Goal: Task Accomplishment & Management: Use online tool/utility

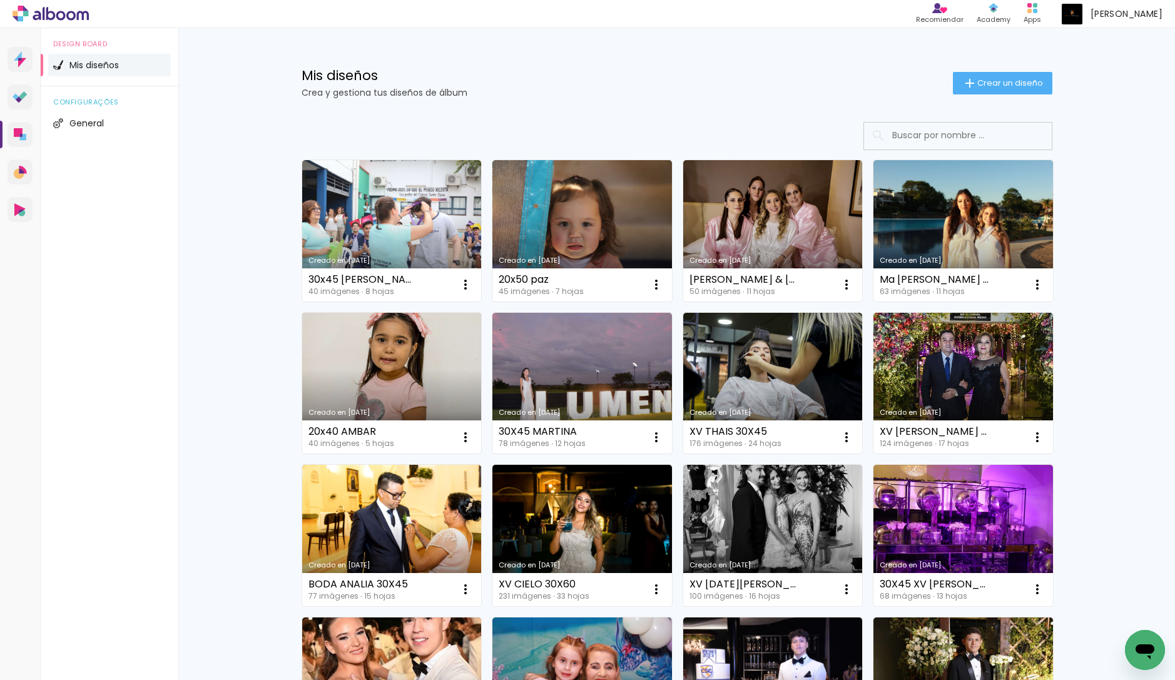
click at [461, 392] on link "Creado en [DATE]" at bounding box center [392, 383] width 180 height 141
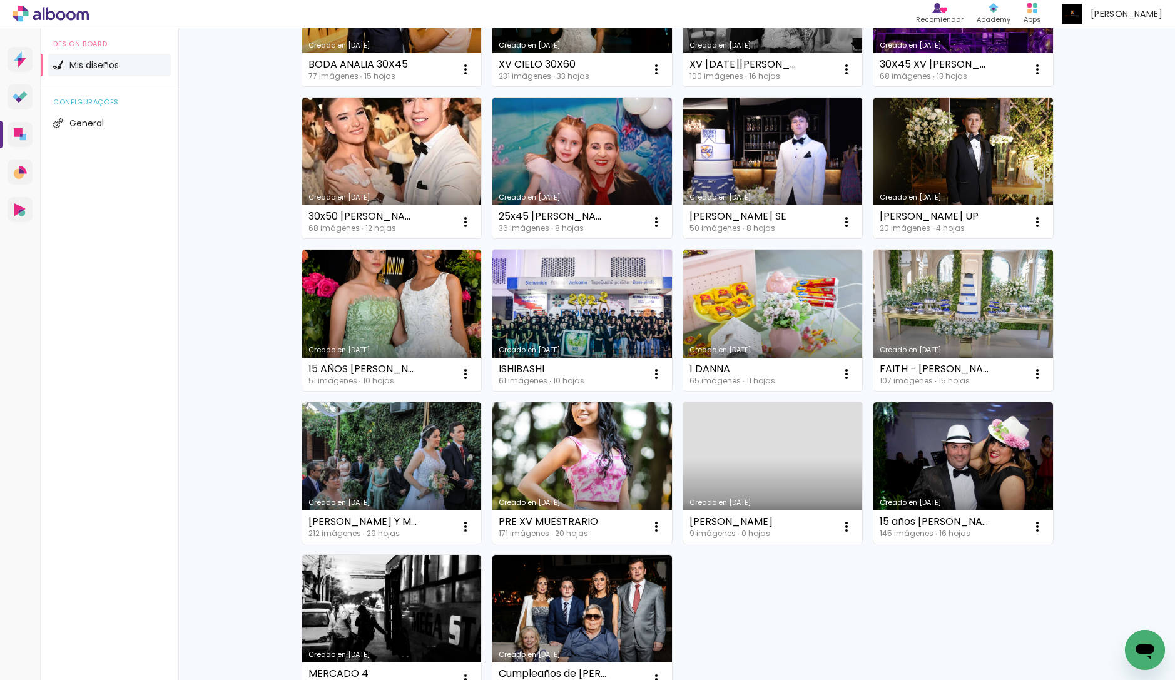
scroll to position [678, 0]
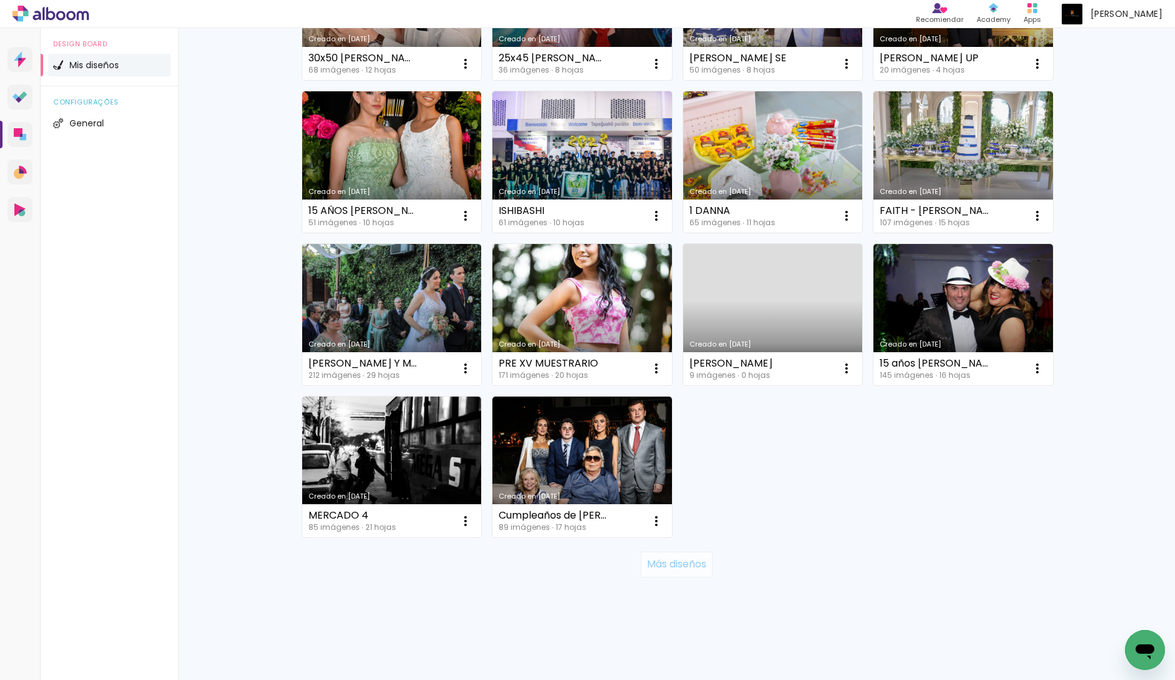
click at [674, 573] on paper-button "Más diseños" at bounding box center [677, 564] width 72 height 25
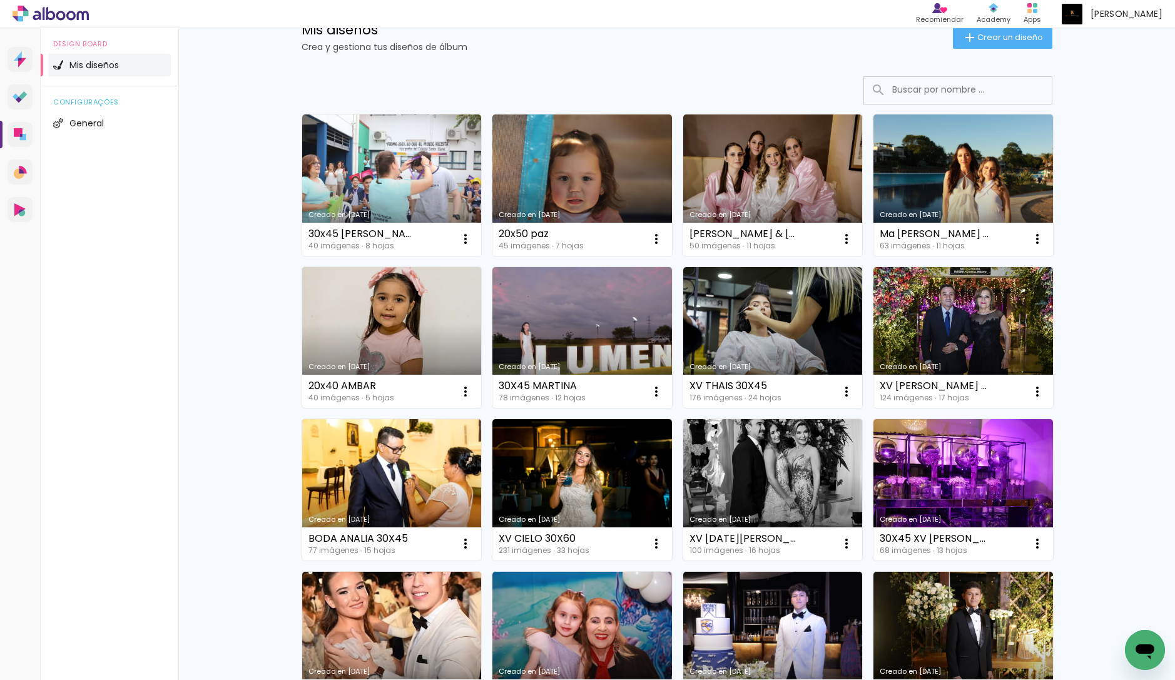
scroll to position [45, 0]
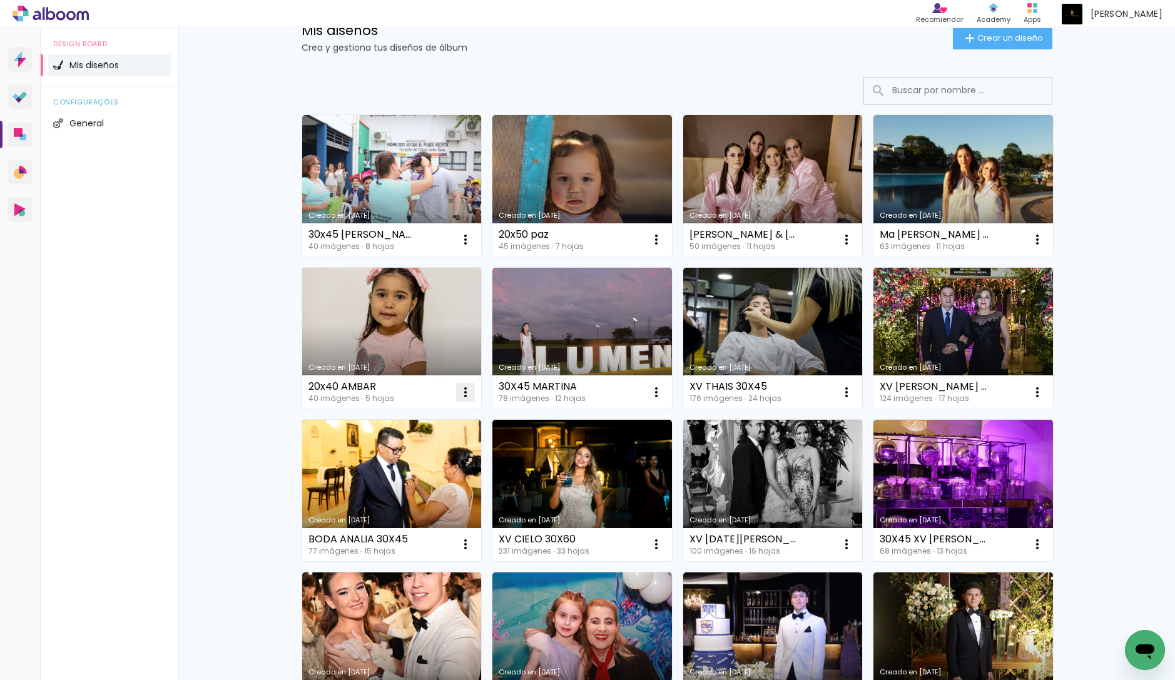
click at [469, 247] on iron-icon at bounding box center [465, 239] width 15 height 15
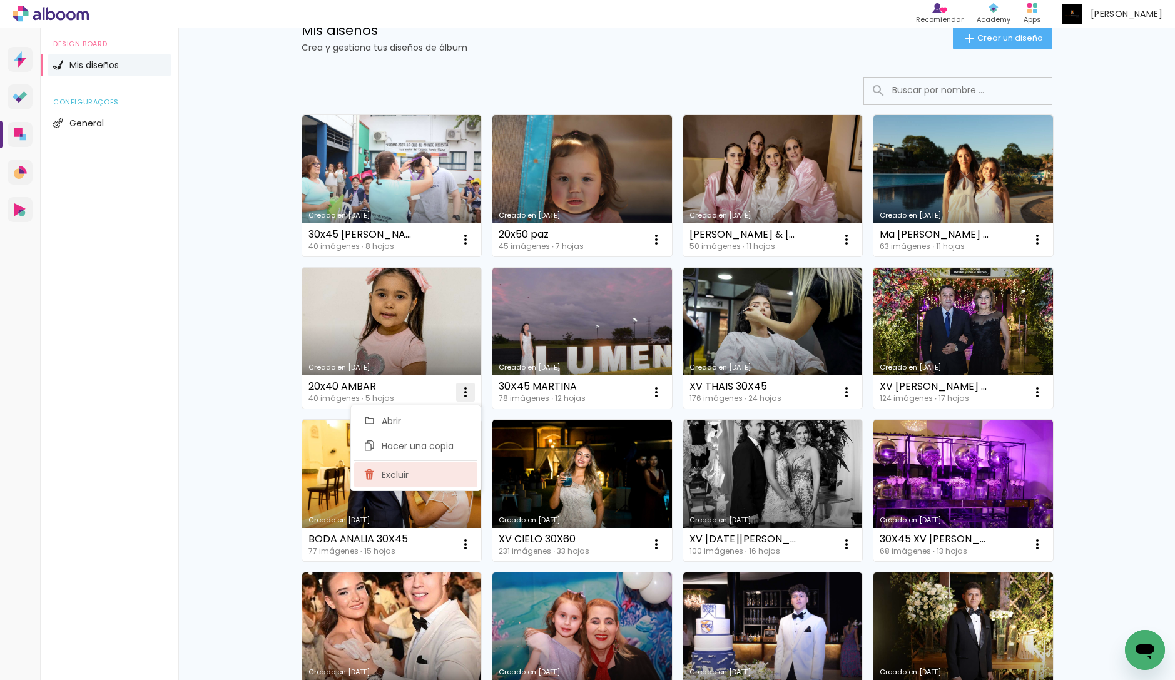
click at [437, 463] on paper-item "Excluir" at bounding box center [415, 474] width 123 height 25
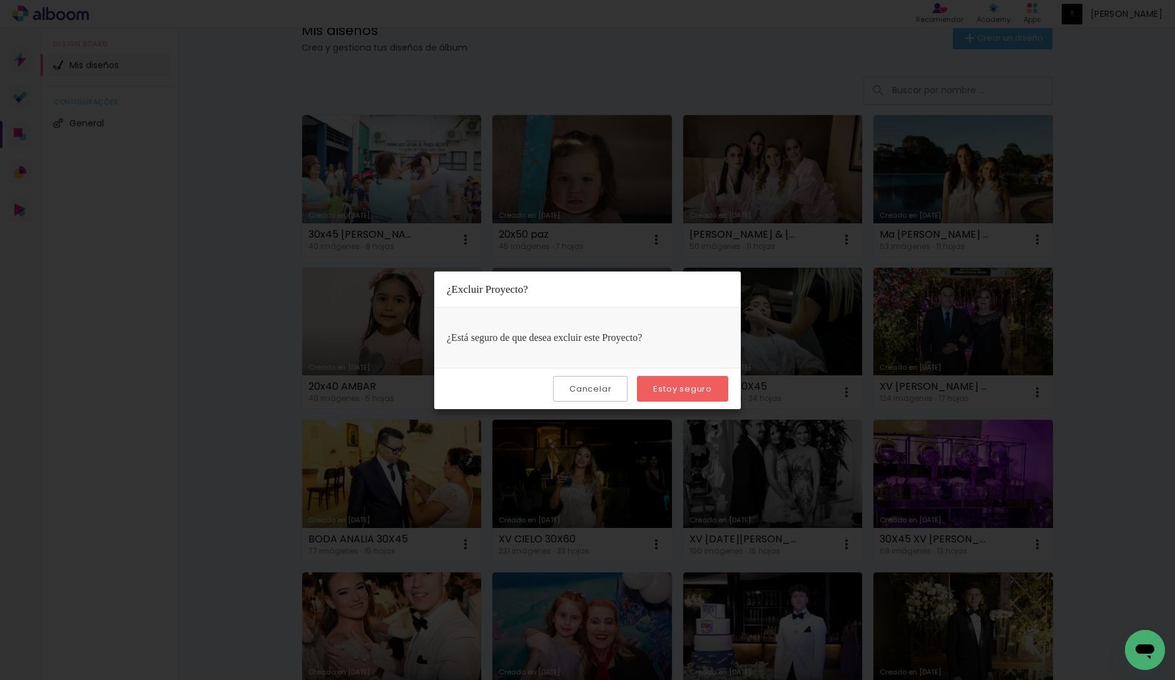
click at [656, 396] on paper-button "Estoy seguro" at bounding box center [682, 389] width 91 height 26
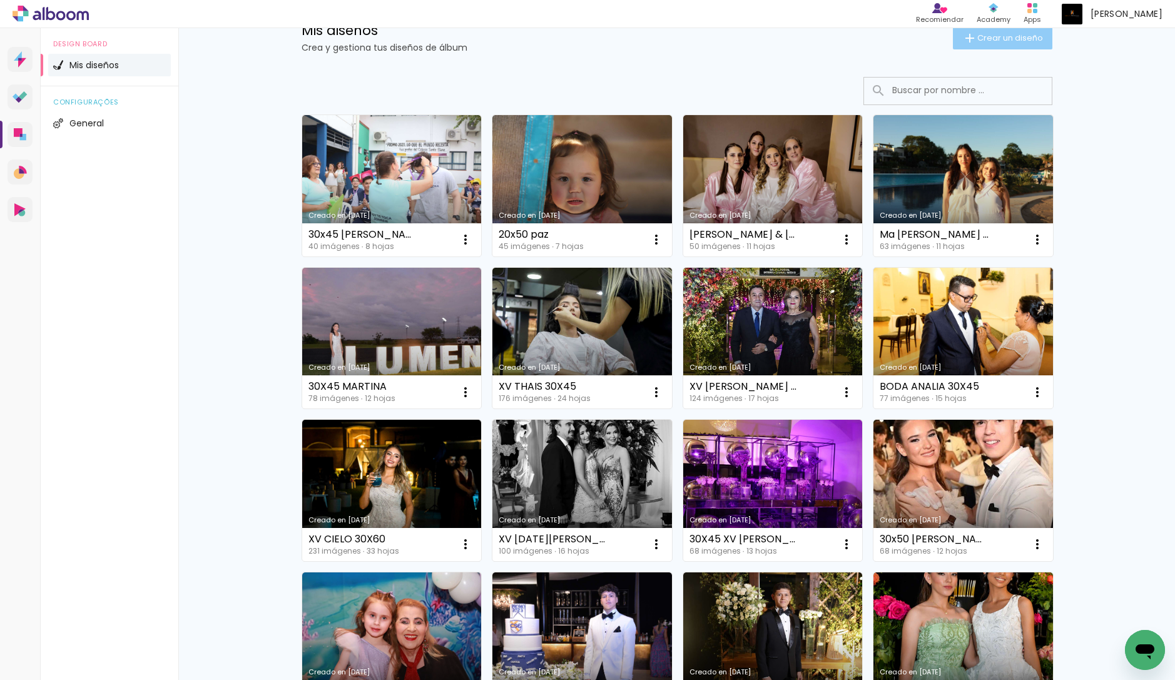
click at [993, 36] on span "Crear un diseño" at bounding box center [1011, 38] width 66 height 8
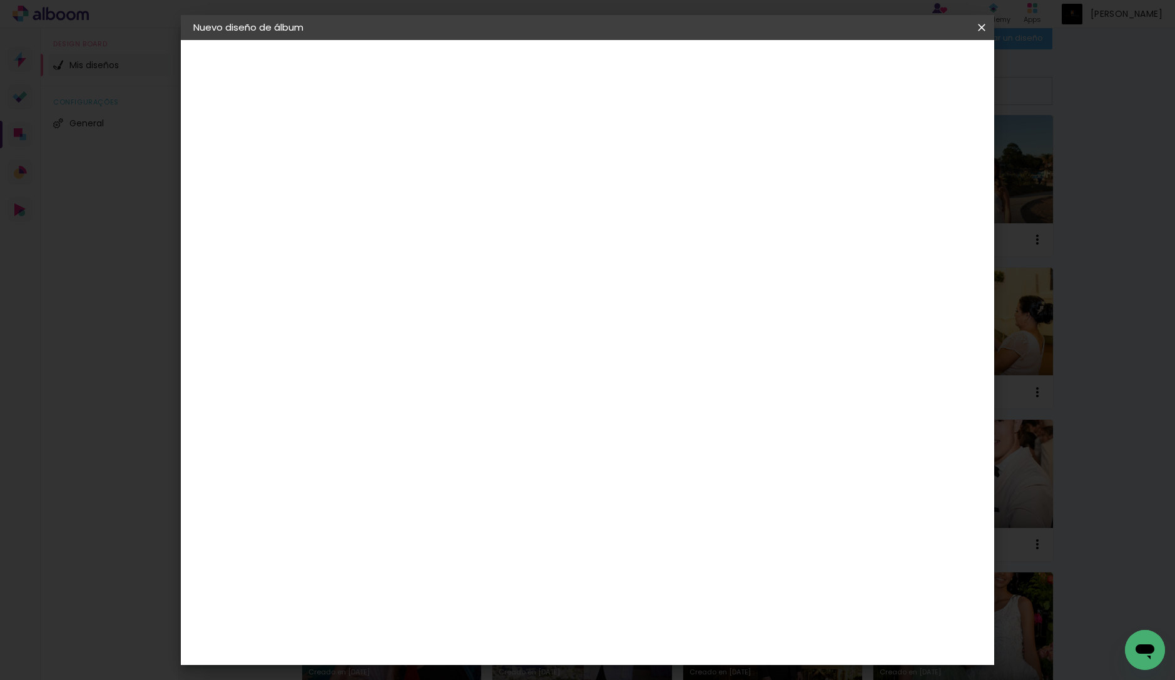
click at [398, 170] on input at bounding box center [398, 167] width 0 height 19
type input "20X50 SANTINO"
type paper-input "20X50 SANTINO"
click at [521, 67] on paper-button "Avanzar" at bounding box center [491, 66] width 60 height 21
click at [0, 0] on slot "Tamaño libre" at bounding box center [0, 0] width 0 height 0
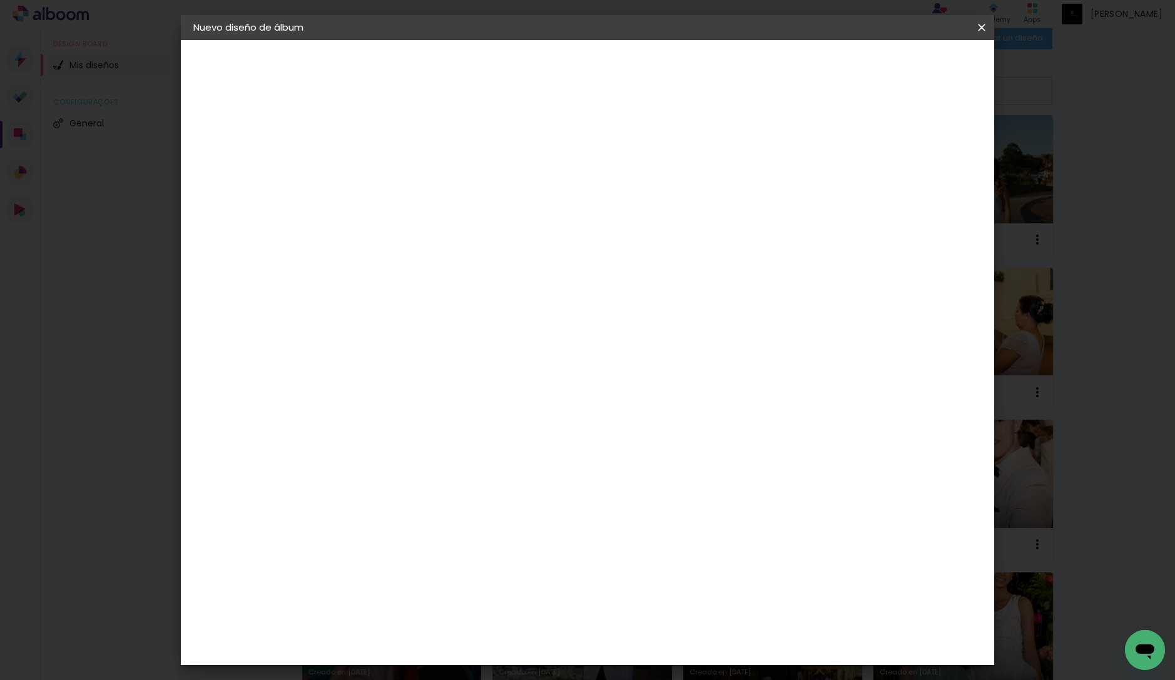
click at [575, 68] on paper-button "Avanzar" at bounding box center [545, 66] width 60 height 21
drag, startPoint x: 349, startPoint y: 363, endPoint x: 456, endPoint y: 360, distance: 107.7
click at [456, 258] on div "30 cm cm cm mm La mayoría de las encuadernadoras sugieren sangrado." at bounding box center [644, 208] width 601 height 100
type input "20"
type paper-input "20"
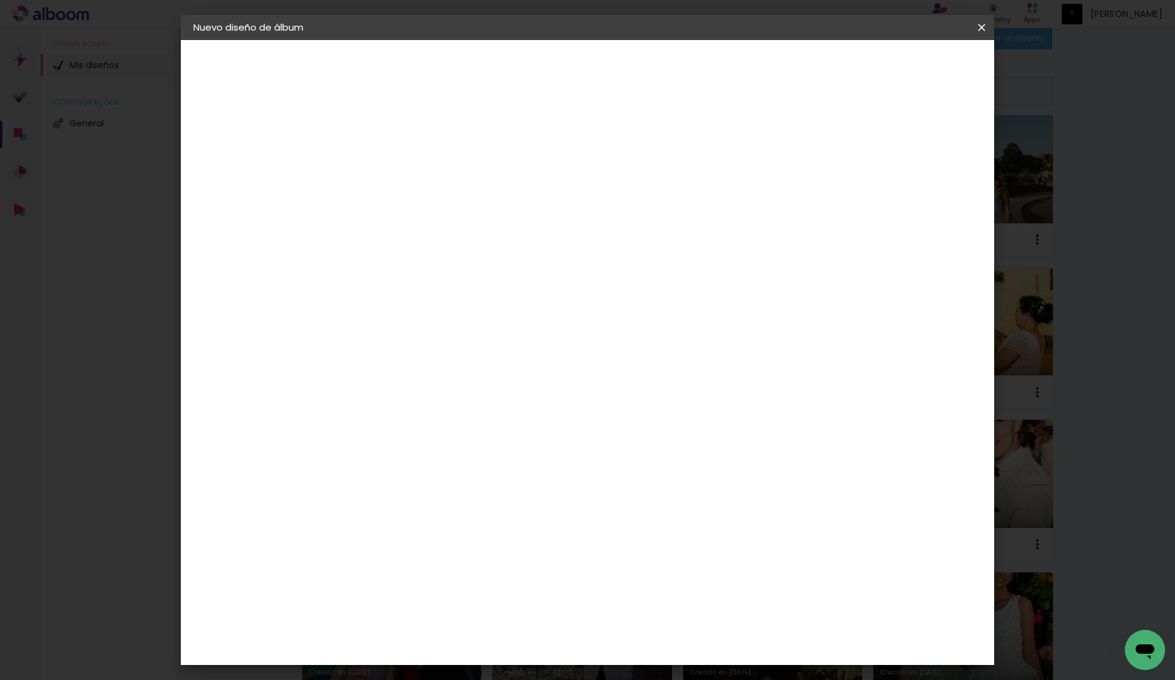
drag, startPoint x: 651, startPoint y: 436, endPoint x: 739, endPoint y: 441, distance: 88.4
click at [739, 441] on div "cm" at bounding box center [669, 444] width 501 height 44
type input "50"
type paper-input "50"
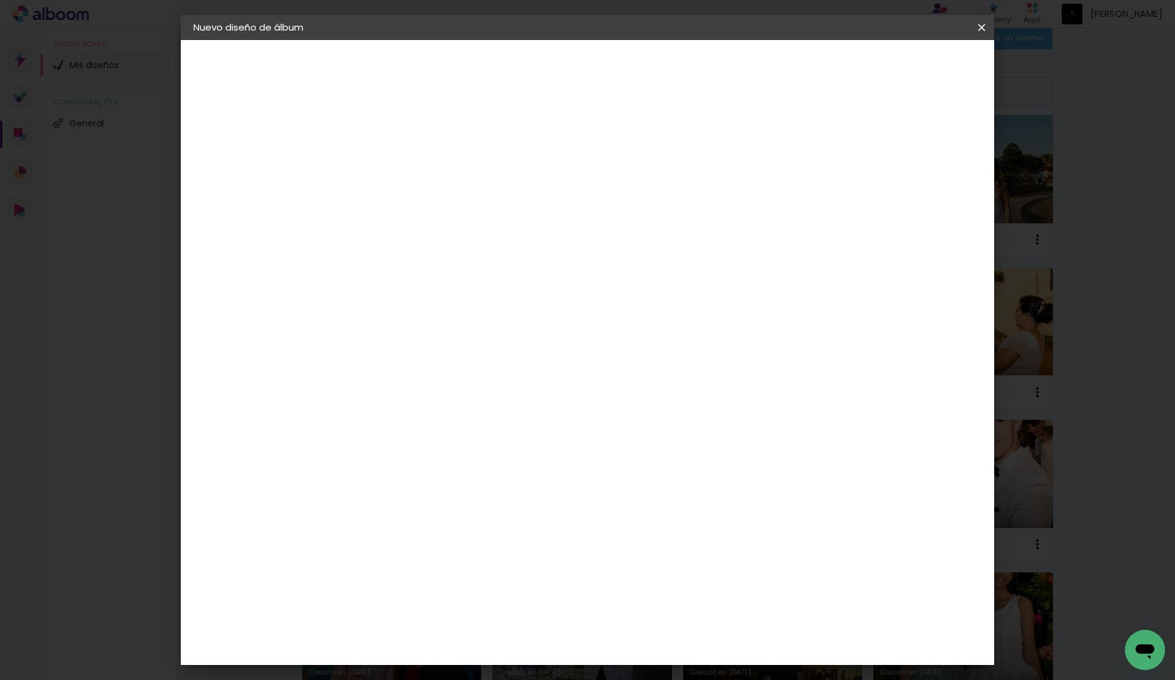
click at [913, 66] on span "Empezar diseño" at bounding box center [878, 66] width 69 height 9
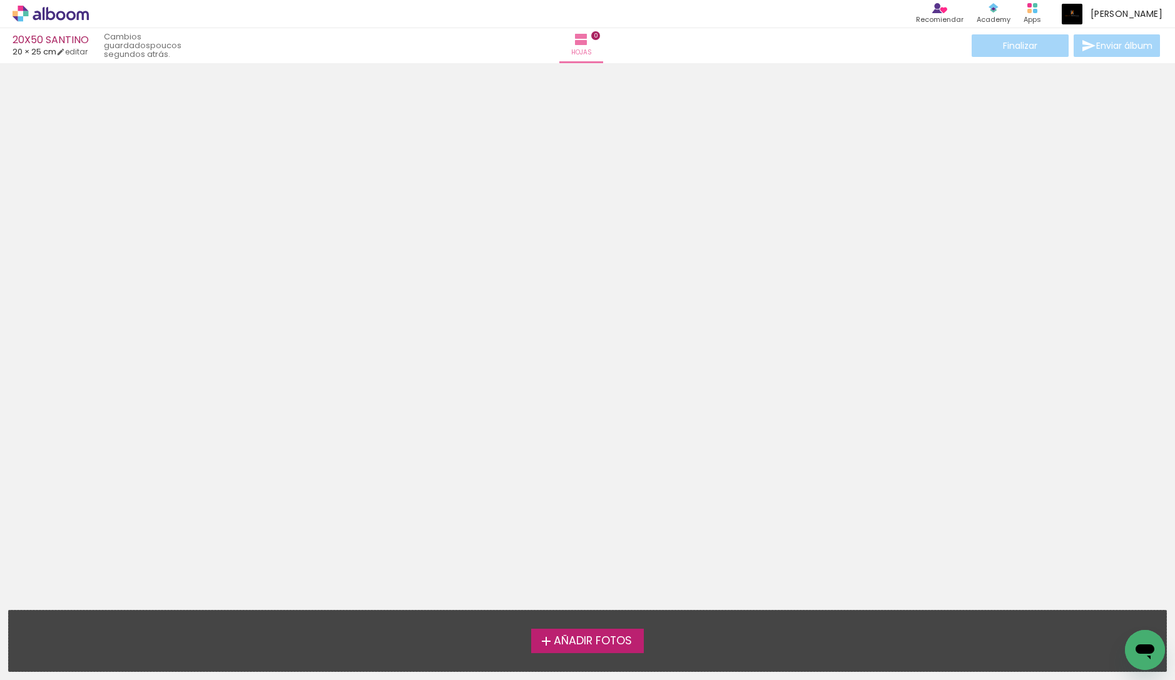
click at [609, 636] on span "Añadir Fotos" at bounding box center [593, 641] width 78 height 11
click at [0, 0] on input "file" at bounding box center [0, 0] width 0 height 0
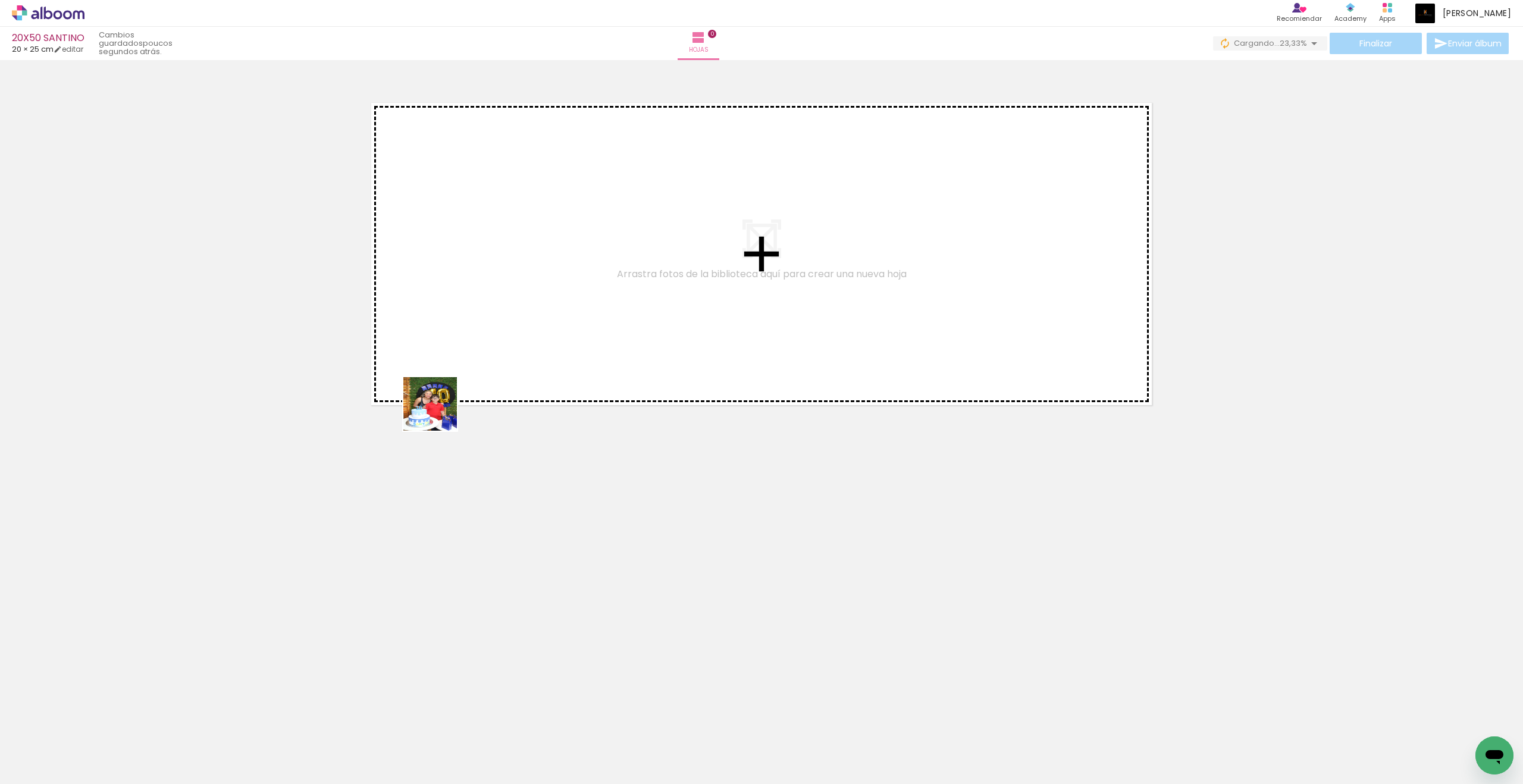
drag, startPoint x: 119, startPoint y: 748, endPoint x: 469, endPoint y: 377, distance: 510.0
click at [469, 377] on quentale-workspace at bounding box center [762, 392] width 1523 height 784
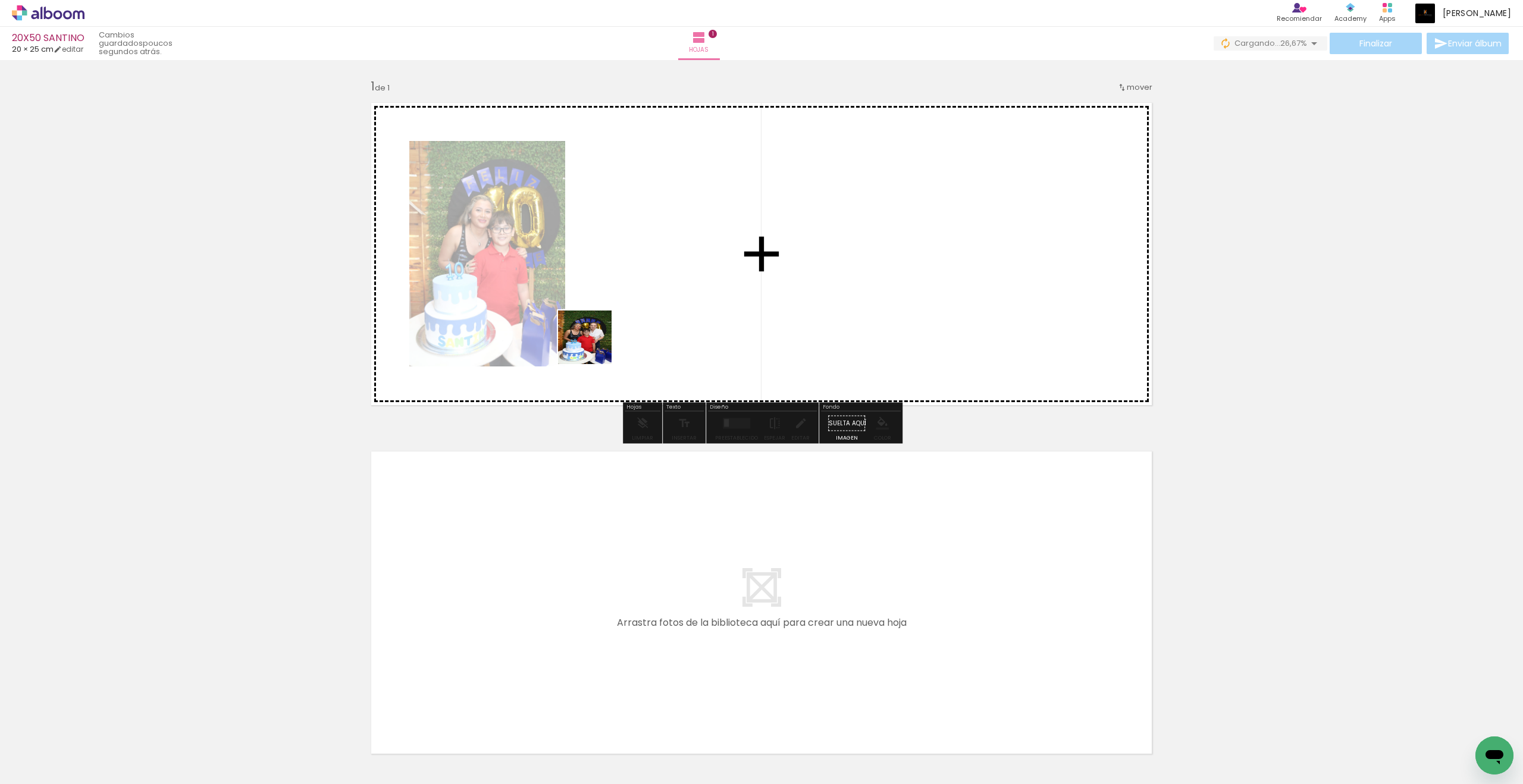
drag, startPoint x: 180, startPoint y: 745, endPoint x: 594, endPoint y: 346, distance: 575.0
click at [594, 346] on quentale-workspace at bounding box center [762, 392] width 1523 height 784
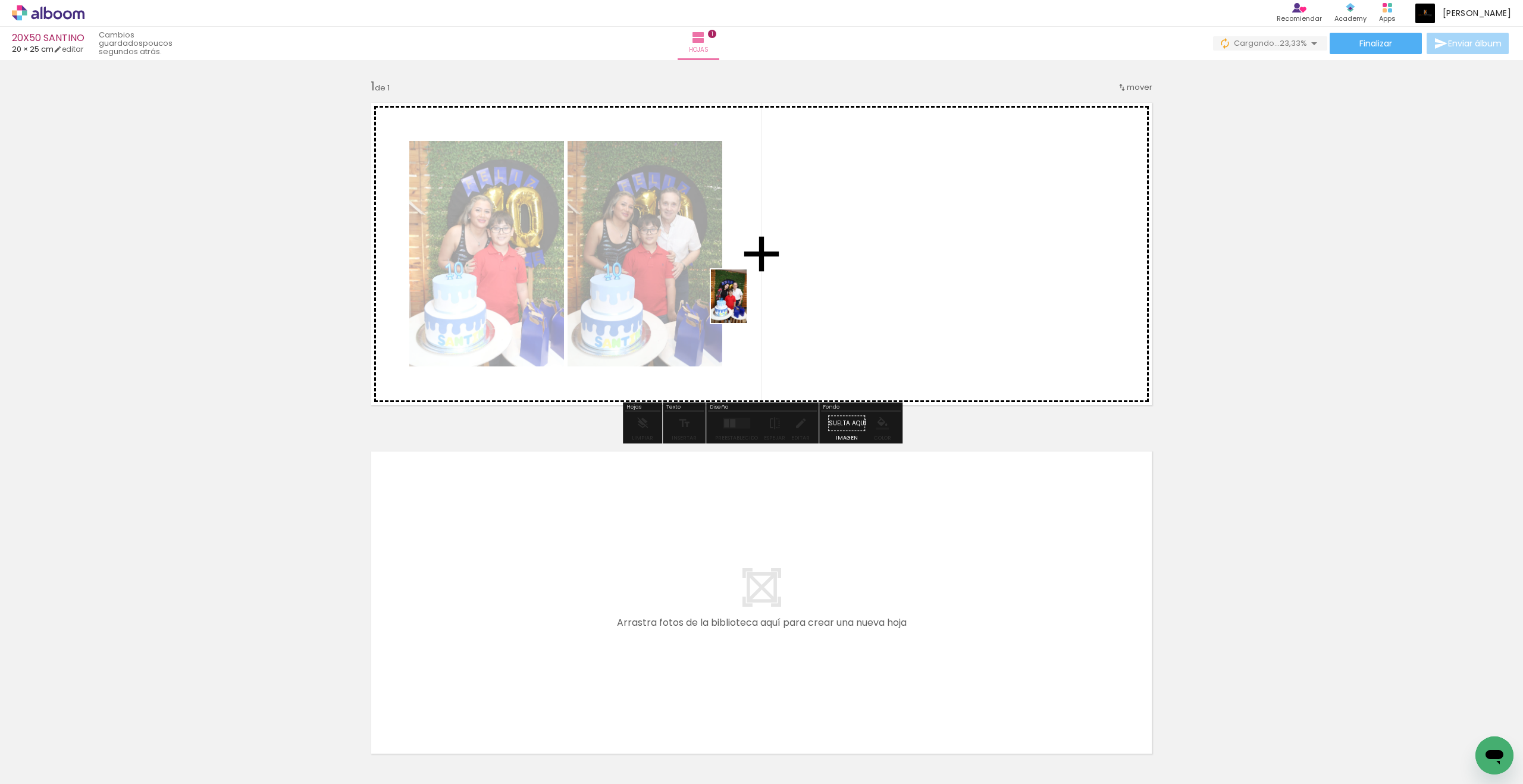
drag, startPoint x: 263, startPoint y: 770, endPoint x: 746, endPoint y: 305, distance: 670.5
click at [746, 305] on quentale-workspace at bounding box center [762, 392] width 1523 height 784
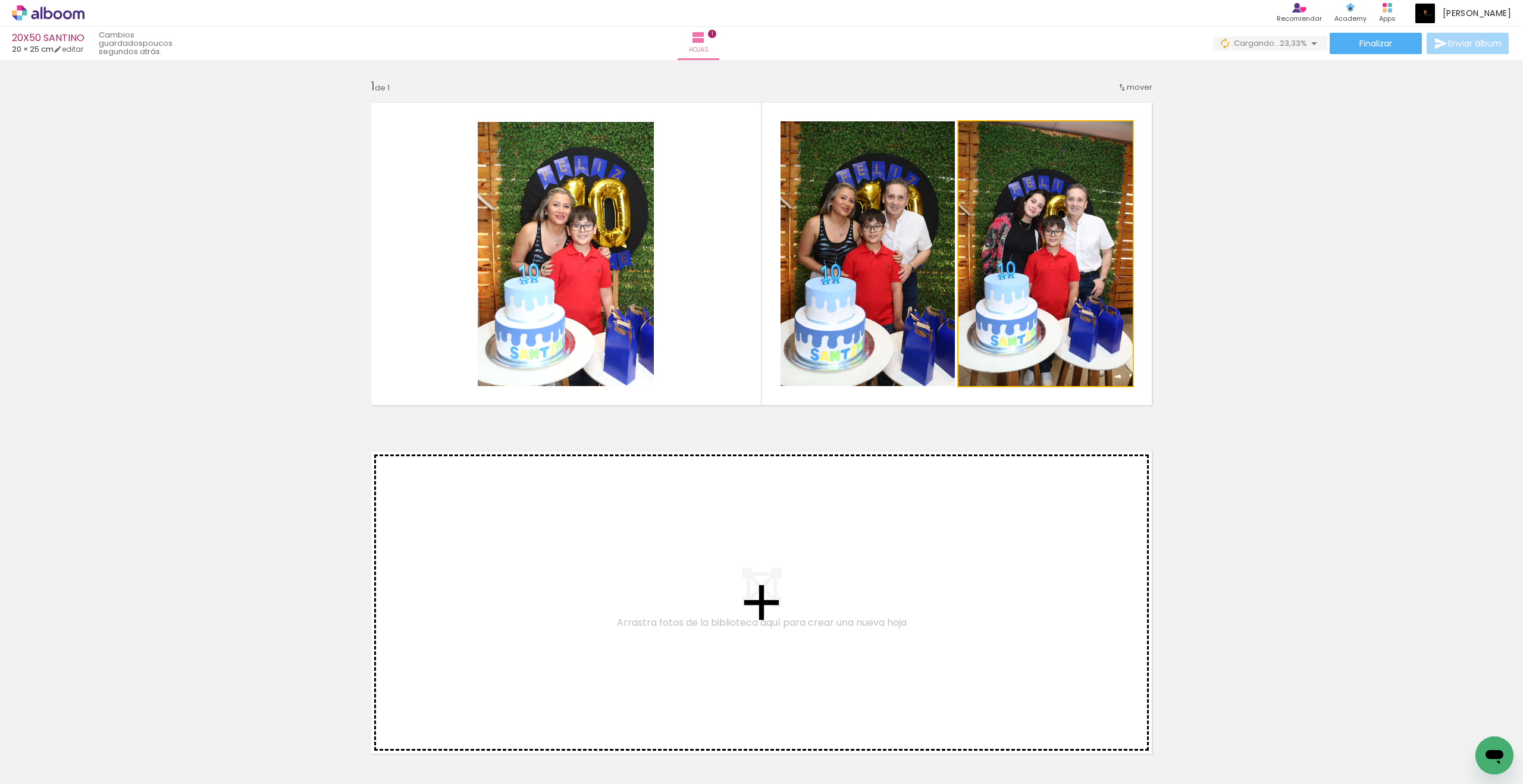
drag, startPoint x: 1032, startPoint y: 283, endPoint x: 836, endPoint y: 531, distance: 316.1
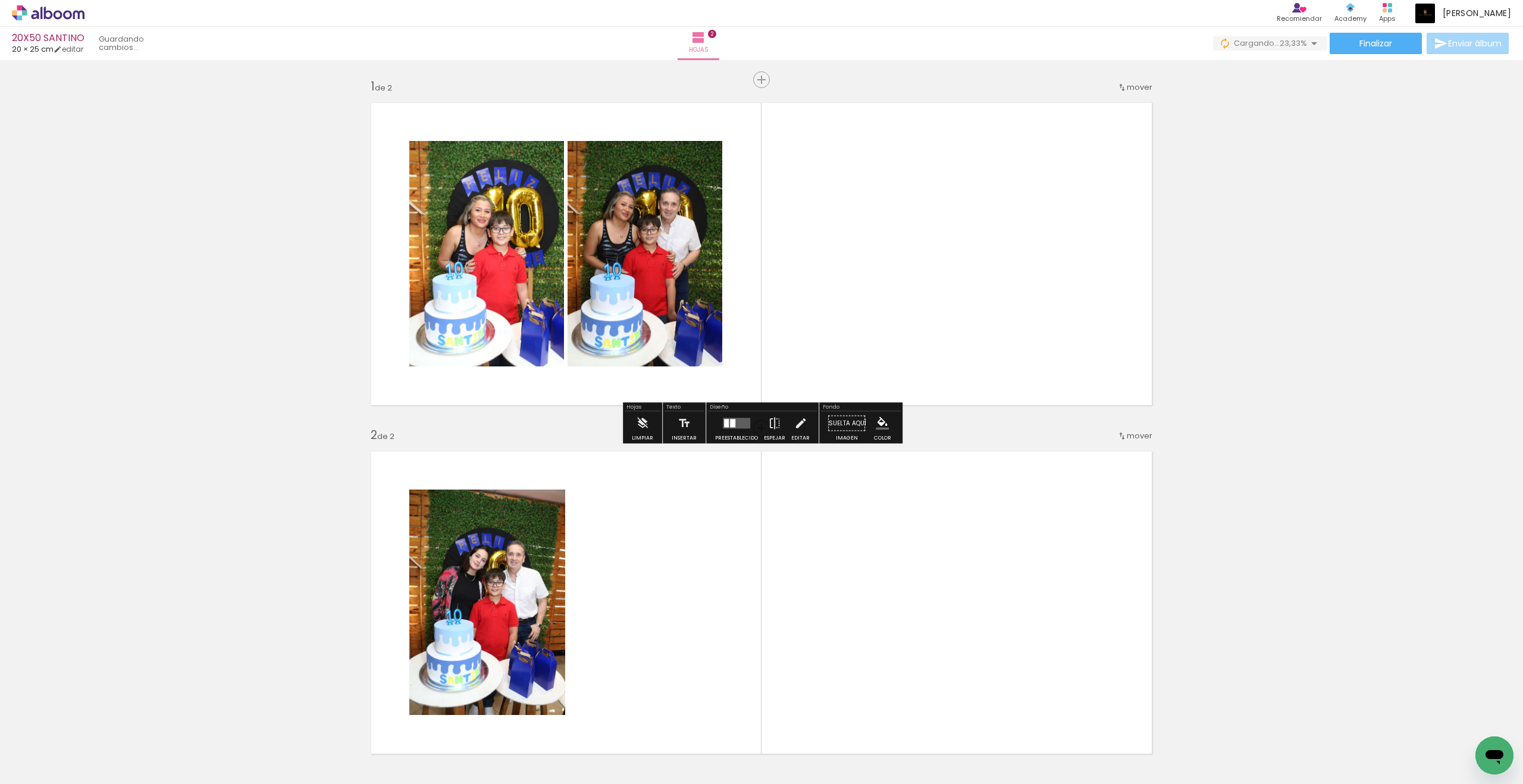
scroll to position [218, 0]
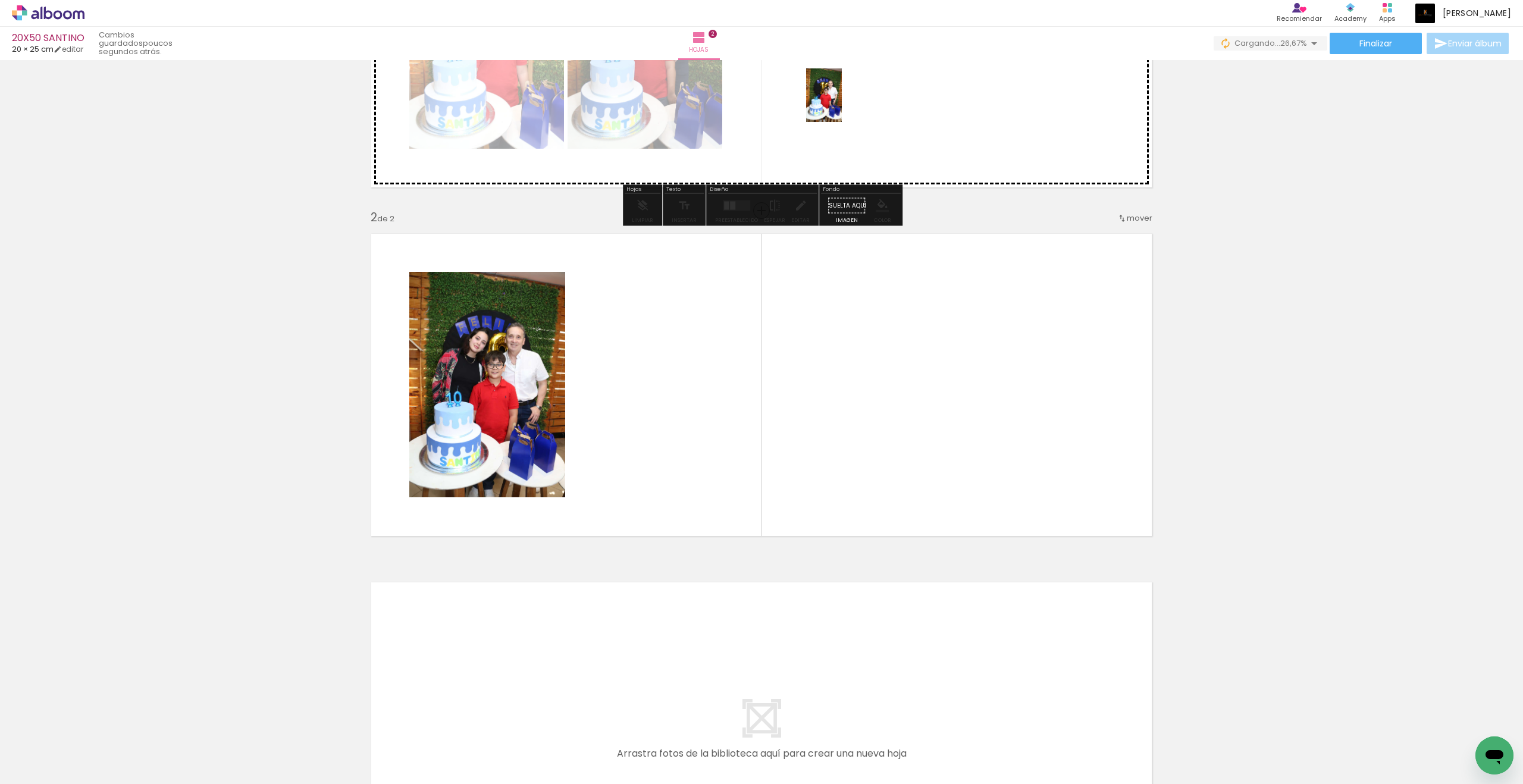
drag, startPoint x: 333, startPoint y: 735, endPoint x: 842, endPoint y: 105, distance: 809.9
click at [842, 105] on quentale-workspace at bounding box center [762, 392] width 1523 height 784
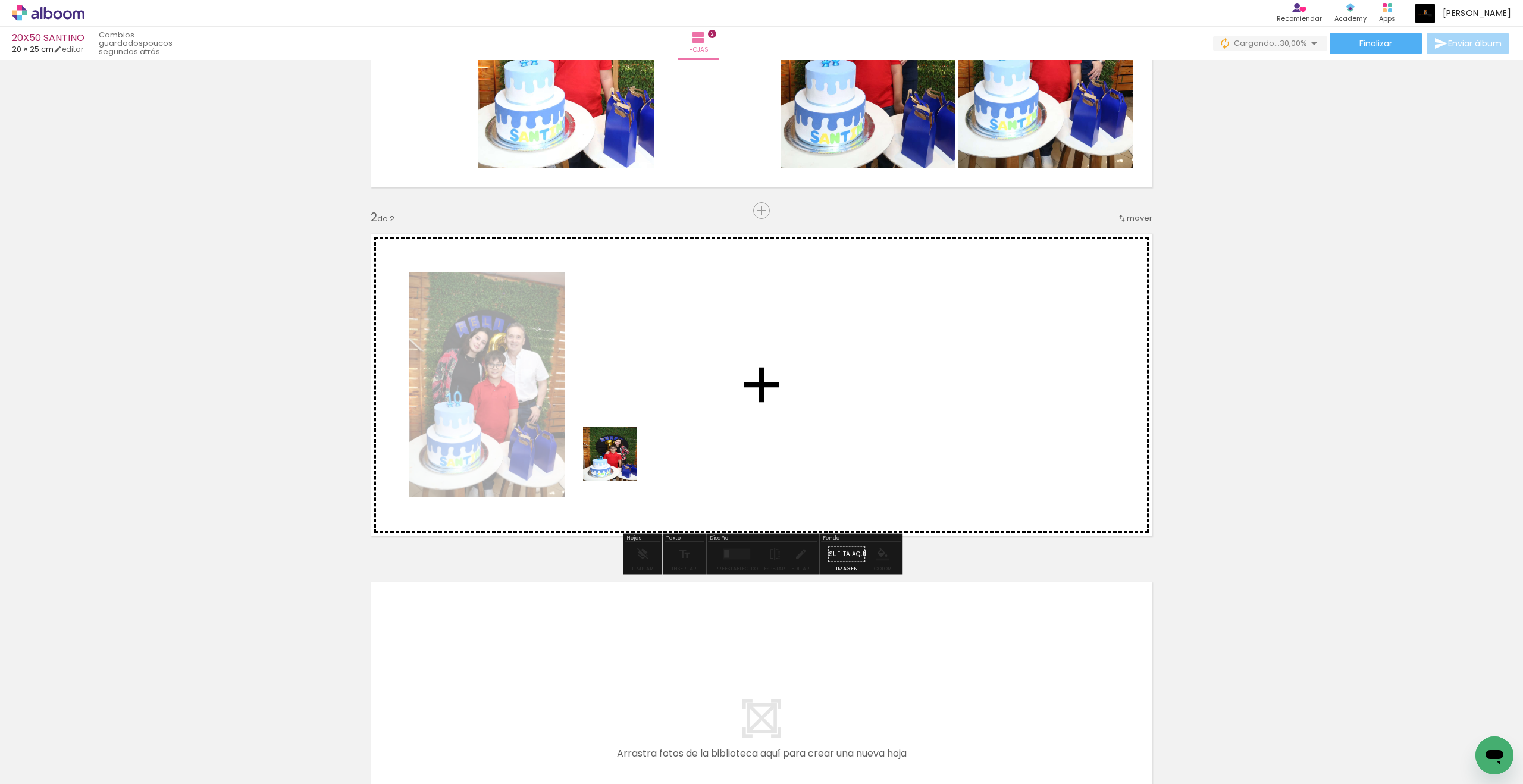
drag, startPoint x: 387, startPoint y: 740, endPoint x: 624, endPoint y: 456, distance: 369.9
click at [624, 456] on quentale-workspace at bounding box center [762, 392] width 1523 height 784
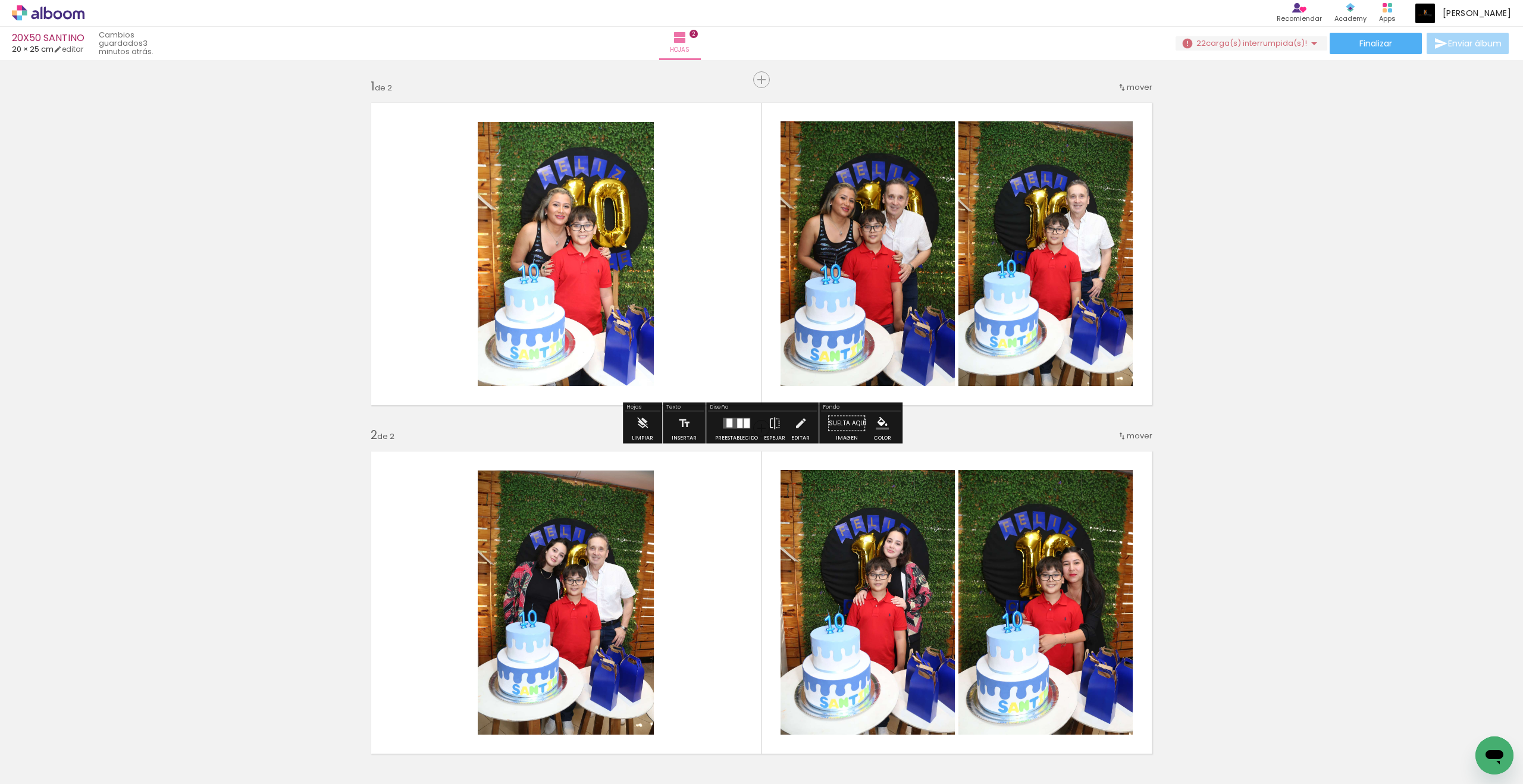
click at [1233, 42] on span "carga(s) interrumpida(s)!" at bounding box center [1257, 43] width 101 height 11
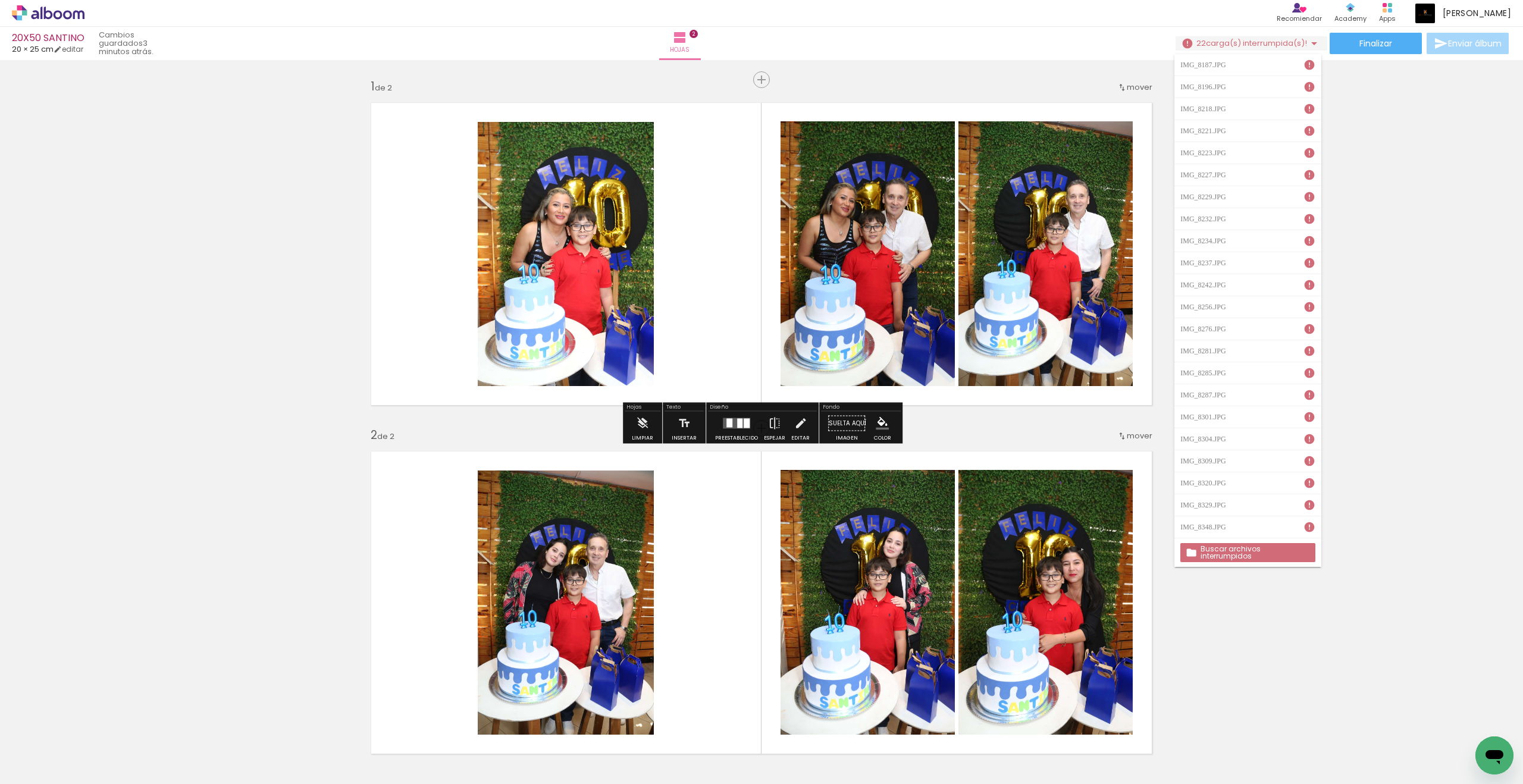
click at [0, 0] on slot "Buscar archivos interrumpidos" at bounding box center [0, 0] width 0 height 0
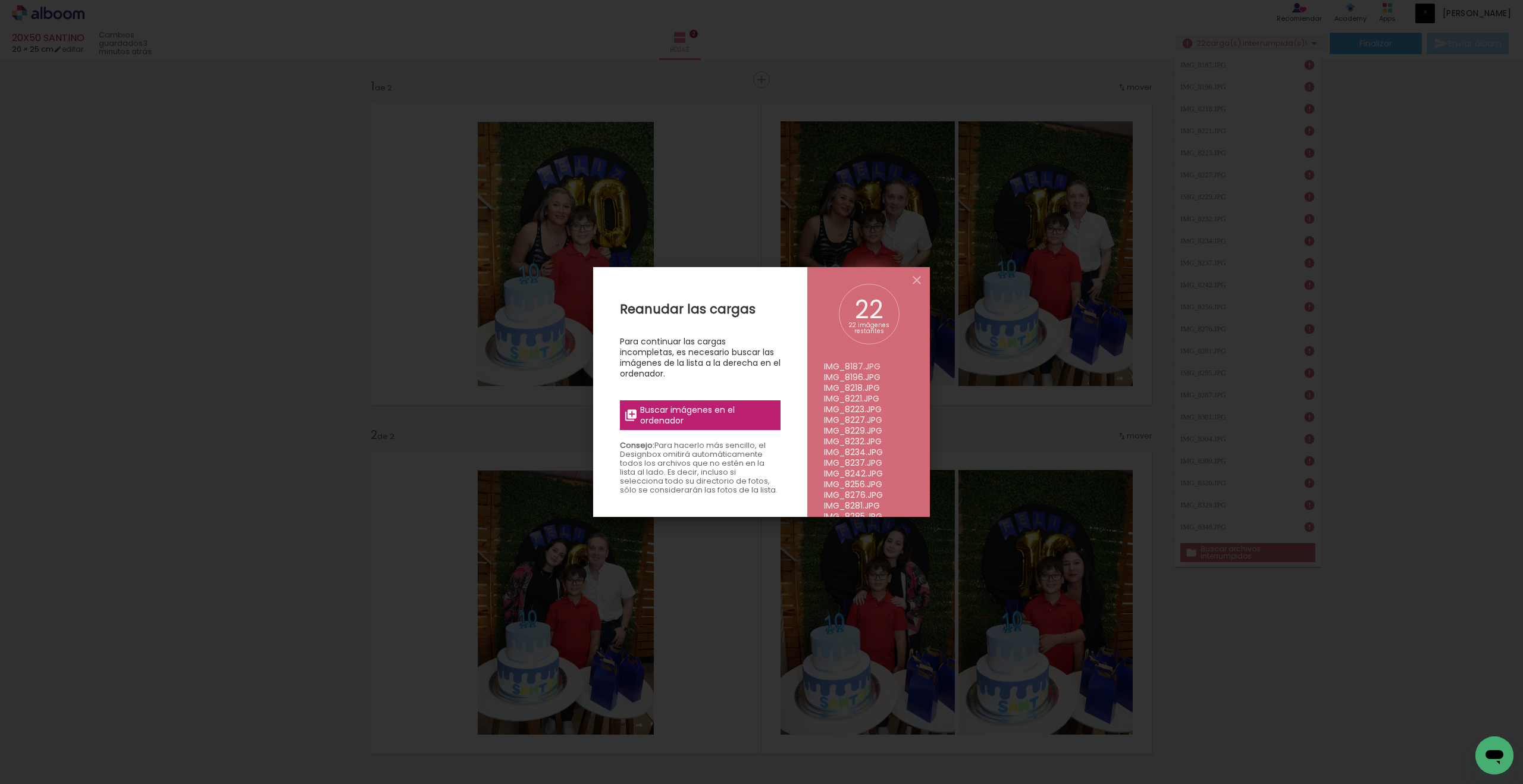
click at [670, 413] on span "Buscar imágenes en el ordenador" at bounding box center [706, 415] width 133 height 22
click at [0, 0] on input "file" at bounding box center [0, 0] width 0 height 0
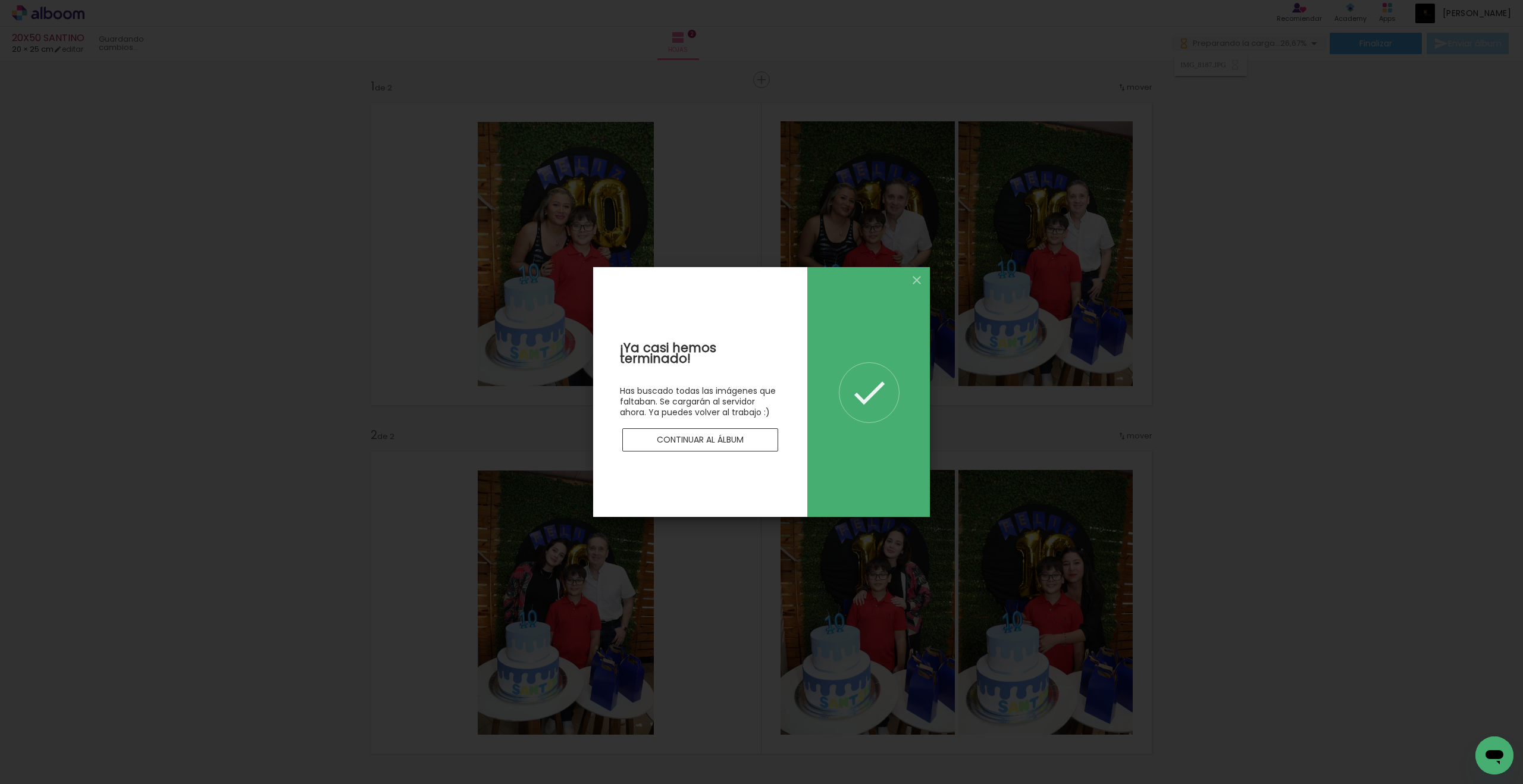
click at [0, 0] on slot "Continuar al álbum" at bounding box center [0, 0] width 0 height 0
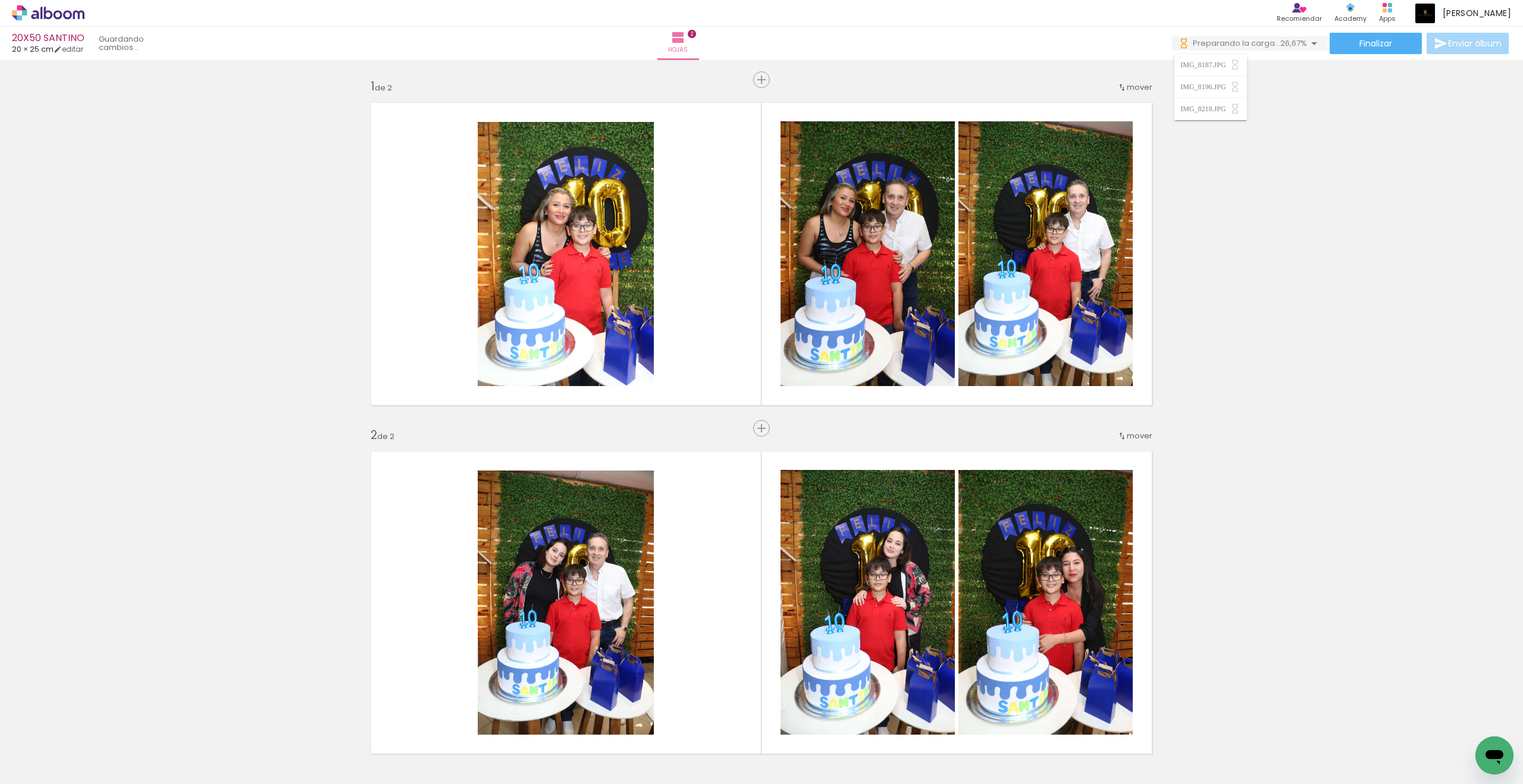
click at [1235, 323] on div "Insertar hoja 1 de 2 Insertar hoja 2 de 2" at bounding box center [762, 587] width 1523 height 1046
click at [44, 746] on input "Todas las fotos" at bounding box center [27, 748] width 32 height 10
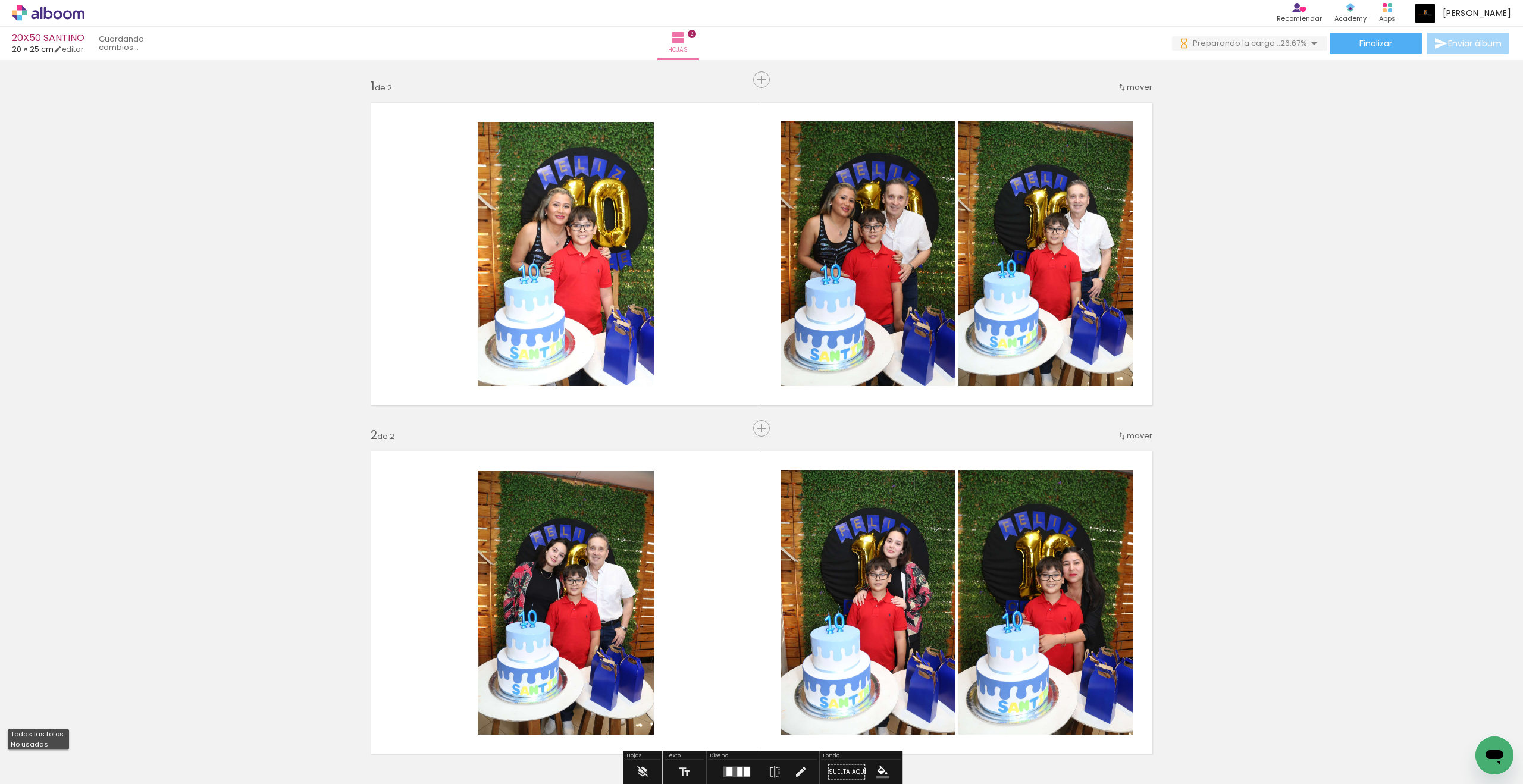
click at [50, 740] on paper-item "No usadas" at bounding box center [38, 744] width 61 height 10
type input "No usadas"
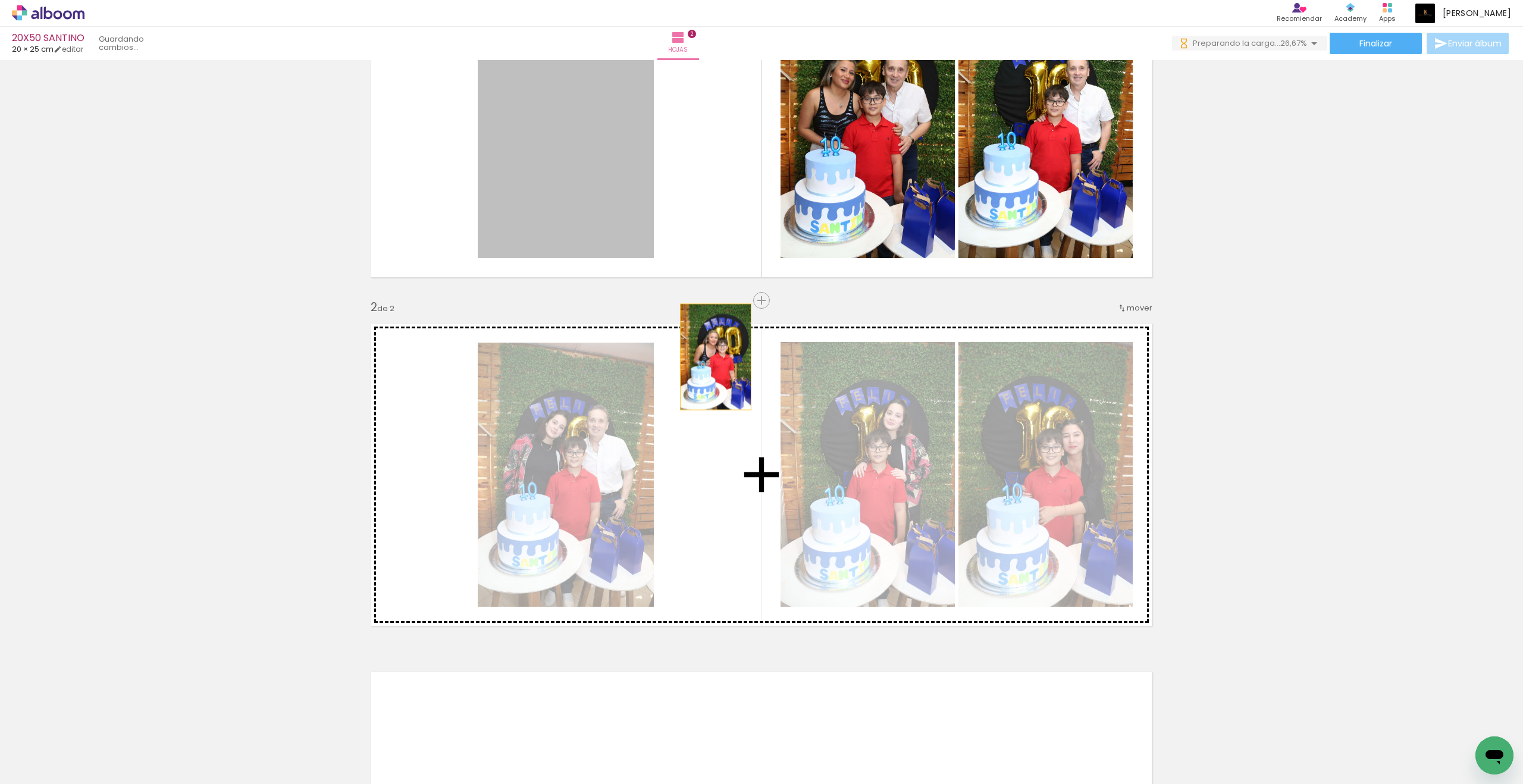
drag, startPoint x: 617, startPoint y: 182, endPoint x: 716, endPoint y: 357, distance: 201.1
click at [716, 357] on div "Insertar hoja 1 de 2 Insertar hoja 2 de 2" at bounding box center [762, 459] width 1523 height 1046
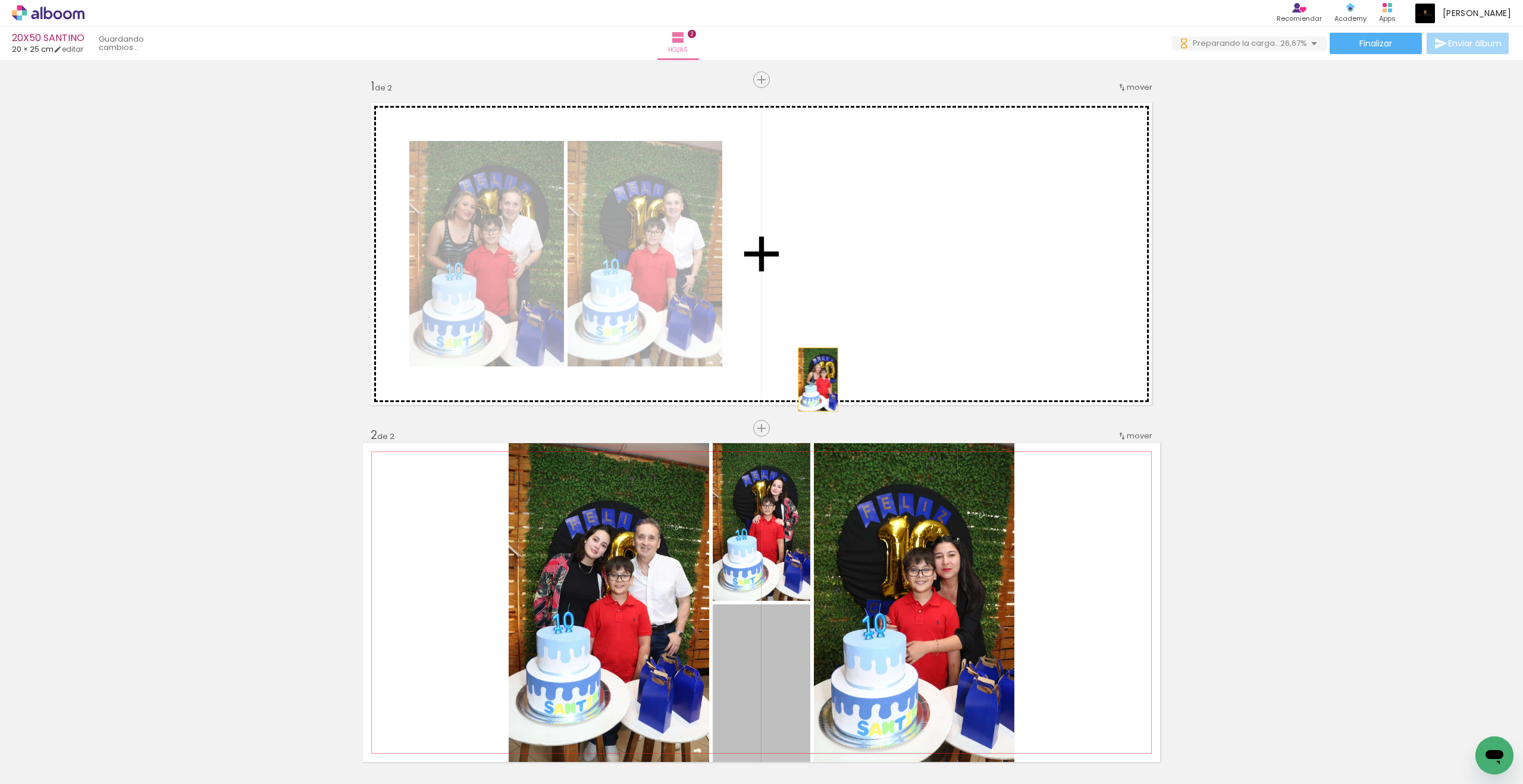
drag, startPoint x: 775, startPoint y: 673, endPoint x: 818, endPoint y: 377, distance: 299.1
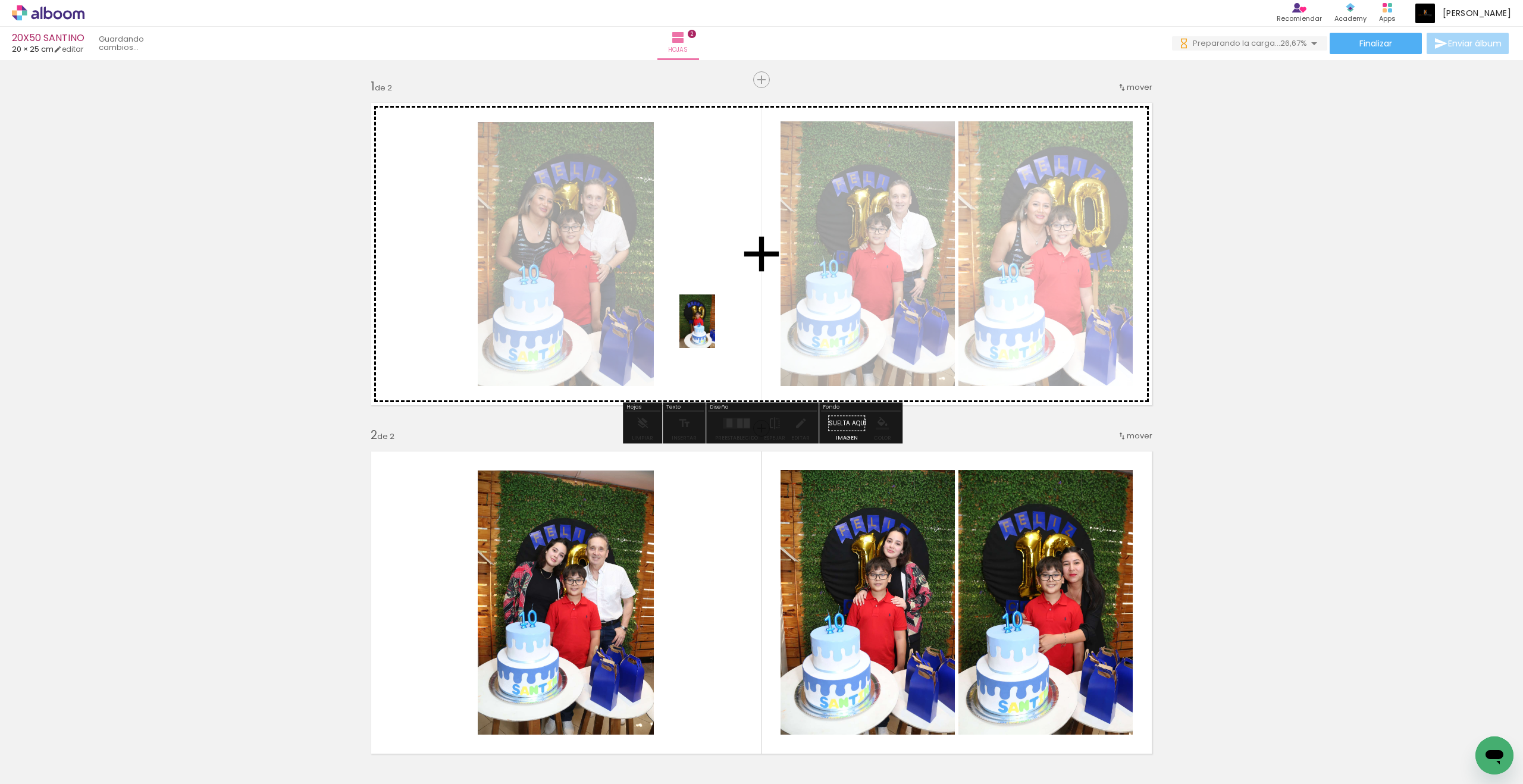
drag, startPoint x: 262, startPoint y: 754, endPoint x: 715, endPoint y: 330, distance: 620.5
click at [715, 330] on quentale-workspace at bounding box center [762, 392] width 1523 height 784
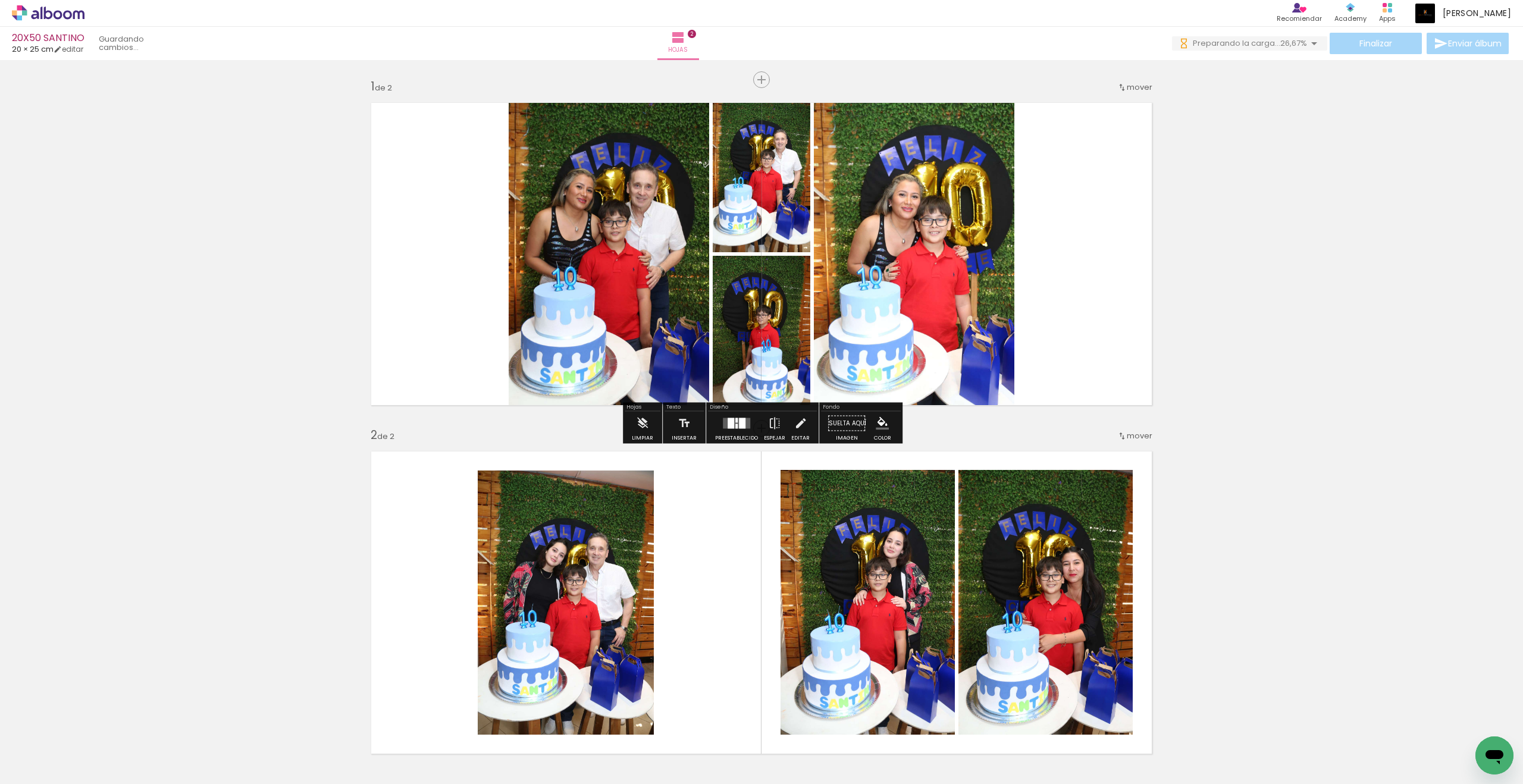
click at [739, 424] on div at bounding box center [742, 423] width 7 height 10
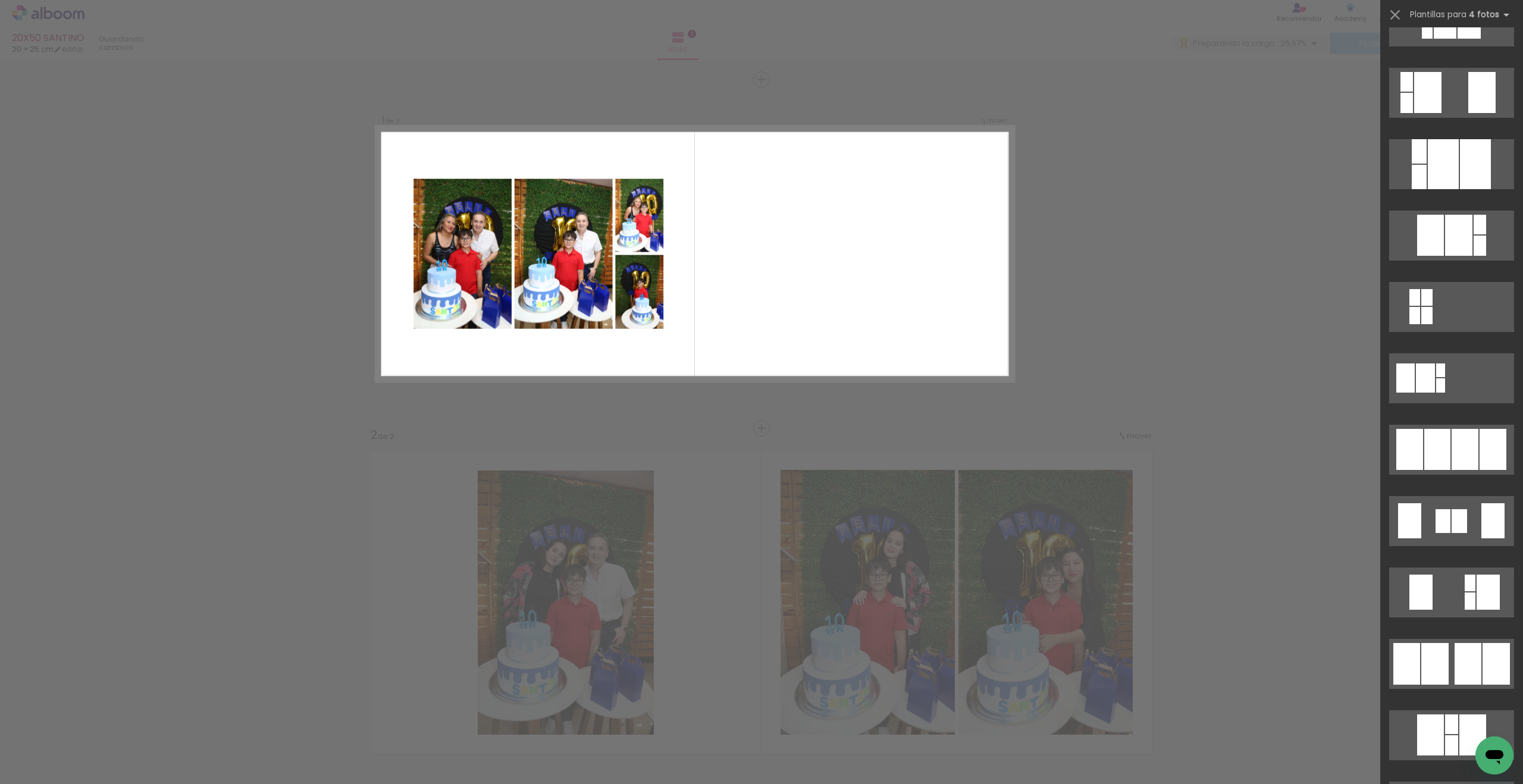
scroll to position [791, 0]
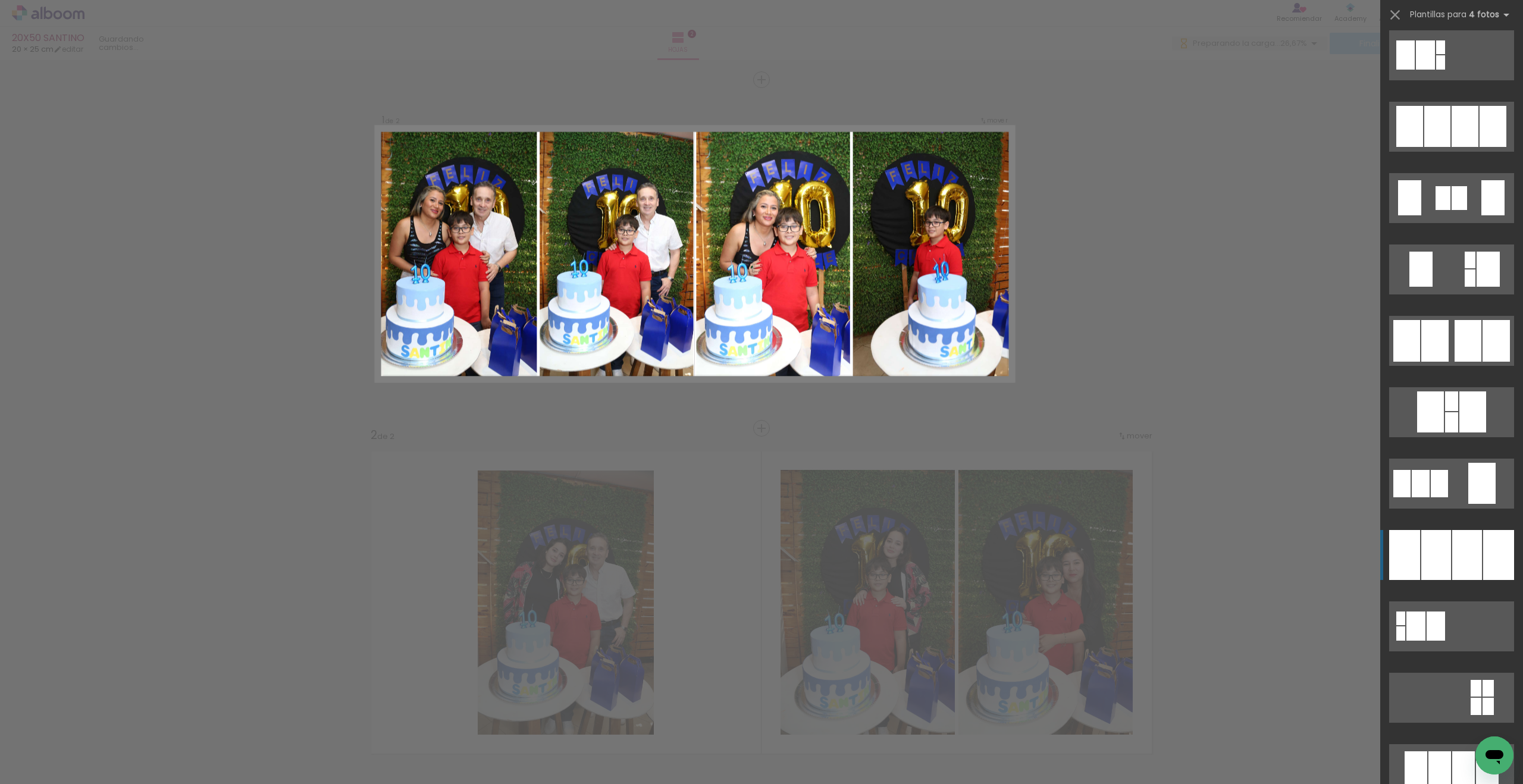
click at [0, 0] on slot at bounding box center [0, 0] width 0 height 0
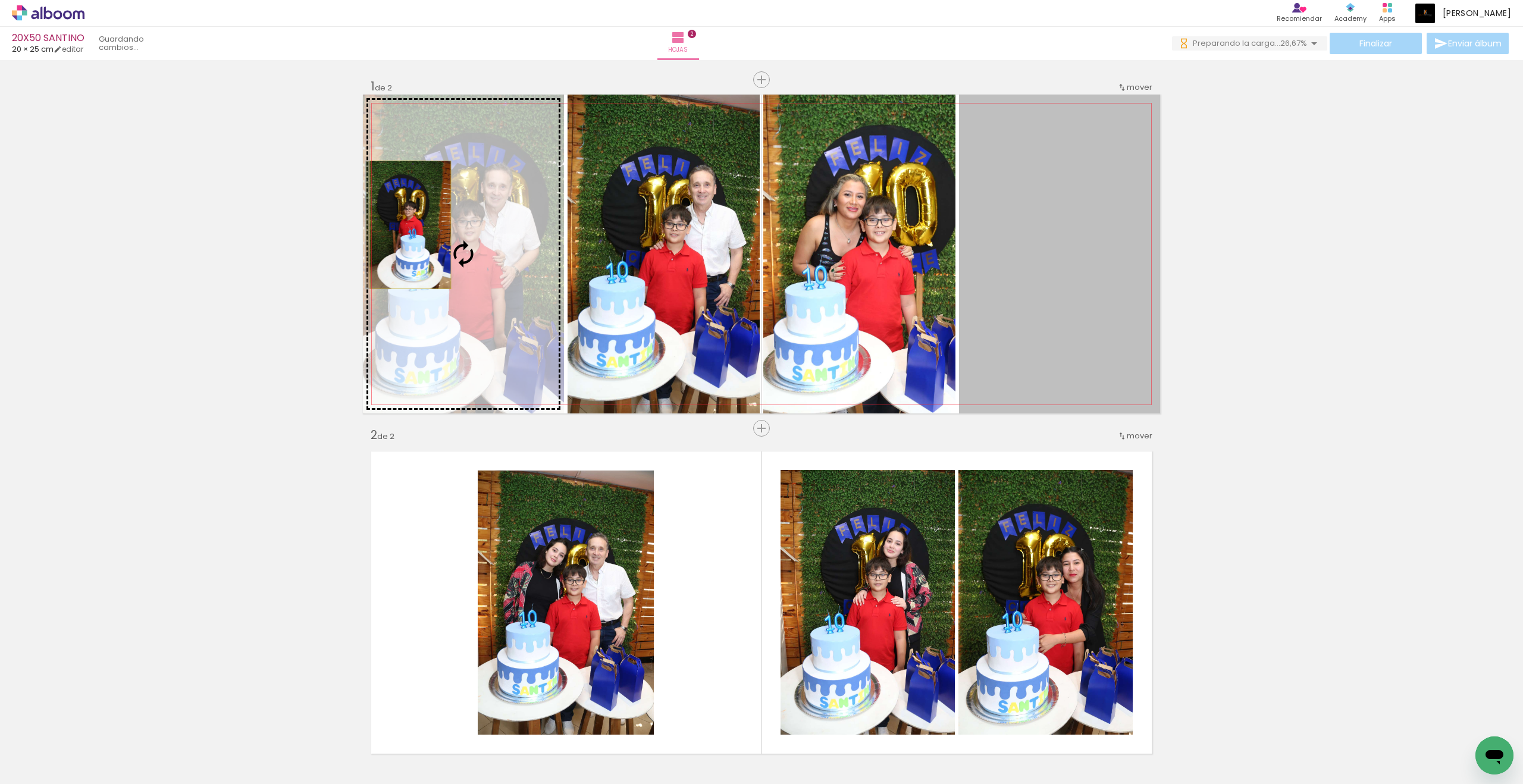
drag, startPoint x: 1042, startPoint y: 194, endPoint x: 411, endPoint y: 225, distance: 631.8
click at [0, 0] on slot at bounding box center [0, 0] width 0 height 0
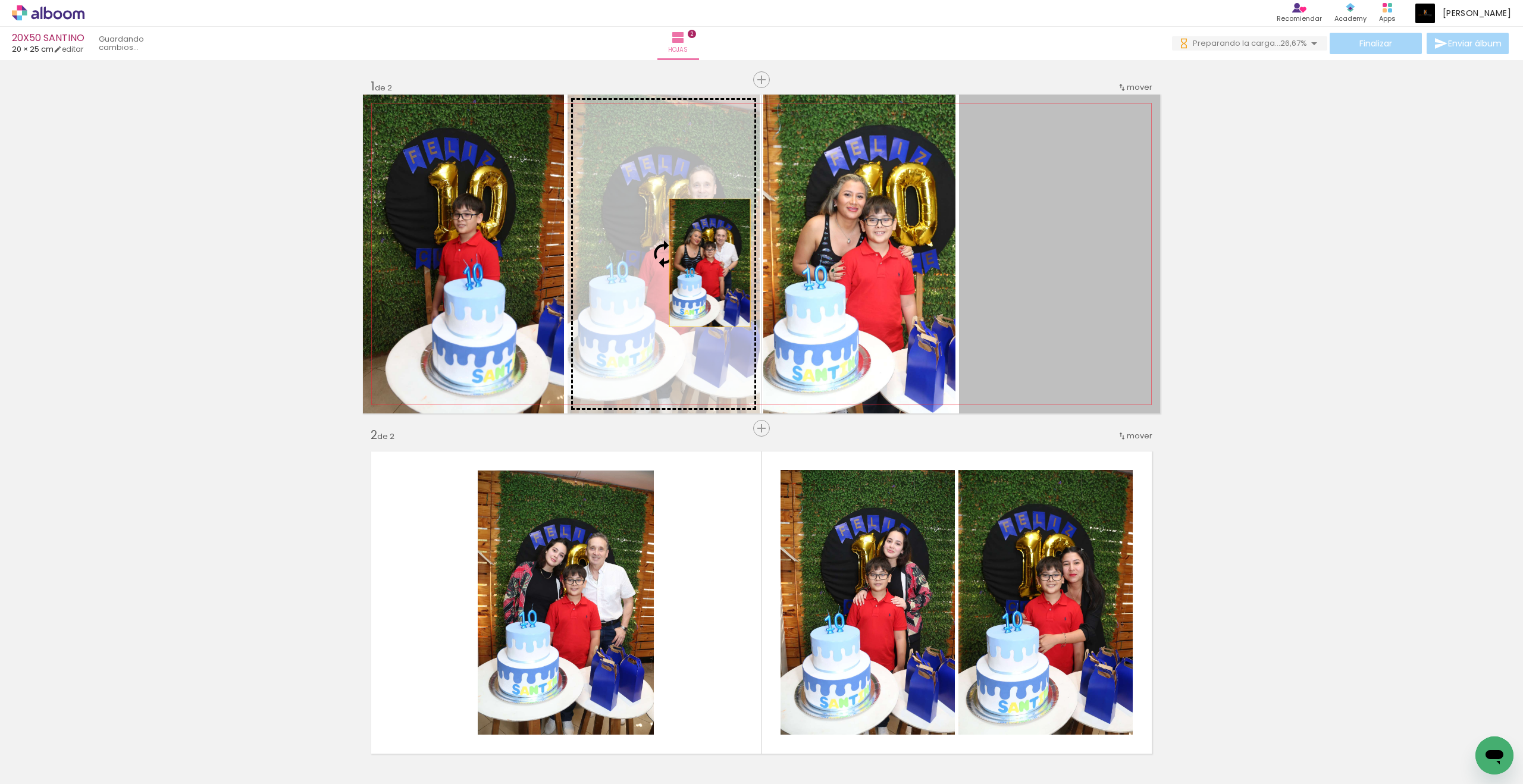
drag, startPoint x: 1007, startPoint y: 243, endPoint x: 678, endPoint y: 266, distance: 329.8
click at [0, 0] on slot at bounding box center [0, 0] width 0 height 0
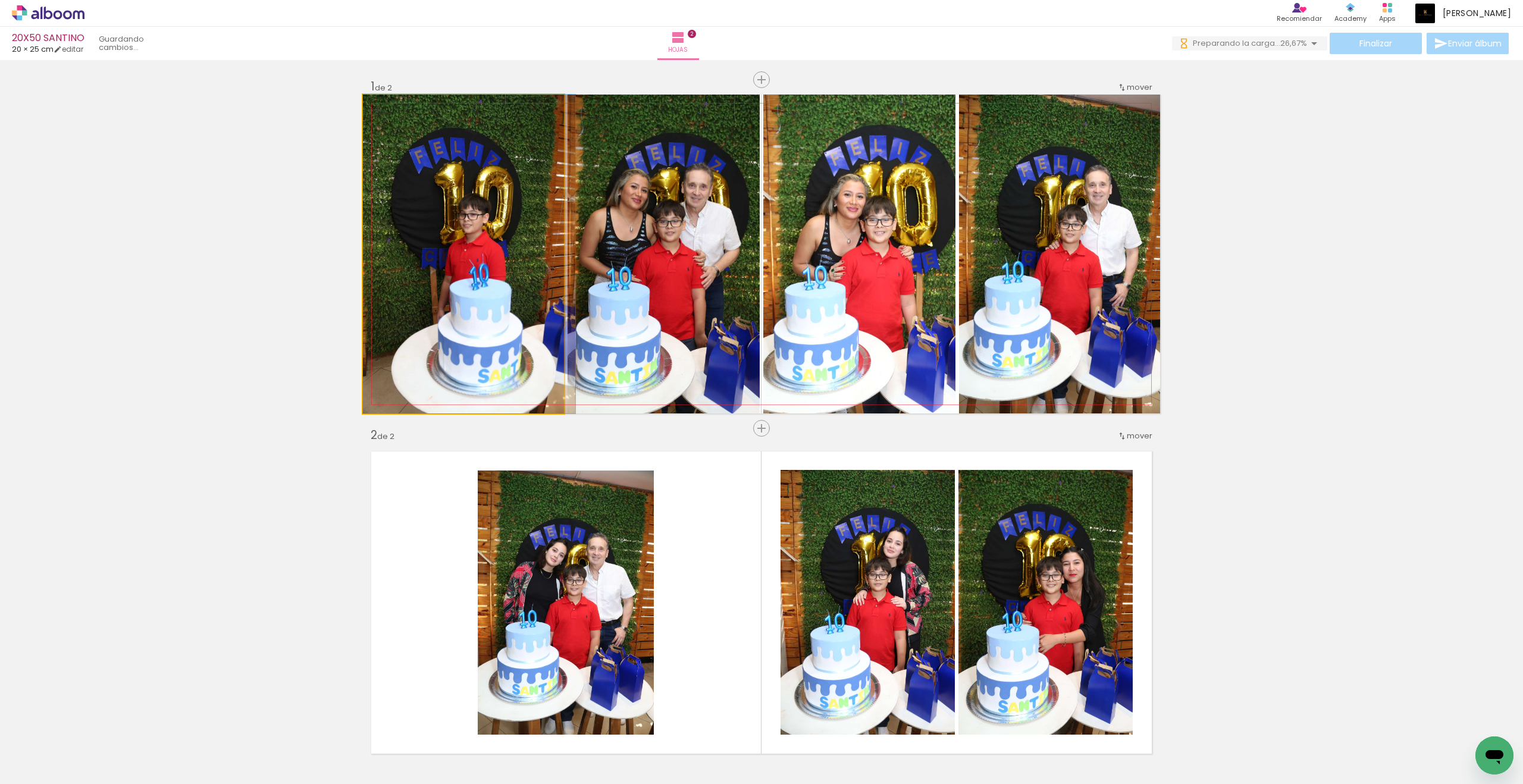
drag, startPoint x: 521, startPoint y: 320, endPoint x: 530, endPoint y: 302, distance: 20.1
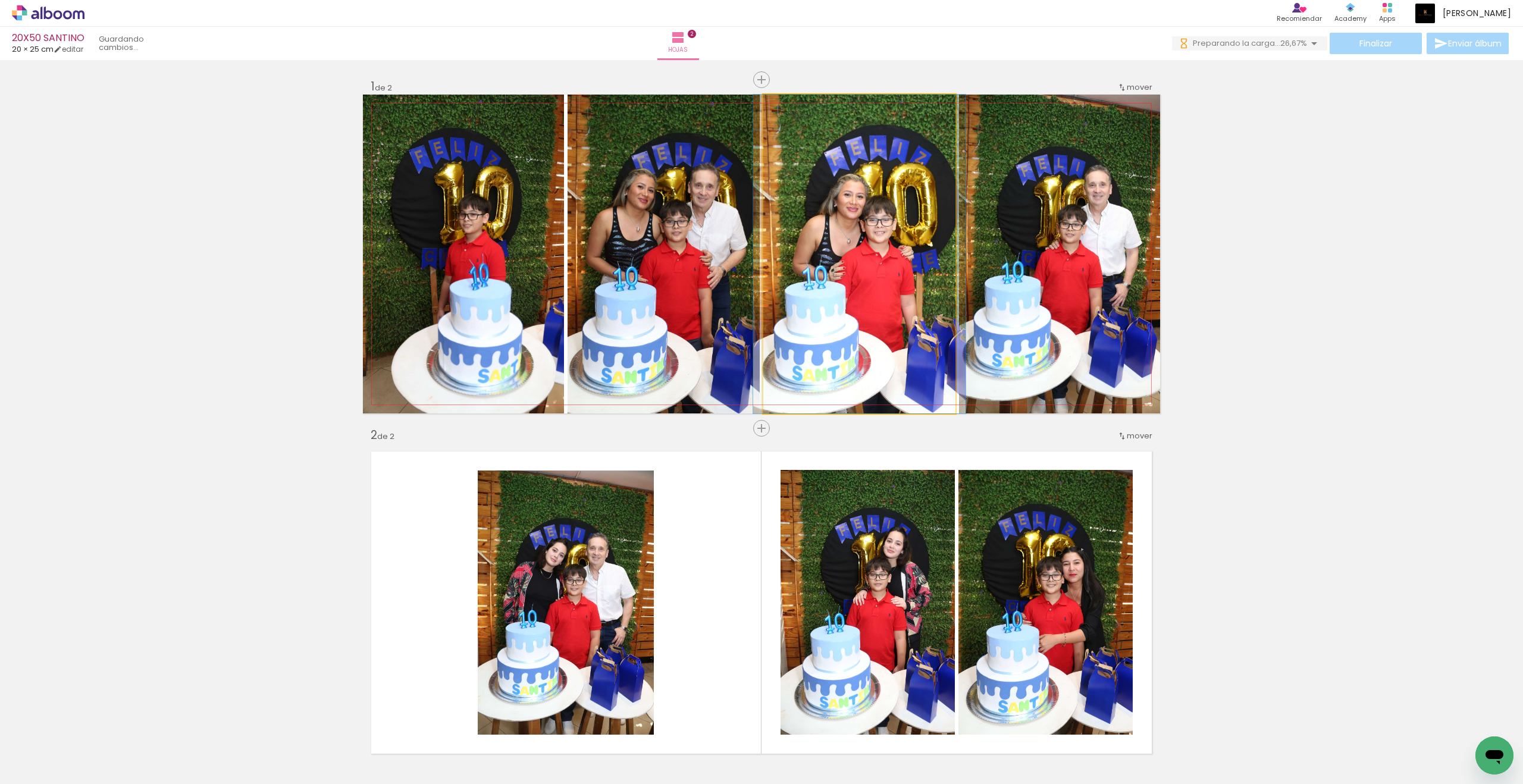
click at [866, 279] on quentale-photo at bounding box center [859, 254] width 192 height 318
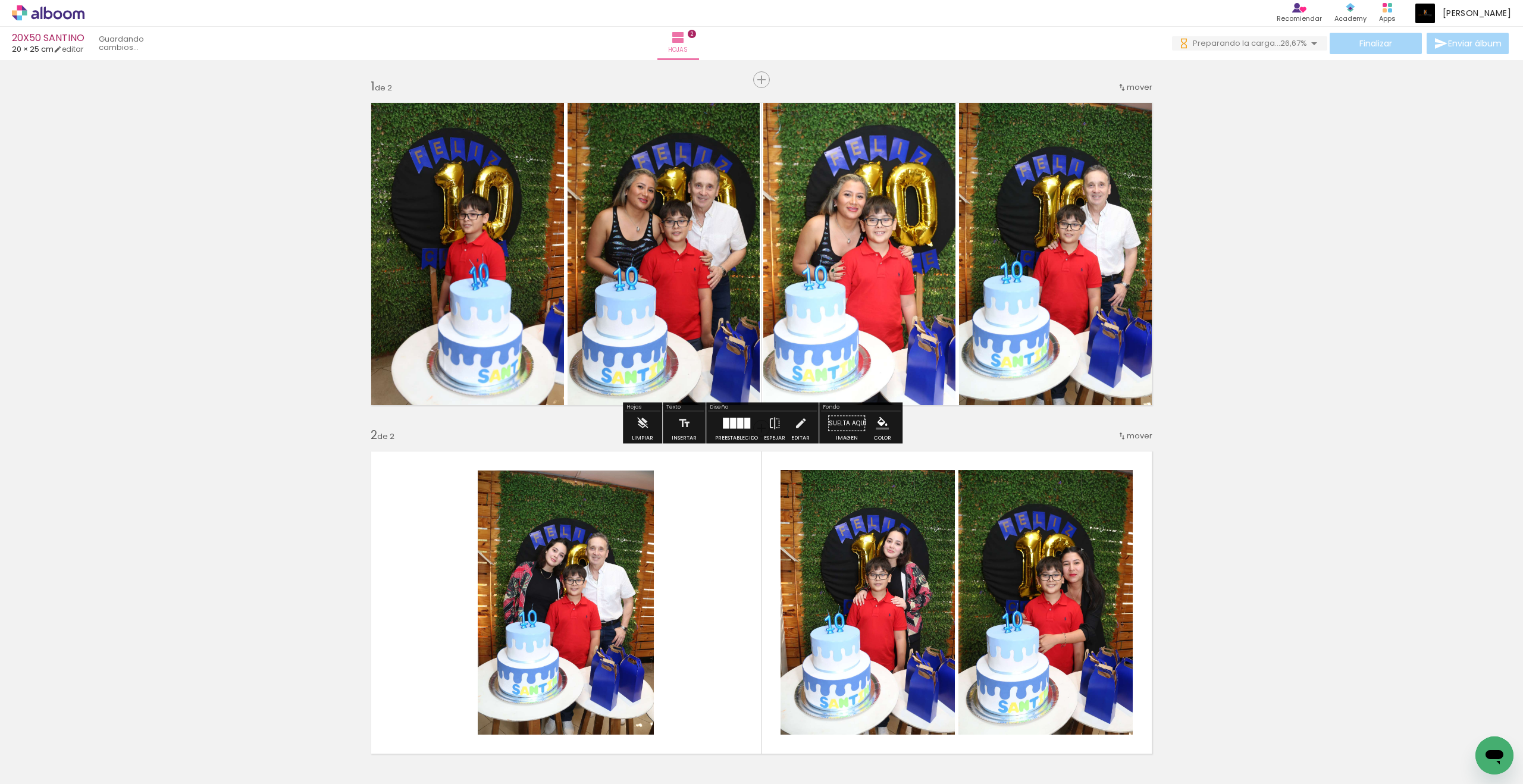
click at [1280, 276] on div "Insertar hoja 1 de 2 Insertar hoja 2 de 2" at bounding box center [762, 587] width 1523 height 1046
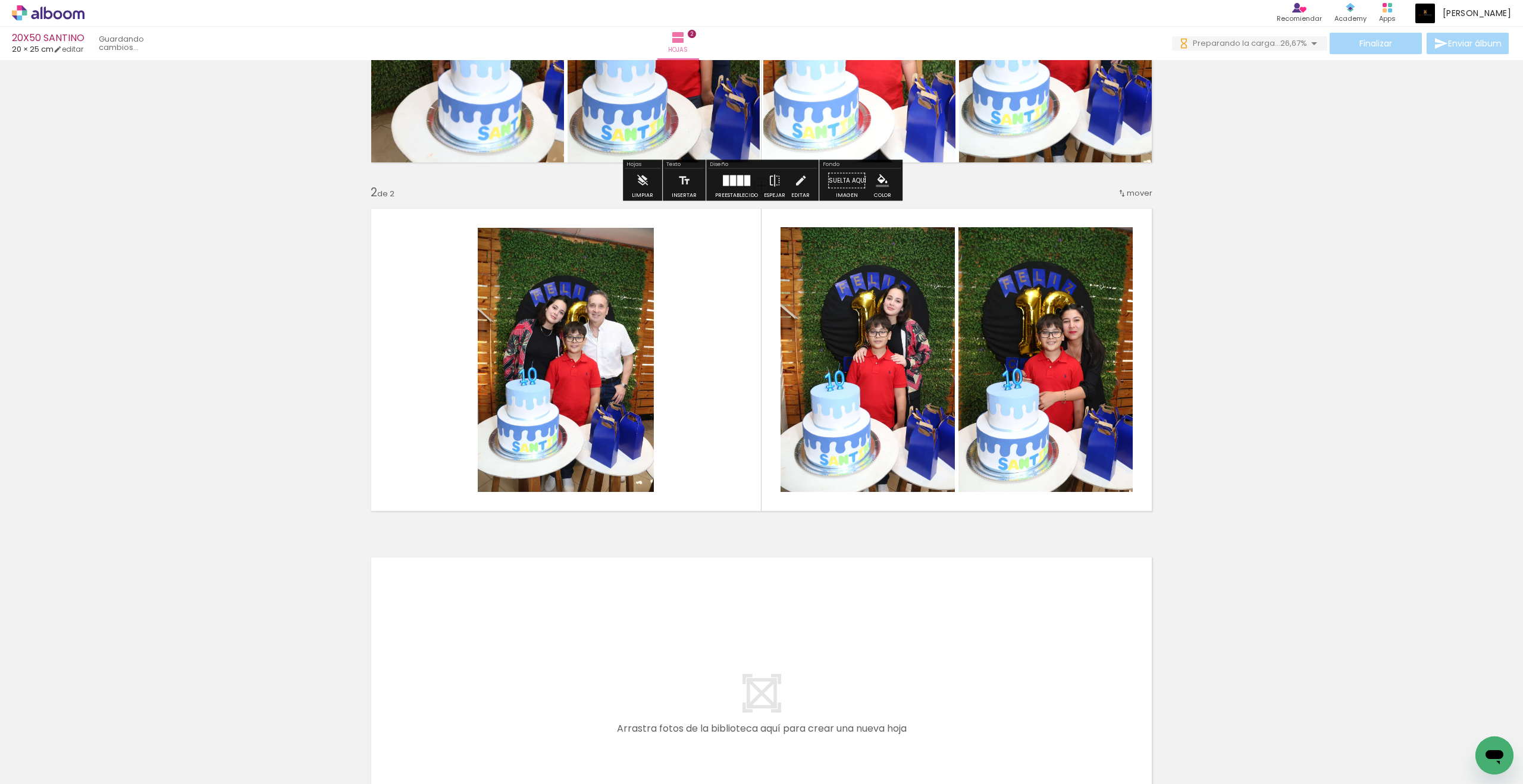
scroll to position [297, 0]
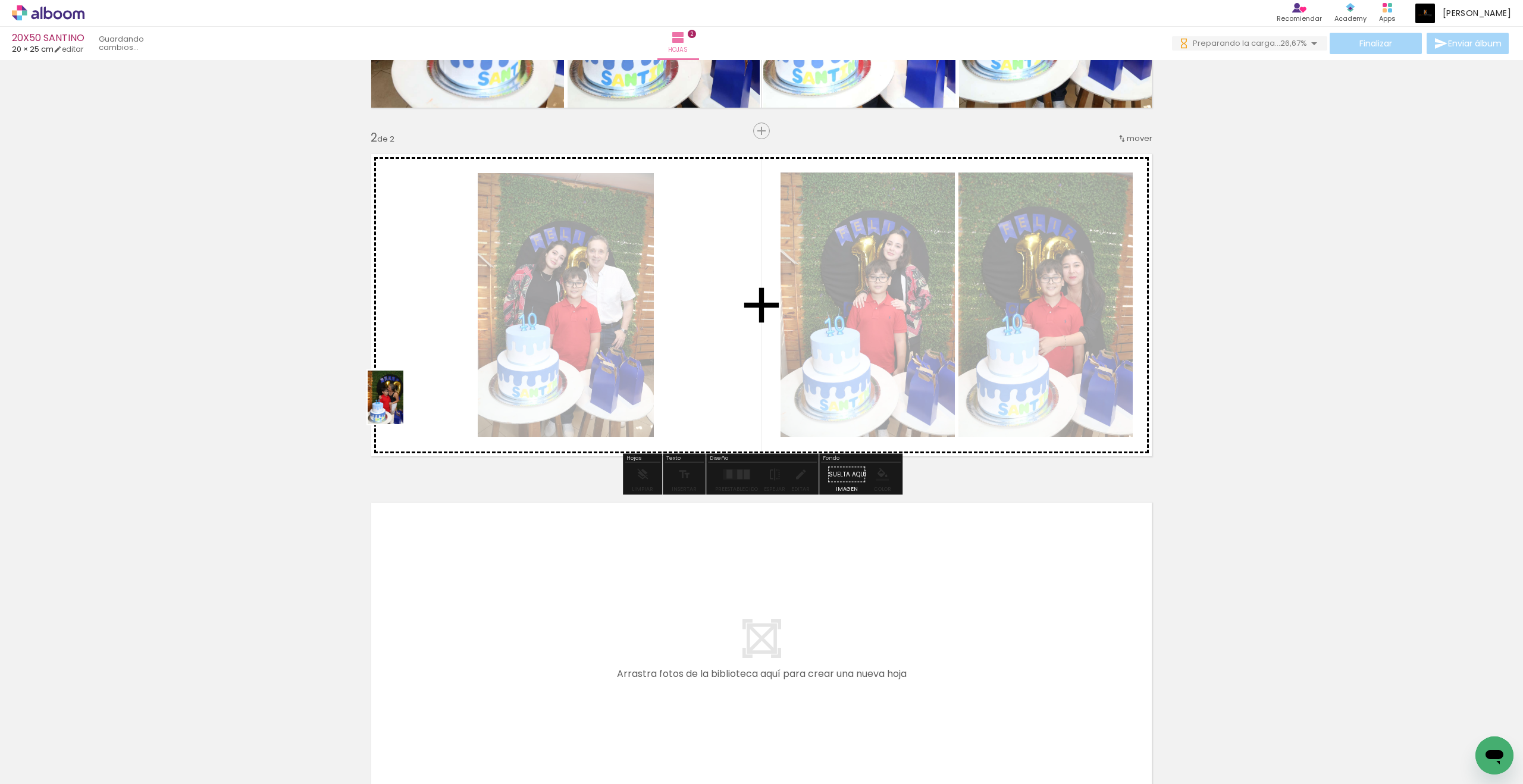
drag, startPoint x: 186, startPoint y: 755, endPoint x: 403, endPoint y: 406, distance: 411.0
click at [403, 406] on quentale-workspace at bounding box center [762, 392] width 1523 height 784
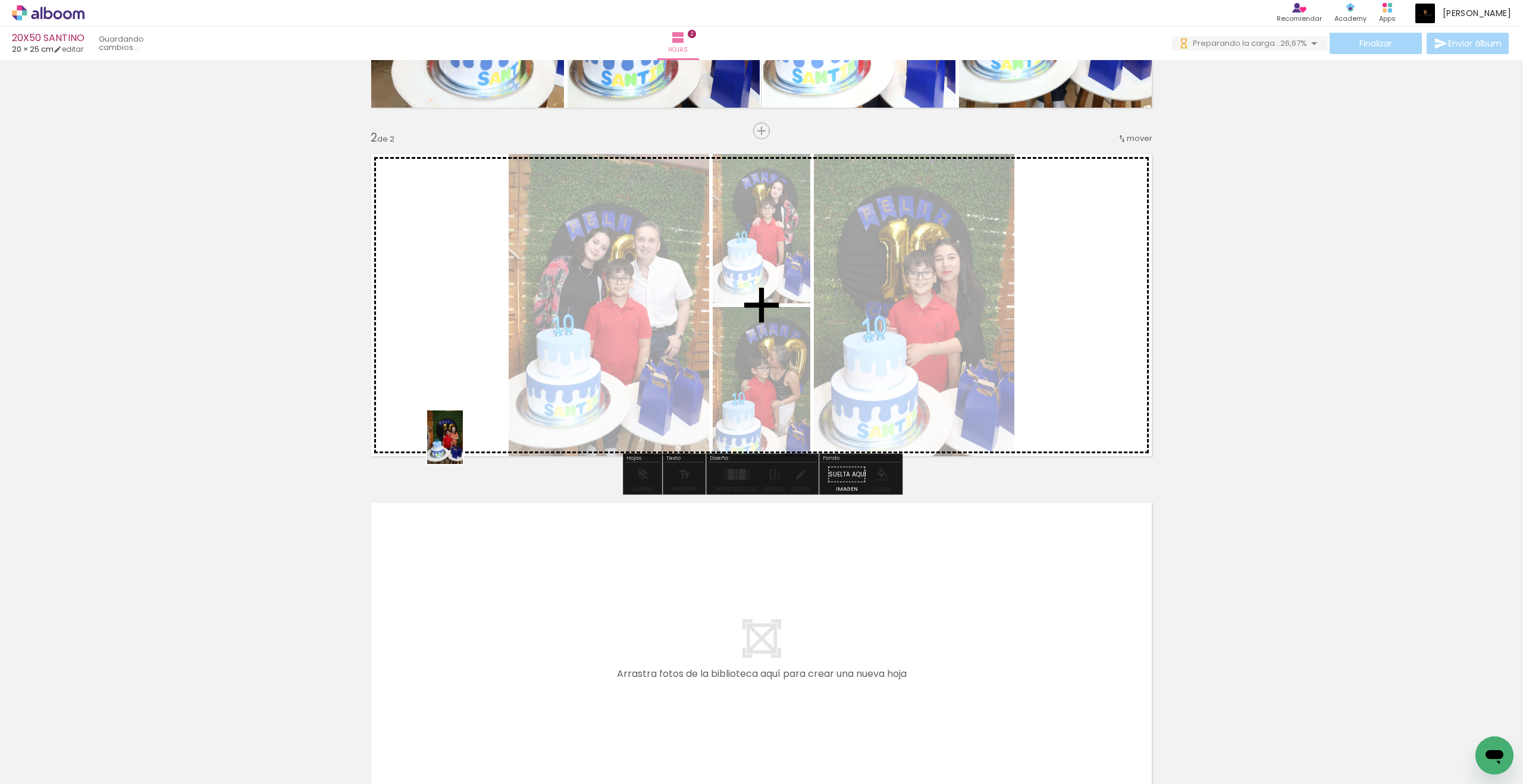
drag, startPoint x: 264, startPoint y: 753, endPoint x: 463, endPoint y: 446, distance: 365.9
click at [463, 446] on quentale-workspace at bounding box center [762, 392] width 1523 height 784
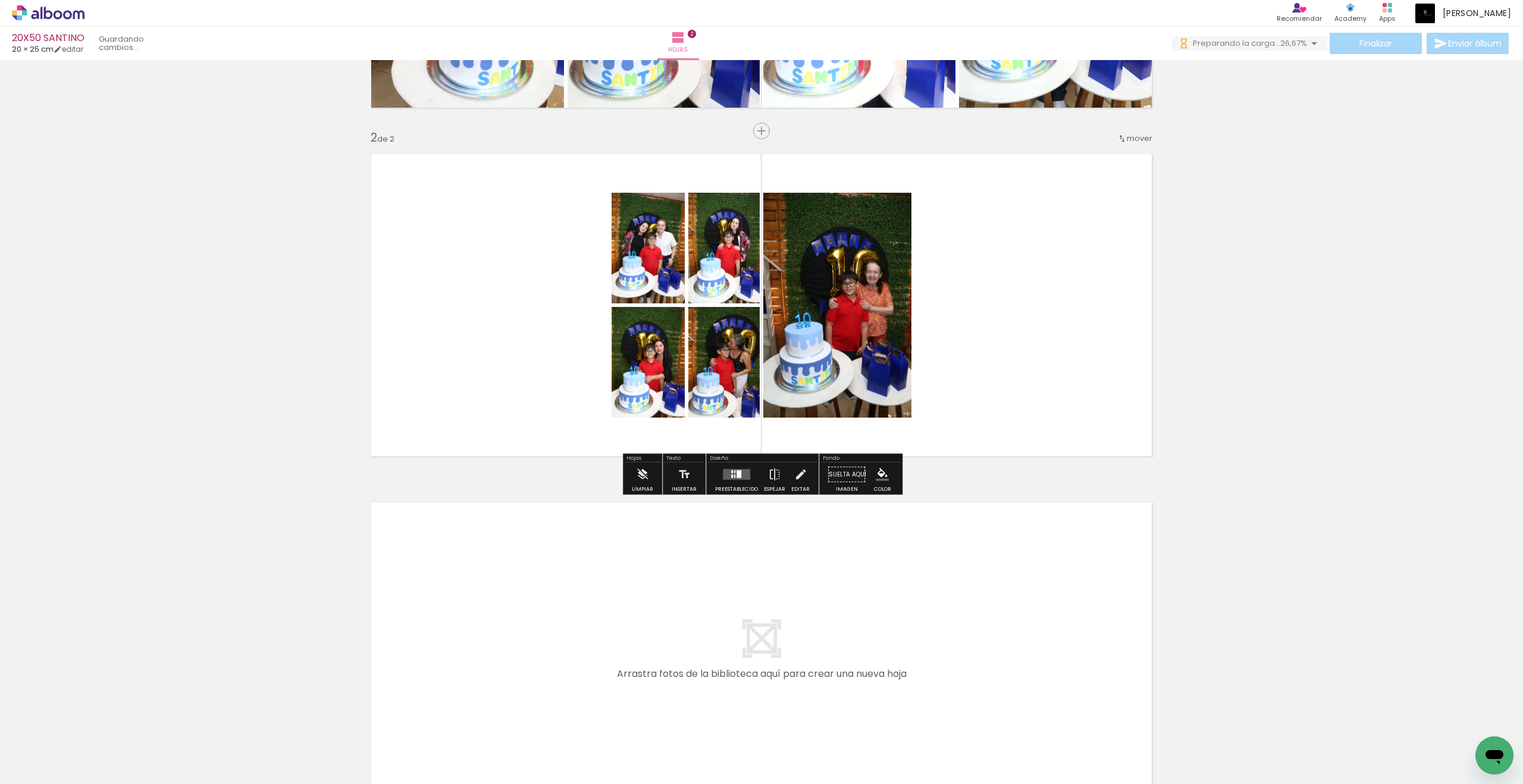
scroll to position [299, 0]
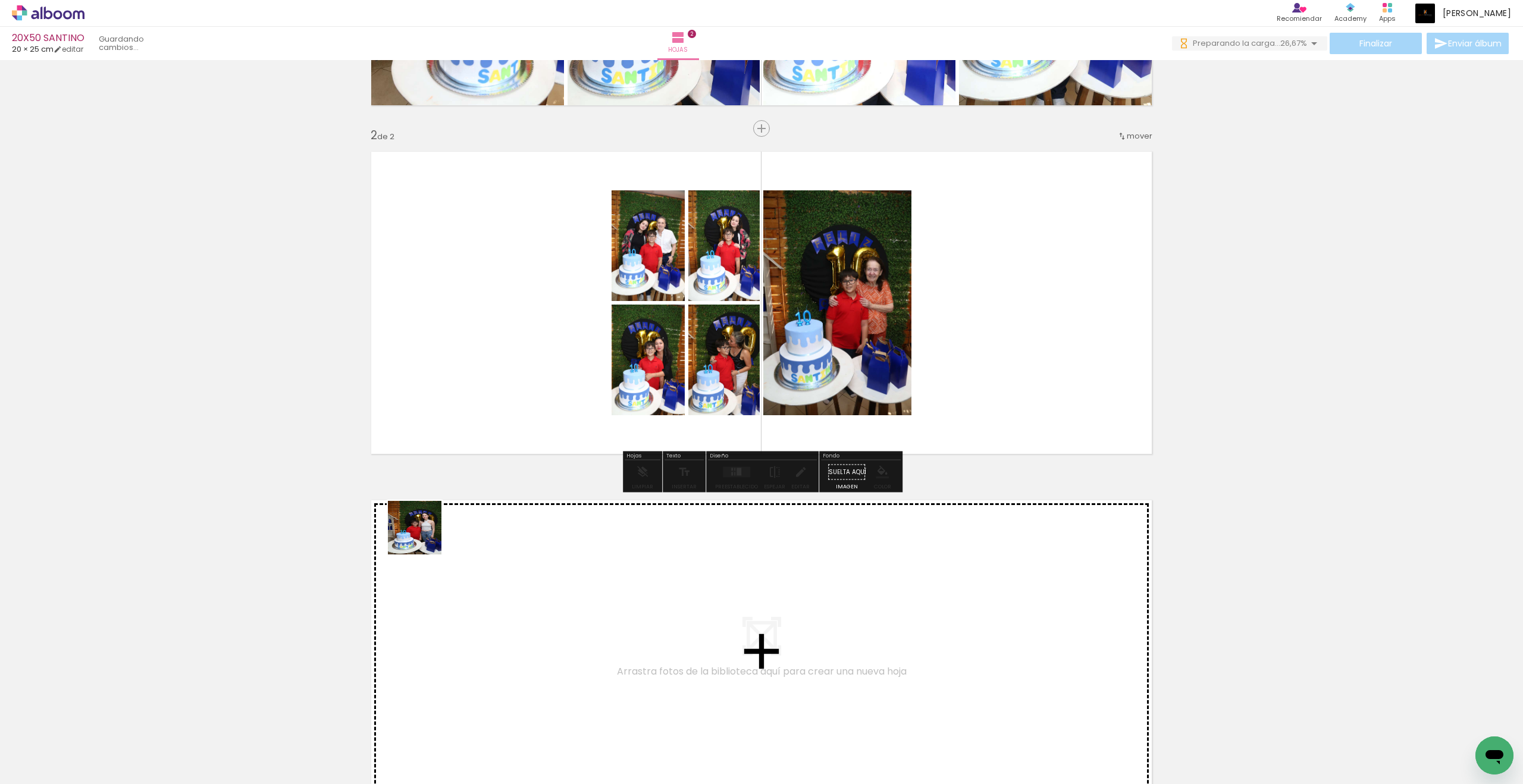
drag, startPoint x: 277, startPoint y: 750, endPoint x: 304, endPoint y: 701, distance: 55.9
click at [511, 414] on quentale-workspace at bounding box center [762, 392] width 1523 height 784
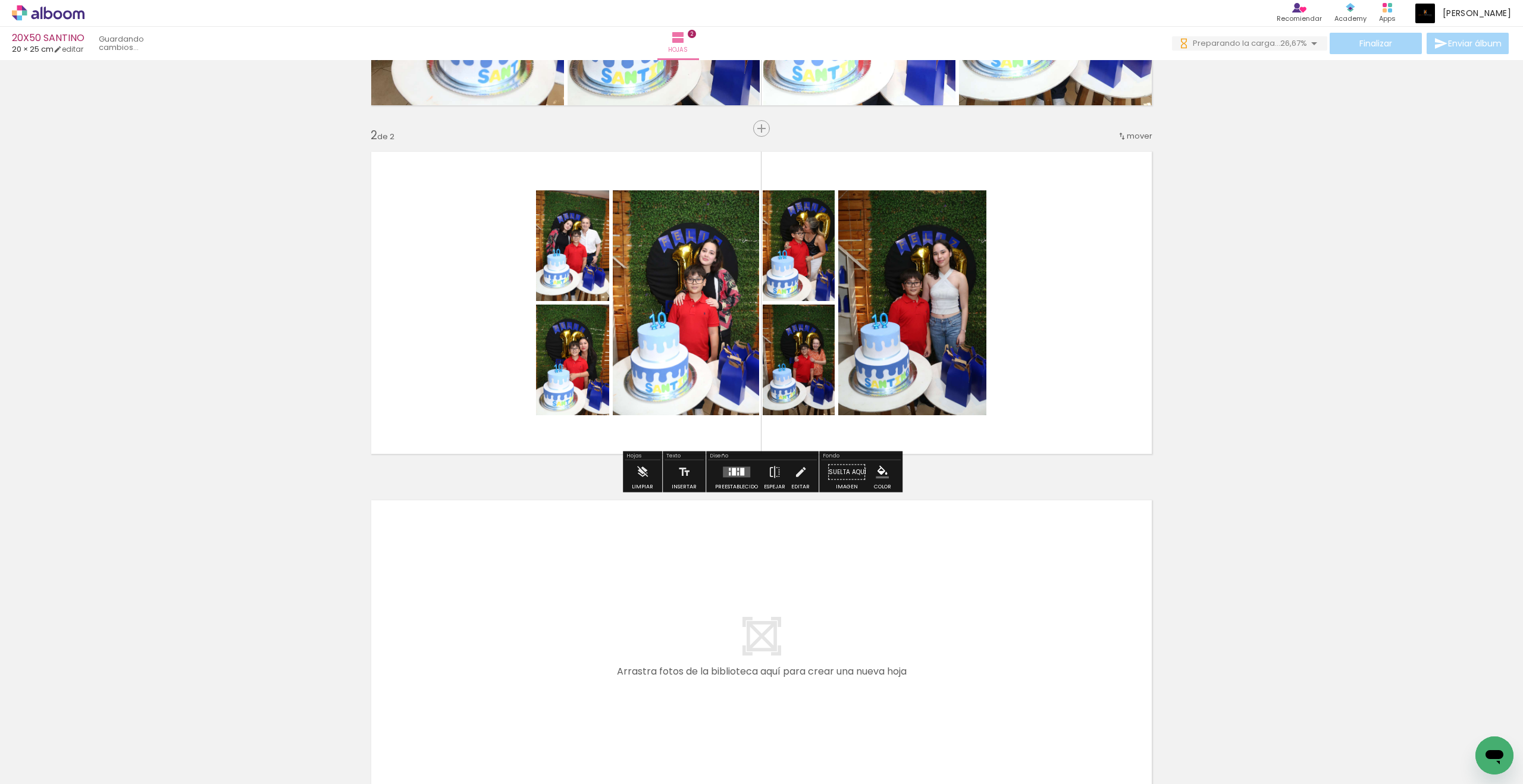
scroll to position [301, 0]
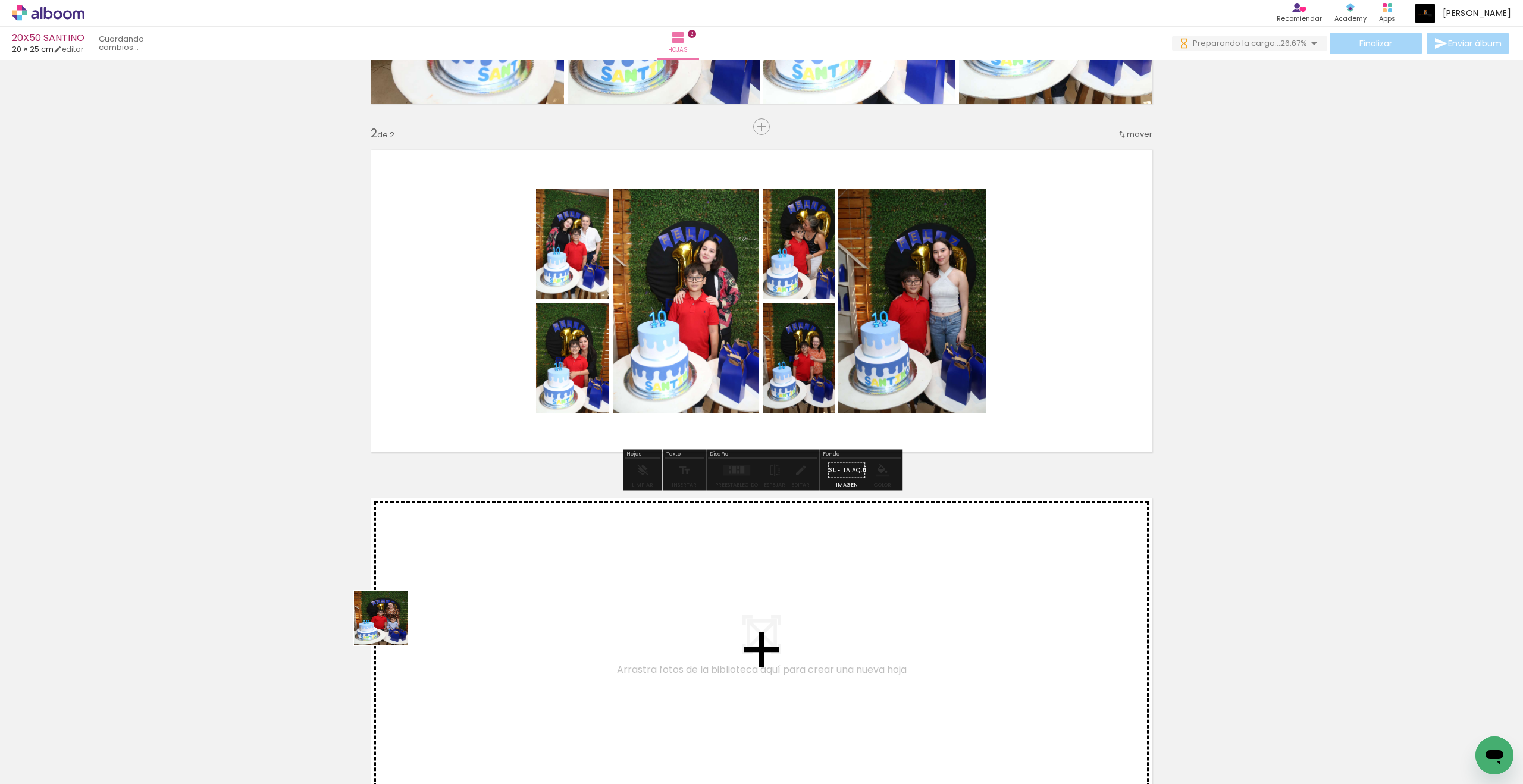
drag, startPoint x: 309, startPoint y: 754, endPoint x: 467, endPoint y: 448, distance: 344.4
click at [467, 448] on quentale-workspace at bounding box center [762, 392] width 1523 height 784
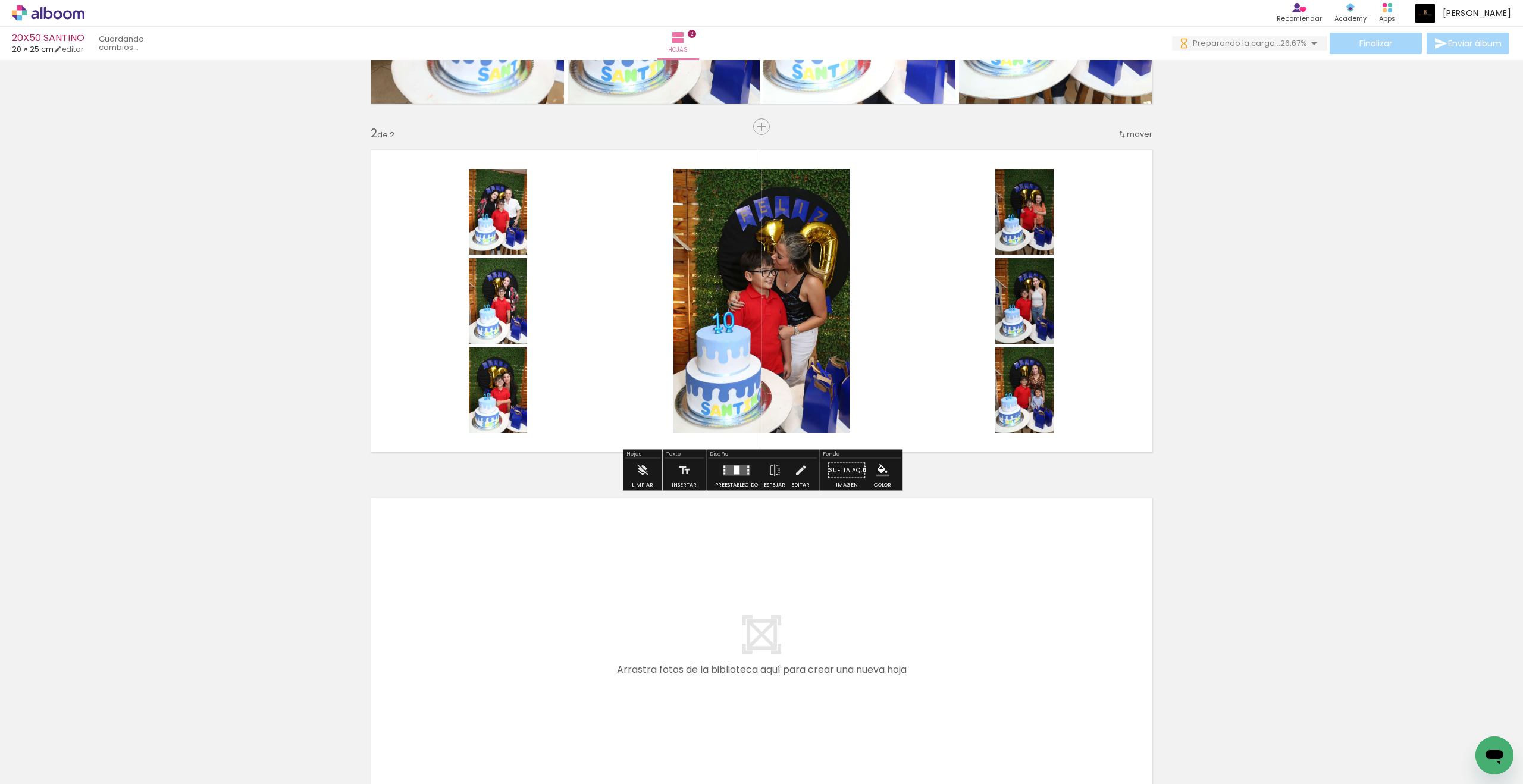
scroll to position [306, 0]
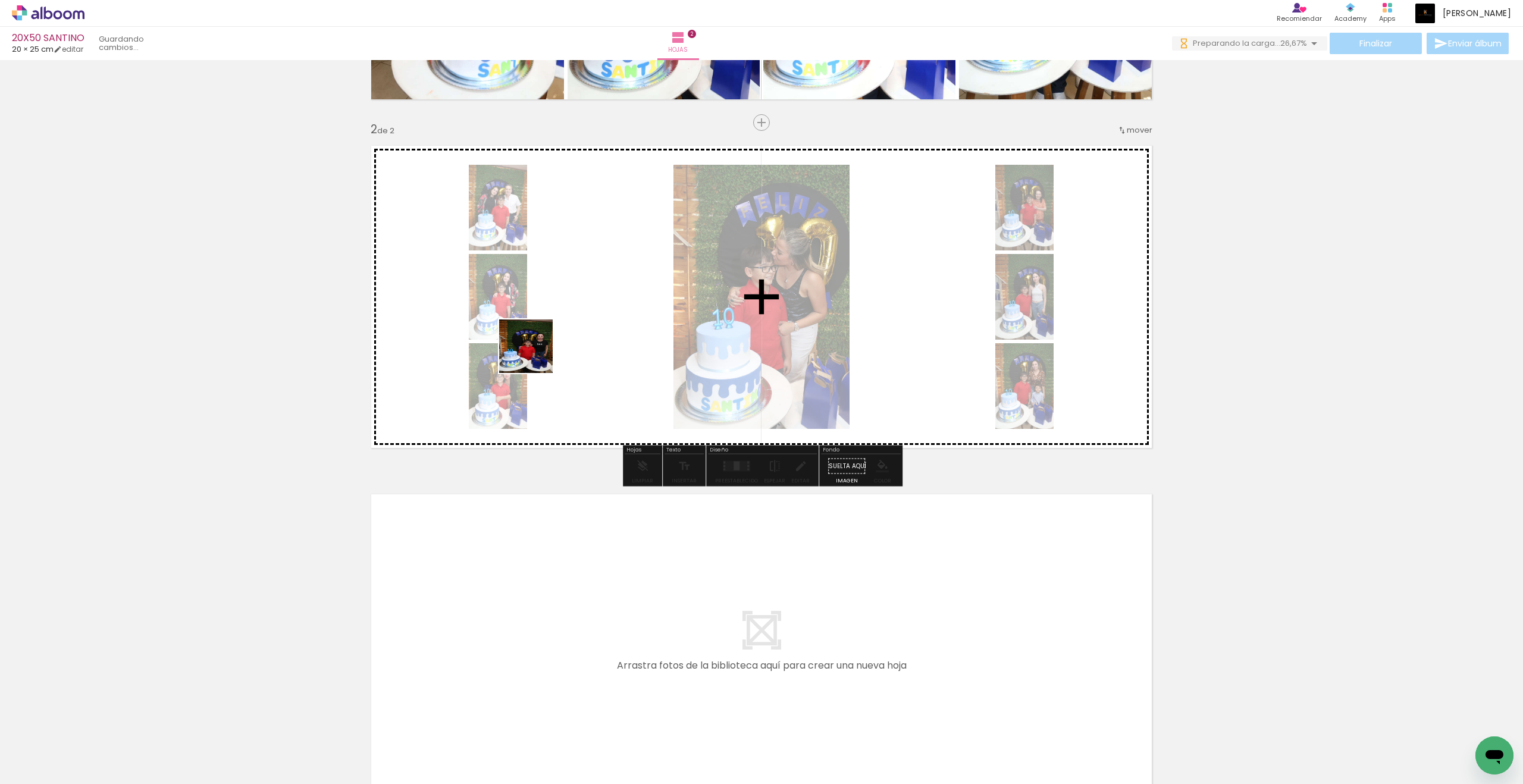
drag, startPoint x: 266, startPoint y: 769, endPoint x: 478, endPoint y: 625, distance: 256.3
click at [550, 329] on quentale-workspace at bounding box center [762, 392] width 1523 height 784
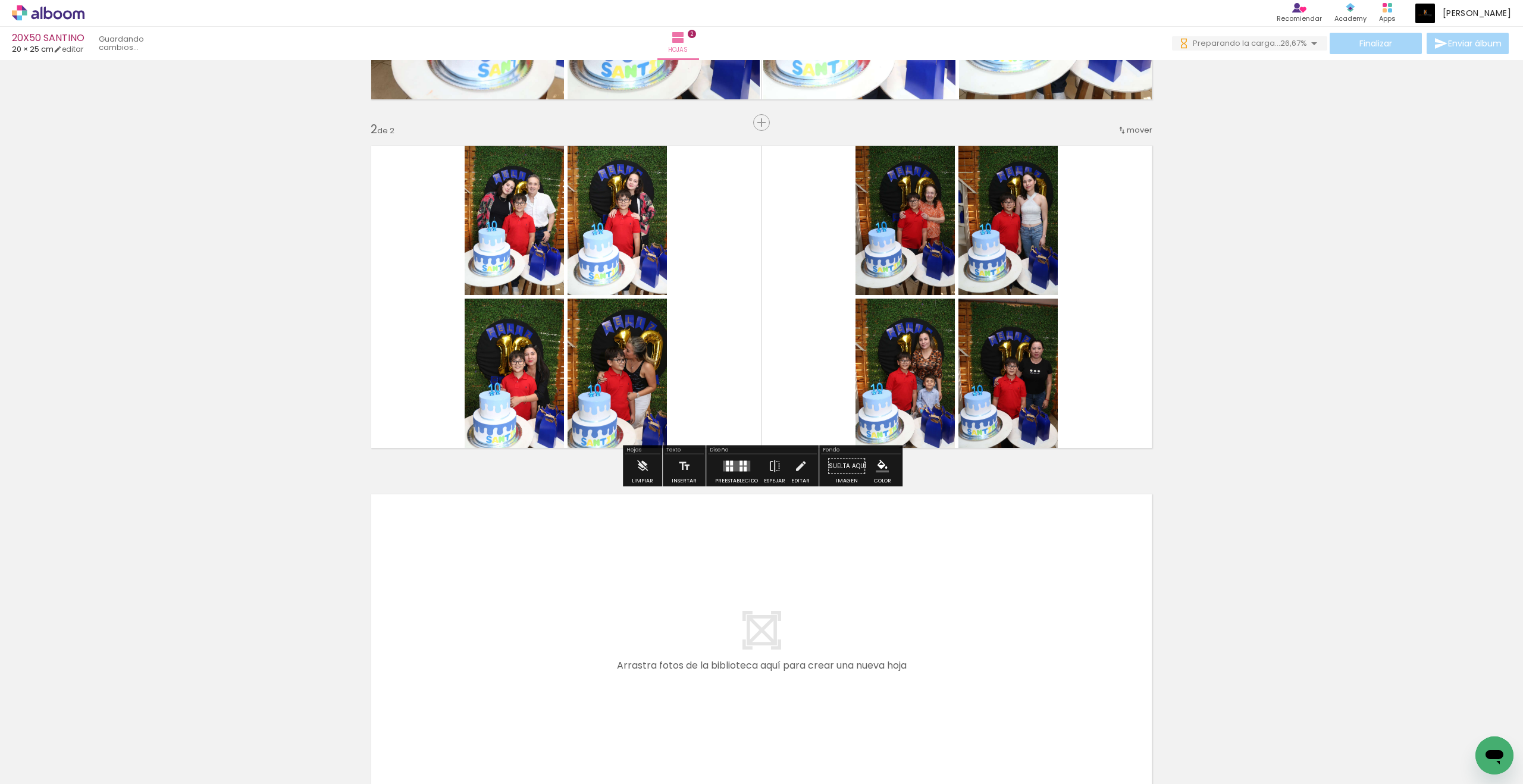
scroll to position [309, 0]
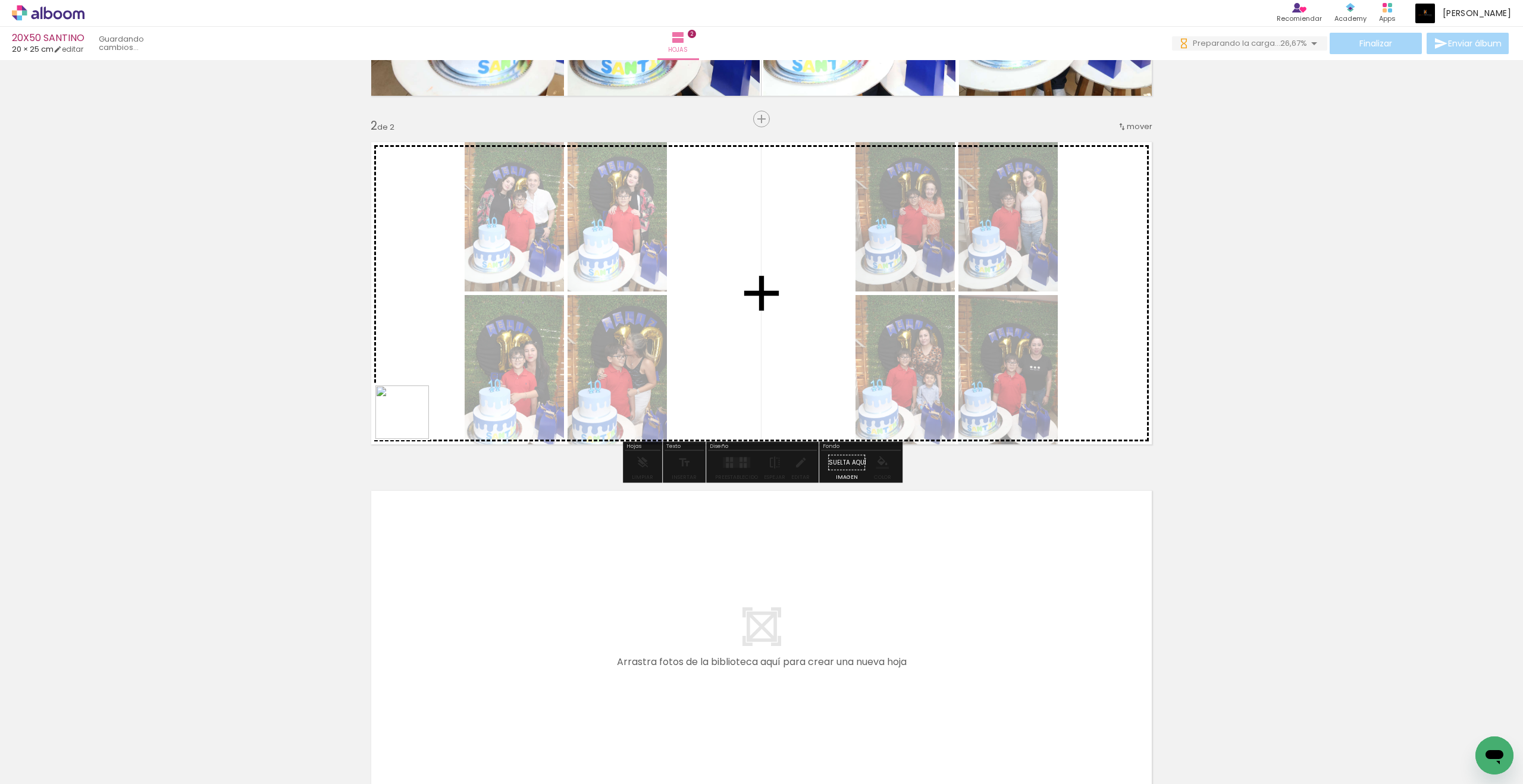
drag, startPoint x: 259, startPoint y: 752, endPoint x: 413, endPoint y: 415, distance: 370.5
click at [413, 415] on quentale-workspace at bounding box center [762, 392] width 1523 height 784
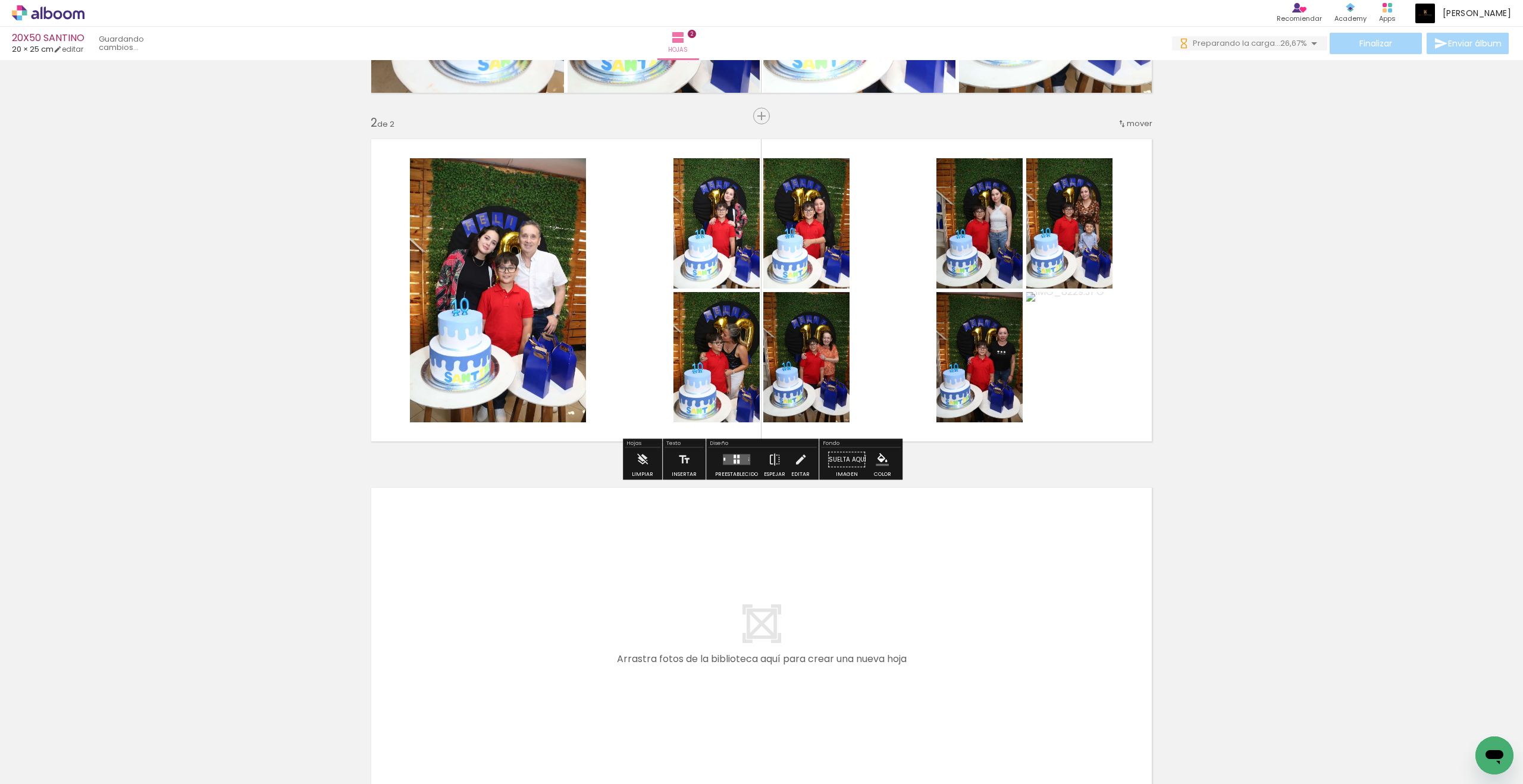
scroll to position [316, 0]
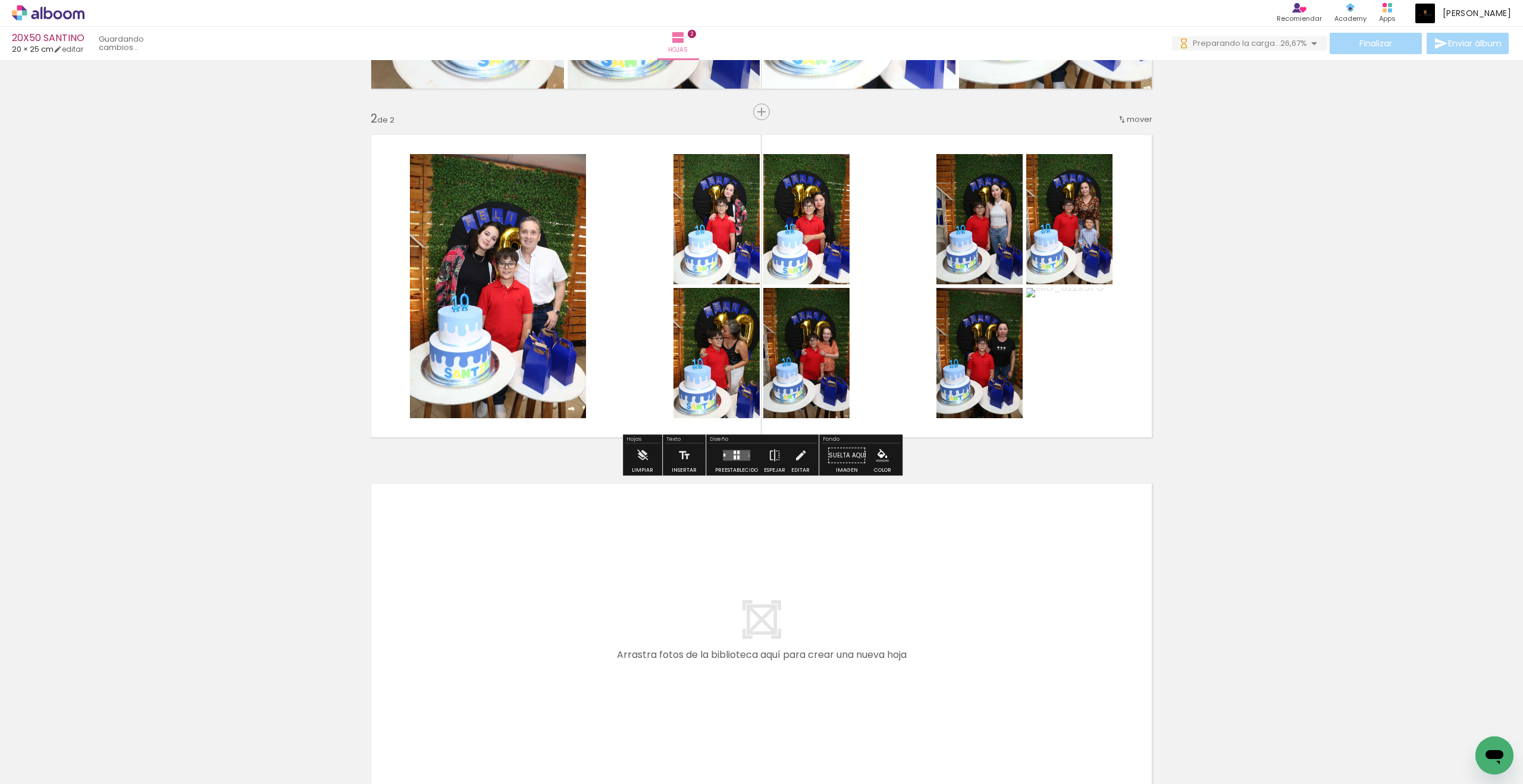
click at [748, 456] on div at bounding box center [737, 455] width 32 height 24
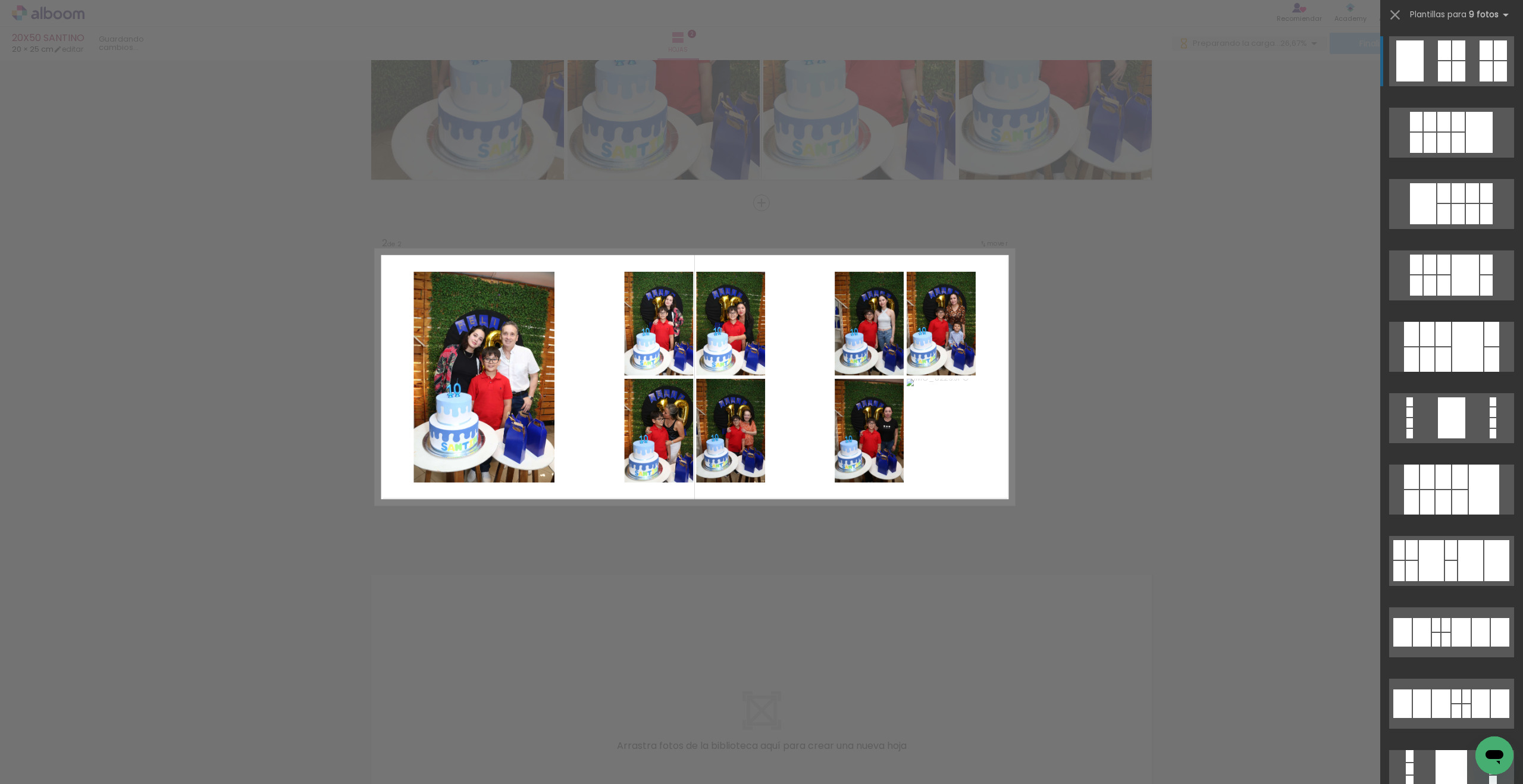
scroll to position [218, 0]
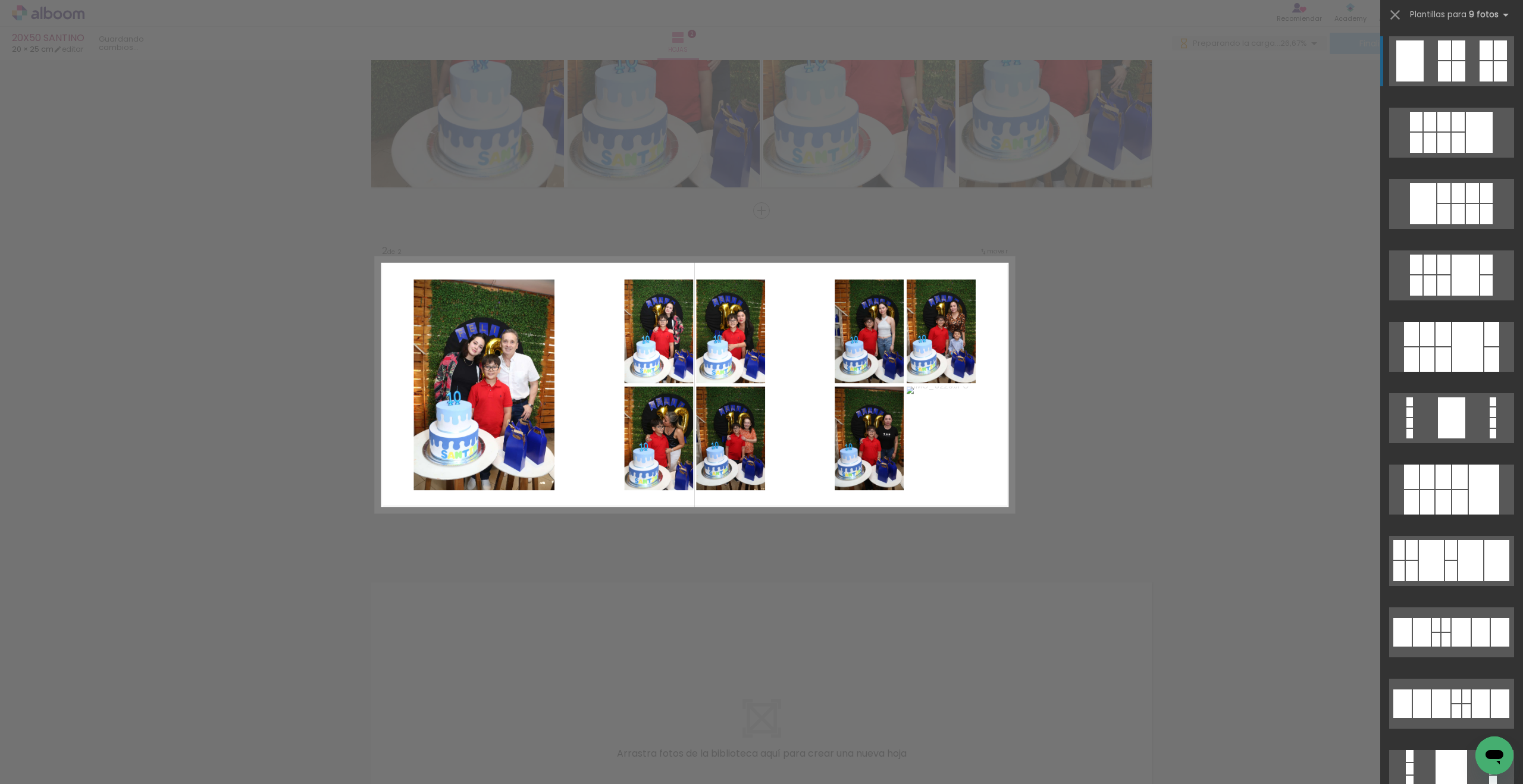
click at [1186, 455] on div "Confirmar Cancelar" at bounding box center [762, 379] width 1523 height 1074
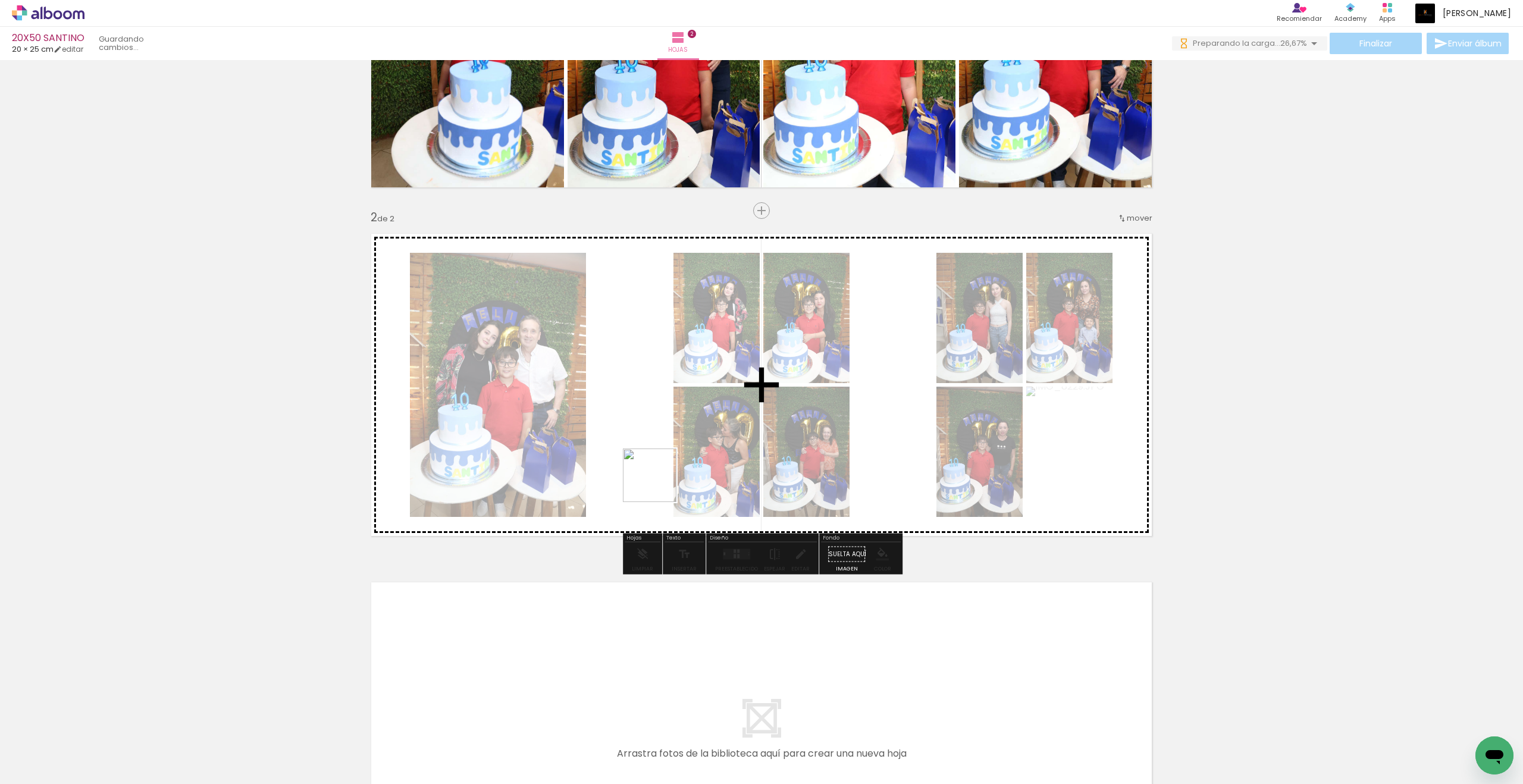
drag, startPoint x: 599, startPoint y: 740, endPoint x: 662, endPoint y: 462, distance: 285.0
click at [662, 462] on quentale-workspace at bounding box center [762, 392] width 1523 height 784
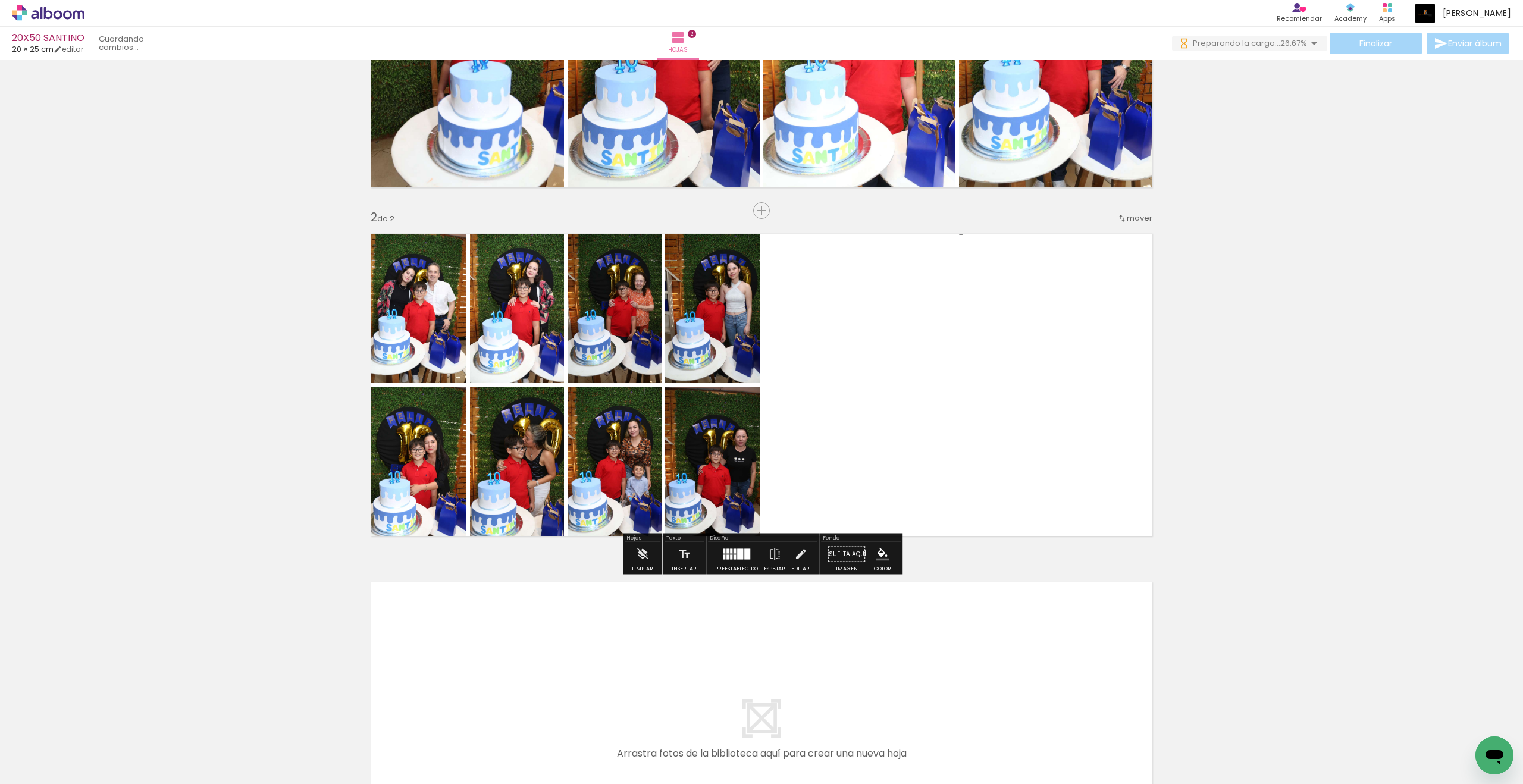
click at [739, 549] on div at bounding box center [740, 554] width 6 height 10
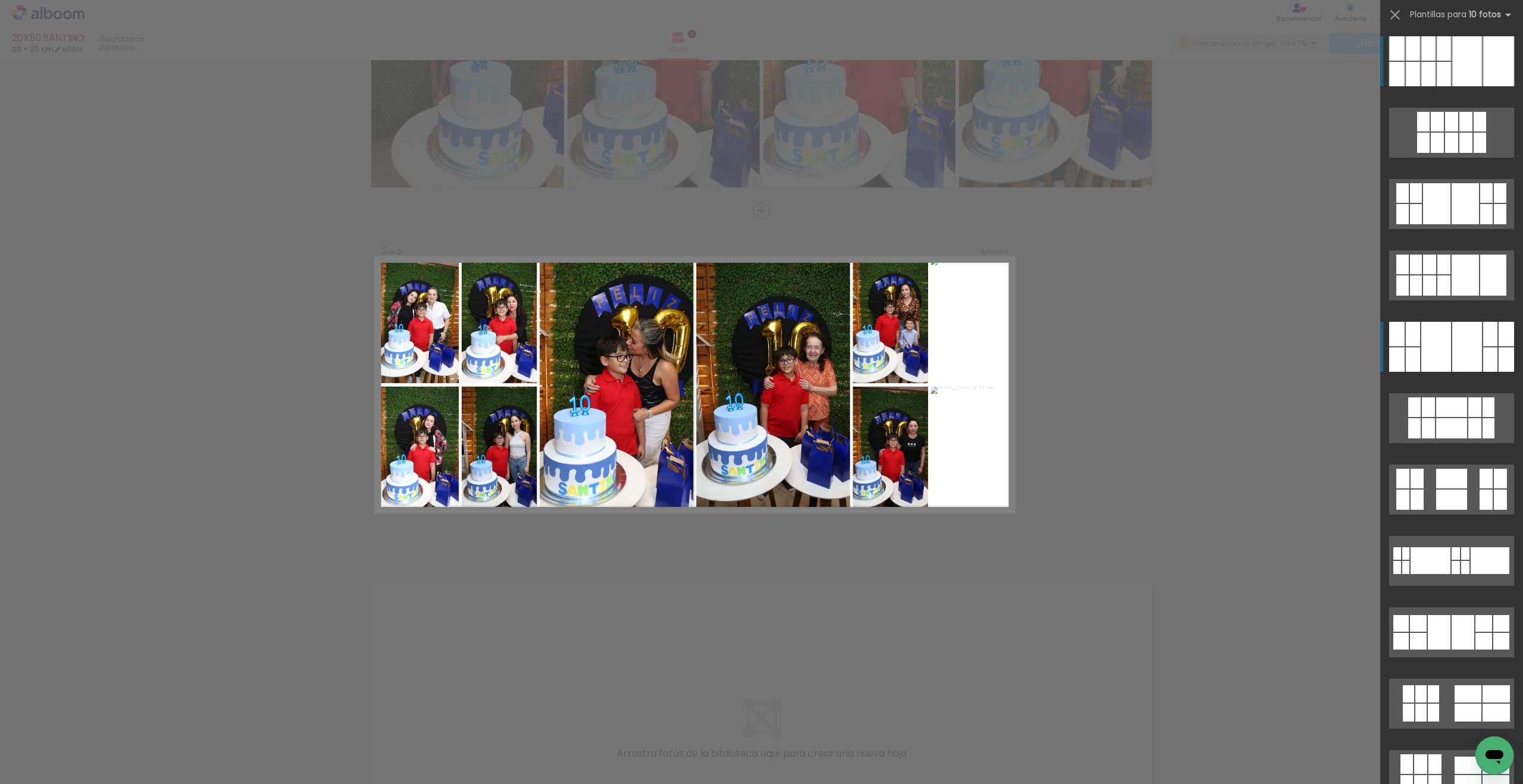
click at [1442, 337] on div at bounding box center [1436, 347] width 29 height 50
click at [1442, 337] on quentale-workspace at bounding box center [762, 392] width 1523 height 784
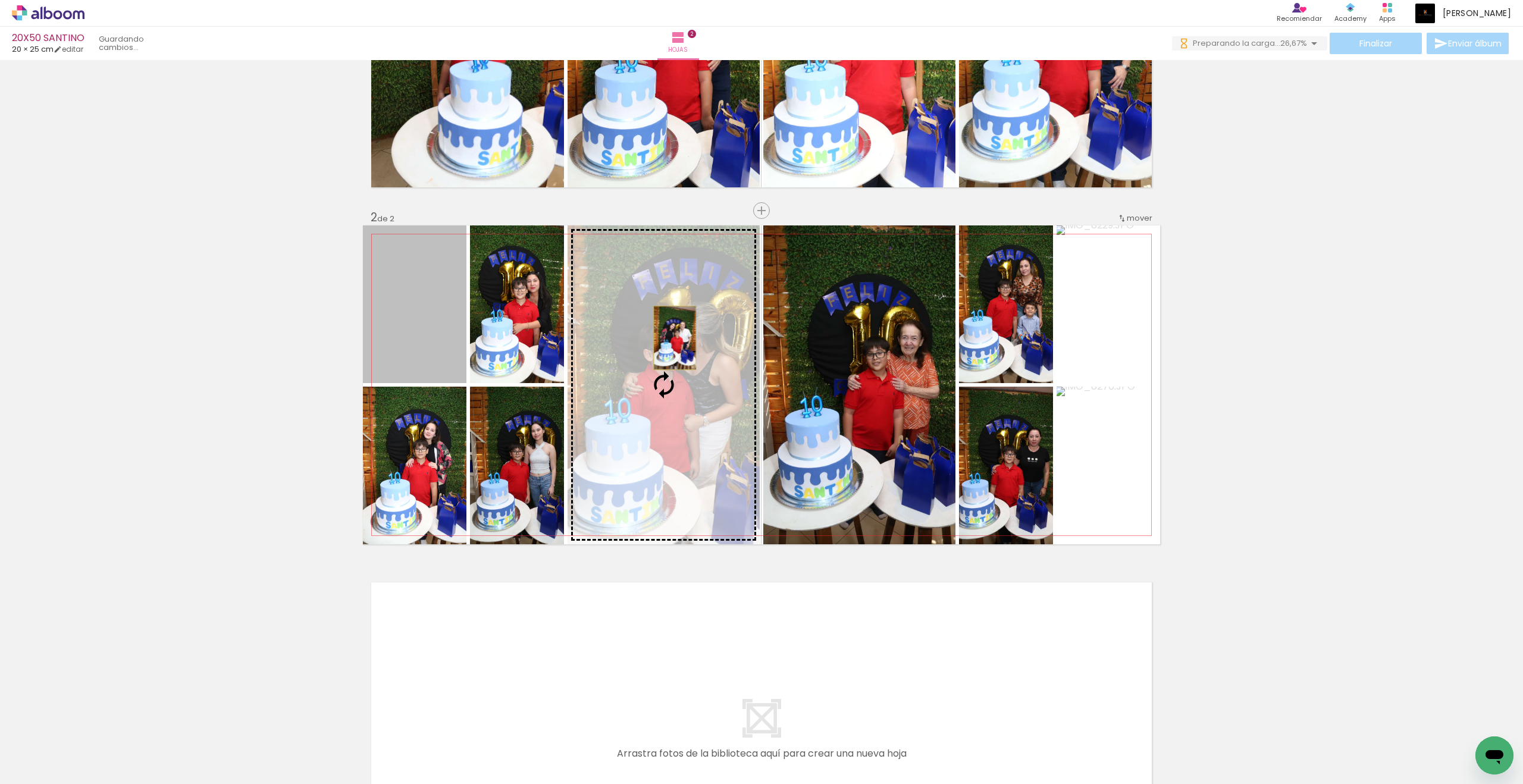
drag, startPoint x: 443, startPoint y: 325, endPoint x: 675, endPoint y: 337, distance: 232.3
click at [0, 0] on slot at bounding box center [0, 0] width 0 height 0
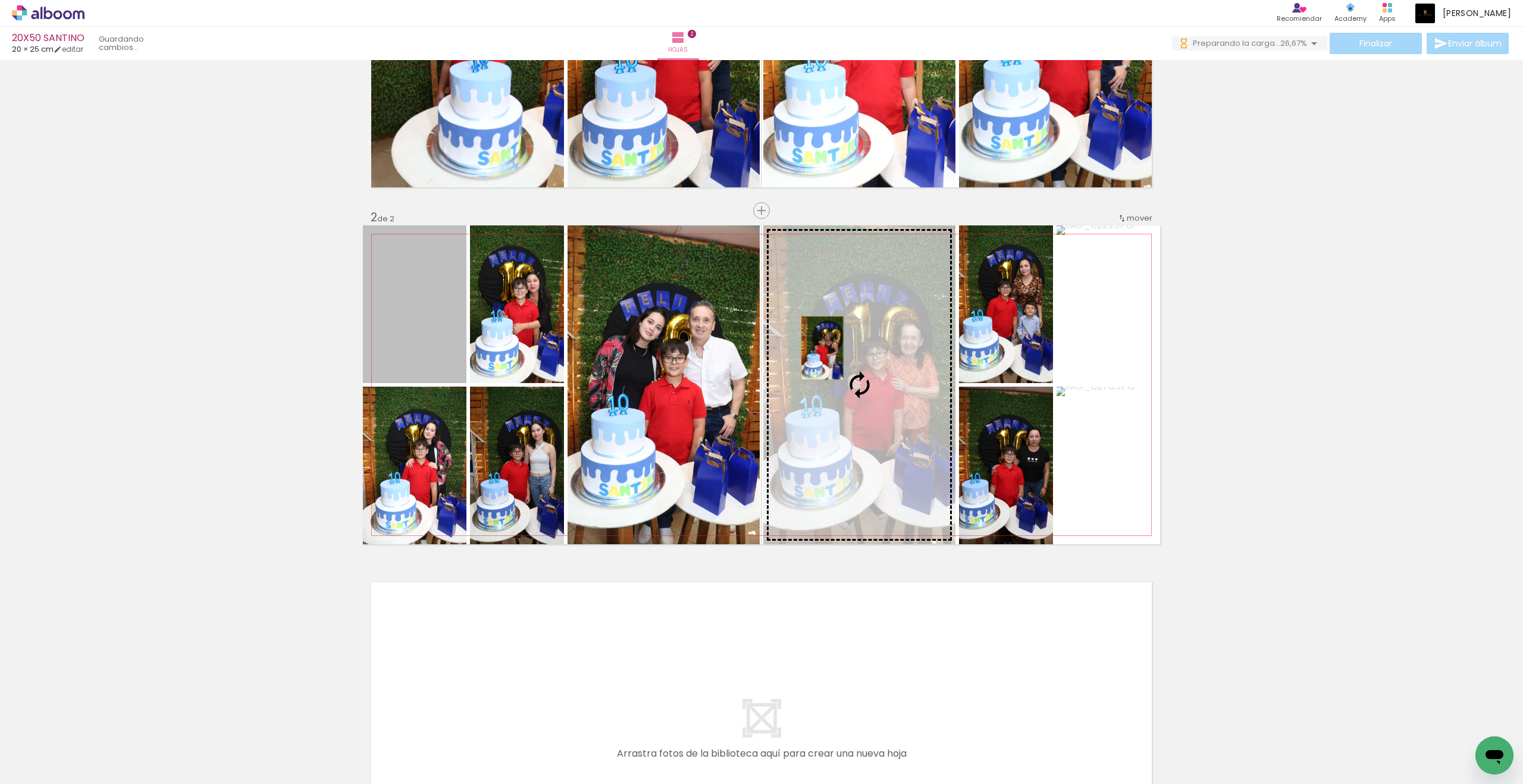
drag, startPoint x: 428, startPoint y: 322, endPoint x: 822, endPoint y: 348, distance: 394.9
click at [0, 0] on slot at bounding box center [0, 0] width 0 height 0
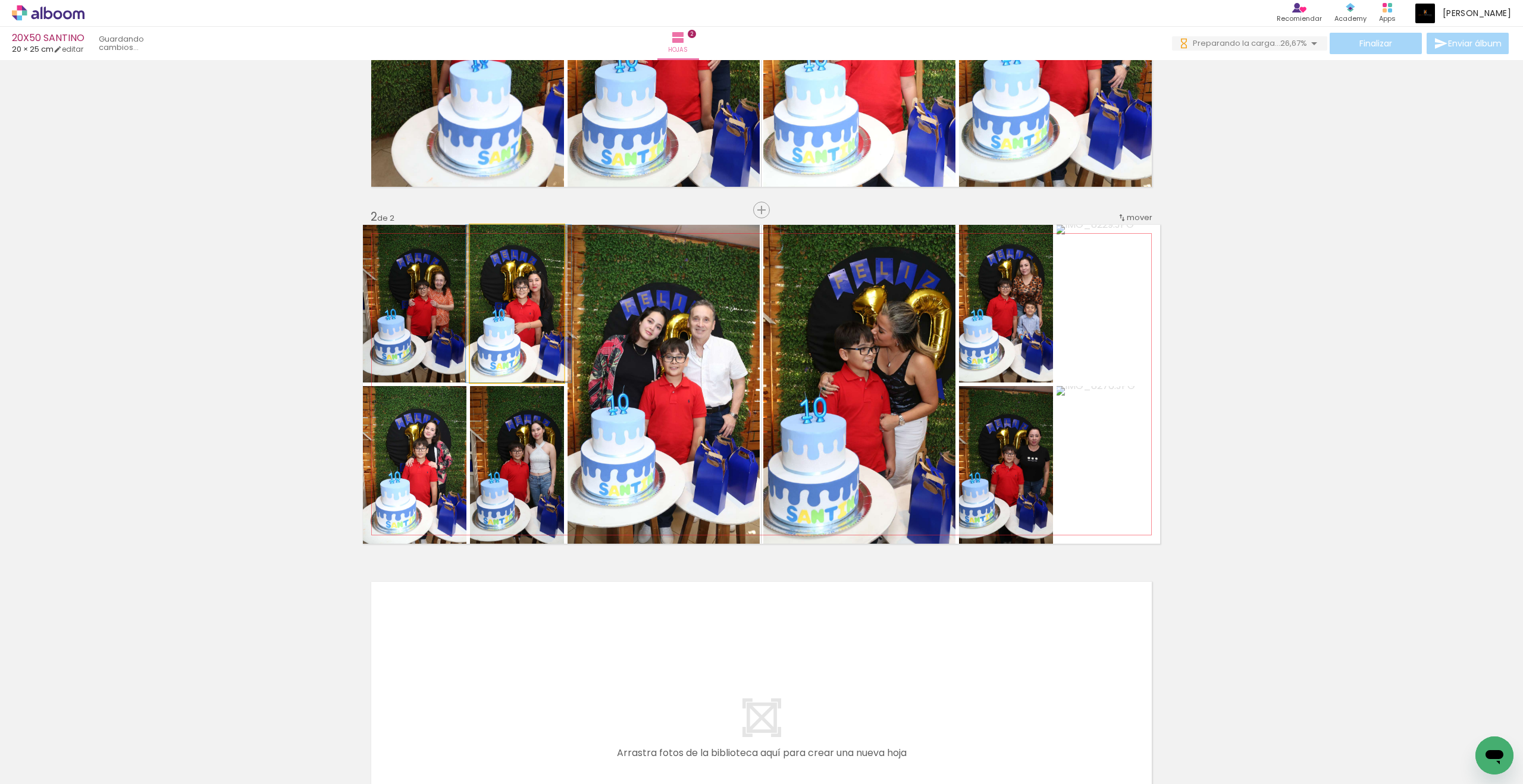
drag, startPoint x: 524, startPoint y: 280, endPoint x: 526, endPoint y: 257, distance: 23.1
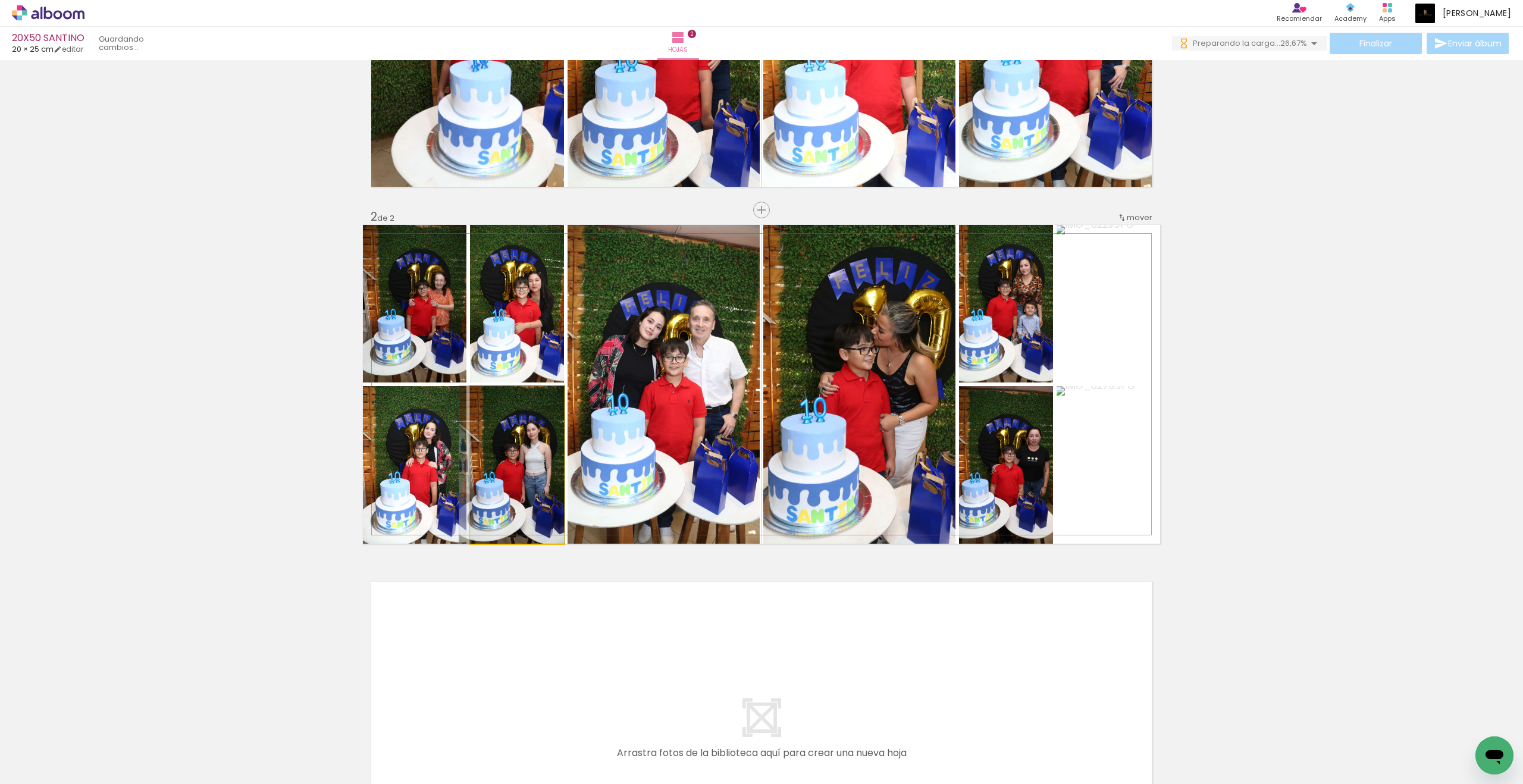
drag, startPoint x: 517, startPoint y: 446, endPoint x: 511, endPoint y: 448, distance: 6.3
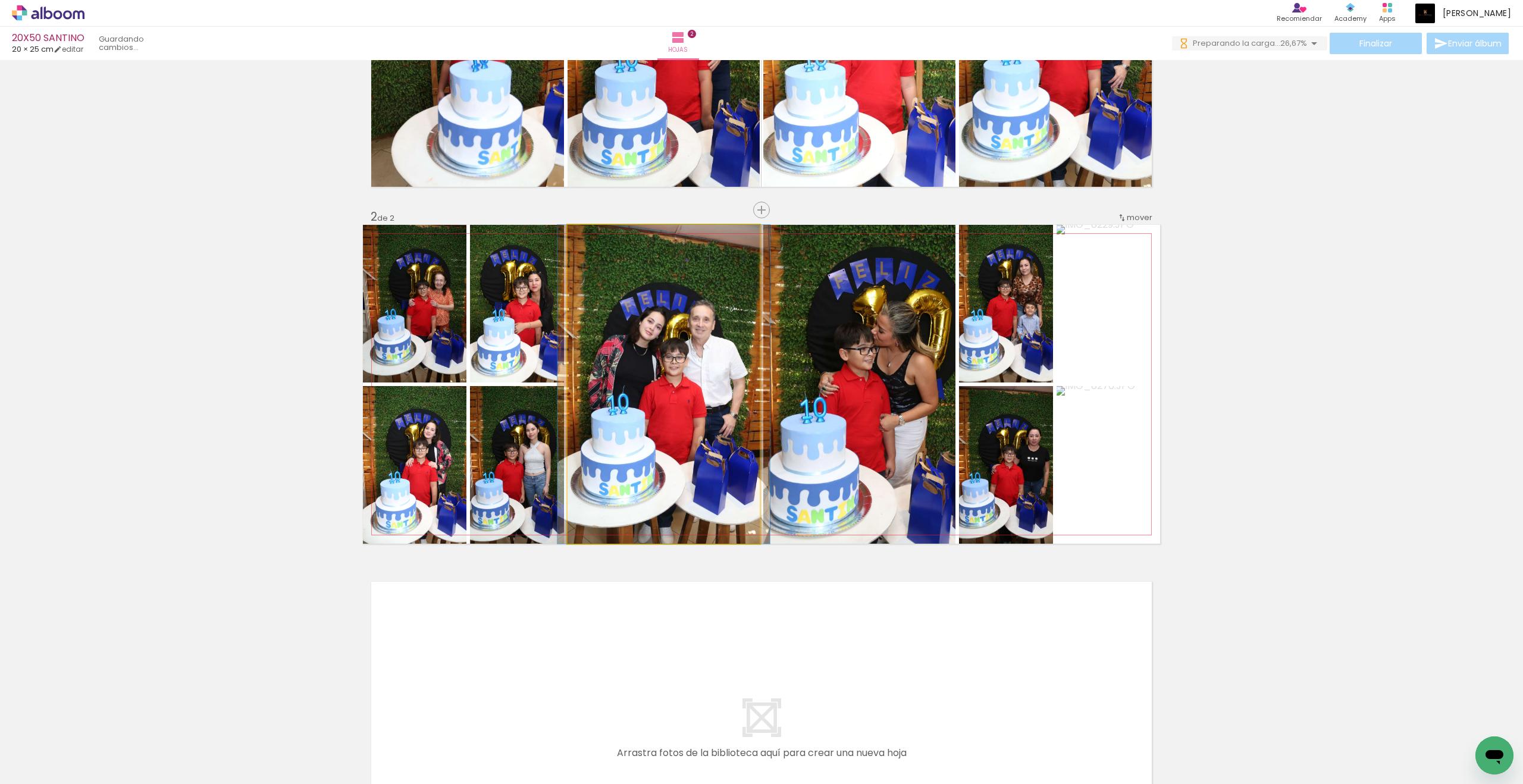
click at [653, 420] on quentale-photo at bounding box center [664, 384] width 192 height 318
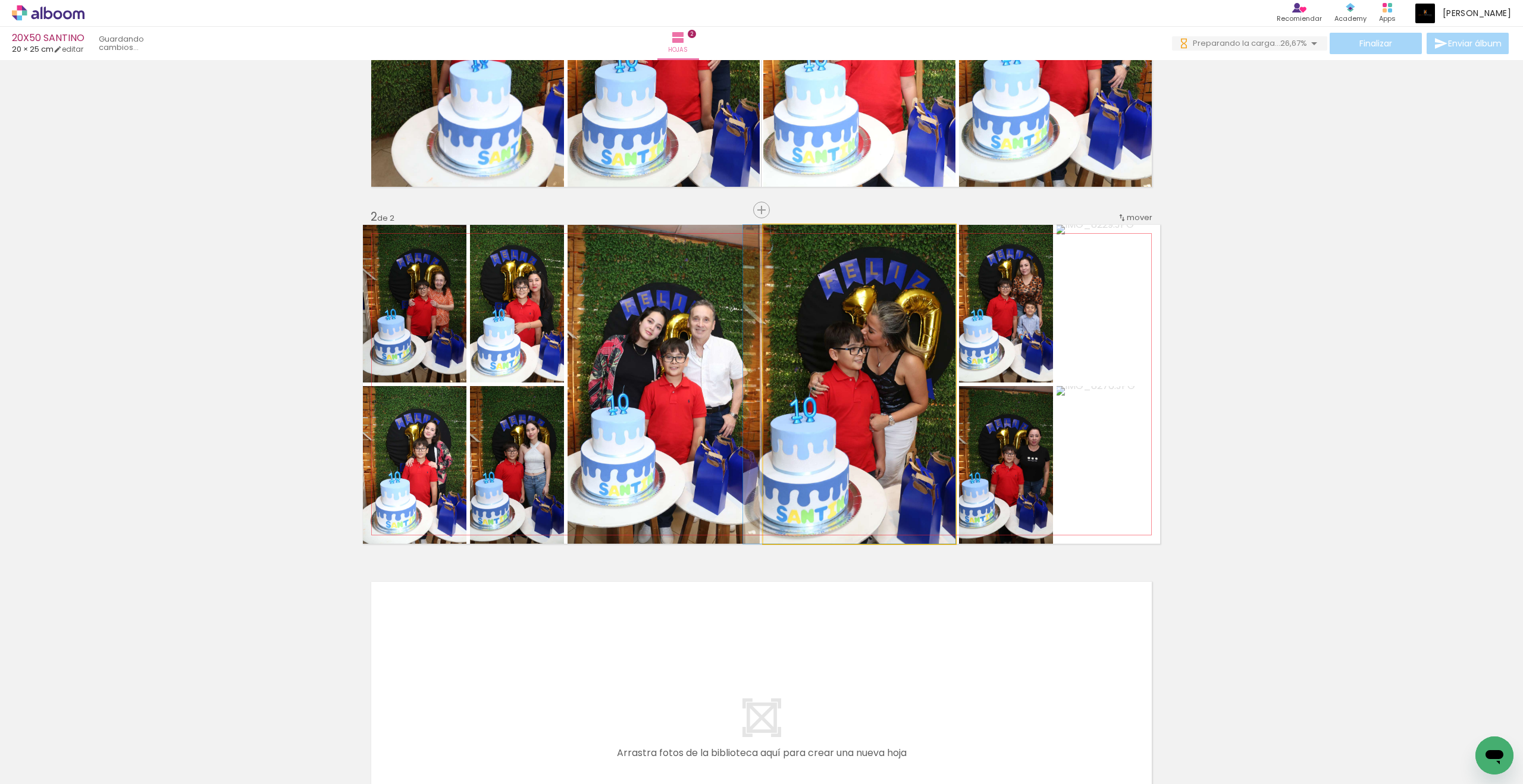
drag, startPoint x: 902, startPoint y: 406, endPoint x: 895, endPoint y: 406, distance: 7.0
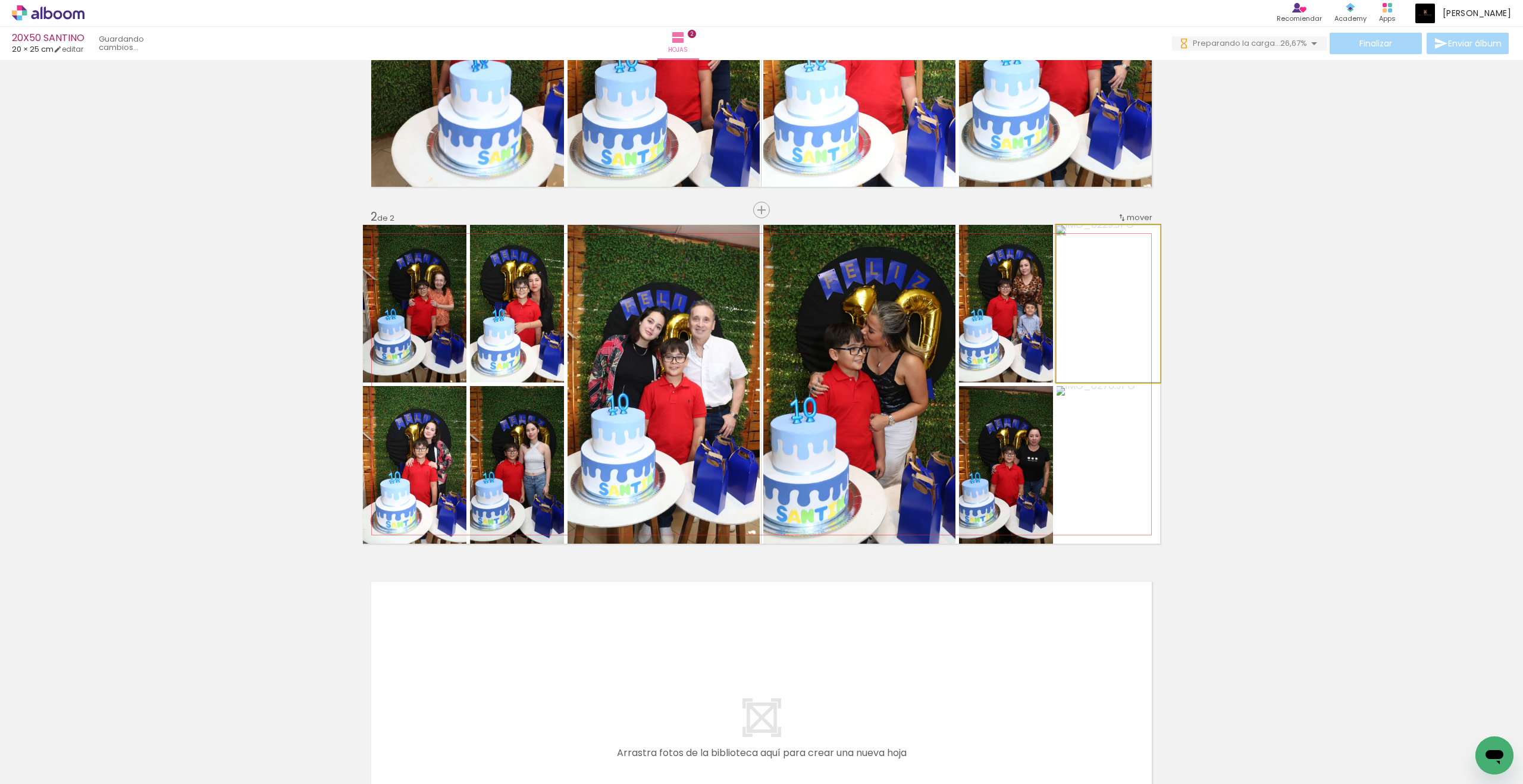
click at [1091, 327] on quentale-photo at bounding box center [1108, 304] width 104 height 158
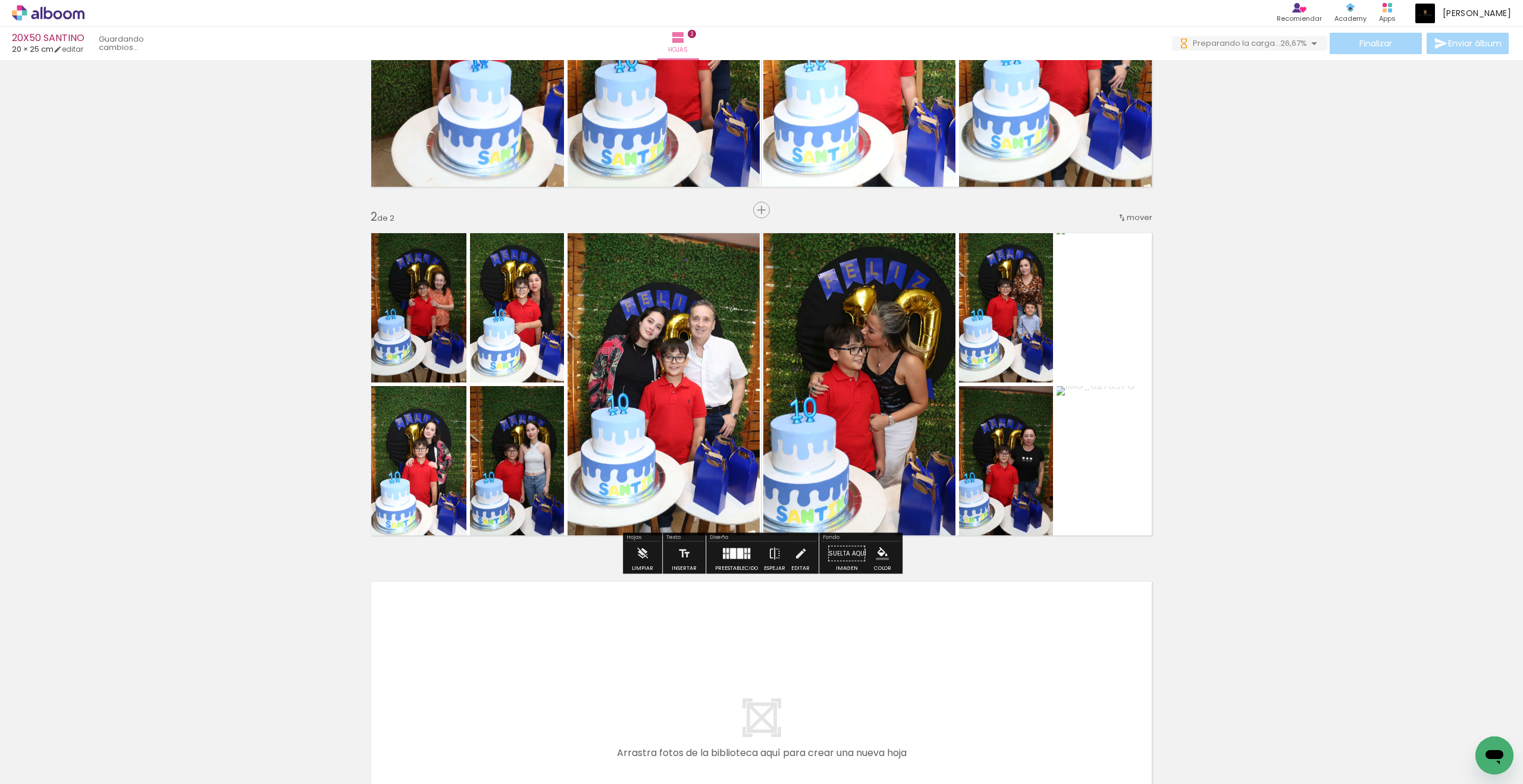
click at [1296, 403] on div "Insertar hoja 1 de 2 Insertar hoja 2 de 2" at bounding box center [762, 369] width 1523 height 1046
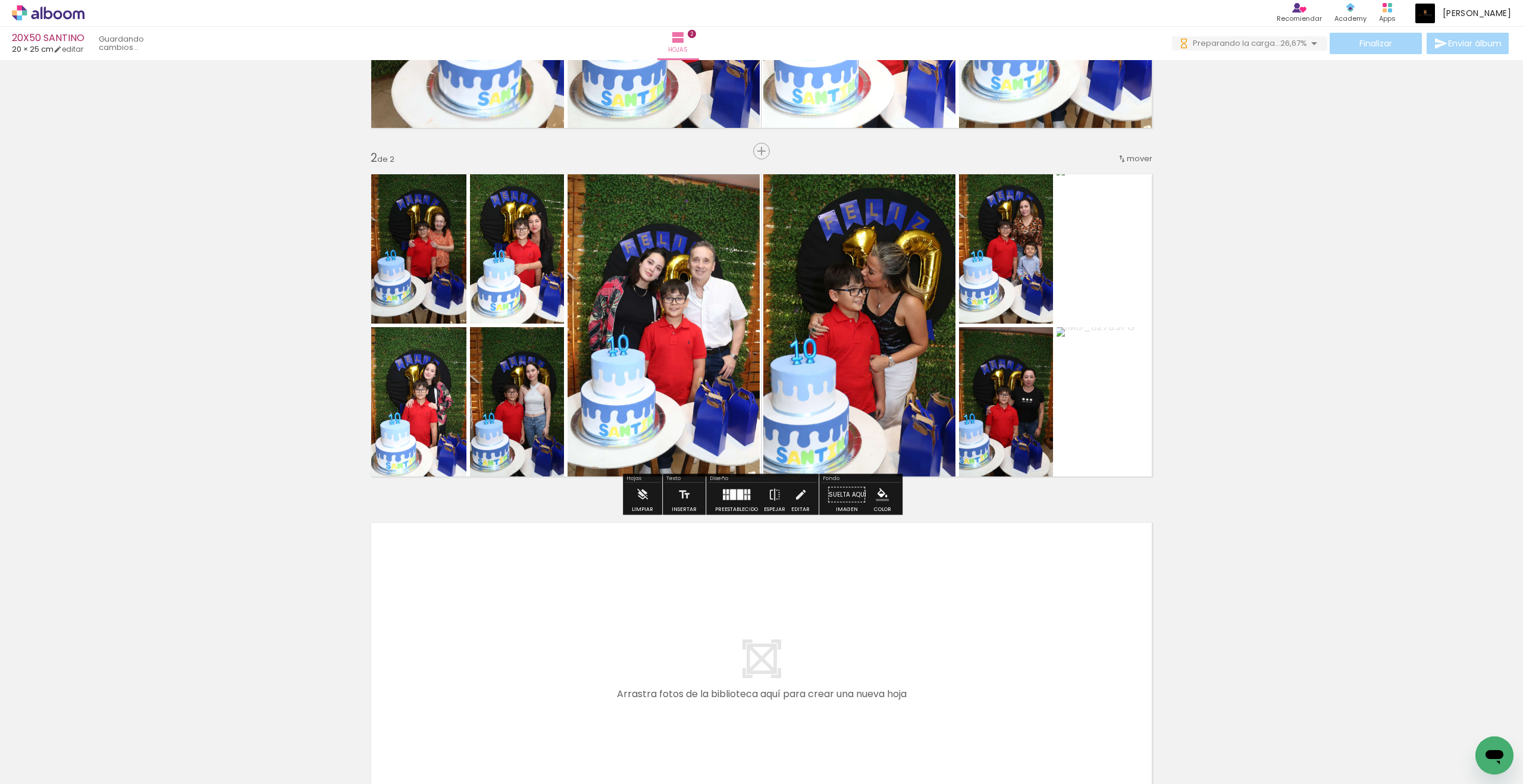
scroll to position [396, 0]
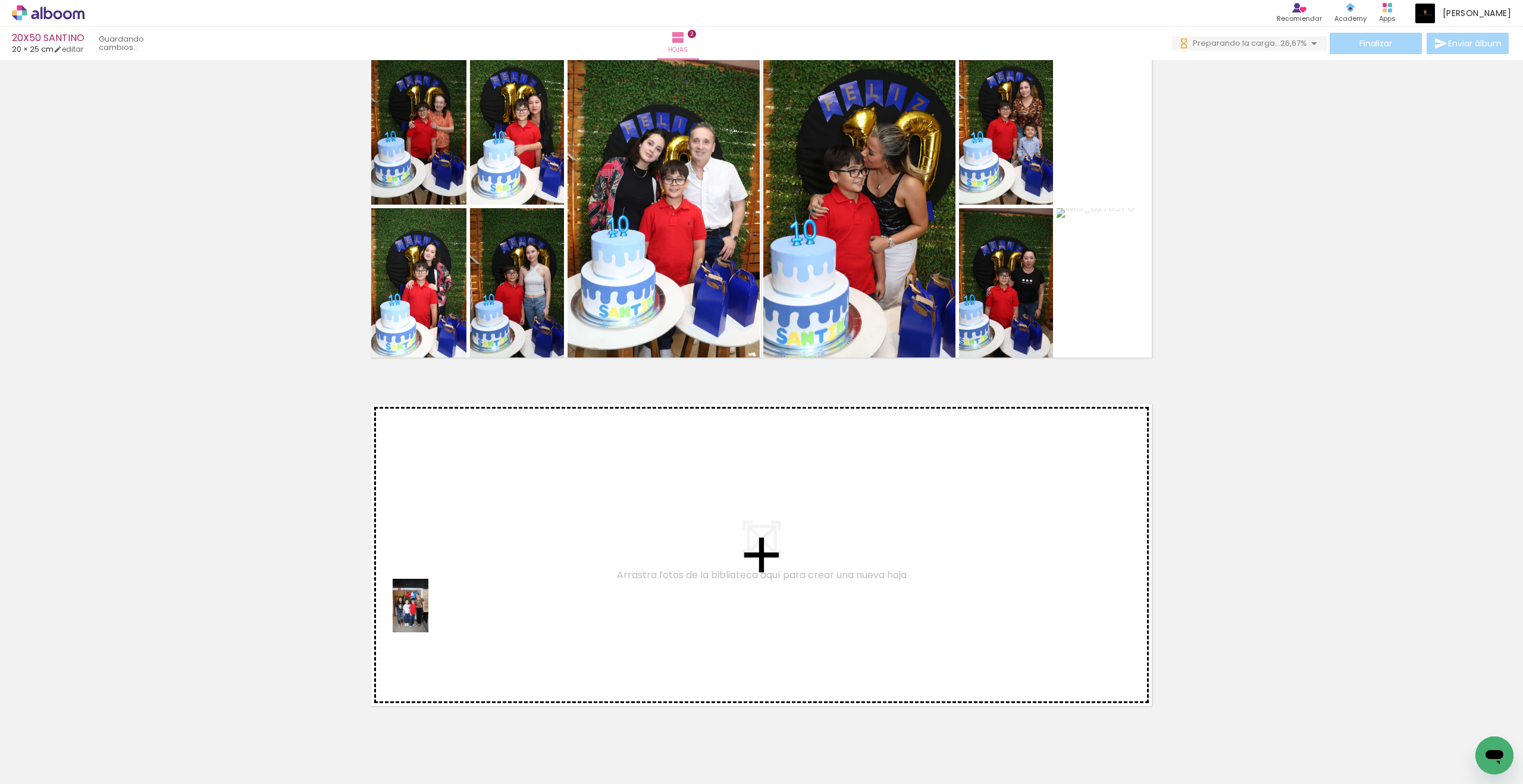
drag, startPoint x: 183, startPoint y: 755, endPoint x: 429, endPoint y: 614, distance: 283.5
click at [429, 614] on quentale-workspace at bounding box center [762, 392] width 1523 height 784
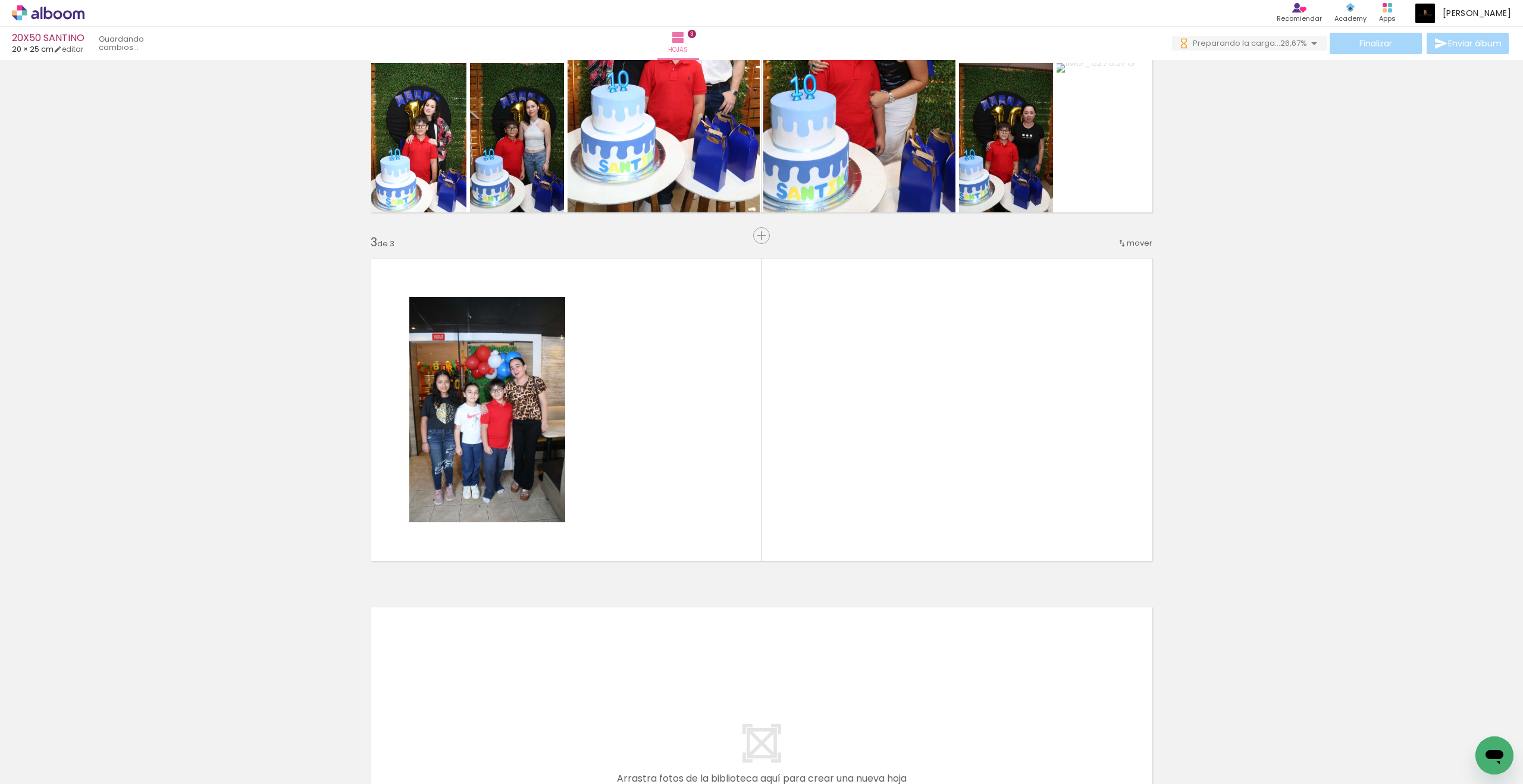
scroll to position [566, 0]
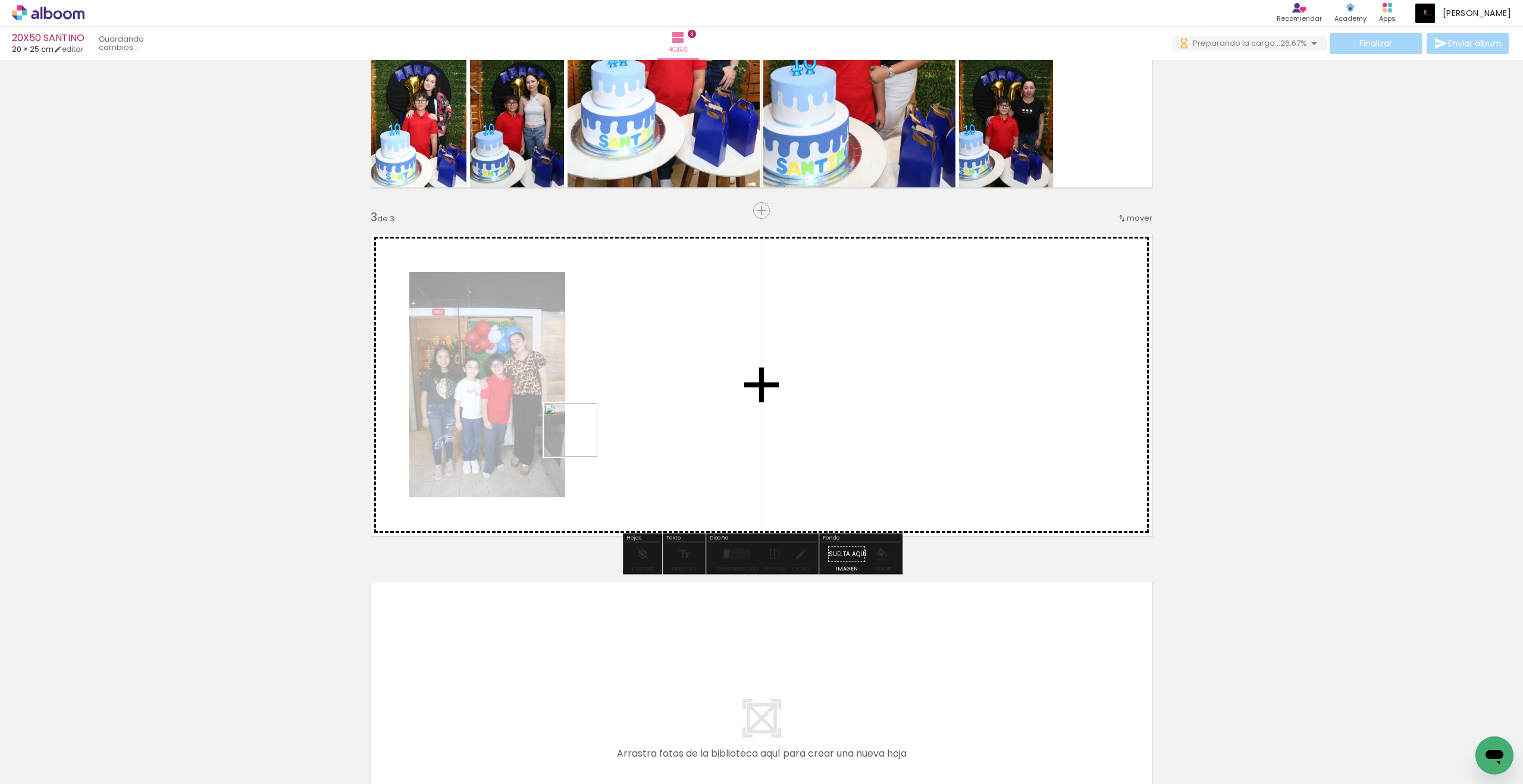
drag, startPoint x: 199, startPoint y: 741, endPoint x: 340, endPoint y: 589, distance: 207.3
click at [635, 403] on quentale-workspace at bounding box center [762, 392] width 1523 height 784
drag, startPoint x: 183, startPoint y: 742, endPoint x: 480, endPoint y: 492, distance: 388.2
click at [480, 492] on quentale-workspace at bounding box center [762, 392] width 1523 height 784
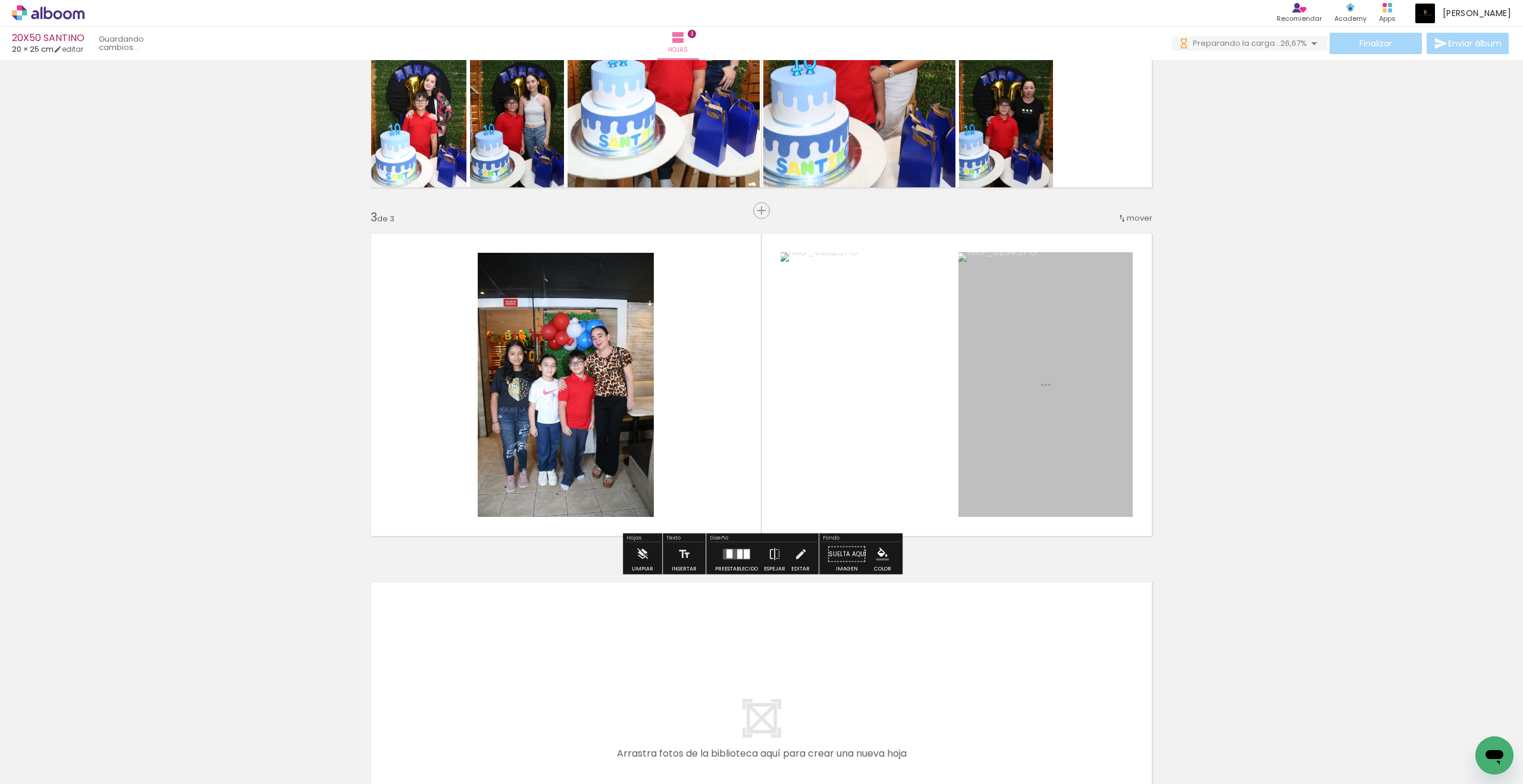
scroll to position [567, 0]
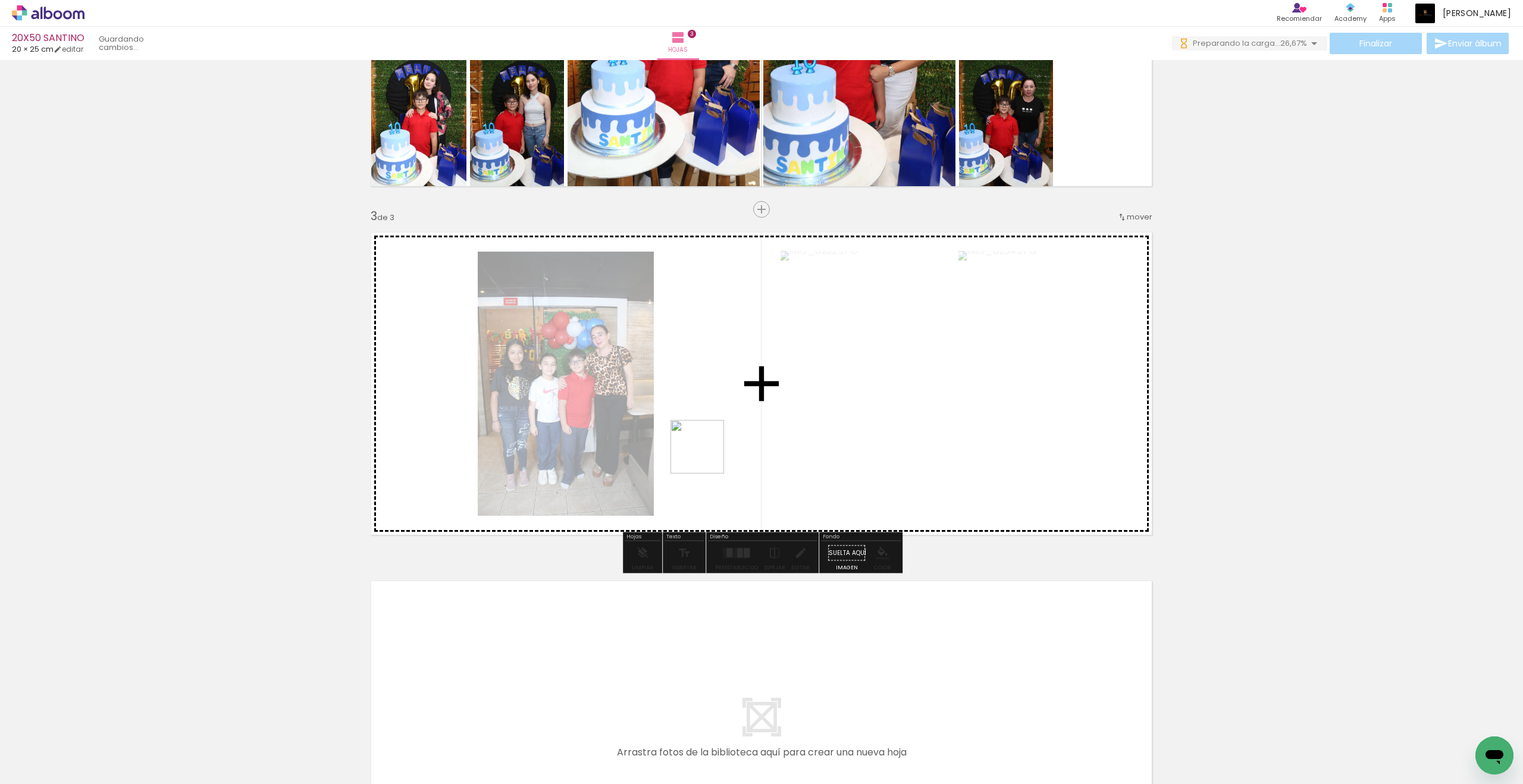
drag, startPoint x: 707, startPoint y: 755, endPoint x: 706, endPoint y: 444, distance: 311.0
click at [706, 444] on quentale-workspace at bounding box center [762, 392] width 1523 height 784
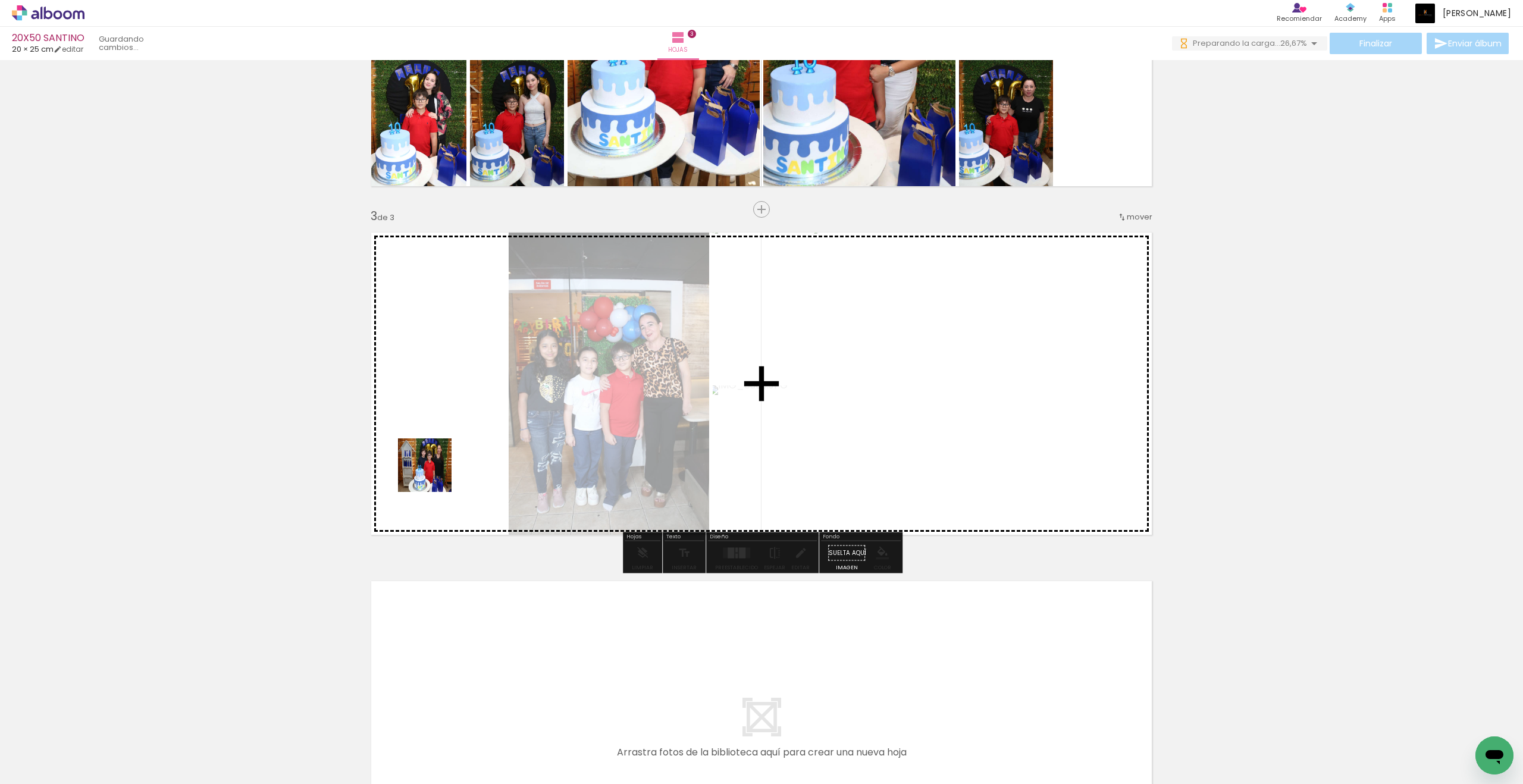
drag, startPoint x: 89, startPoint y: 740, endPoint x: 434, endPoint y: 473, distance: 436.2
click at [434, 473] on quentale-workspace at bounding box center [762, 392] width 1523 height 784
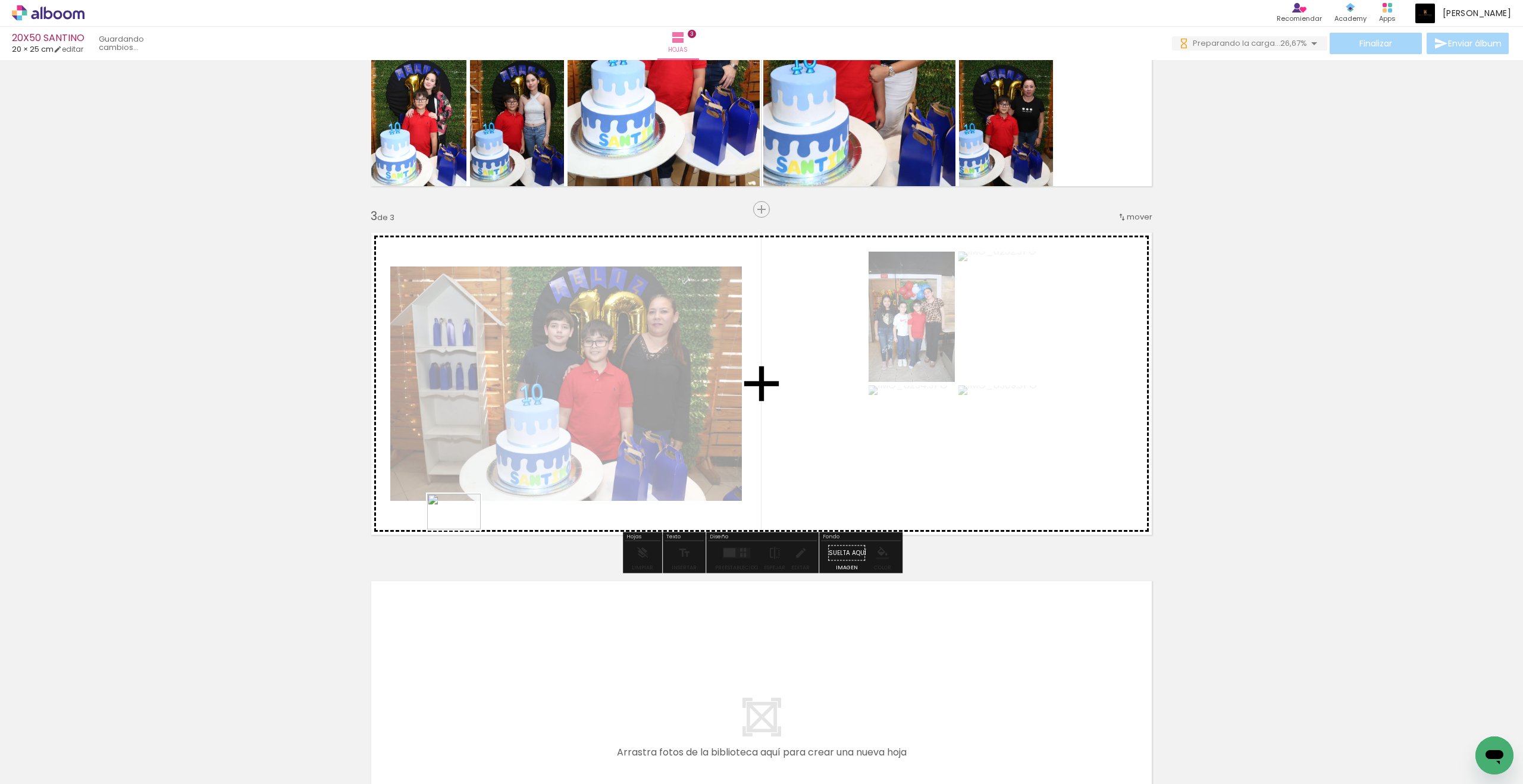
drag, startPoint x: 333, startPoint y: 755, endPoint x: 463, endPoint y: 529, distance: 260.7
click at [463, 529] on quentale-workspace at bounding box center [762, 392] width 1523 height 784
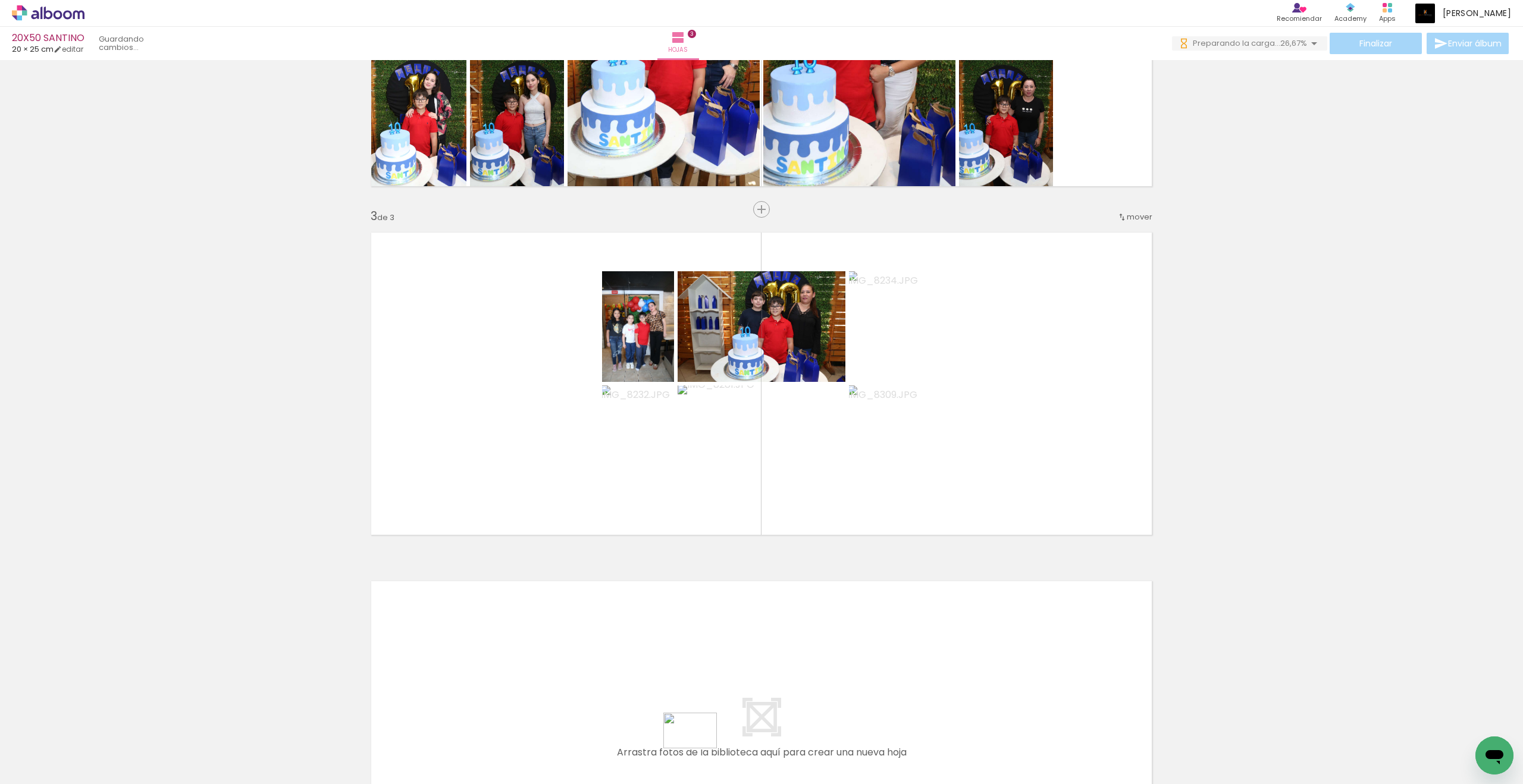
drag, startPoint x: 716, startPoint y: 750, endPoint x: 699, endPoint y: 748, distance: 17.1
click at [699, 748] on div at bounding box center [706, 743] width 59 height 39
click at [746, 515] on quentale-layouter at bounding box center [762, 383] width 798 height 318
click at [739, 543] on div at bounding box center [737, 552] width 32 height 24
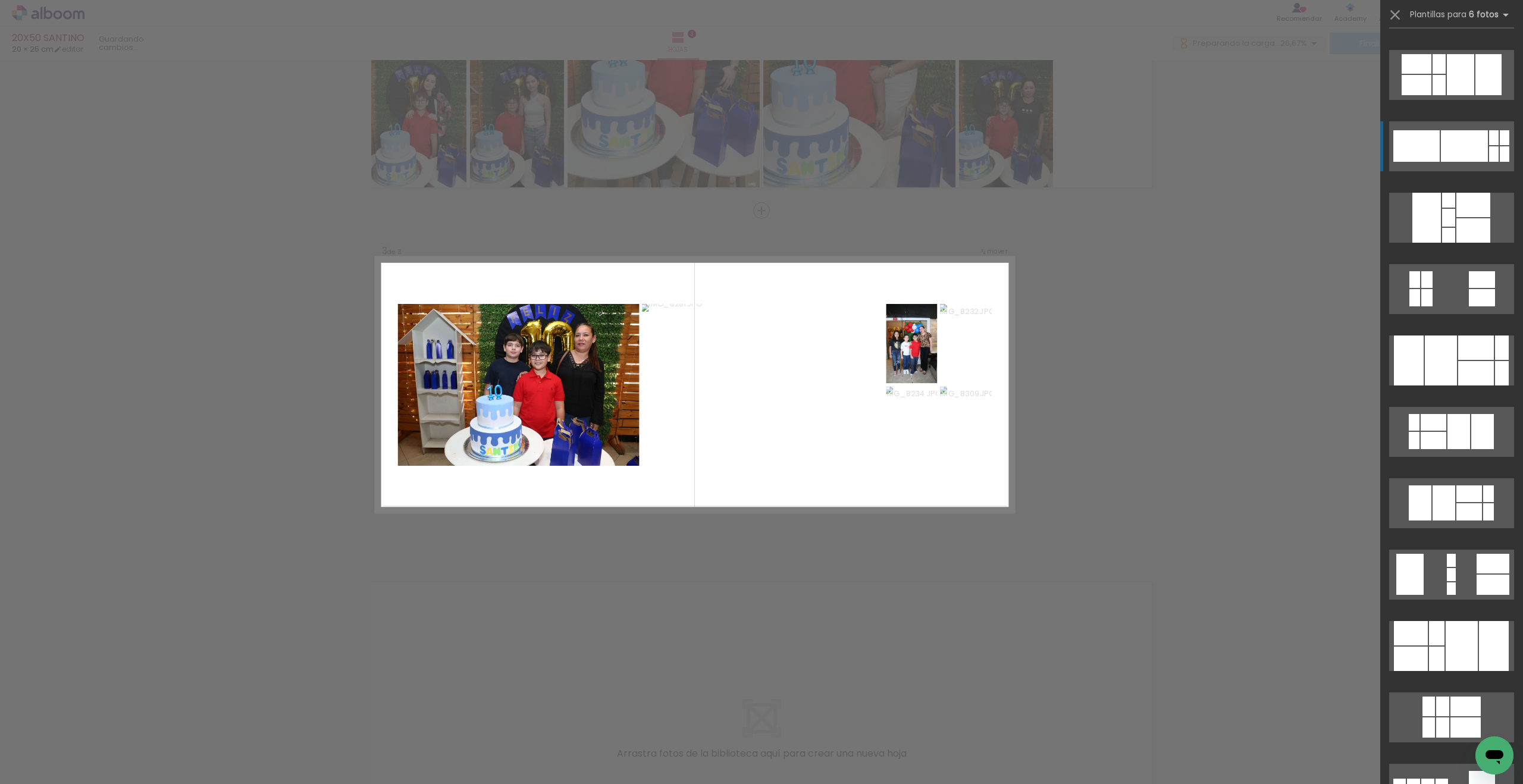
scroll to position [535, 0]
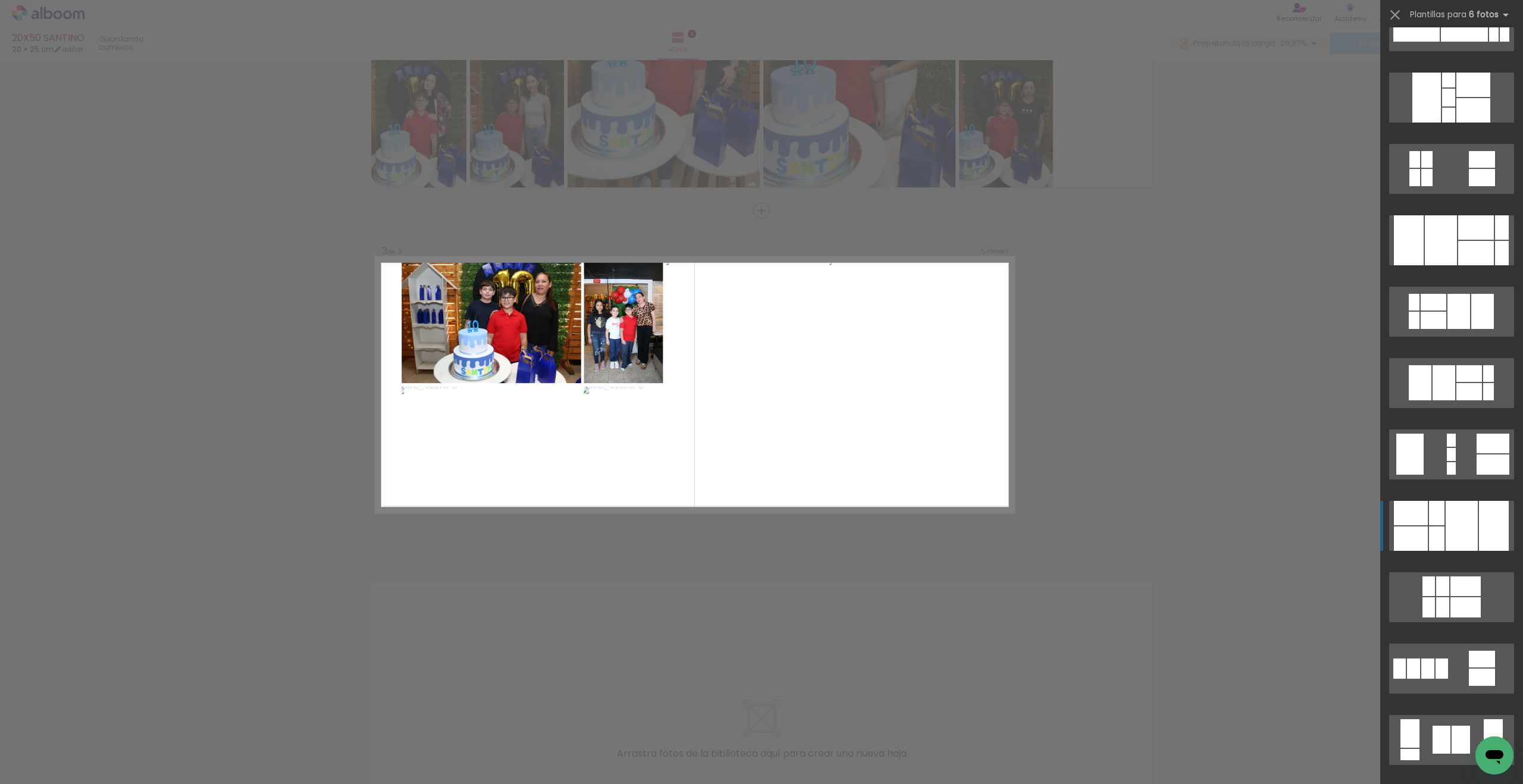
click at [1460, 507] on div at bounding box center [1462, 526] width 32 height 50
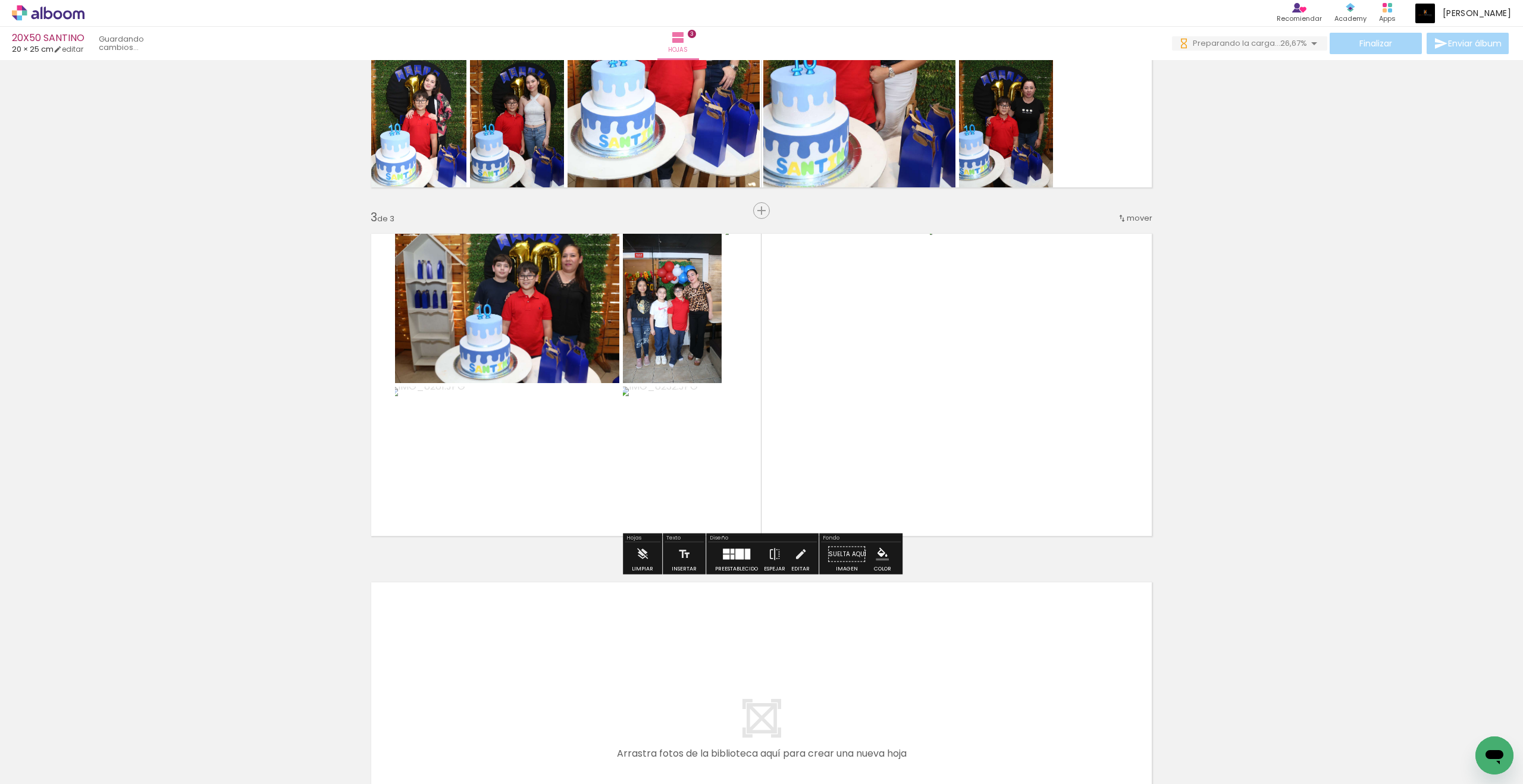
click at [1460, 507] on quentale-workspace at bounding box center [762, 392] width 1523 height 784
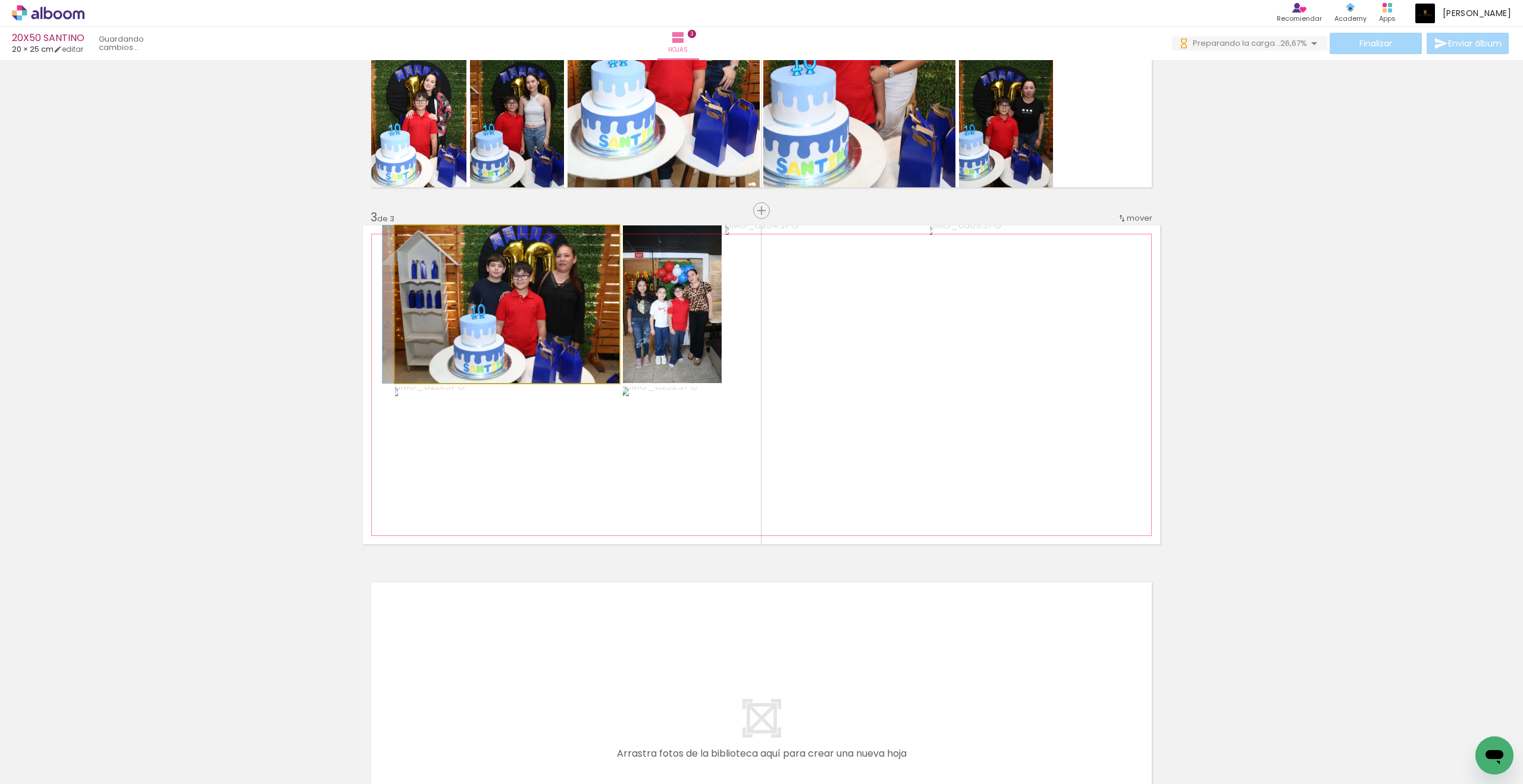
drag, startPoint x: 538, startPoint y: 301, endPoint x: 530, endPoint y: 299, distance: 8.2
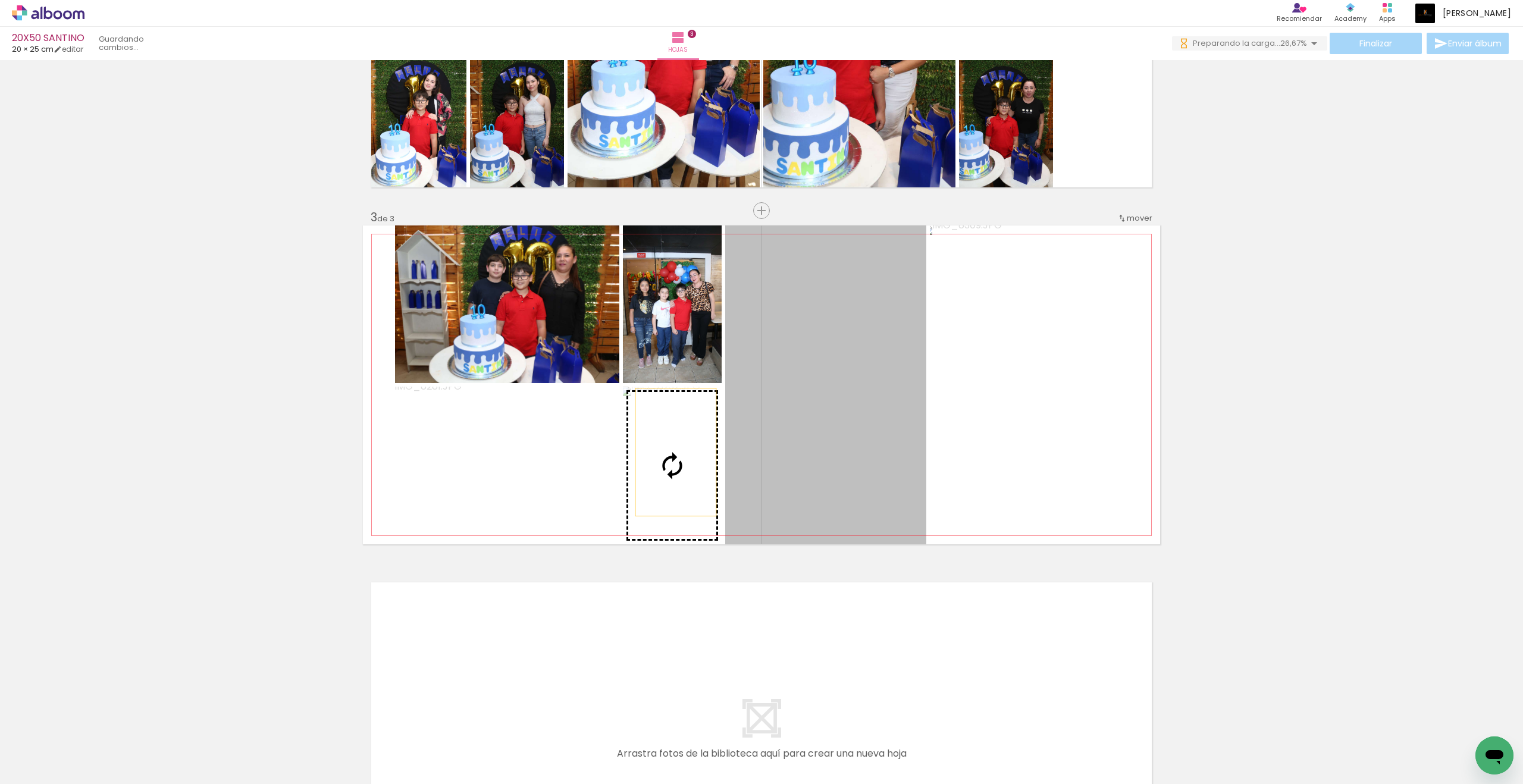
drag, startPoint x: 837, startPoint y: 401, endPoint x: 676, endPoint y: 452, distance: 168.9
click at [0, 0] on slot at bounding box center [0, 0] width 0 height 0
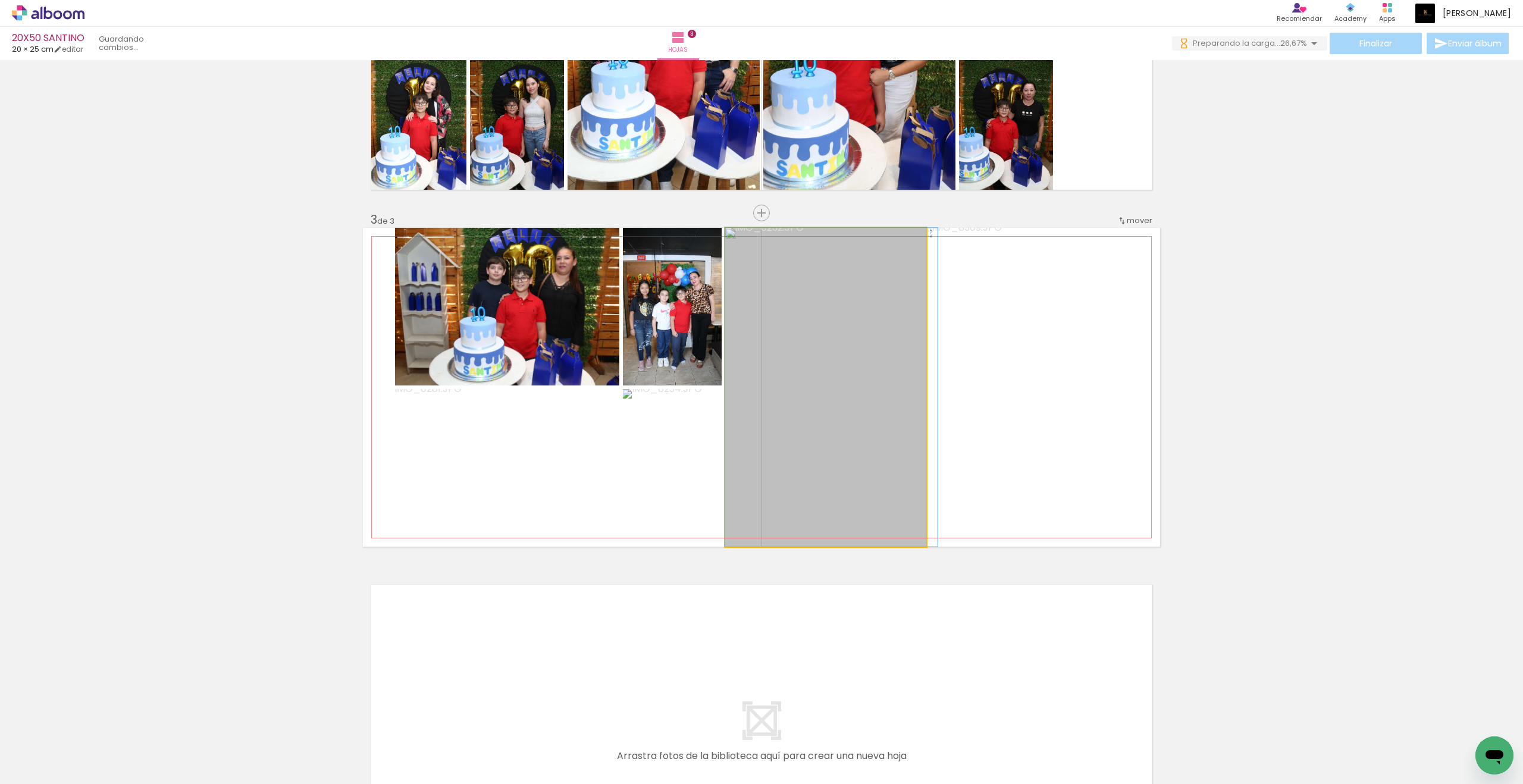
drag, startPoint x: 803, startPoint y: 406, endPoint x: 810, endPoint y: 408, distance: 7.3
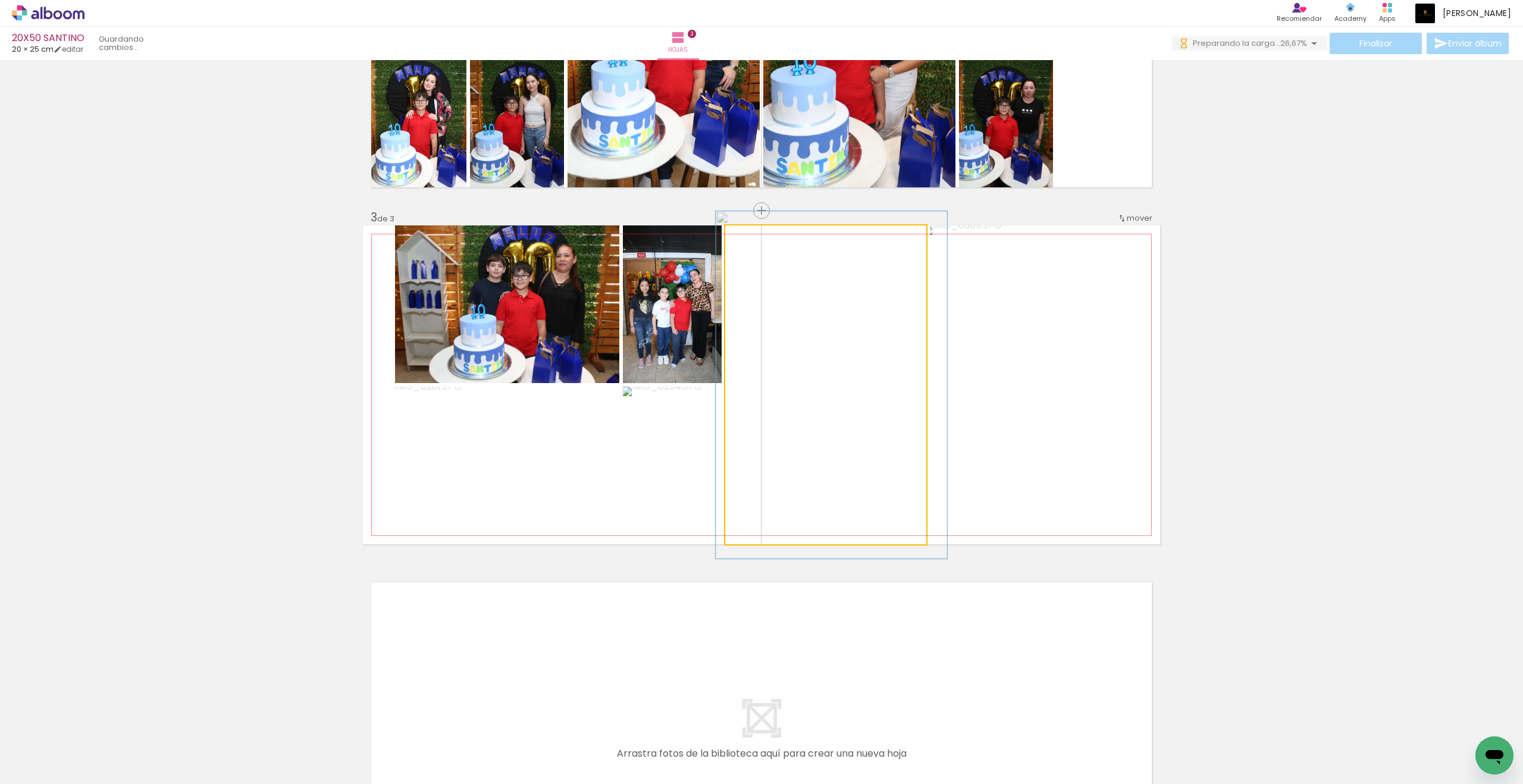
type paper-slider "109"
click at [758, 237] on div at bounding box center [756, 238] width 10 height 10
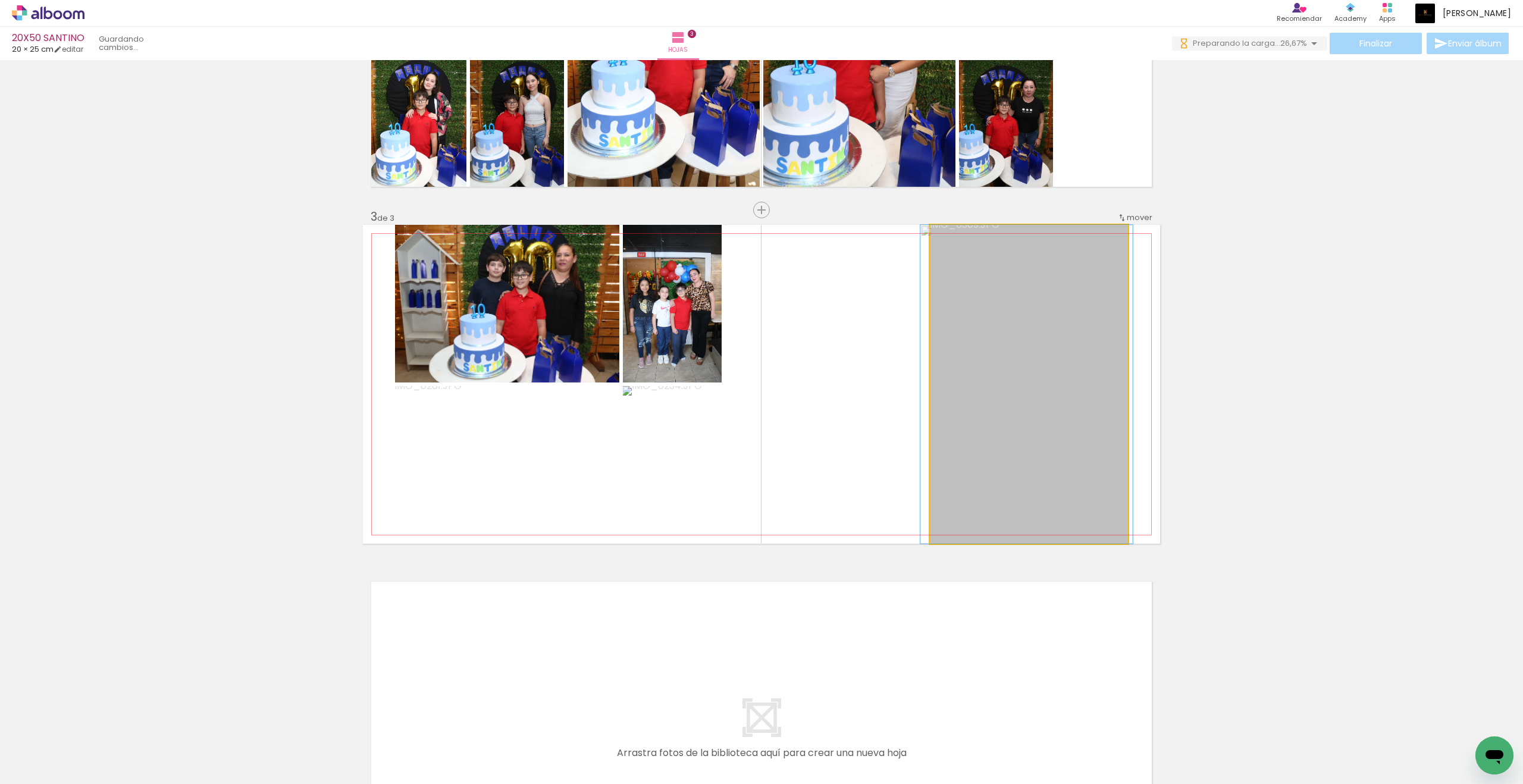
drag, startPoint x: 1084, startPoint y: 346, endPoint x: 1082, endPoint y: 333, distance: 13.2
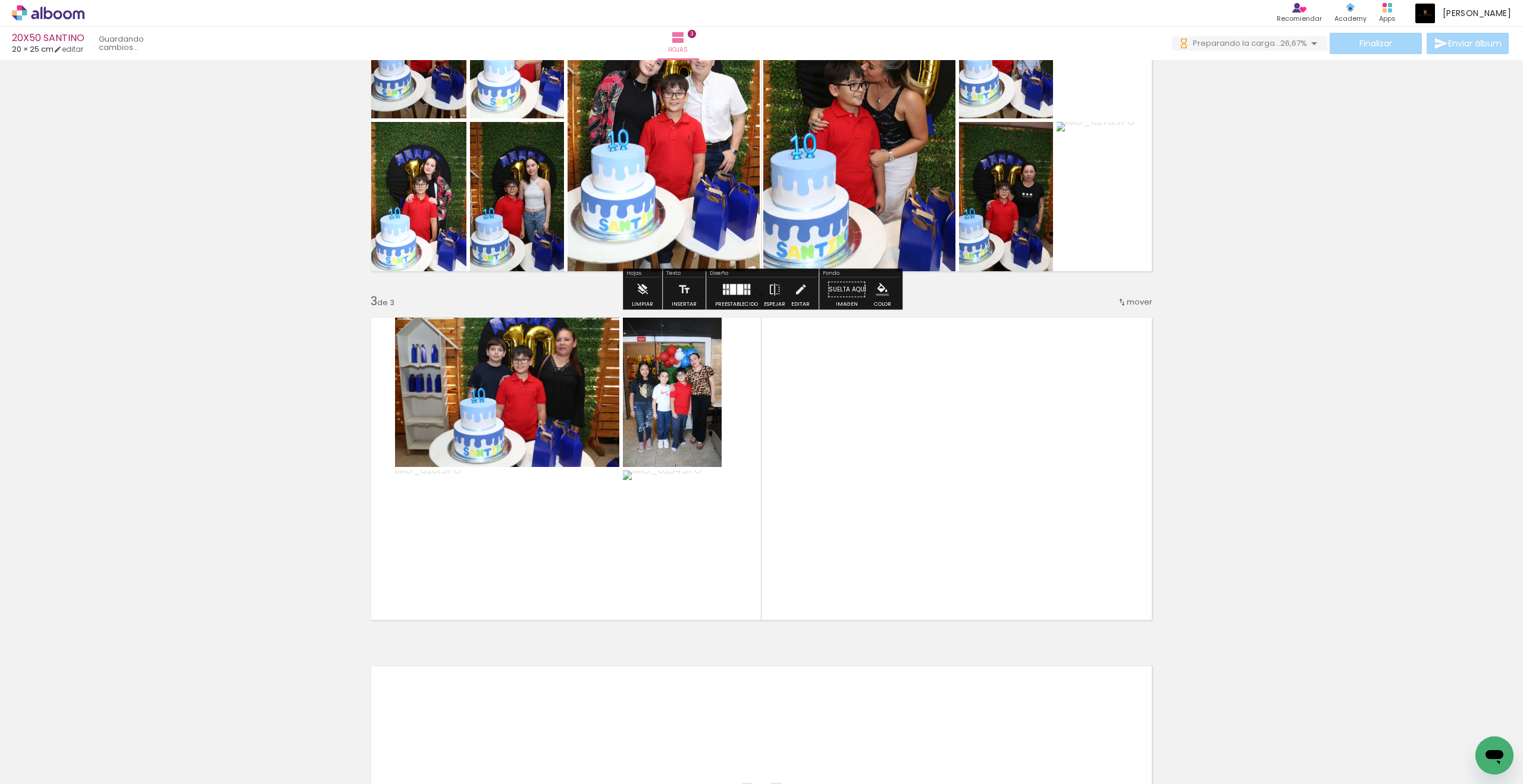
scroll to position [791, 0]
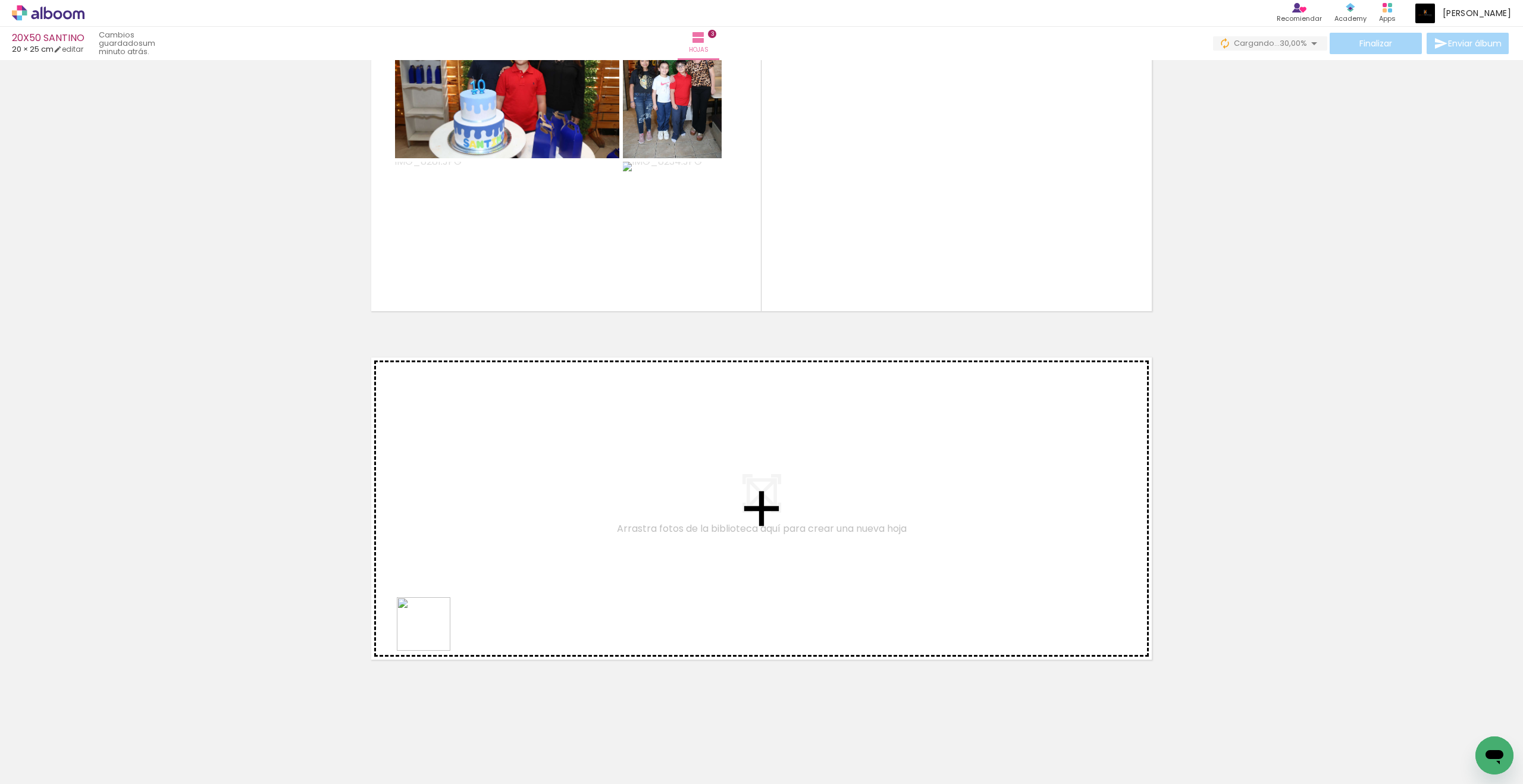
drag, startPoint x: 129, startPoint y: 757, endPoint x: 529, endPoint y: 585, distance: 435.4
click at [529, 585] on quentale-workspace at bounding box center [762, 392] width 1523 height 784
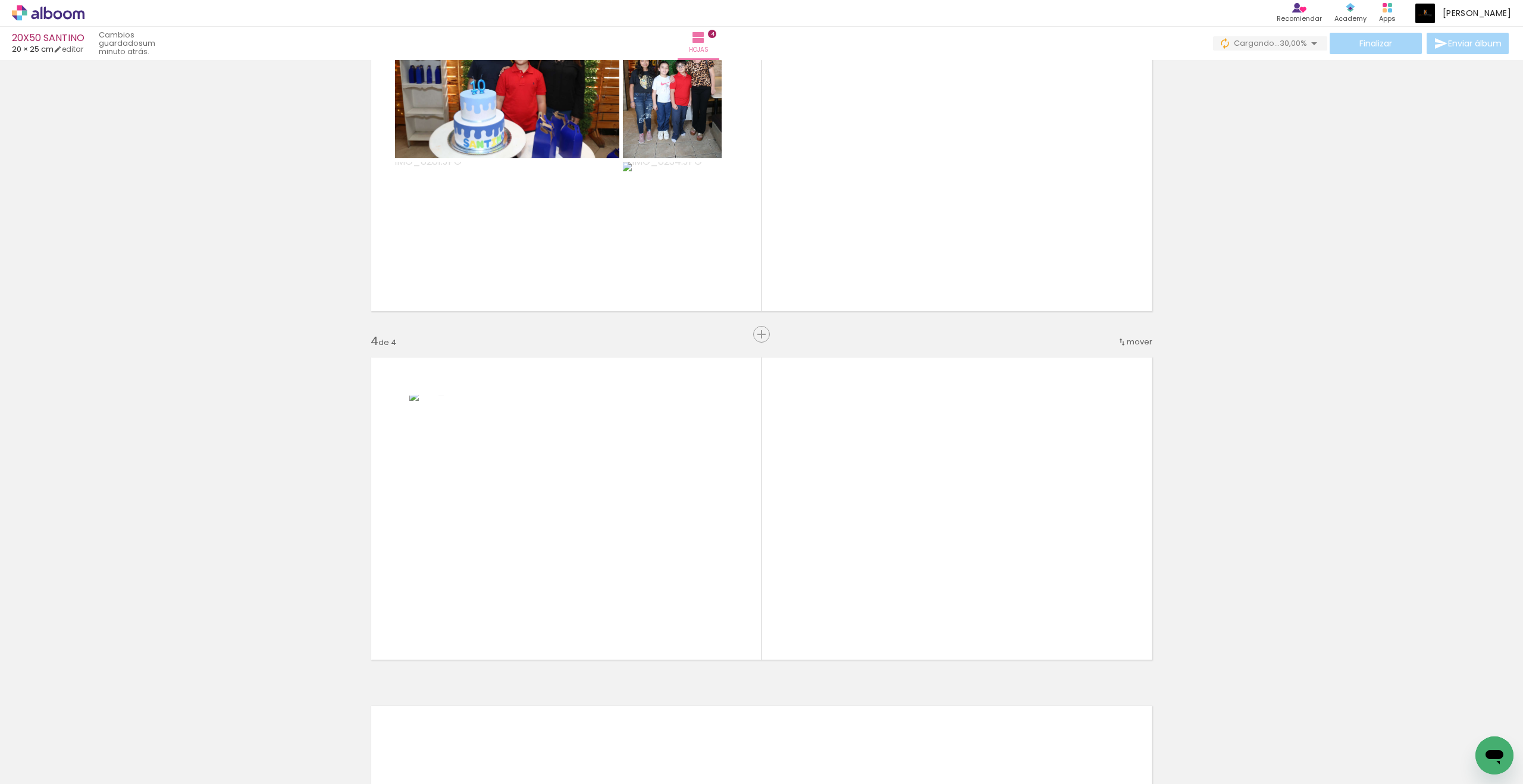
scroll to position [914, 0]
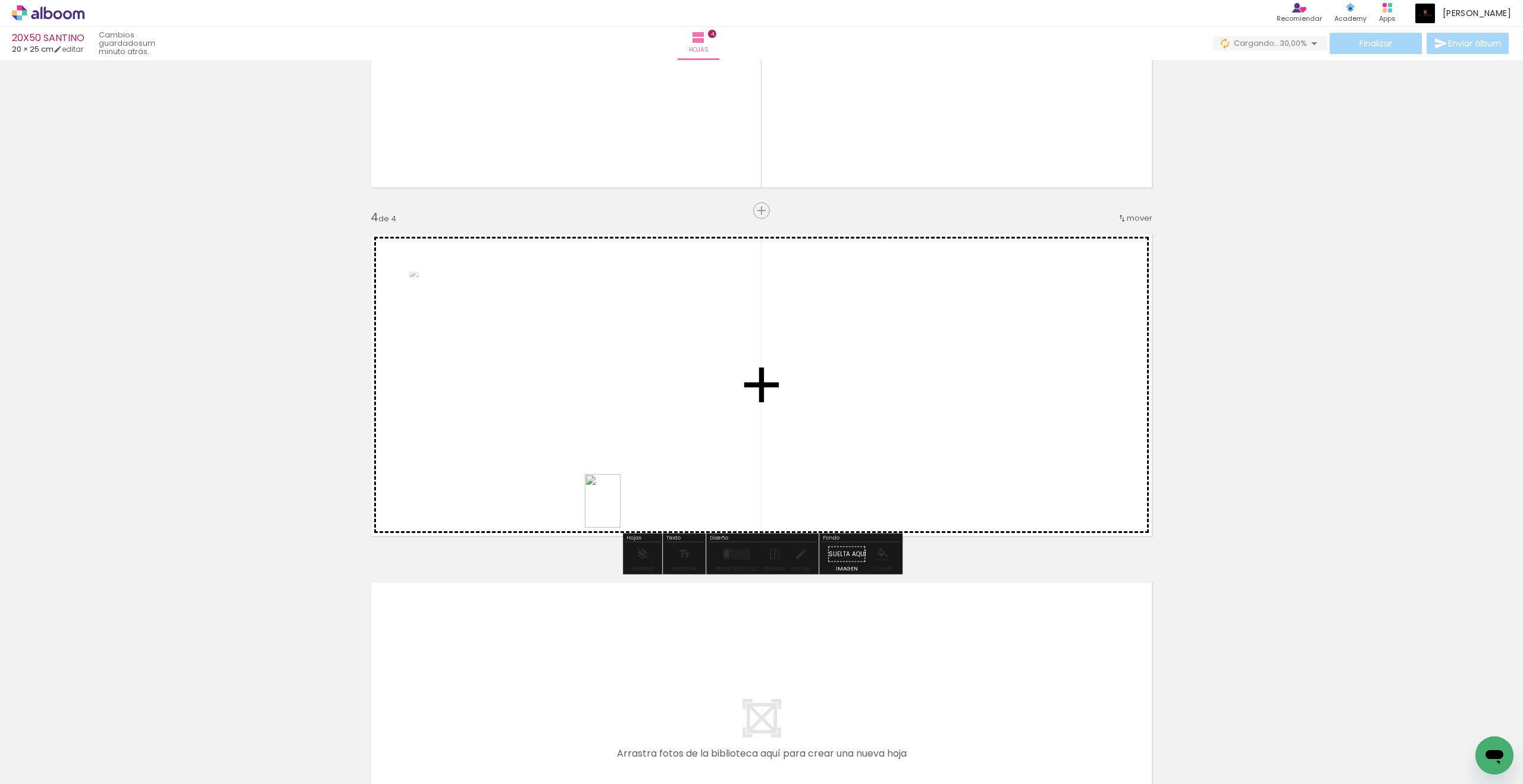
drag, startPoint x: 134, startPoint y: 746, endPoint x: 621, endPoint y: 509, distance: 541.6
click at [621, 509] on quentale-workspace at bounding box center [762, 392] width 1523 height 784
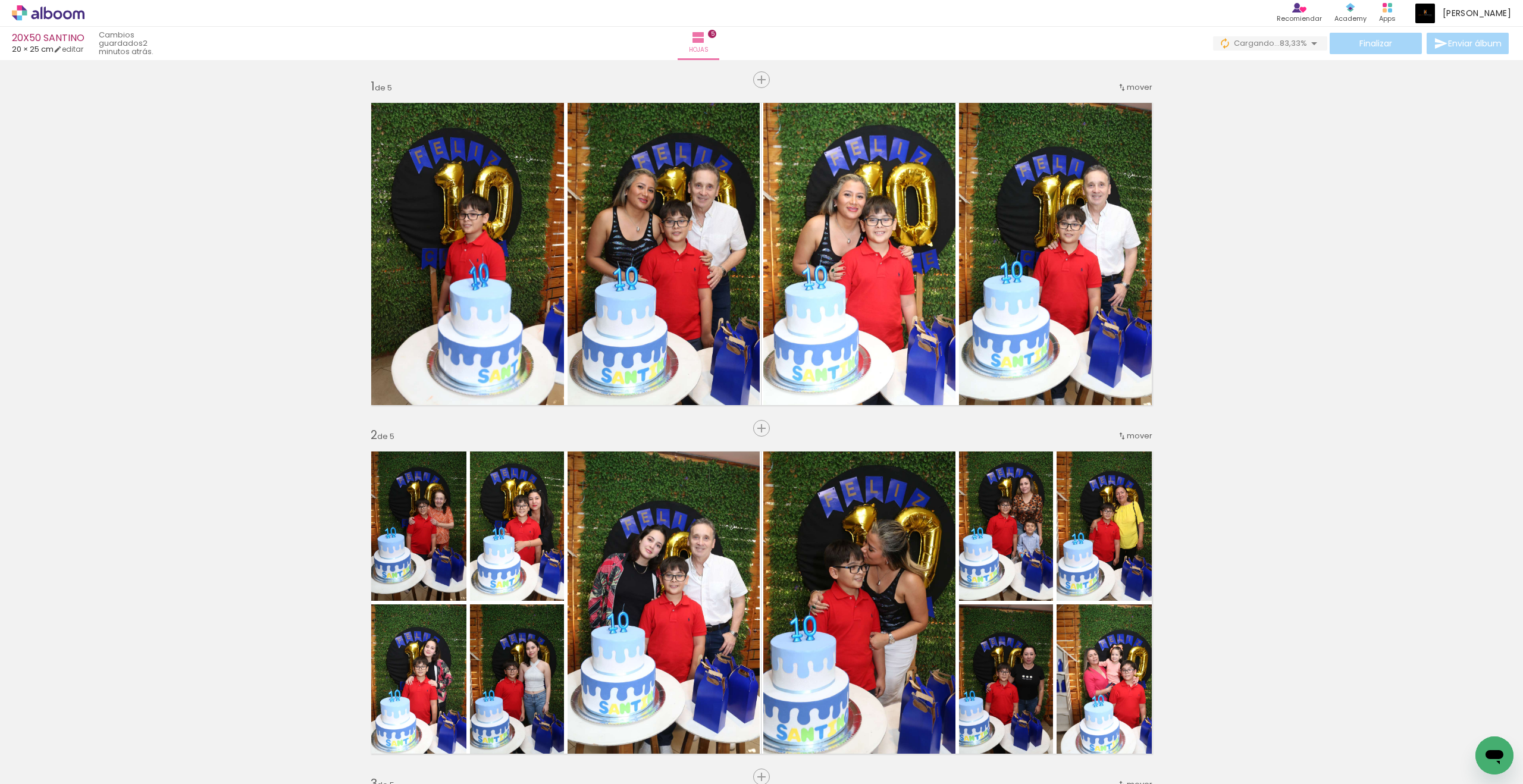
scroll to position [381, 0]
click at [1268, 37] on span "Cargando..." at bounding box center [1257, 43] width 46 height 11
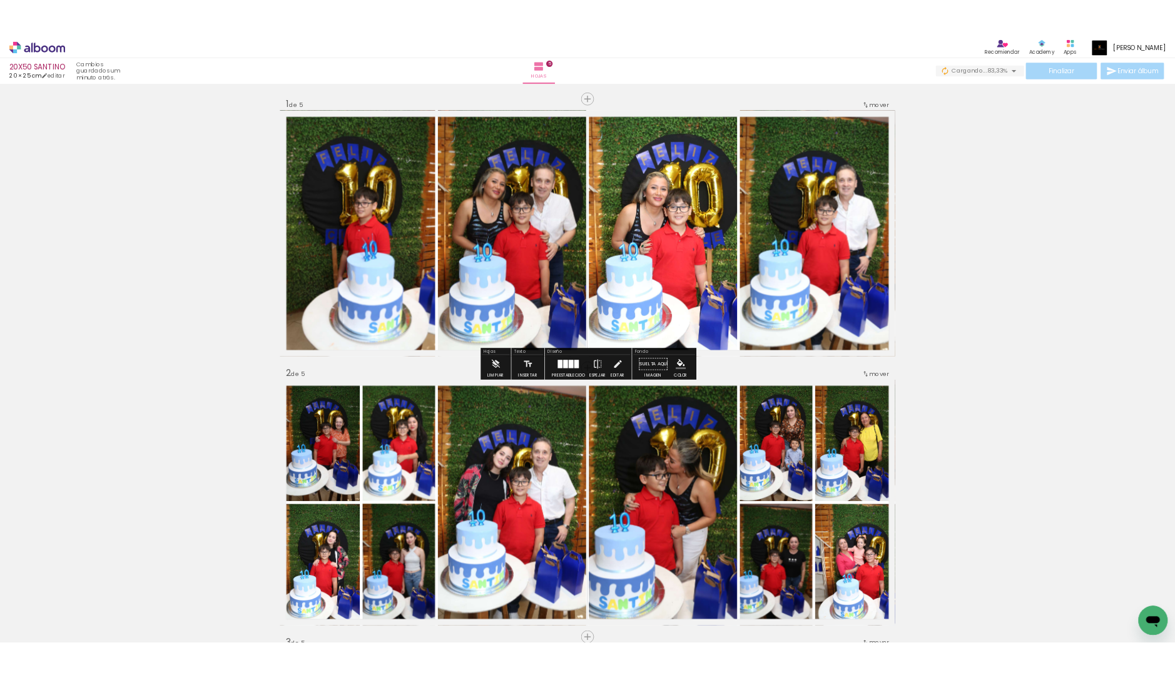
scroll to position [52, 0]
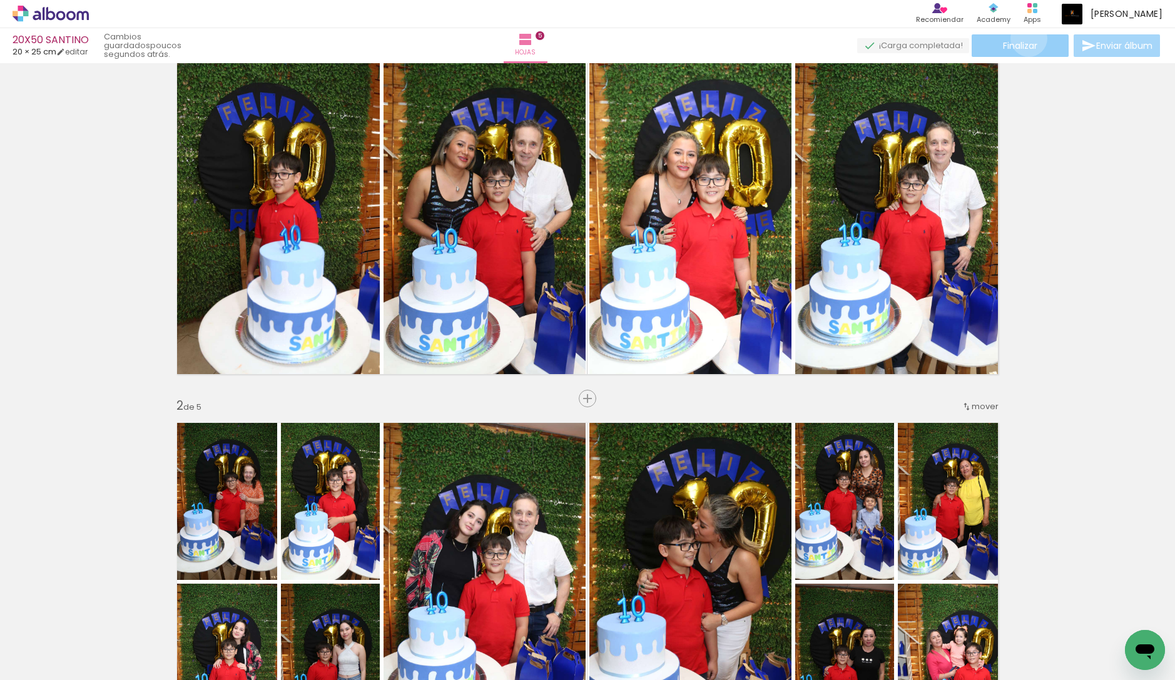
click at [1024, 38] on paper-button "Finalizar" at bounding box center [1020, 45] width 97 height 23
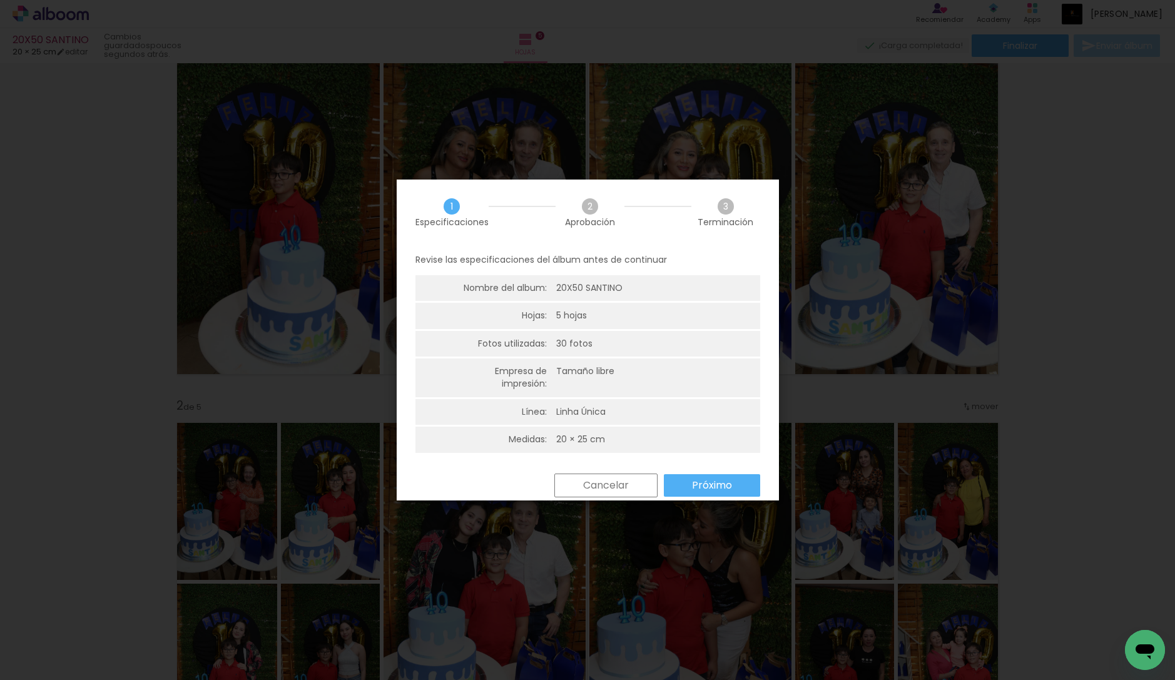
click at [0, 0] on slot "Próximo" at bounding box center [0, 0] width 0 height 0
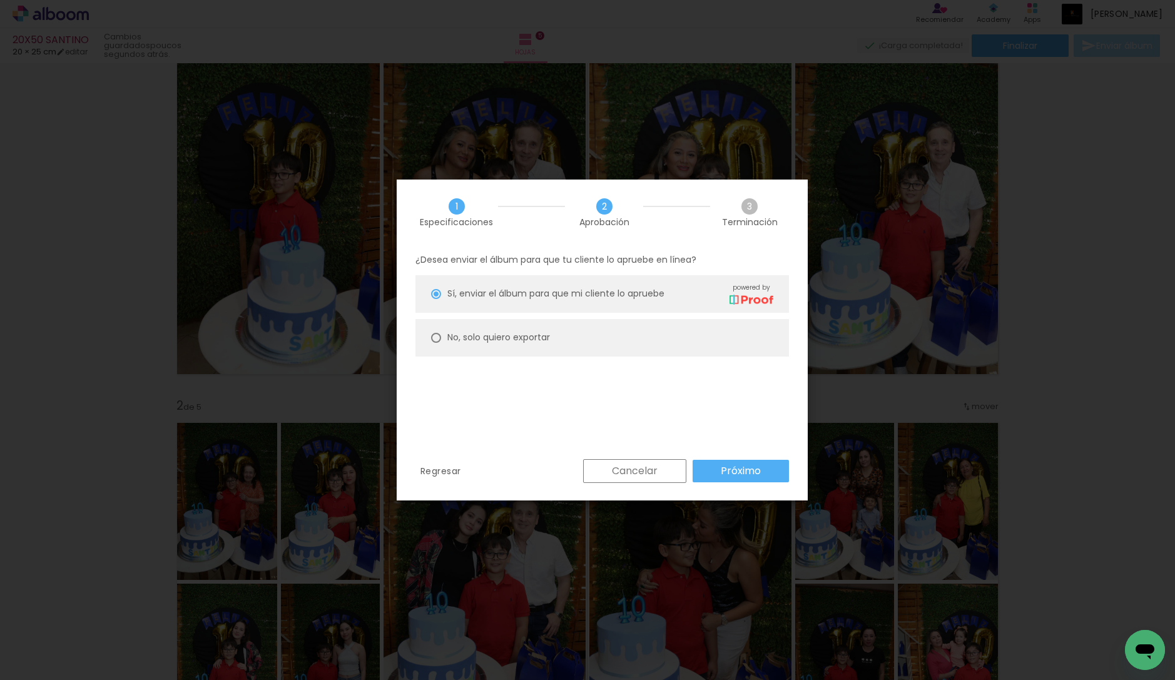
click at [0, 0] on slot "No, solo quiero exportar" at bounding box center [0, 0] width 0 height 0
type paper-radio-button "on"
click at [0, 0] on slot "Próximo" at bounding box center [0, 0] width 0 height 0
type input "Alta, 300 DPI"
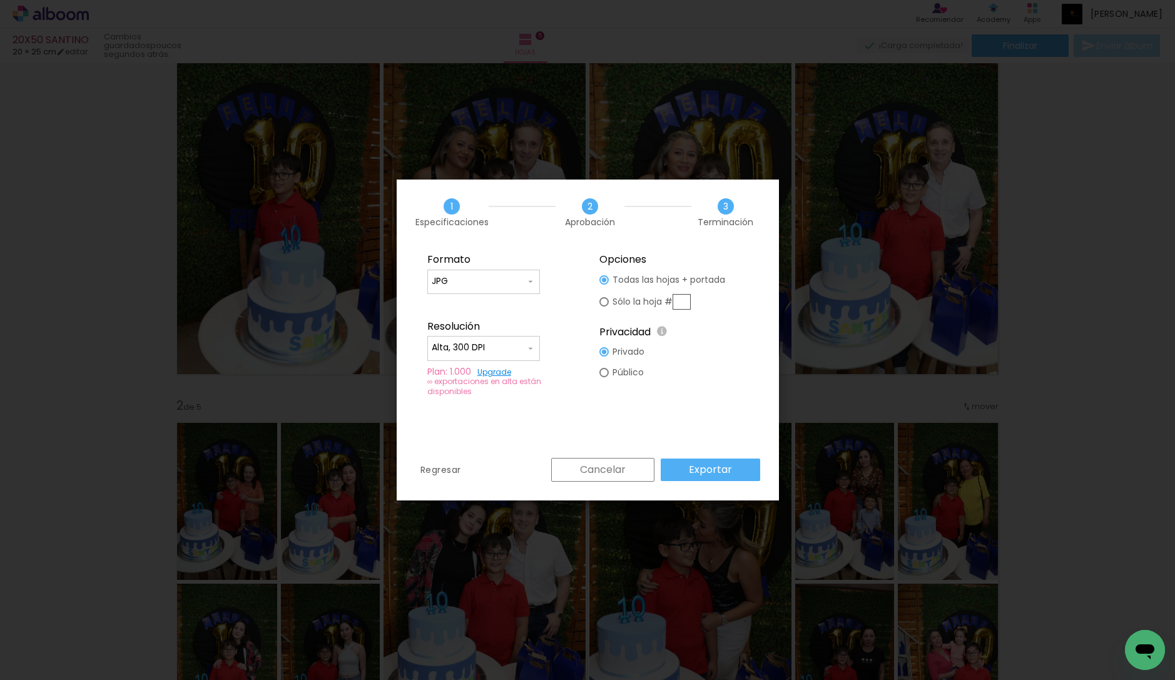
click at [474, 278] on input "JPG" at bounding box center [479, 281] width 94 height 13
click at [480, 310] on paper-item "PDF" at bounding box center [483, 304] width 113 height 25
type input "PDF"
click at [0, 0] on slot "Exportar" at bounding box center [0, 0] width 0 height 0
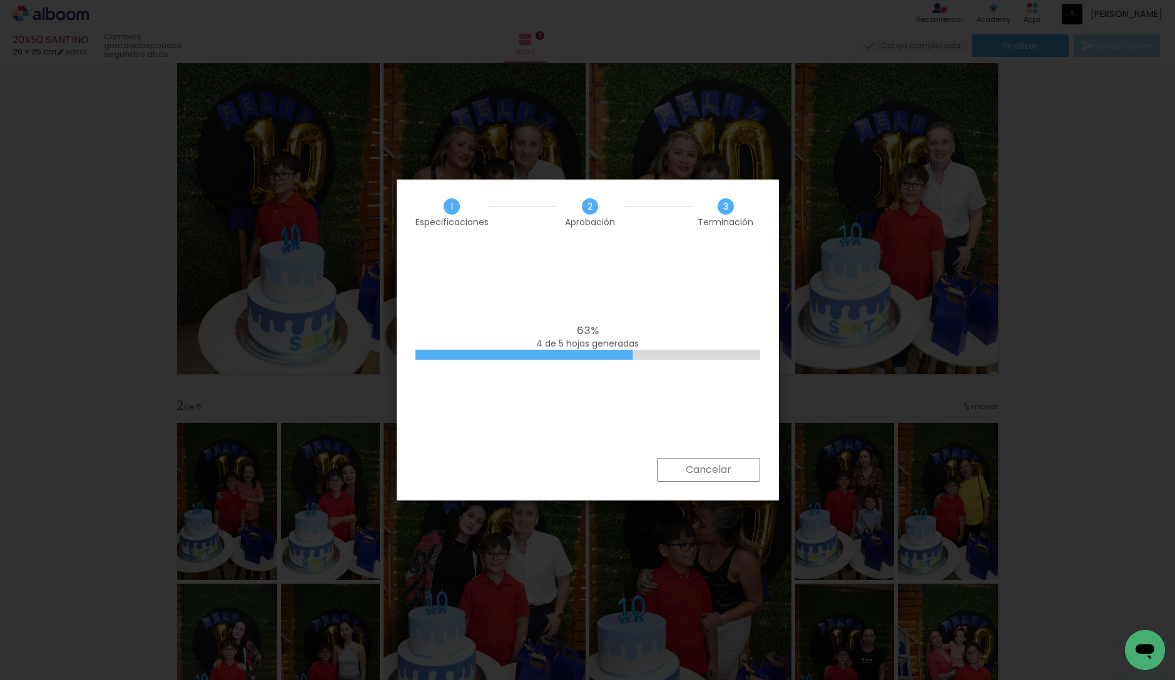
click at [549, 357] on div at bounding box center [524, 355] width 217 height 10
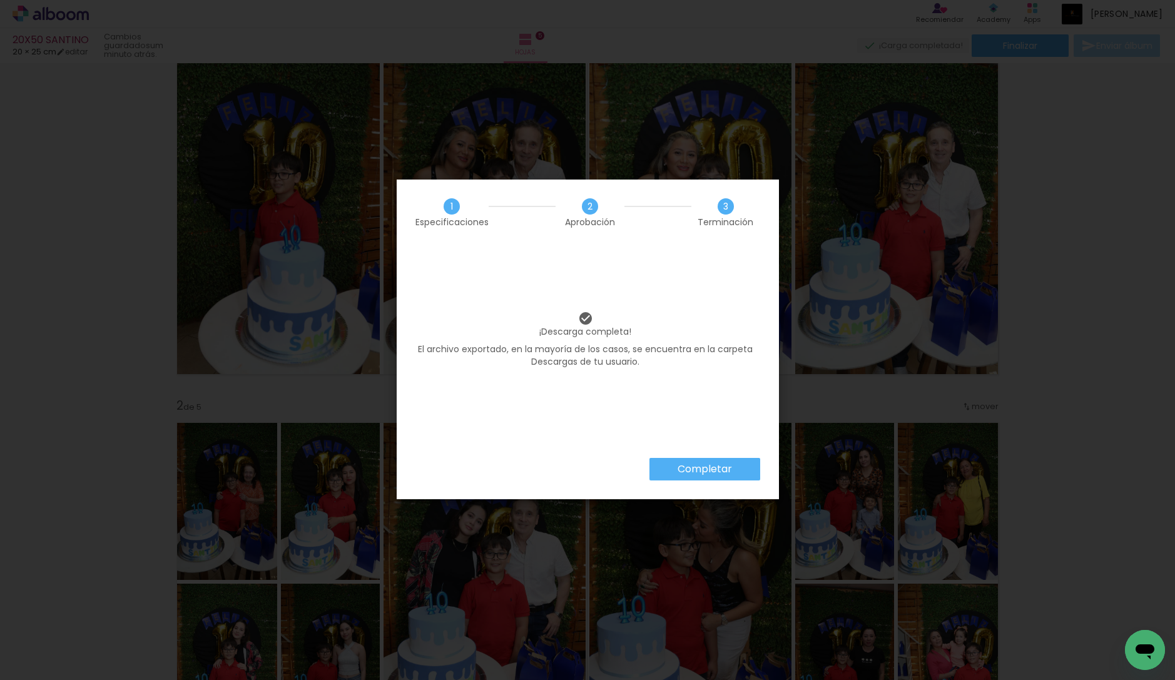
click at [0, 0] on slot "Completar" at bounding box center [0, 0] width 0 height 0
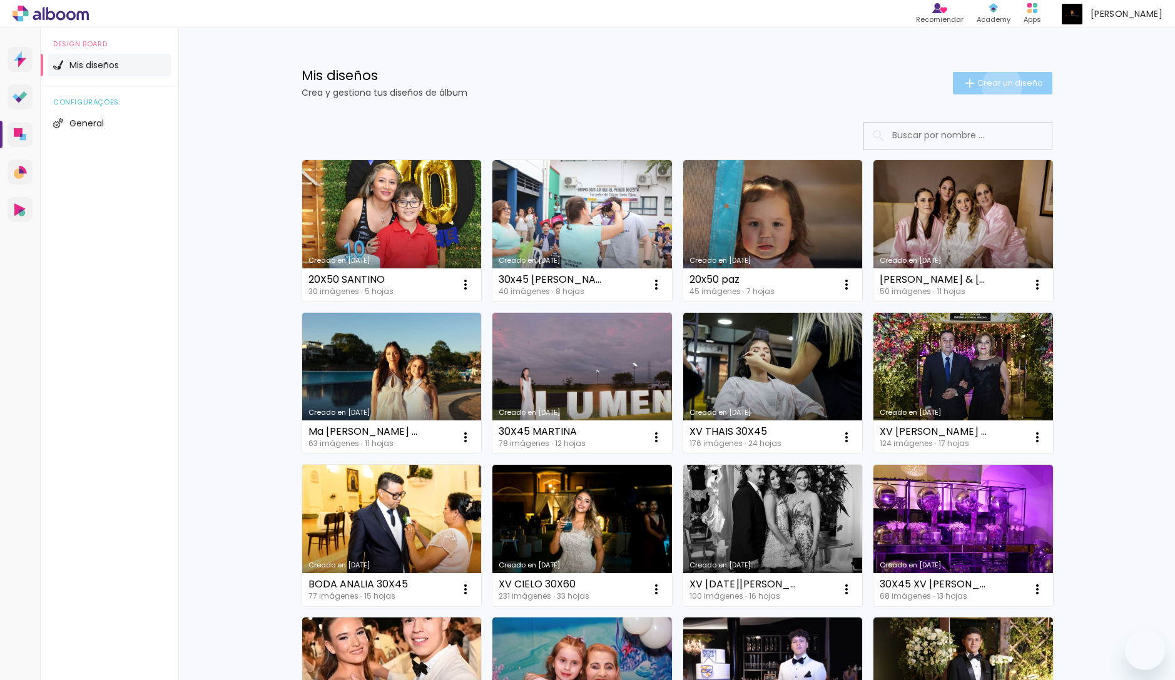
click at [1001, 86] on span "Crear un diseño" at bounding box center [1011, 83] width 66 height 8
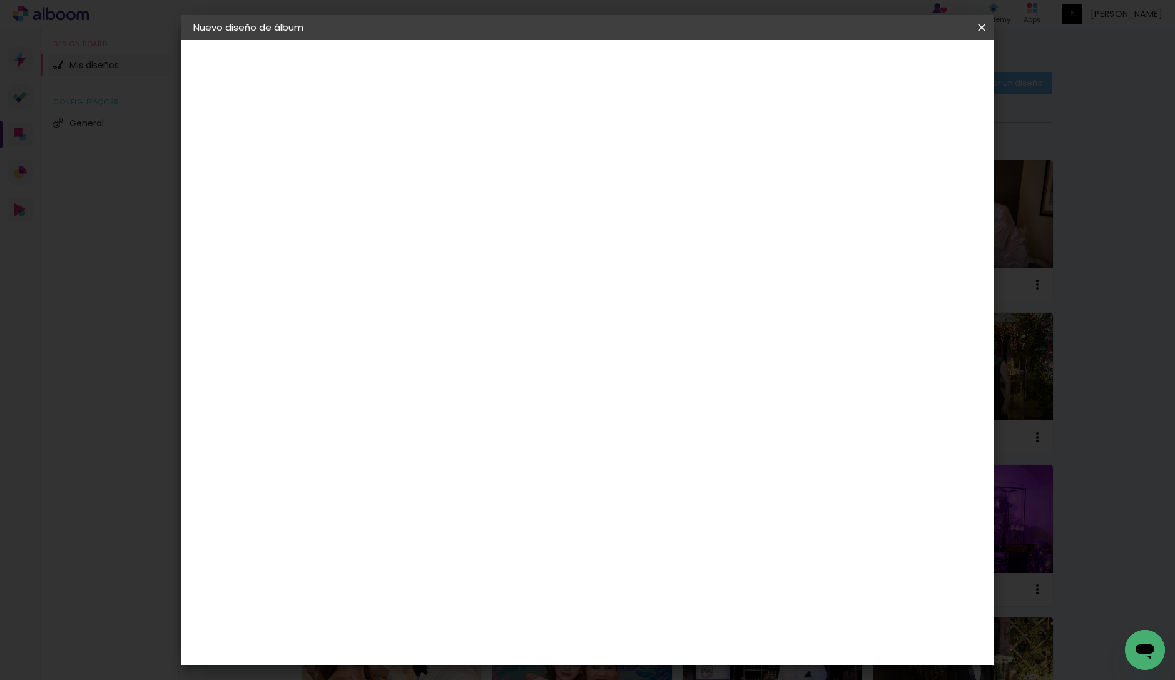
click at [398, 164] on input at bounding box center [398, 167] width 0 height 19
type input "20X50 MARTIN"
type paper-input "20X50 MARTIN"
click at [0, 0] on slot "Avanzar" at bounding box center [0, 0] width 0 height 0
click at [575, 202] on paper-item "Tamaño libre" at bounding box center [522, 190] width 106 height 28
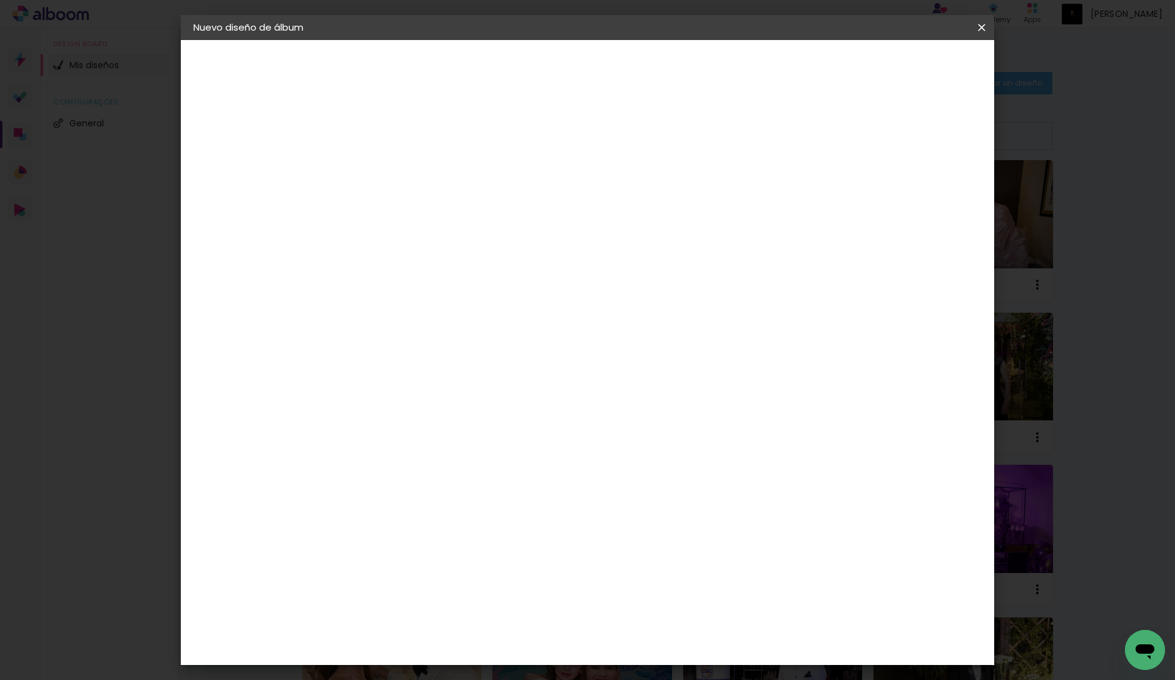
click at [594, 78] on header "Proveedor Elija un proveedor o avance con el tamaño libre. Volver Avanzar" at bounding box center [469, 82] width 250 height 84
click at [0, 0] on slot "Avanzar" at bounding box center [0, 0] width 0 height 0
drag, startPoint x: 354, startPoint y: 357, endPoint x: 528, endPoint y: 366, distance: 173.6
click at [518, 258] on div "30 cm cm cm mm La mayoría de las encuadernadoras sugieren sangrado." at bounding box center [644, 208] width 601 height 100
type input "20"
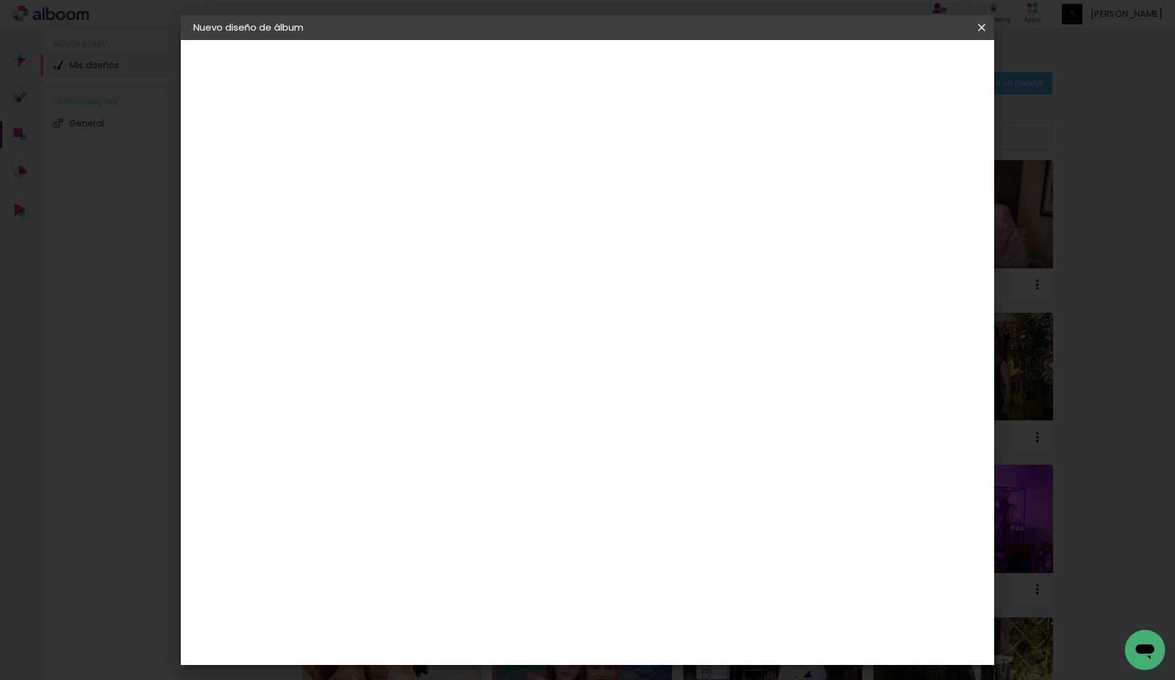
type paper-input "20"
drag, startPoint x: 650, startPoint y: 440, endPoint x: 759, endPoint y: 444, distance: 109.6
click at [743, 442] on div "cm" at bounding box center [669, 444] width 501 height 44
type input "50"
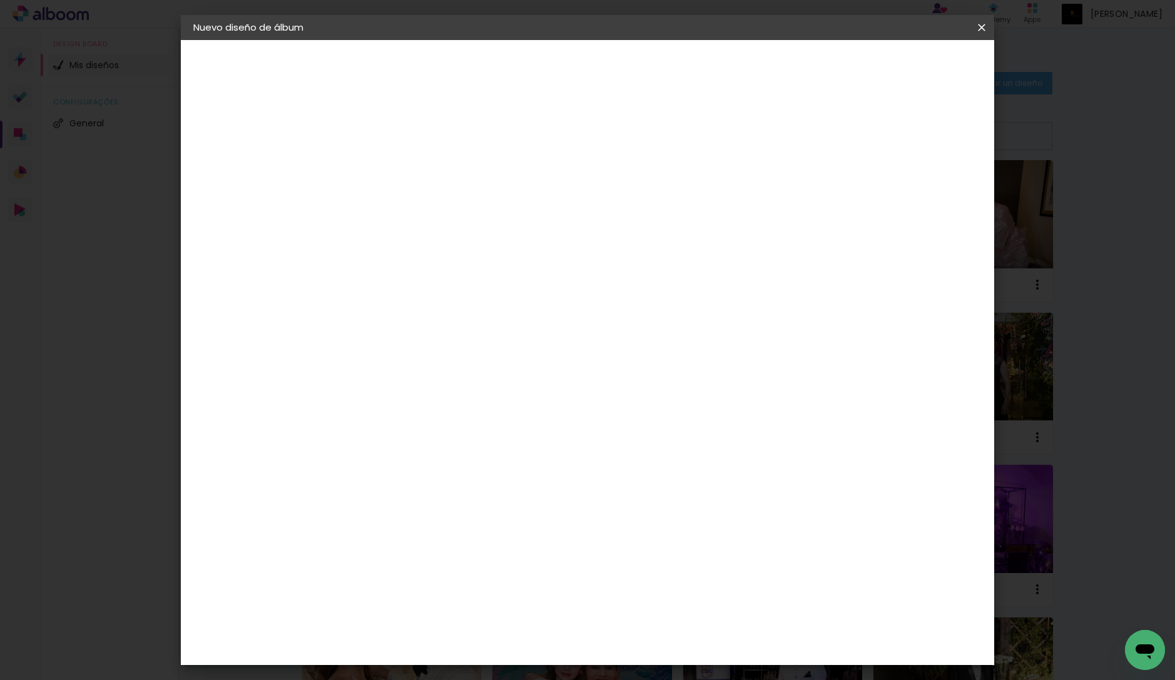
type paper-input "50"
click at [913, 65] on span "Empezar diseño" at bounding box center [878, 66] width 69 height 9
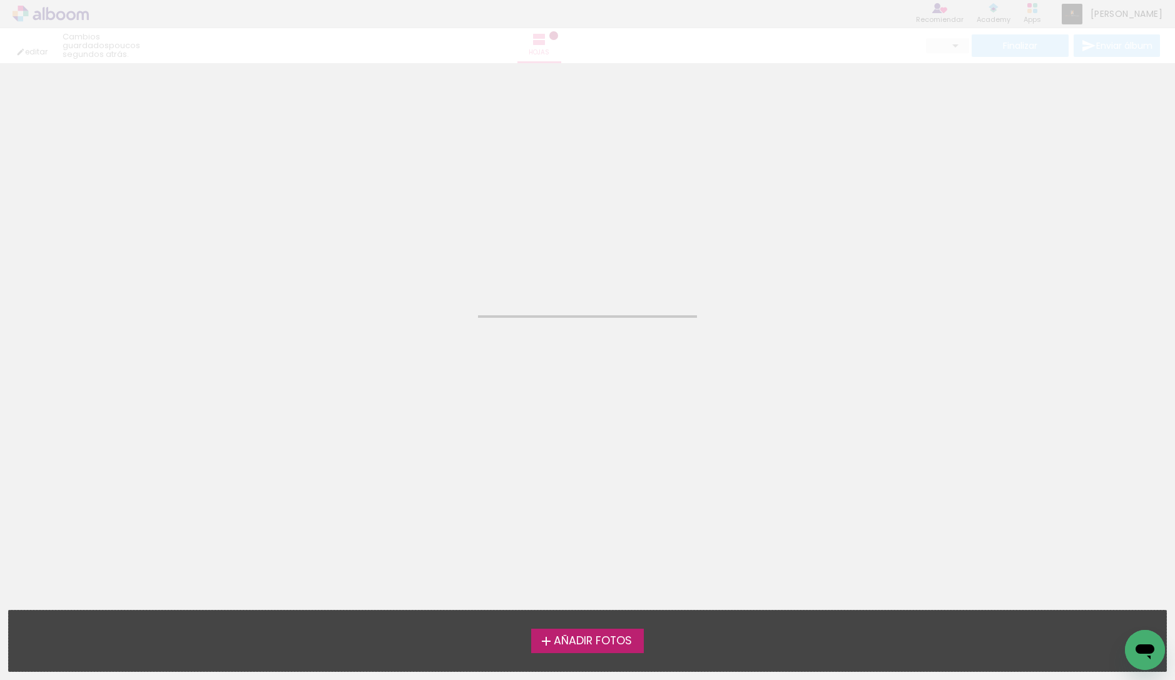
click at [615, 636] on span "Añadir Fotos" at bounding box center [593, 641] width 78 height 11
click at [0, 0] on input "file" at bounding box center [0, 0] width 0 height 0
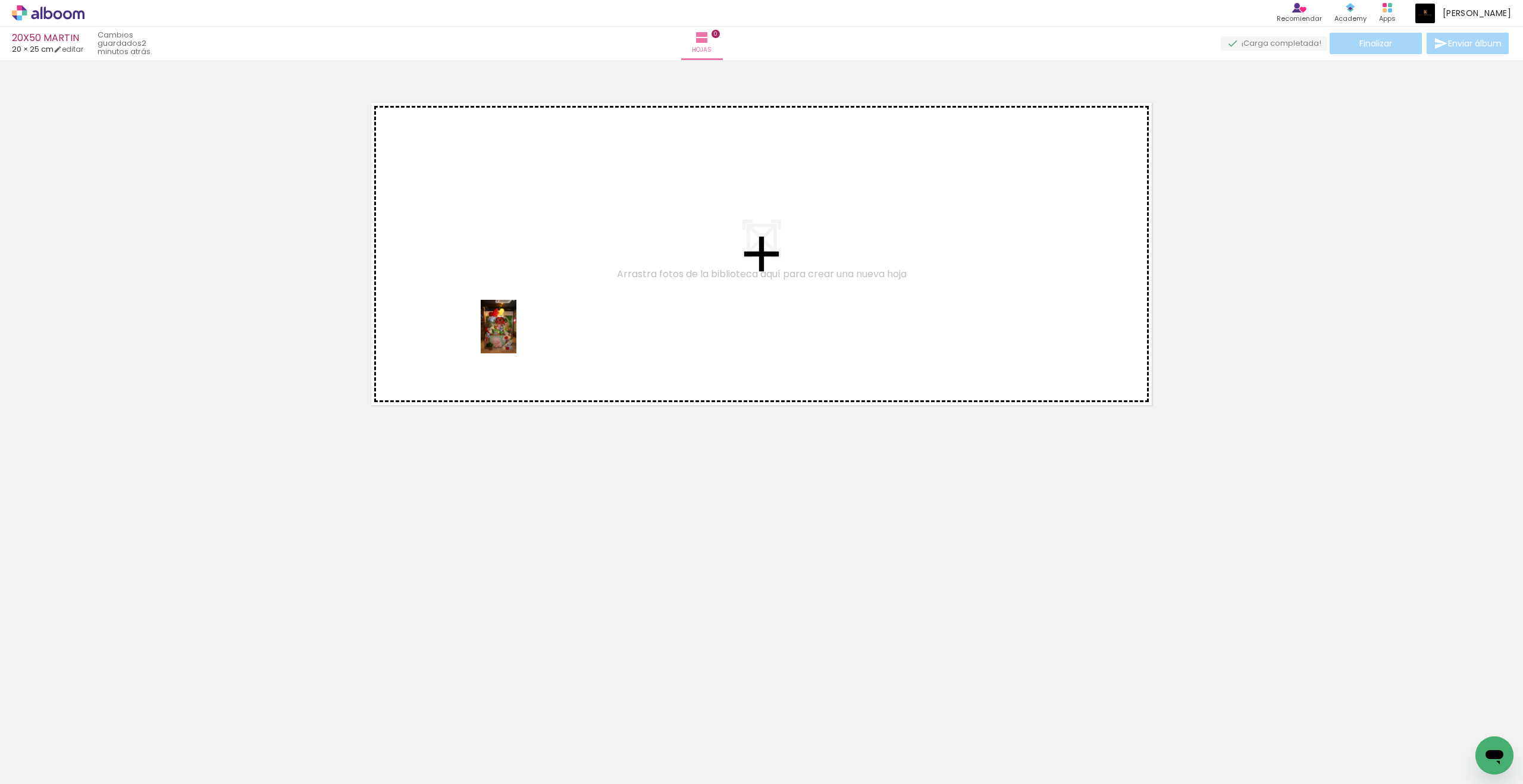
drag, startPoint x: 129, startPoint y: 748, endPoint x: 516, endPoint y: 335, distance: 566.0
click at [516, 335] on quentale-workspace at bounding box center [762, 392] width 1523 height 784
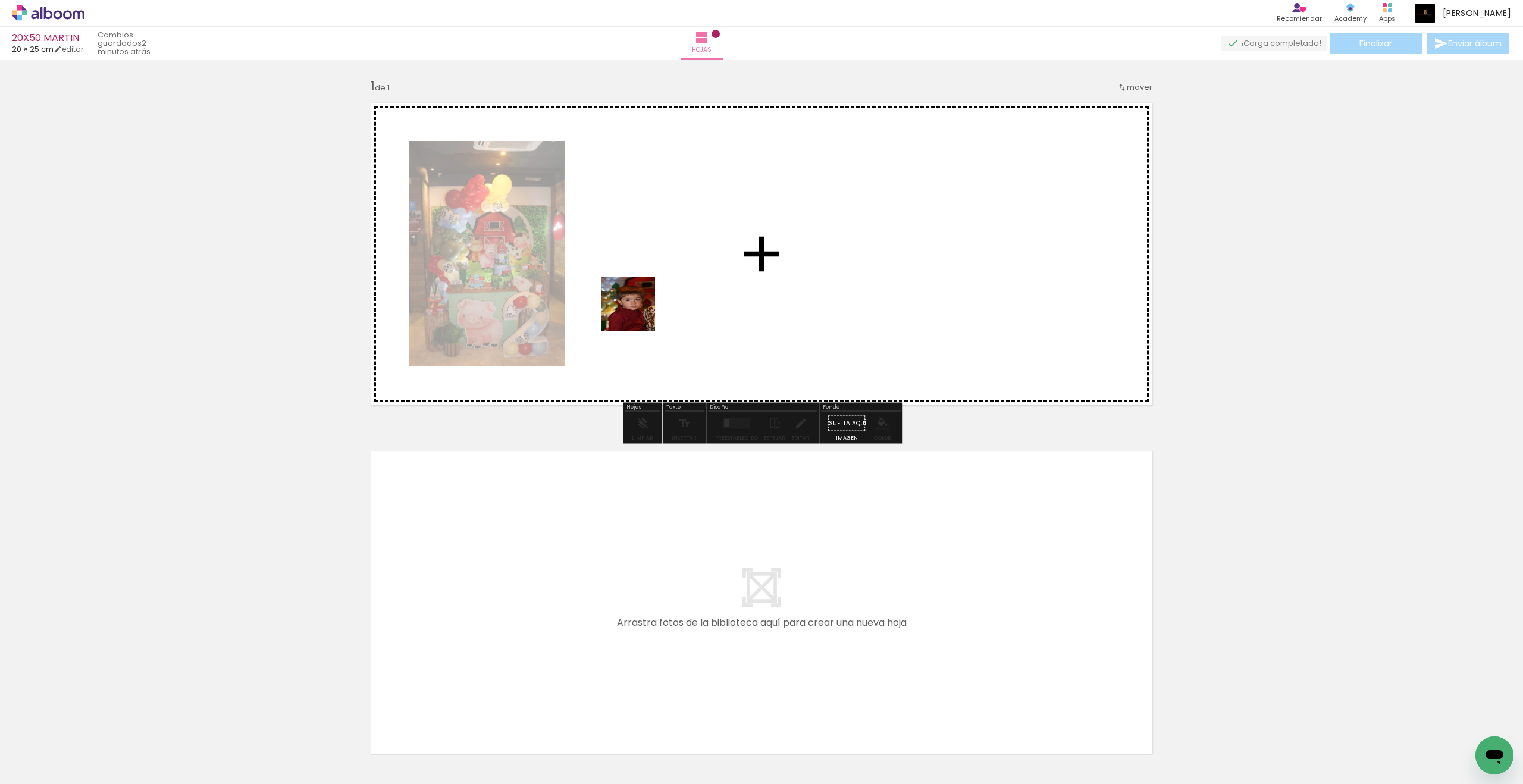
drag, startPoint x: 516, startPoint y: 335, endPoint x: 638, endPoint y: 313, distance: 124.0
click at [638, 313] on quentale-workspace at bounding box center [762, 392] width 1523 height 784
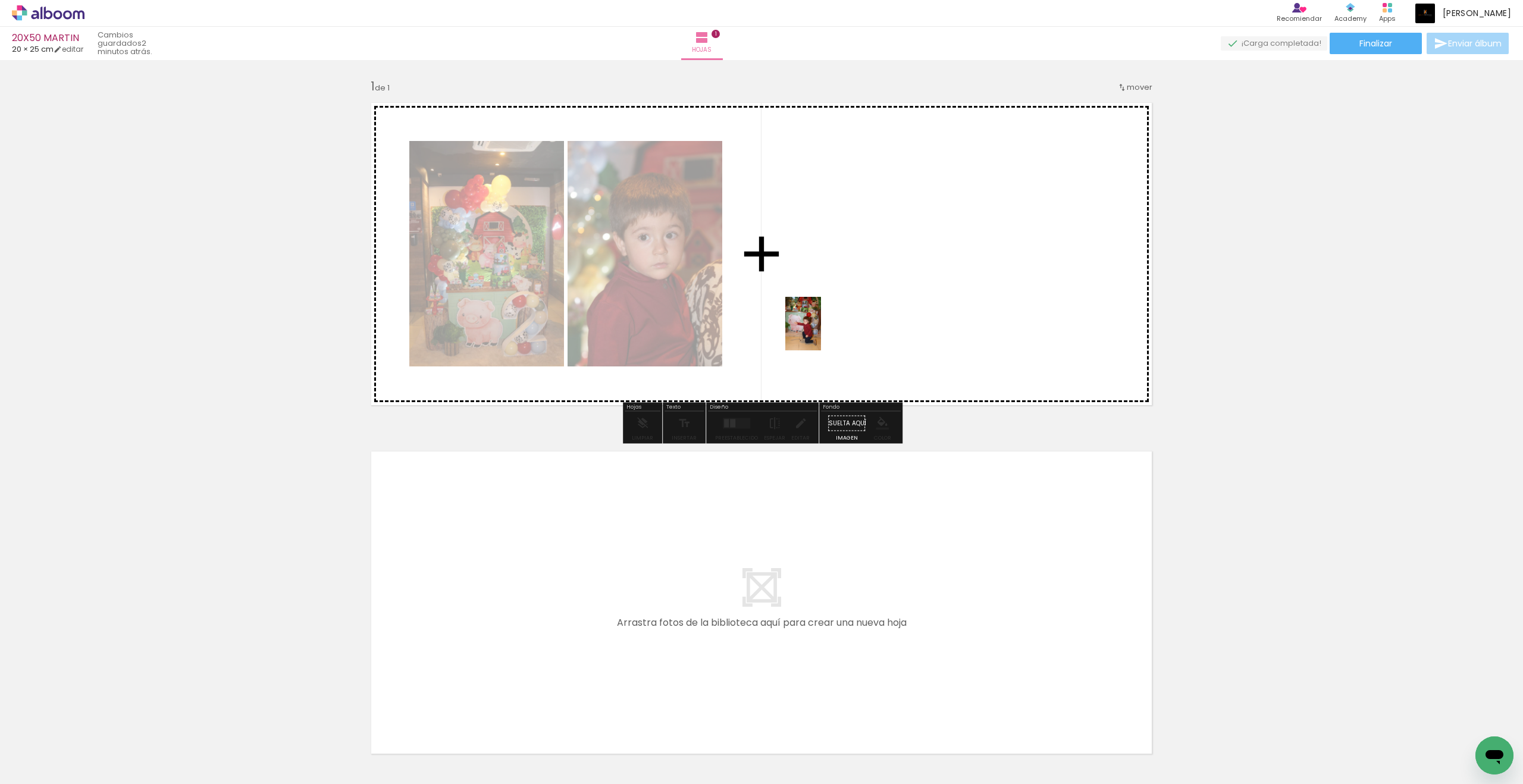
drag, startPoint x: 638, startPoint y: 313, endPoint x: 821, endPoint y: 333, distance: 184.1
click at [821, 333] on quentale-workspace at bounding box center [762, 392] width 1523 height 784
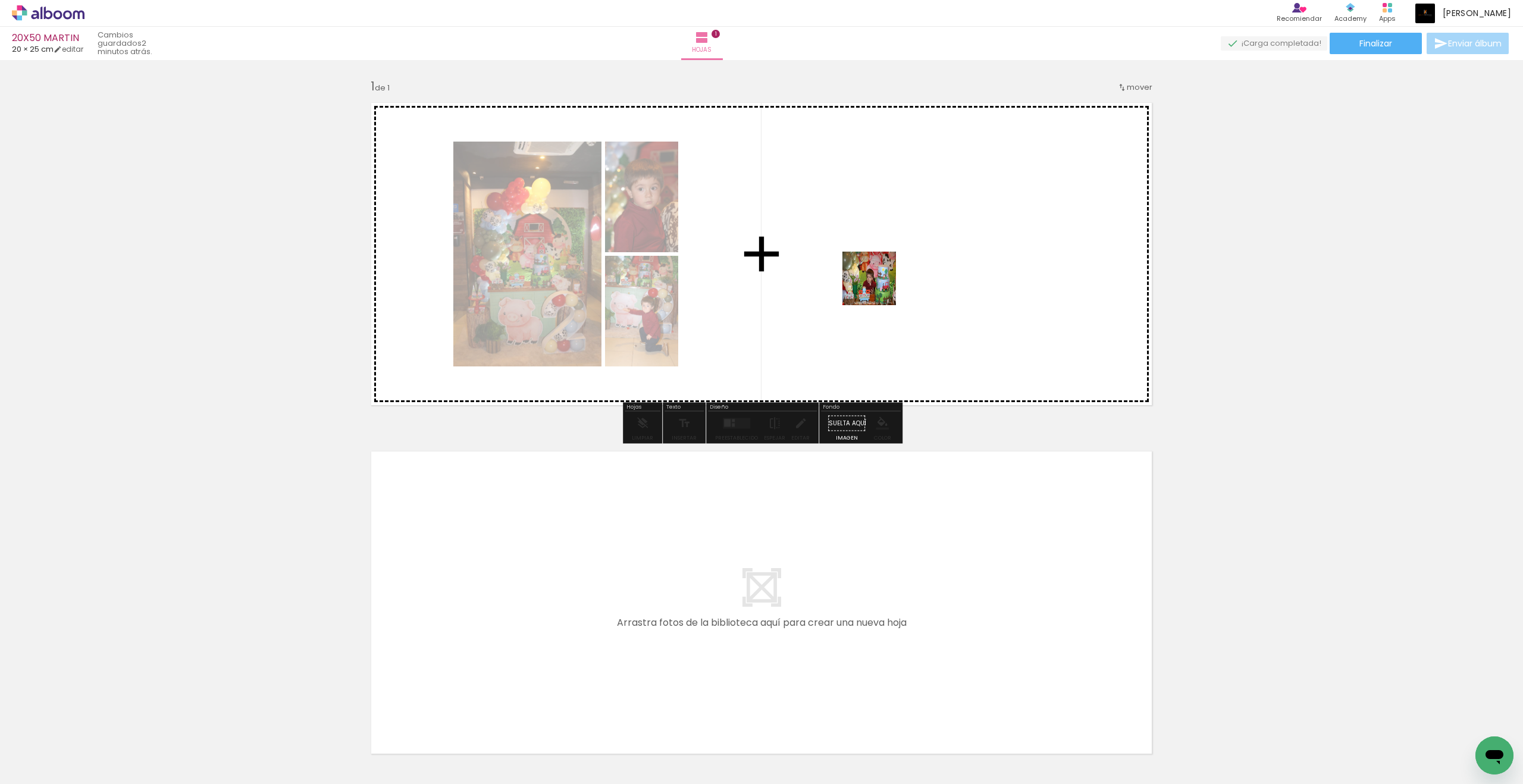
drag, startPoint x: 821, startPoint y: 333, endPoint x: 885, endPoint y: 276, distance: 85.7
click at [885, 276] on quentale-workspace at bounding box center [762, 392] width 1523 height 784
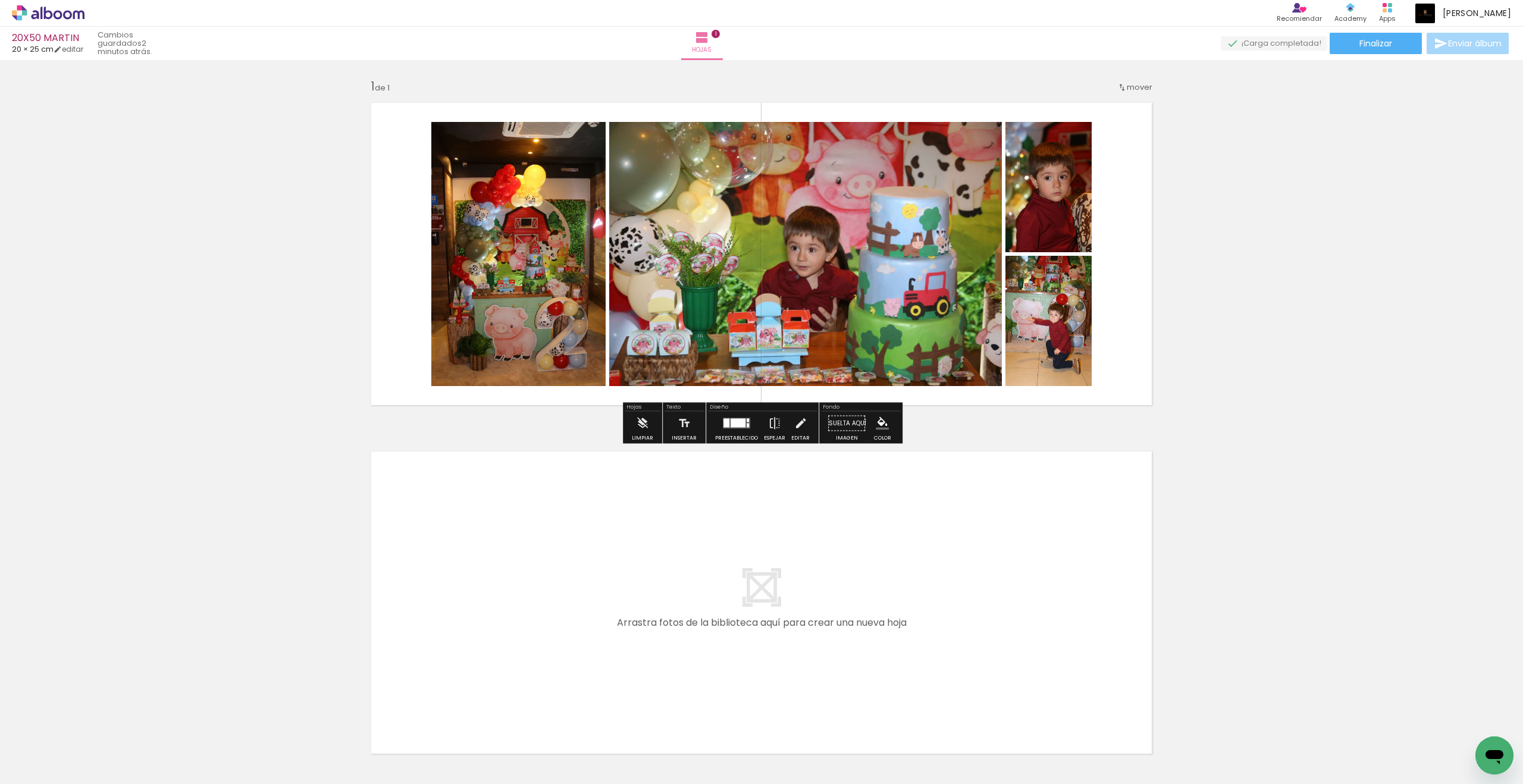
click at [25, 646] on div at bounding box center [31, 753] width 42 height 1
click at [0, 0] on slot "No usadas" at bounding box center [0, 0] width 0 height 0
type input "No usadas"
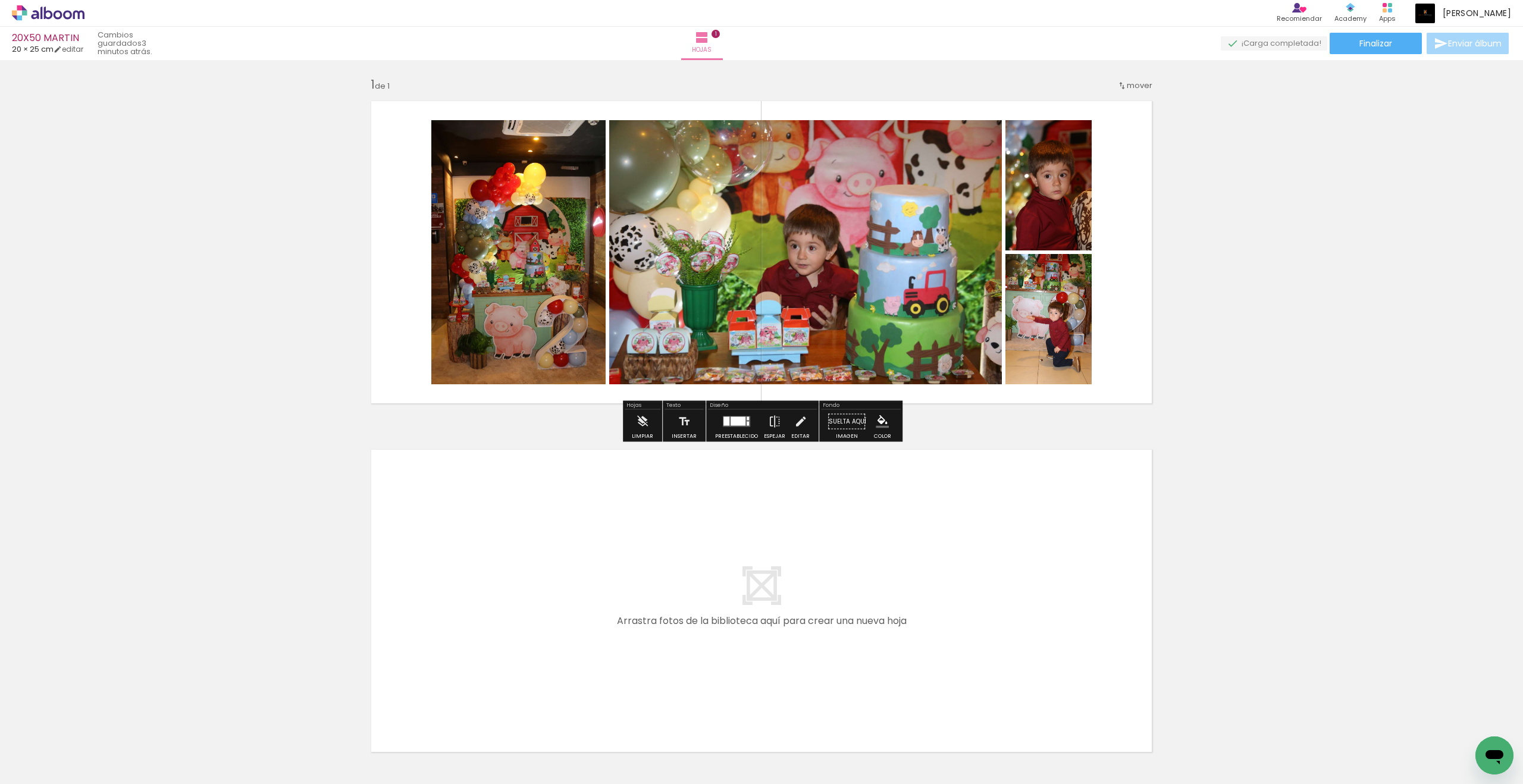
click at [755, 386] on quentale-layouter at bounding box center [762, 252] width 798 height 318
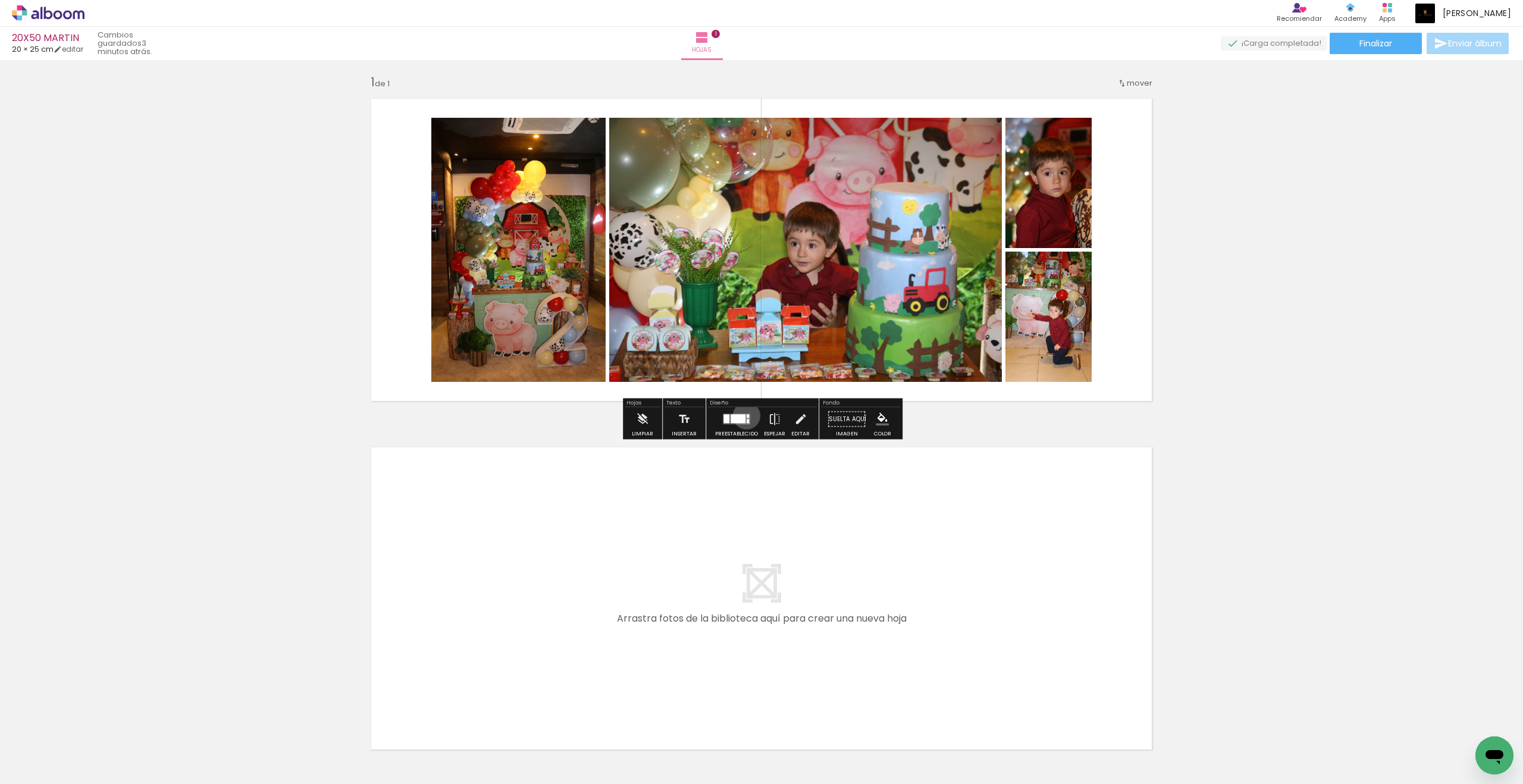
click at [746, 415] on div at bounding box center [747, 416] width 3 height 4
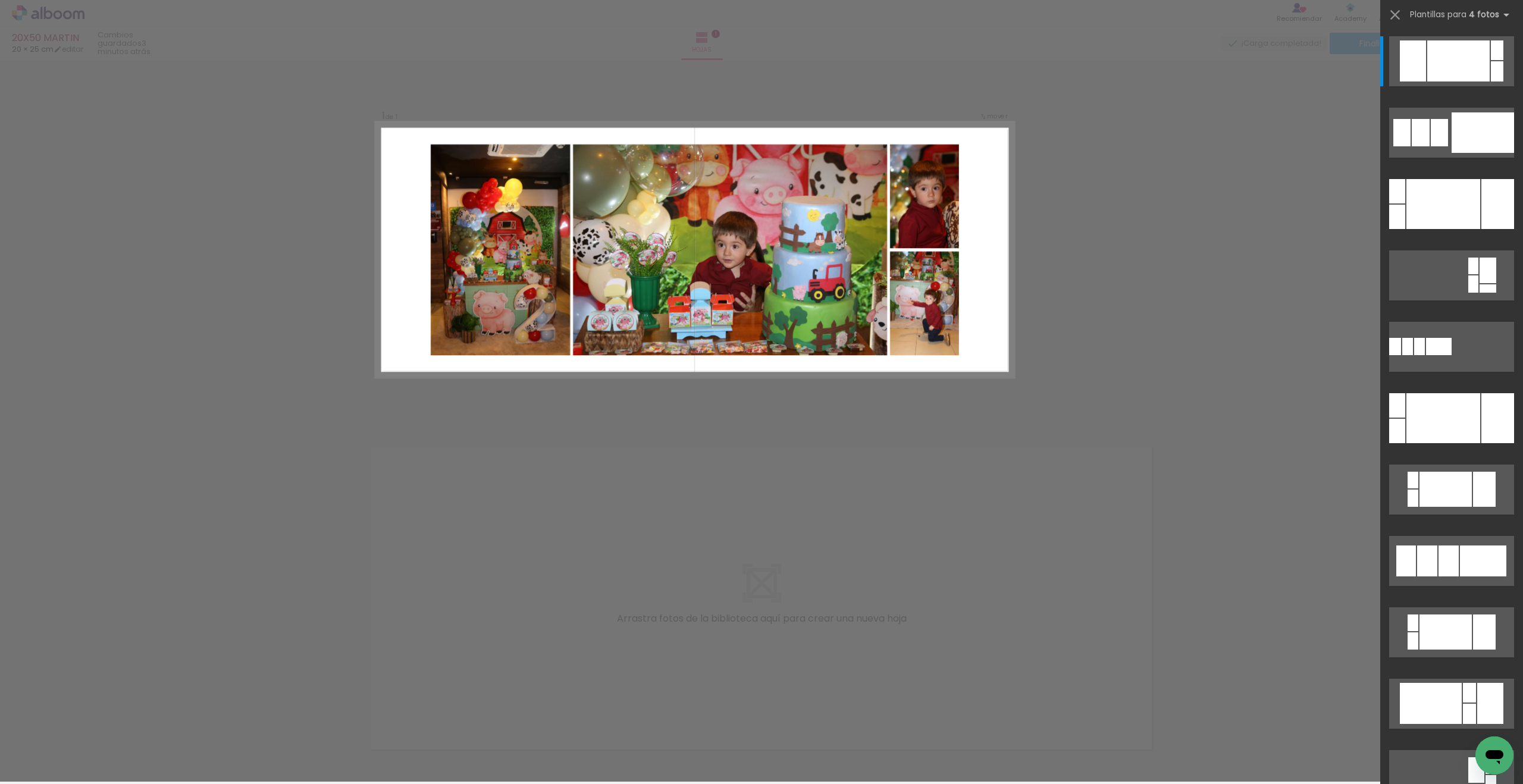
scroll to position [0, 0]
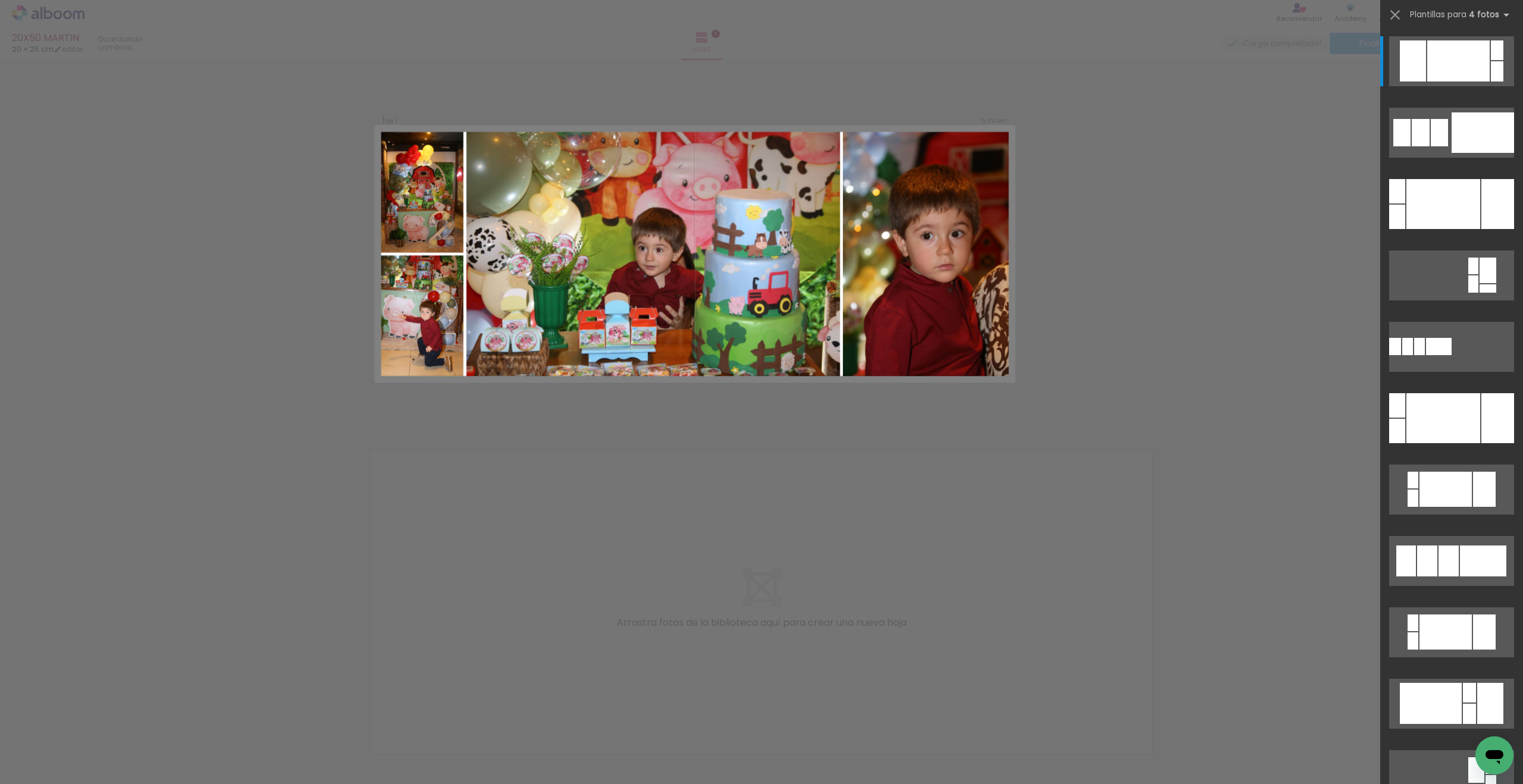
click at [1117, 408] on div at bounding box center [1443, 418] width 74 height 50
click at [1117, 408] on quentale-workspace at bounding box center [762, 392] width 1523 height 784
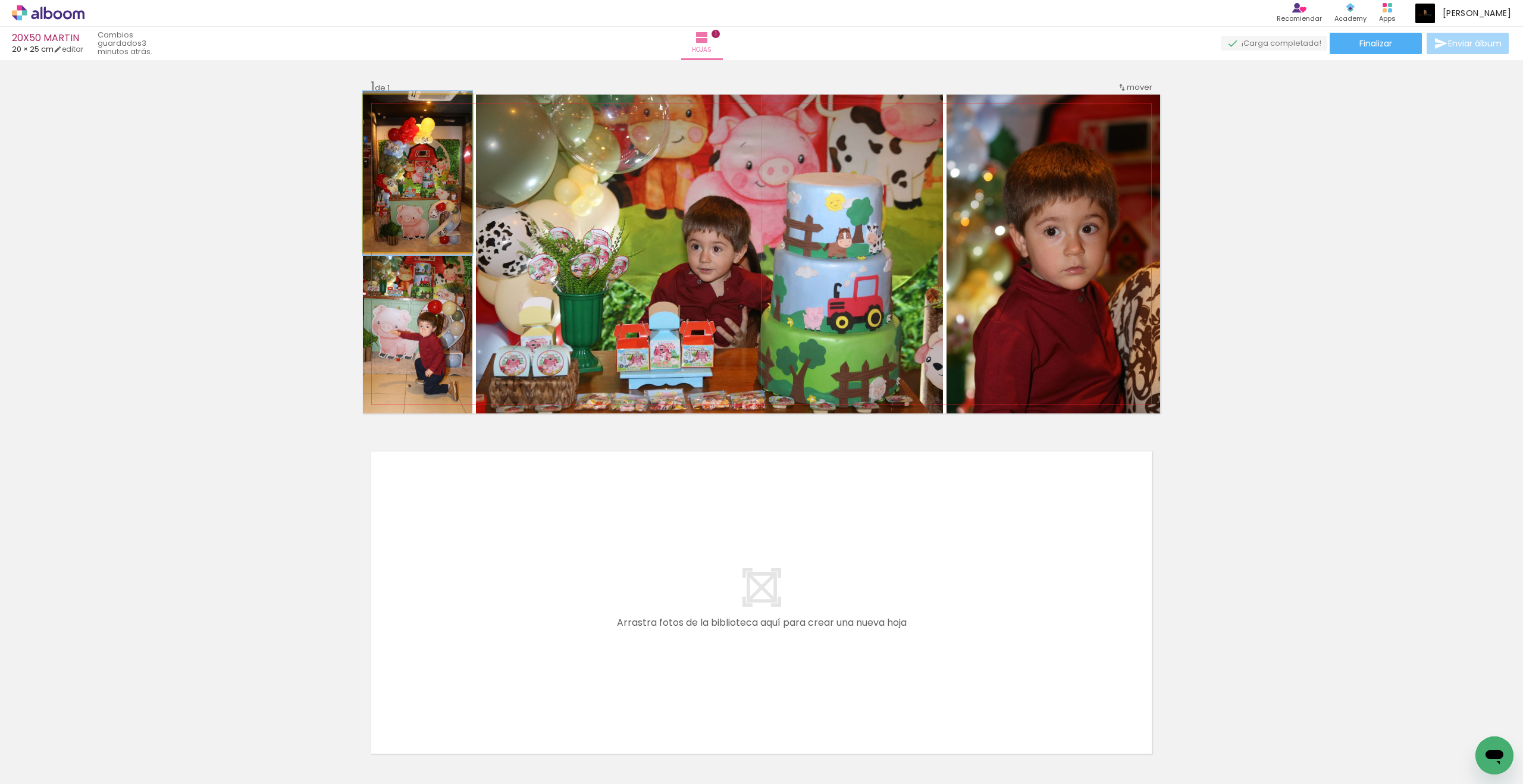
drag, startPoint x: 885, startPoint y: 276, endPoint x: 411, endPoint y: 162, distance: 487.5
click at [411, 162] on quentale-photo at bounding box center [417, 174] width 109 height 158
drag, startPoint x: 411, startPoint y: 162, endPoint x: 436, endPoint y: 381, distance: 220.4
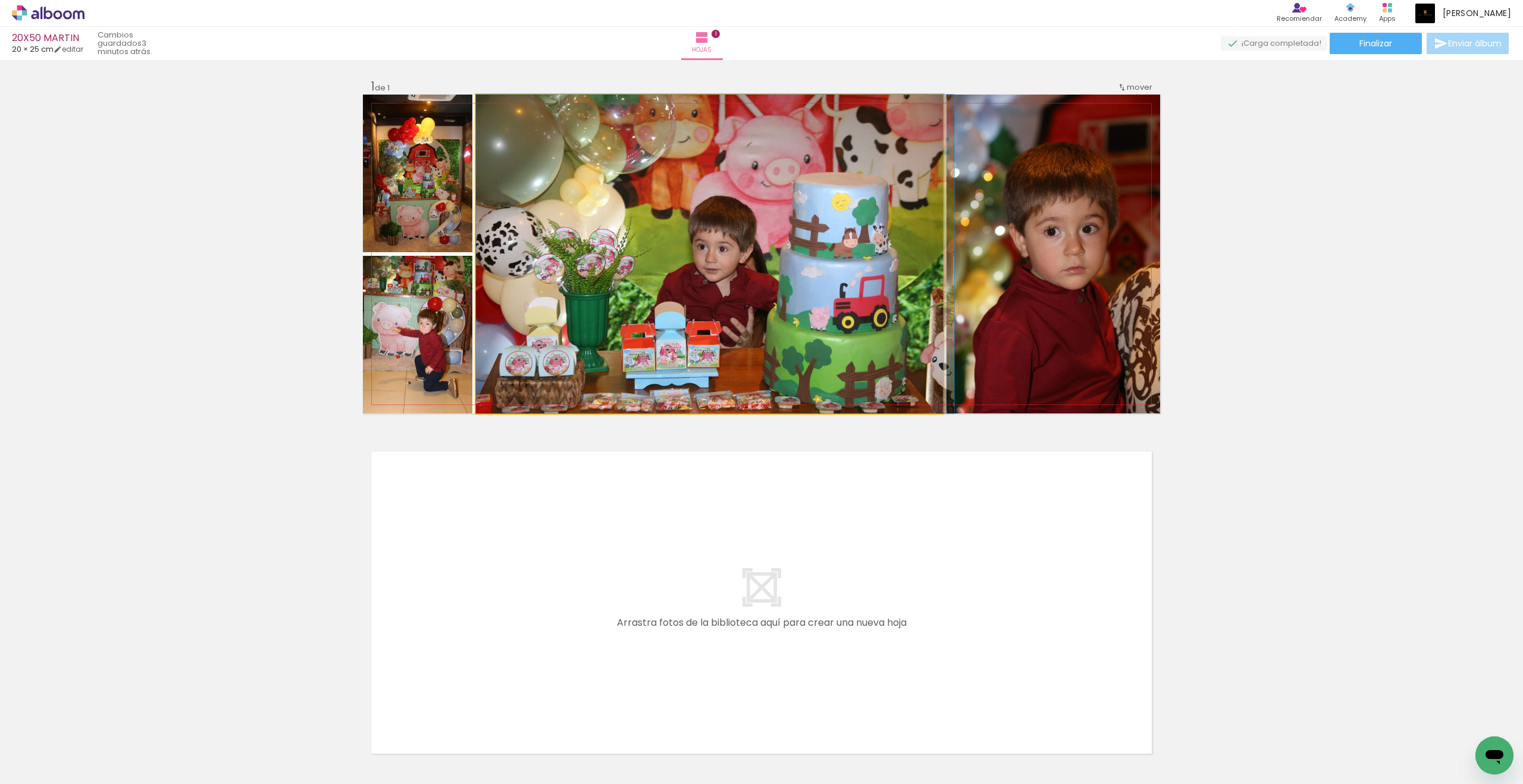
drag, startPoint x: 436, startPoint y: 381, endPoint x: 651, endPoint y: 283, distance: 236.3
drag, startPoint x: 651, startPoint y: 283, endPoint x: 627, endPoint y: 288, distance: 24.5
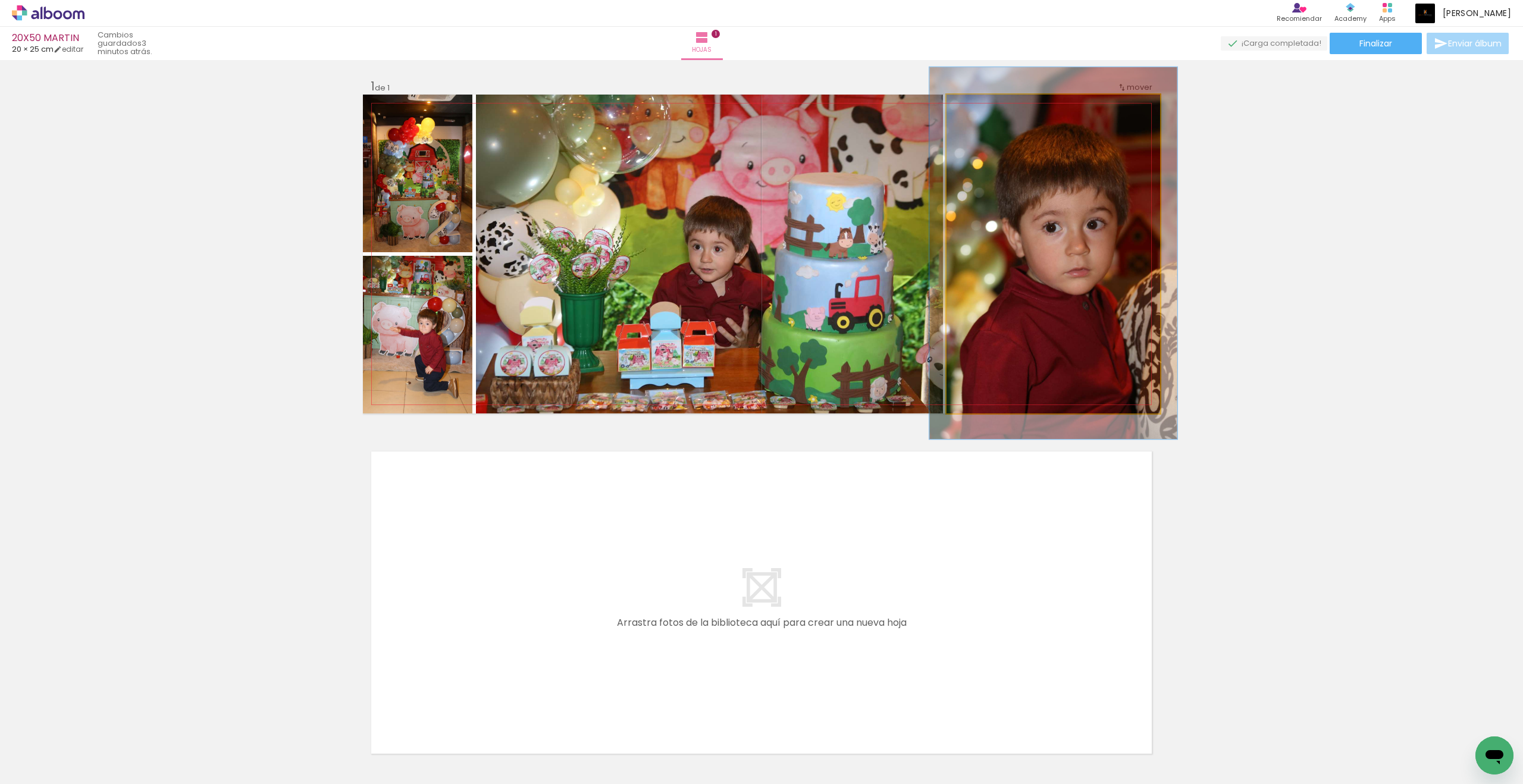
drag, startPoint x: 1074, startPoint y: 189, endPoint x: 989, endPoint y: 107, distance: 118.1
type paper-slider "116"
click at [989, 107] on div at bounding box center [981, 107] width 19 height 19
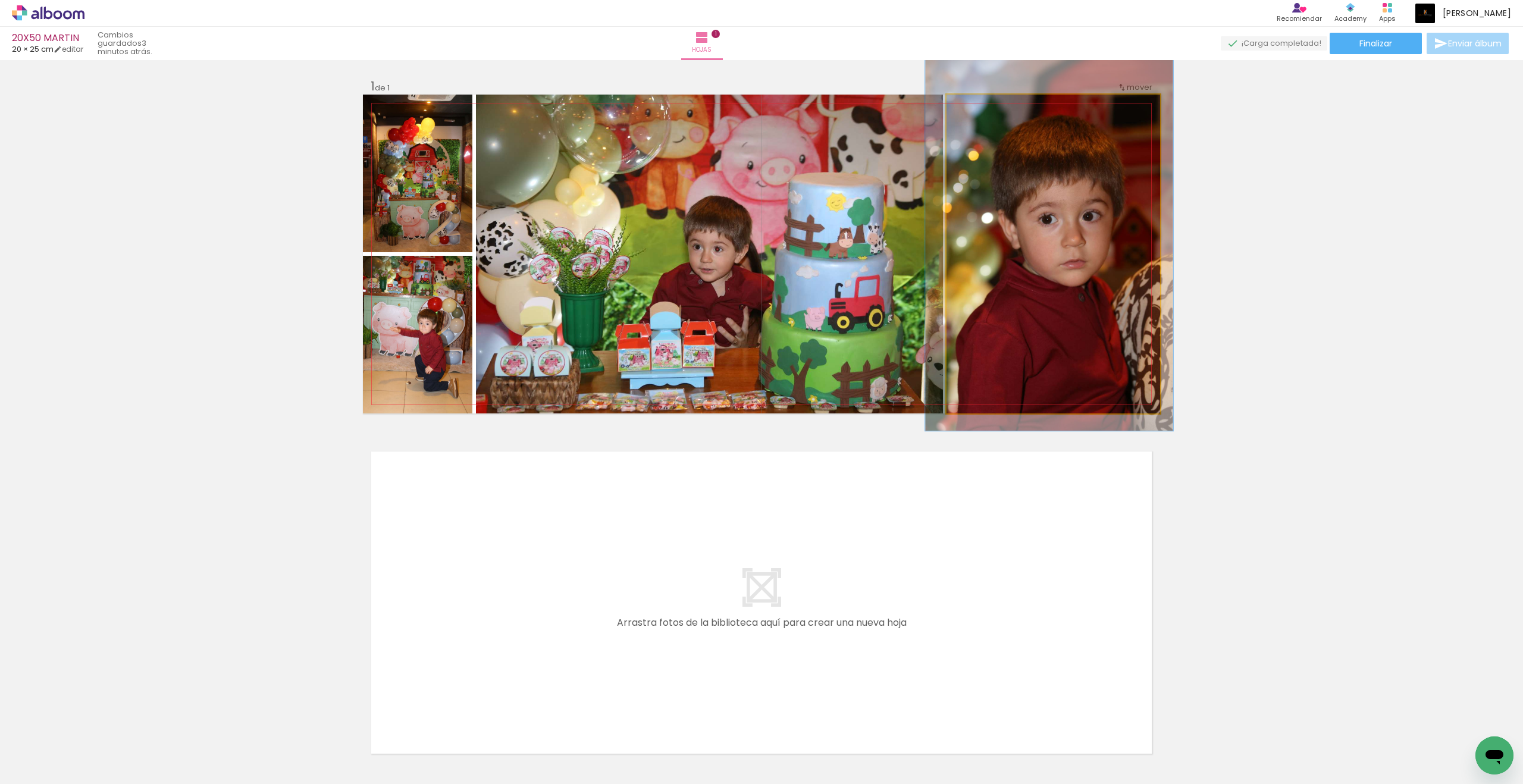
drag, startPoint x: 989, startPoint y: 107, endPoint x: 1072, endPoint y: 245, distance: 161.0
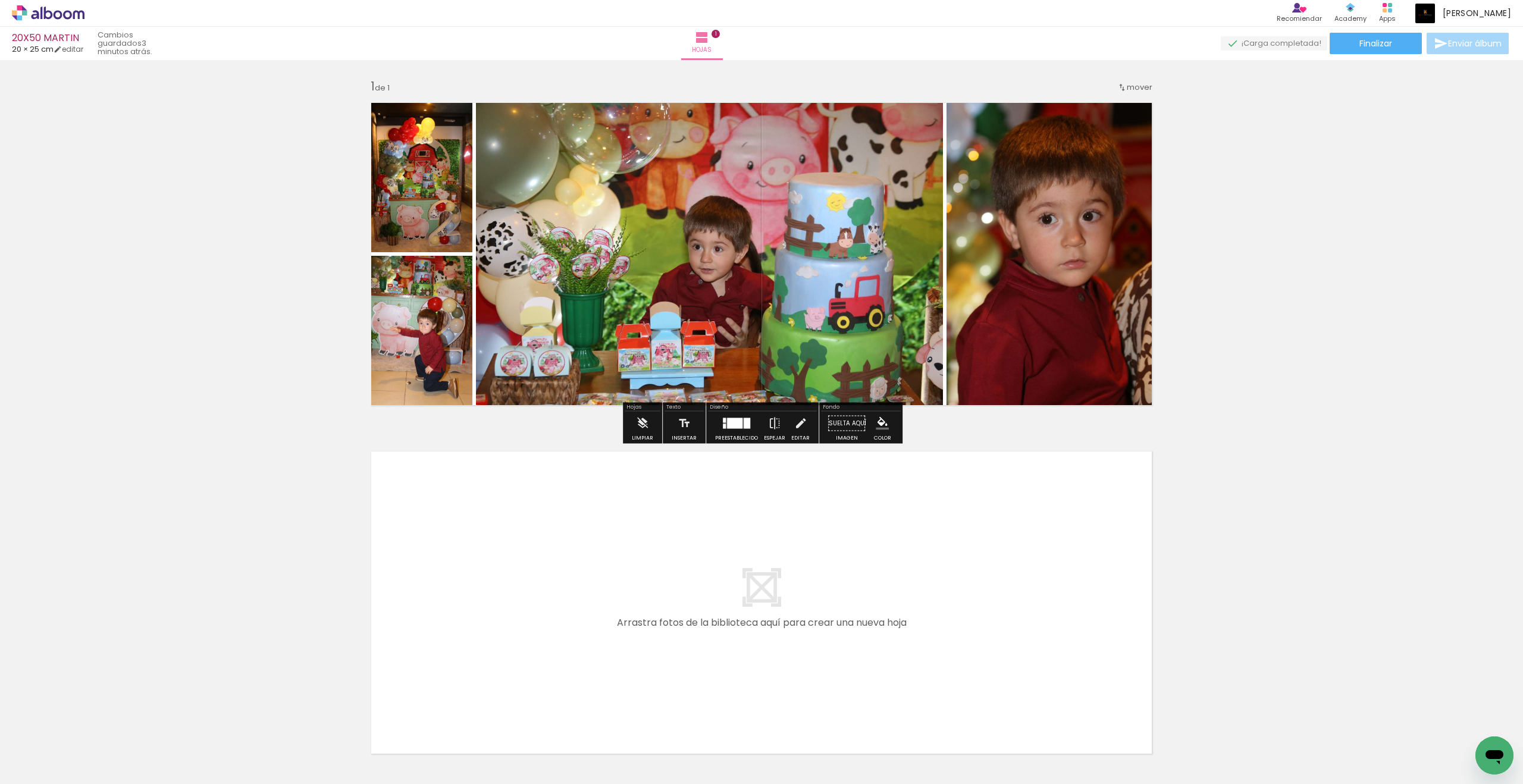
click at [1117, 269] on div "Insertar hoja 1 de 1" at bounding box center [762, 413] width 1523 height 698
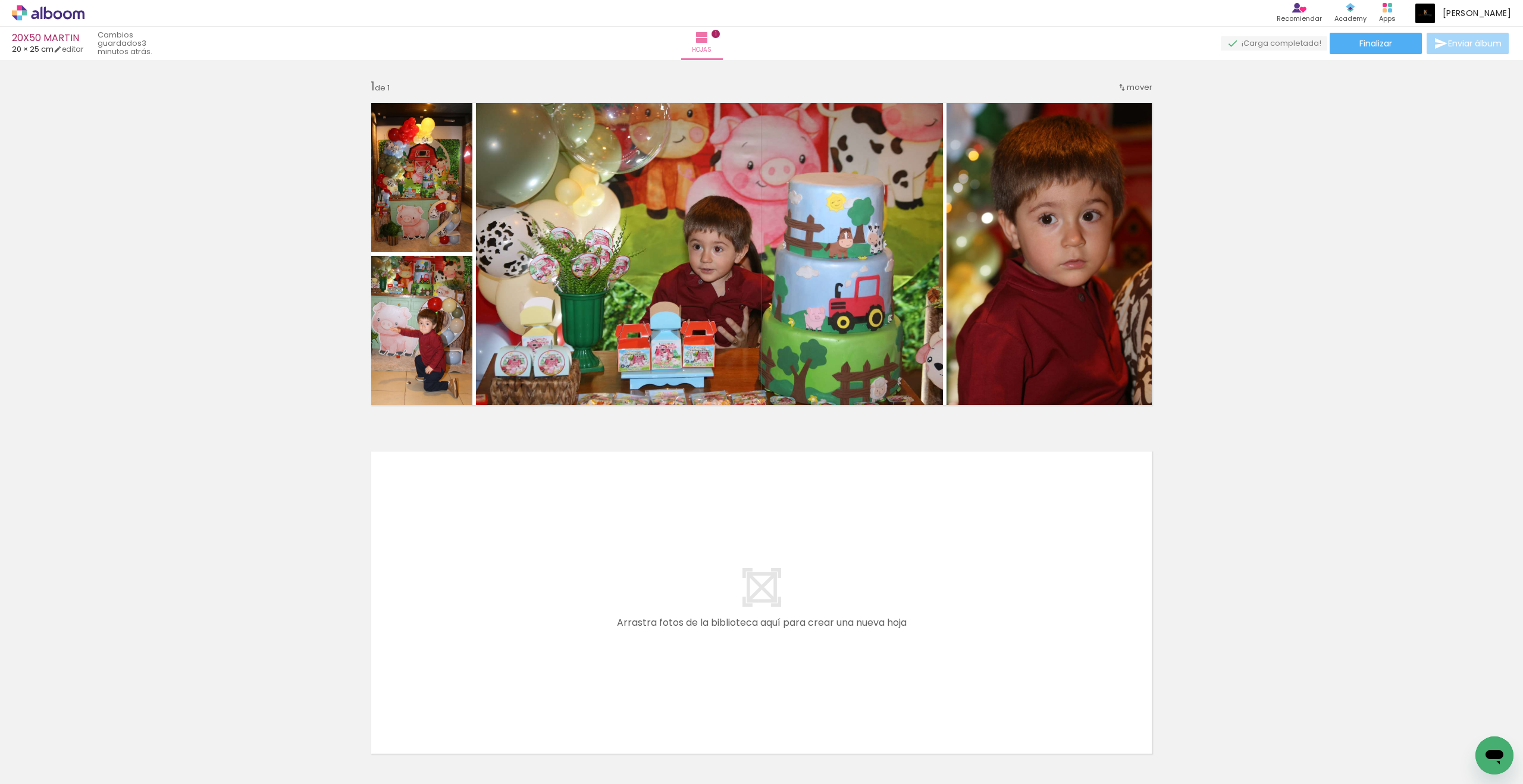
scroll to position [85, 0]
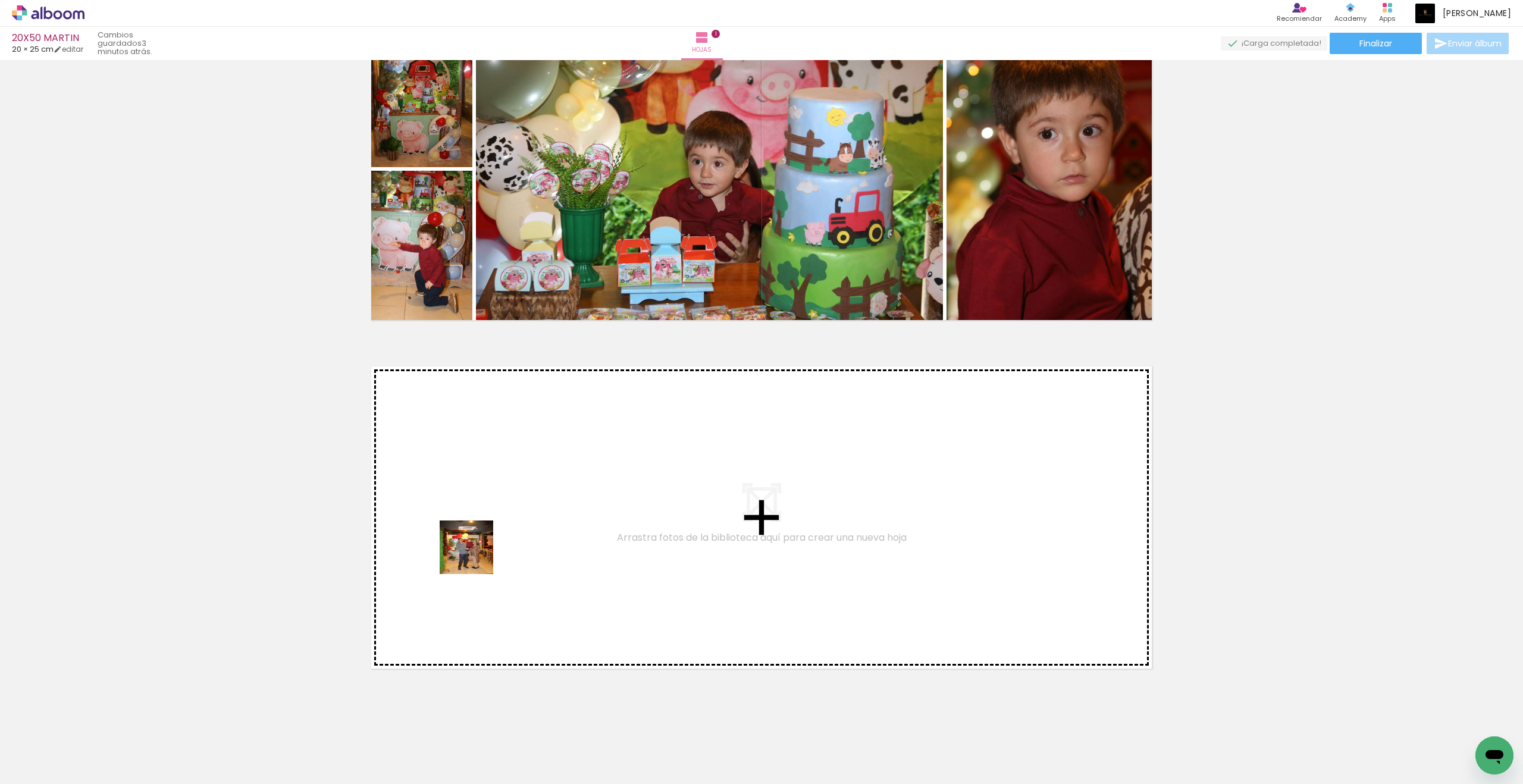
drag, startPoint x: 1072, startPoint y: 245, endPoint x: 475, endPoint y: 556, distance: 673.1
click at [475, 556] on quentale-workspace at bounding box center [762, 392] width 1523 height 784
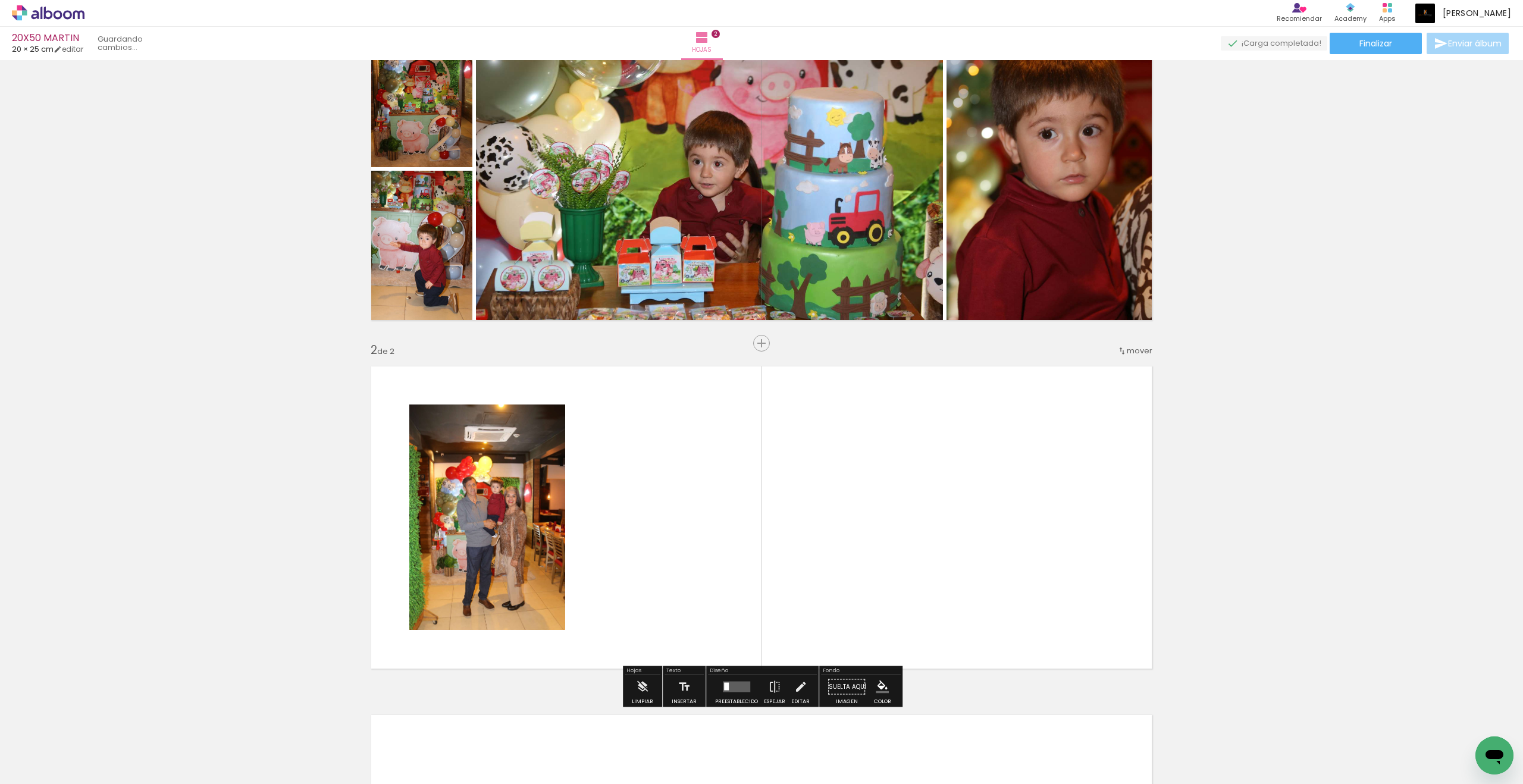
scroll to position [218, 0]
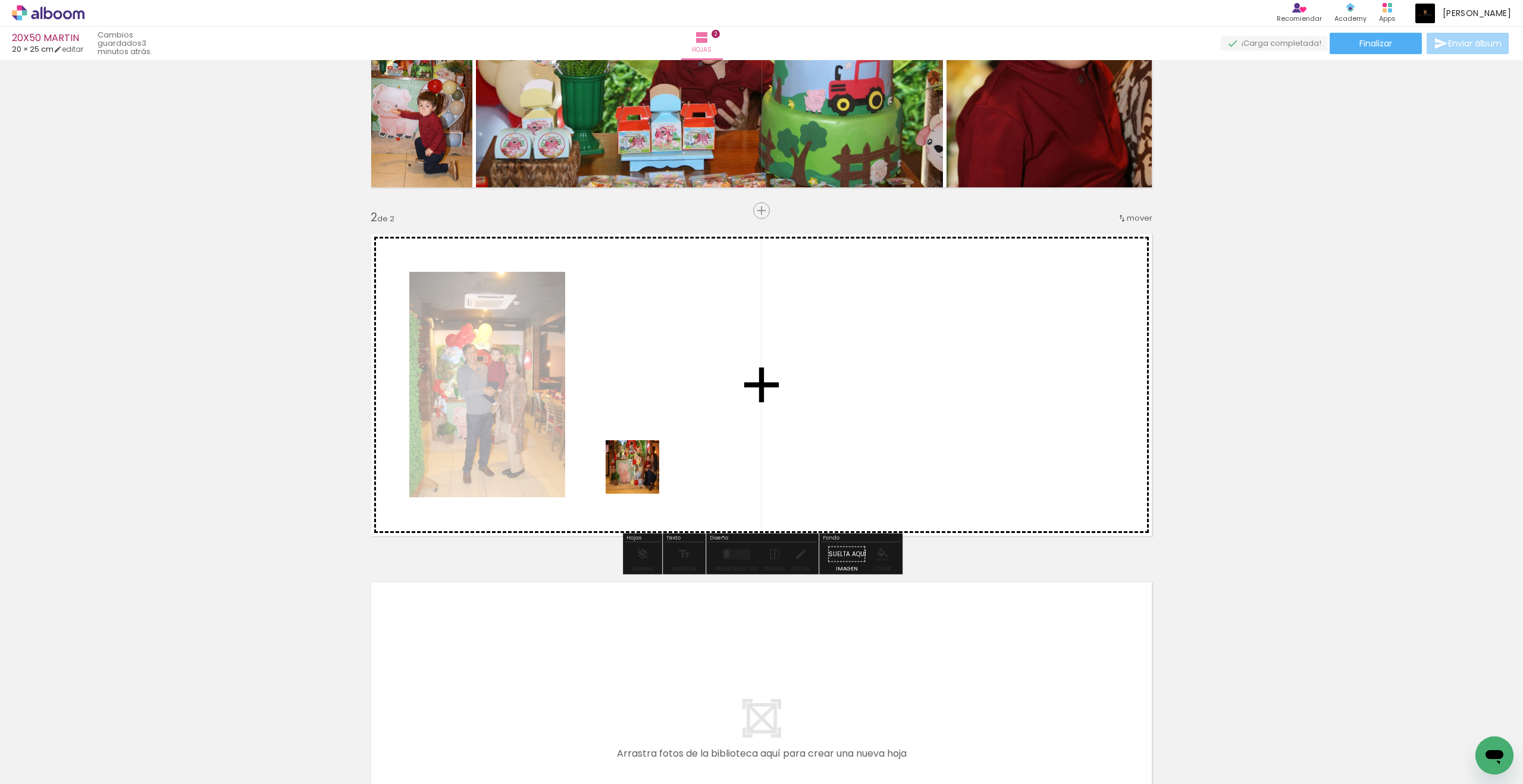
drag, startPoint x: 475, startPoint y: 556, endPoint x: 642, endPoint y: 476, distance: 185.2
click at [642, 476] on quentale-workspace at bounding box center [762, 392] width 1523 height 784
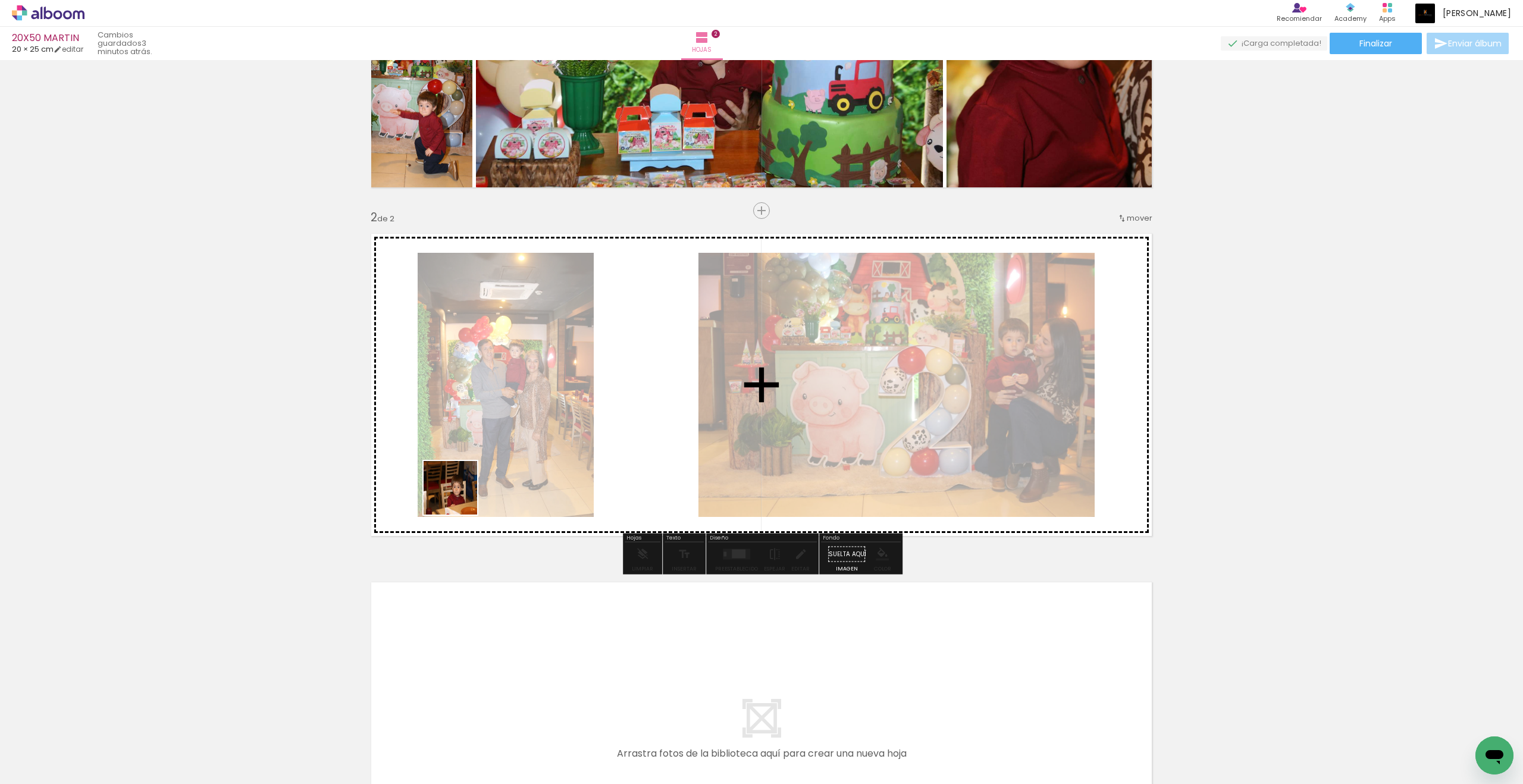
drag, startPoint x: 642, startPoint y: 476, endPoint x: 465, endPoint y: 492, distance: 177.7
click at [465, 492] on quentale-workspace at bounding box center [762, 392] width 1523 height 784
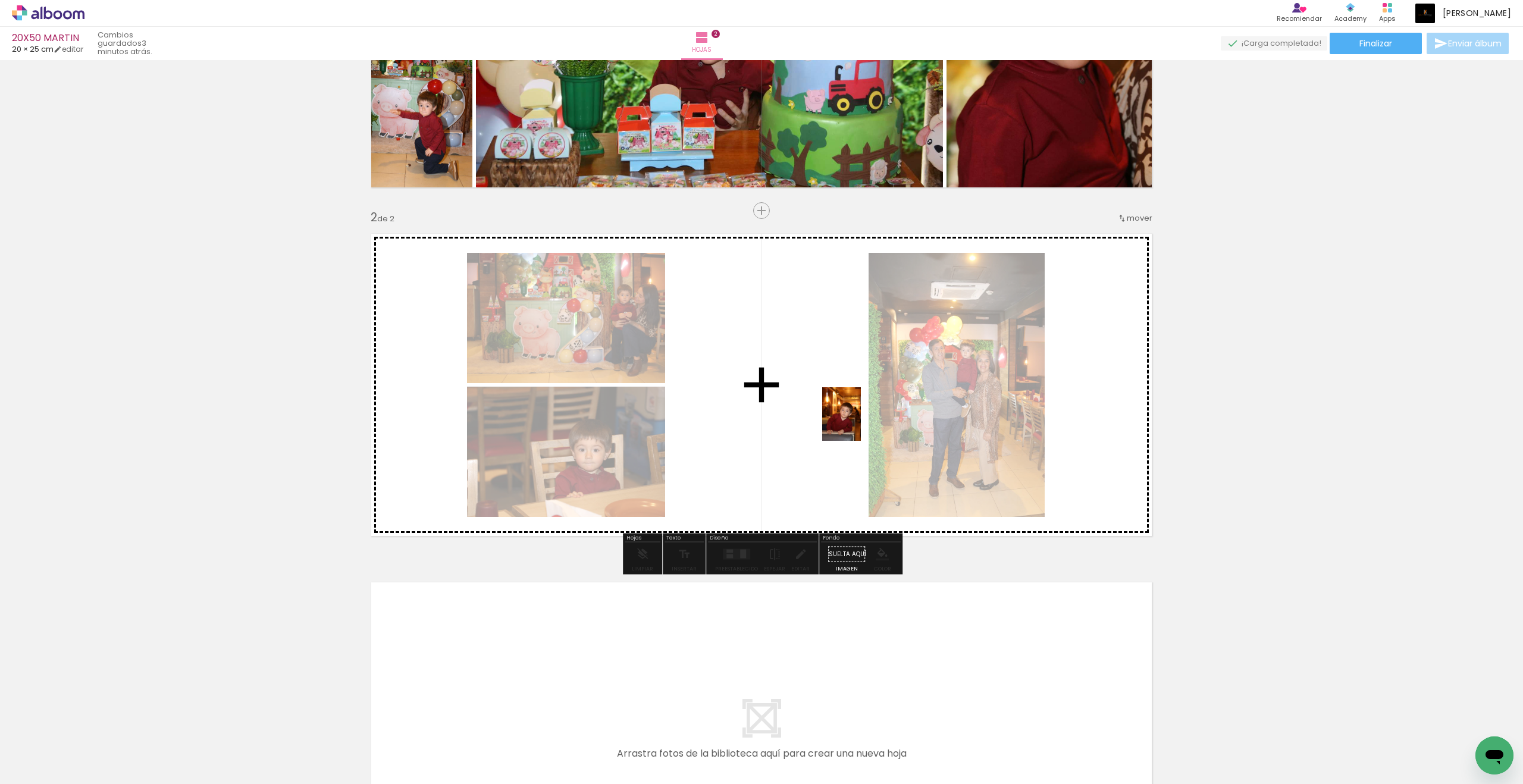
drag, startPoint x: 465, startPoint y: 492, endPoint x: 858, endPoint y: 423, distance: 399.0
click at [858, 423] on quentale-workspace at bounding box center [762, 392] width 1523 height 784
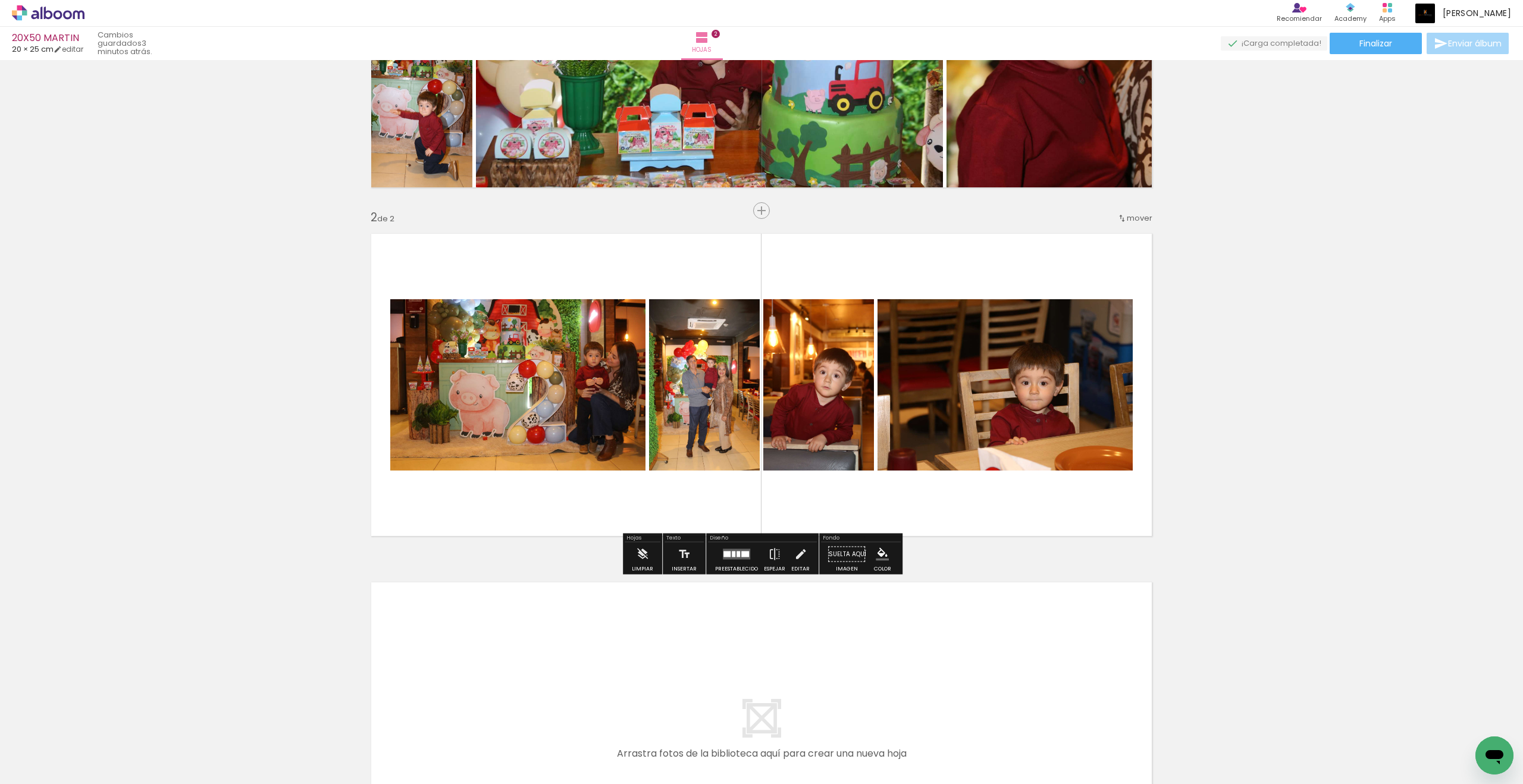
click at [133, 646] on div at bounding box center [106, 744] width 53 height 36
click at [735, 549] on quentale-layouter at bounding box center [736, 554] width 28 height 10
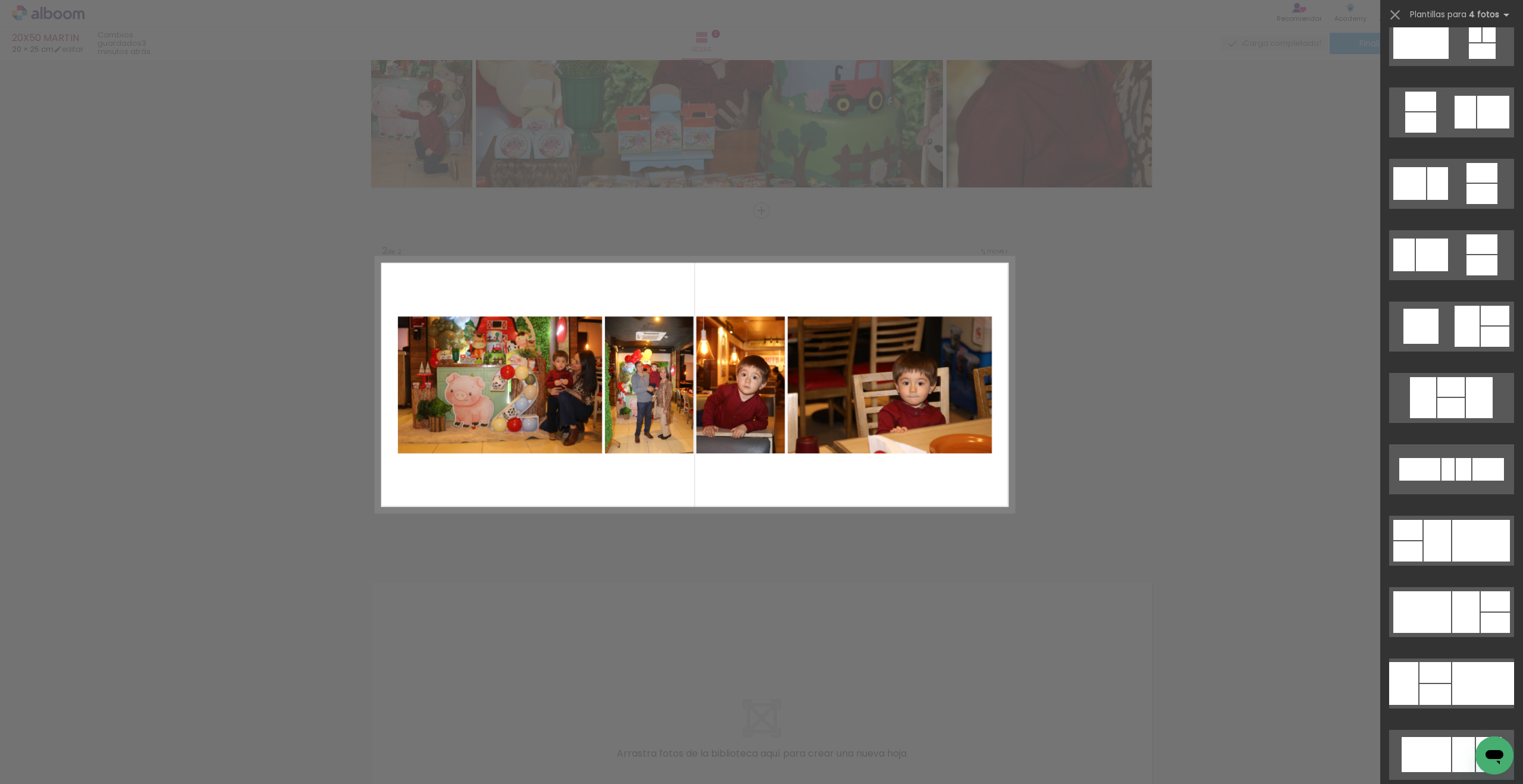
scroll to position [3294, 0]
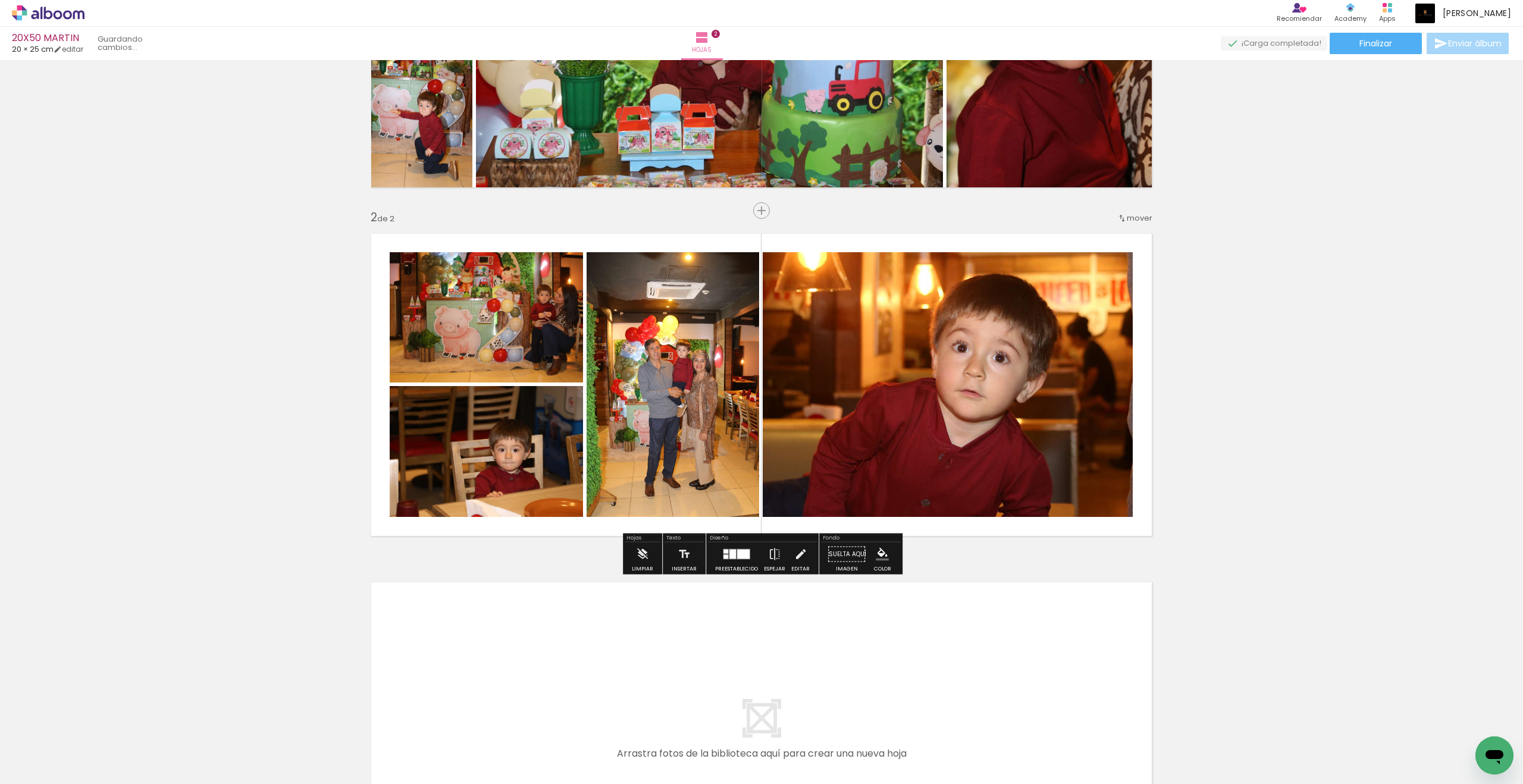
click at [0, 0] on slot at bounding box center [0, 0] width 0 height 0
click at [1117, 479] on div "Insertar hoja 1 de 2 Insertar hoja 2 de 2" at bounding box center [762, 370] width 1523 height 1046
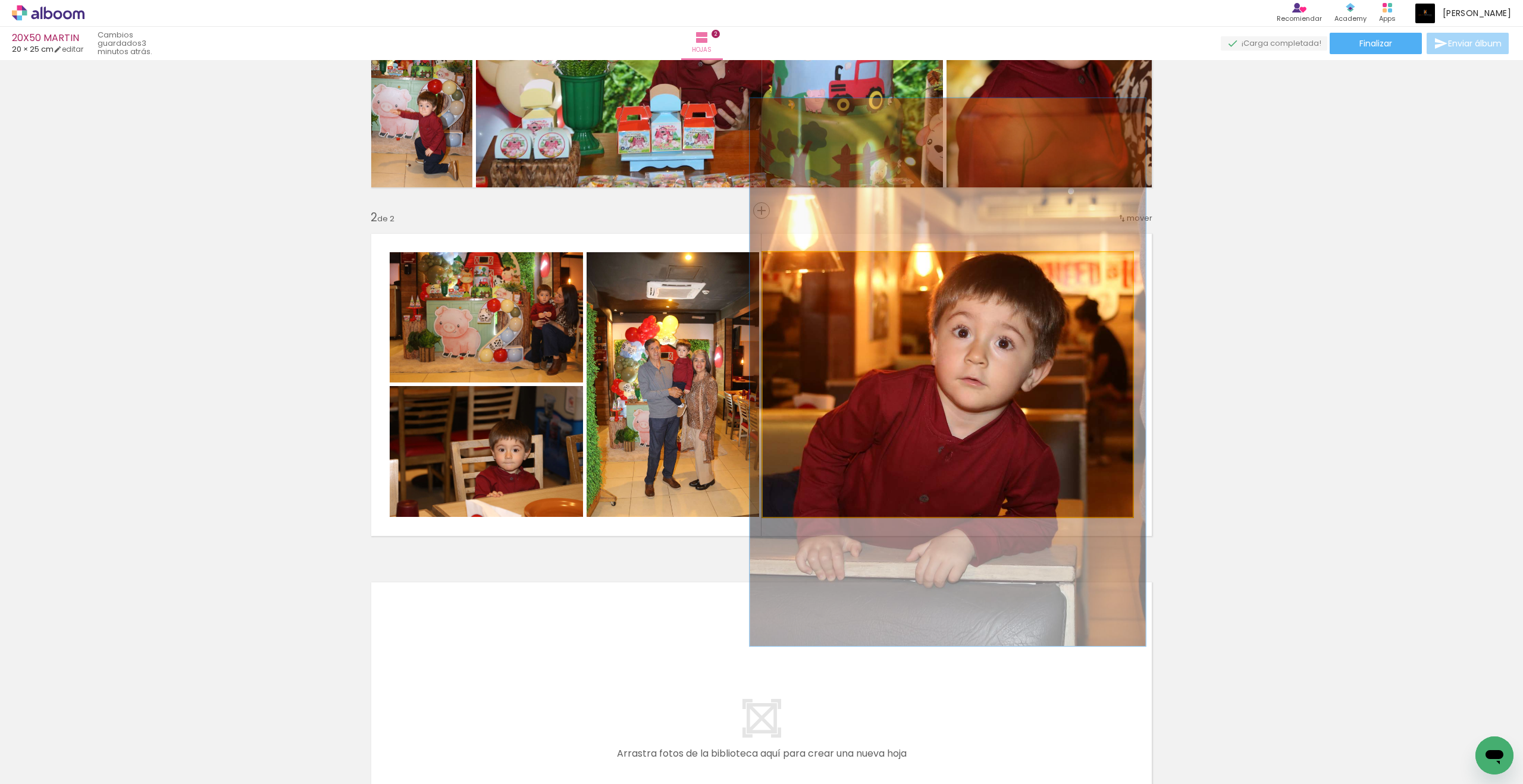
drag, startPoint x: 858, startPoint y: 423, endPoint x: 799, endPoint y: 269, distance: 164.9
type paper-slider "107"
click at [799, 269] on div at bounding box center [794, 264] width 19 height 19
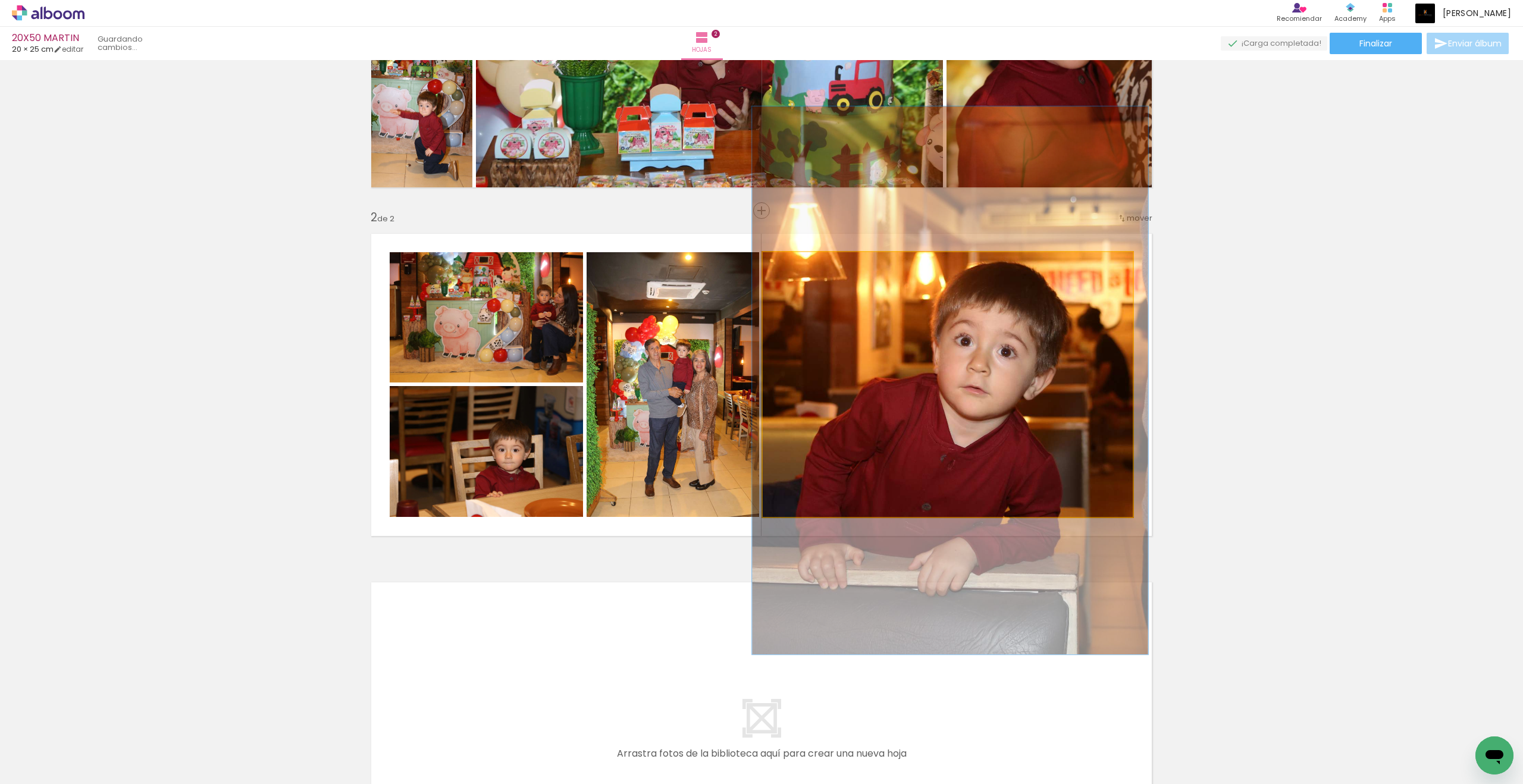
drag, startPoint x: 799, startPoint y: 269, endPoint x: 893, endPoint y: 304, distance: 100.3
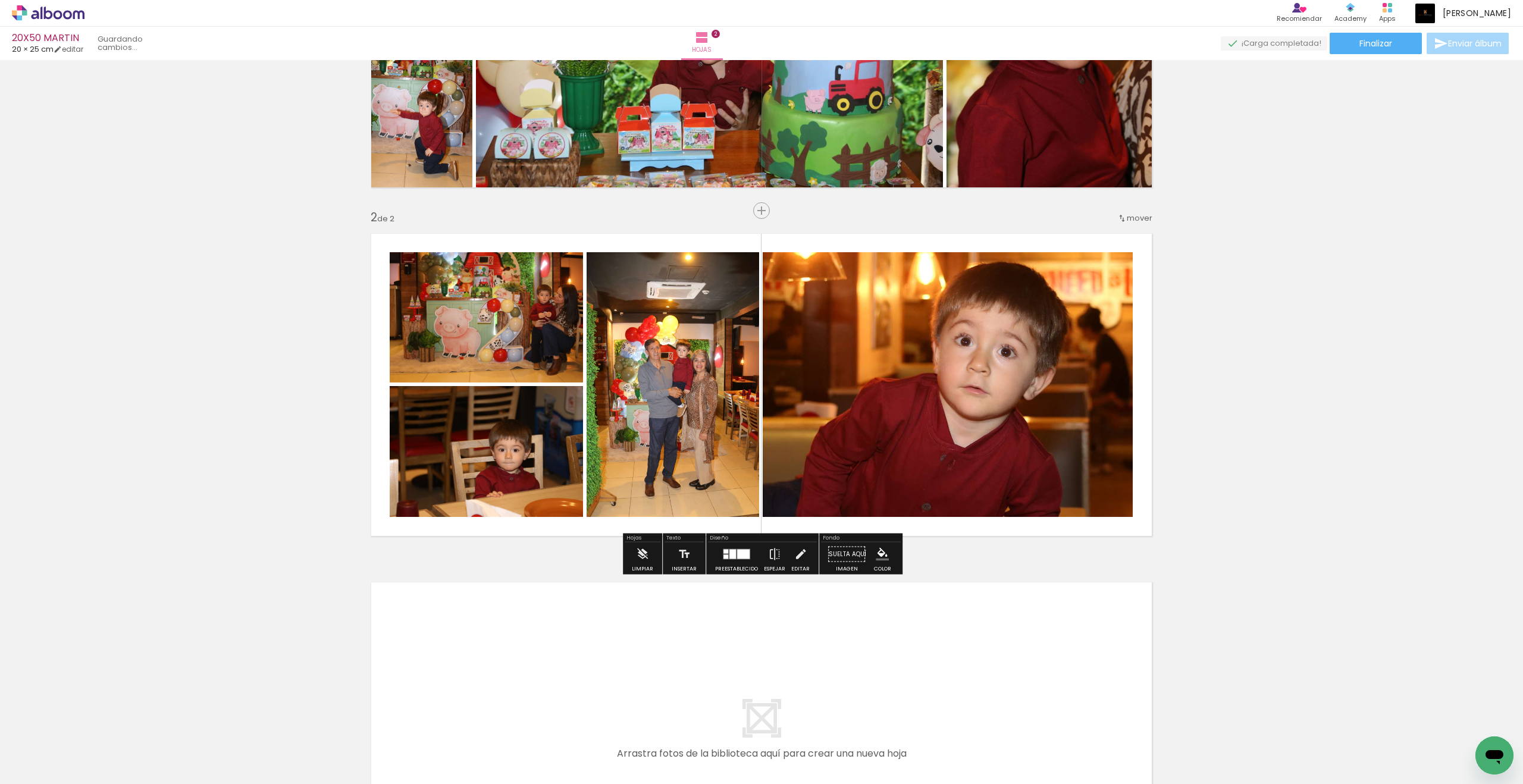
click at [620, 282] on quentale-photo at bounding box center [672, 384] width 172 height 264
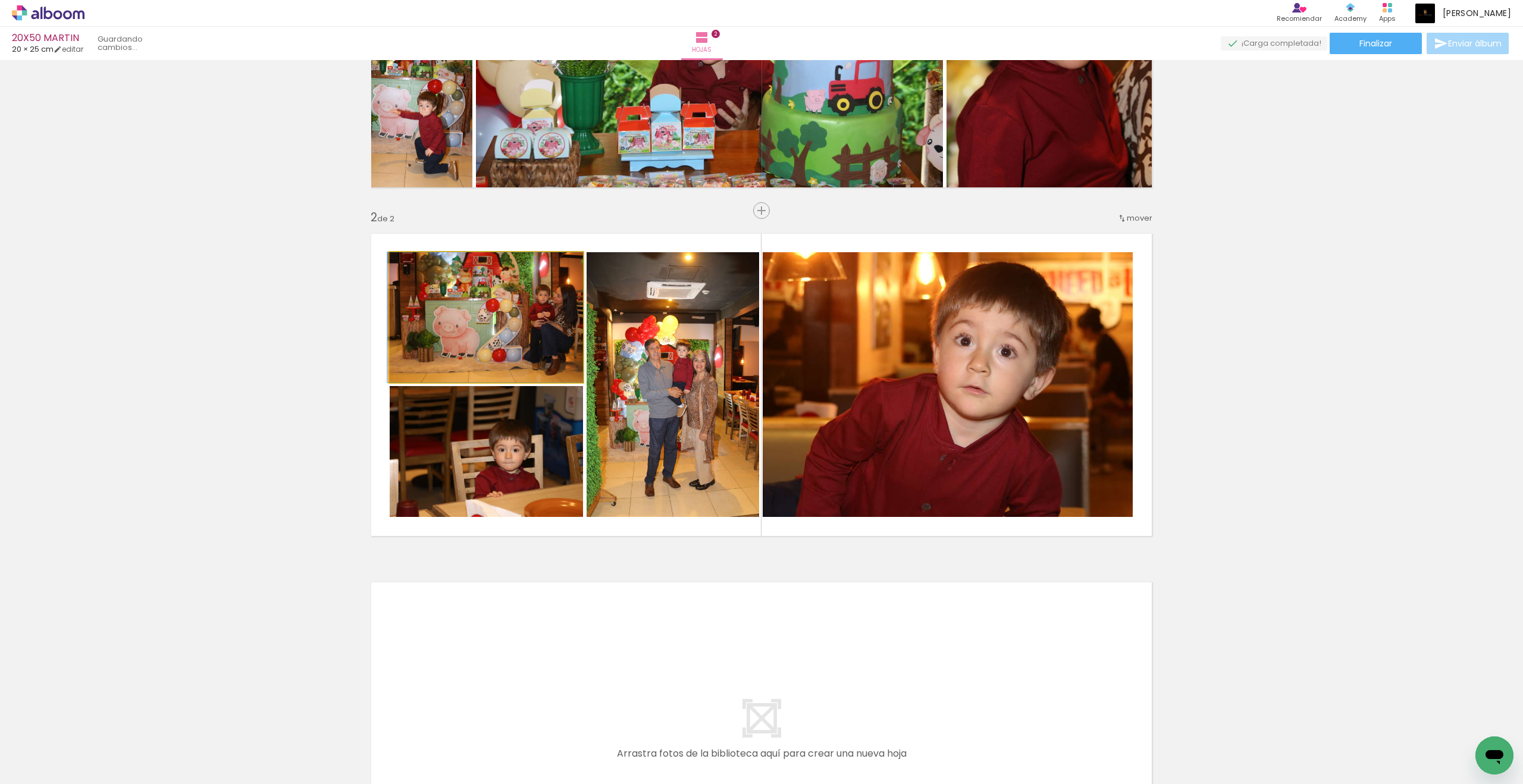
drag, startPoint x: 893, startPoint y: 304, endPoint x: 530, endPoint y: 294, distance: 363.1
click at [434, 394] on quentale-photo at bounding box center [486, 451] width 193 height 131
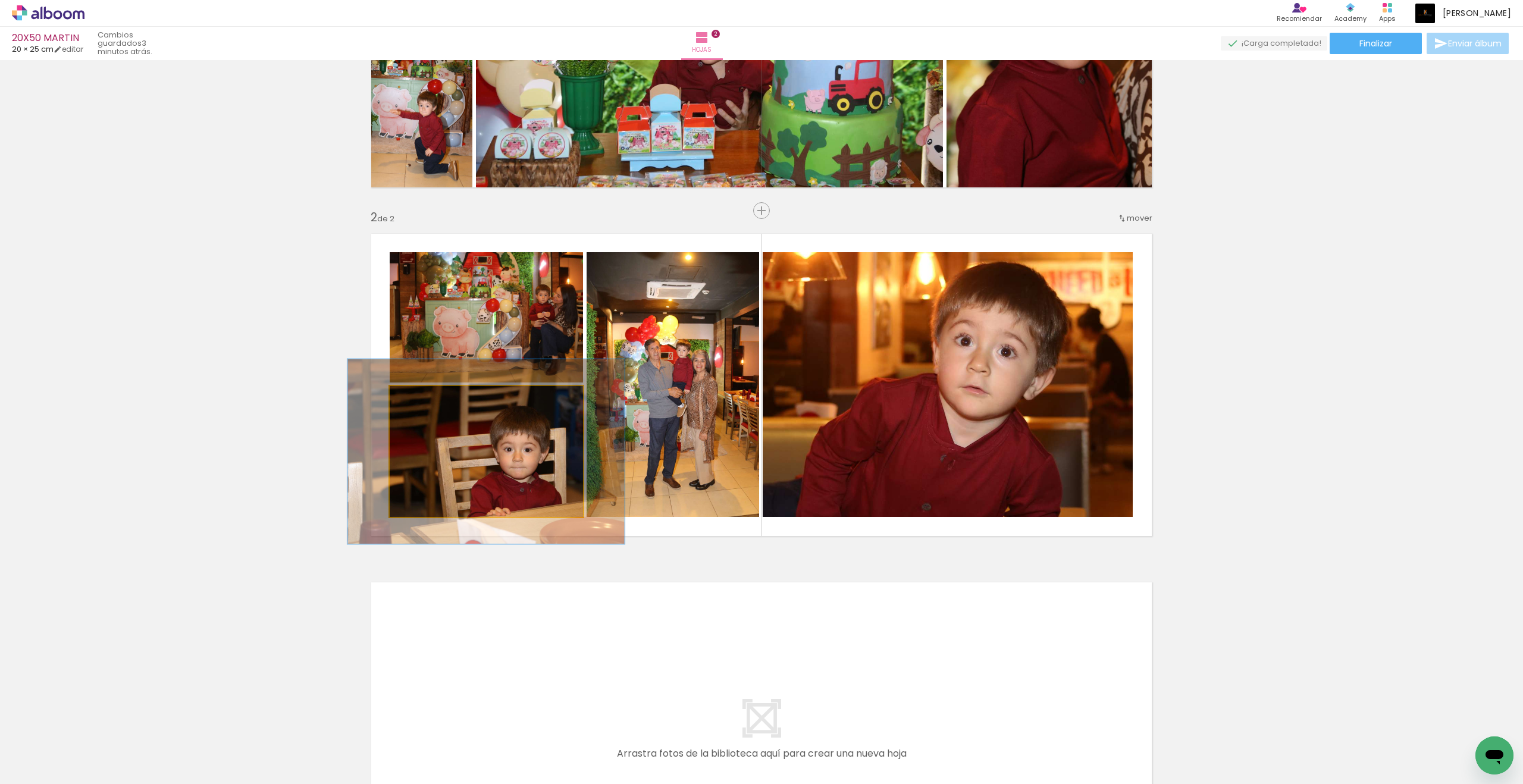
drag, startPoint x: 530, startPoint y: 294, endPoint x: 434, endPoint y: 398, distance: 141.5
type paper-slider "141"
click at [434, 398] on div at bounding box center [434, 398] width 10 height 10
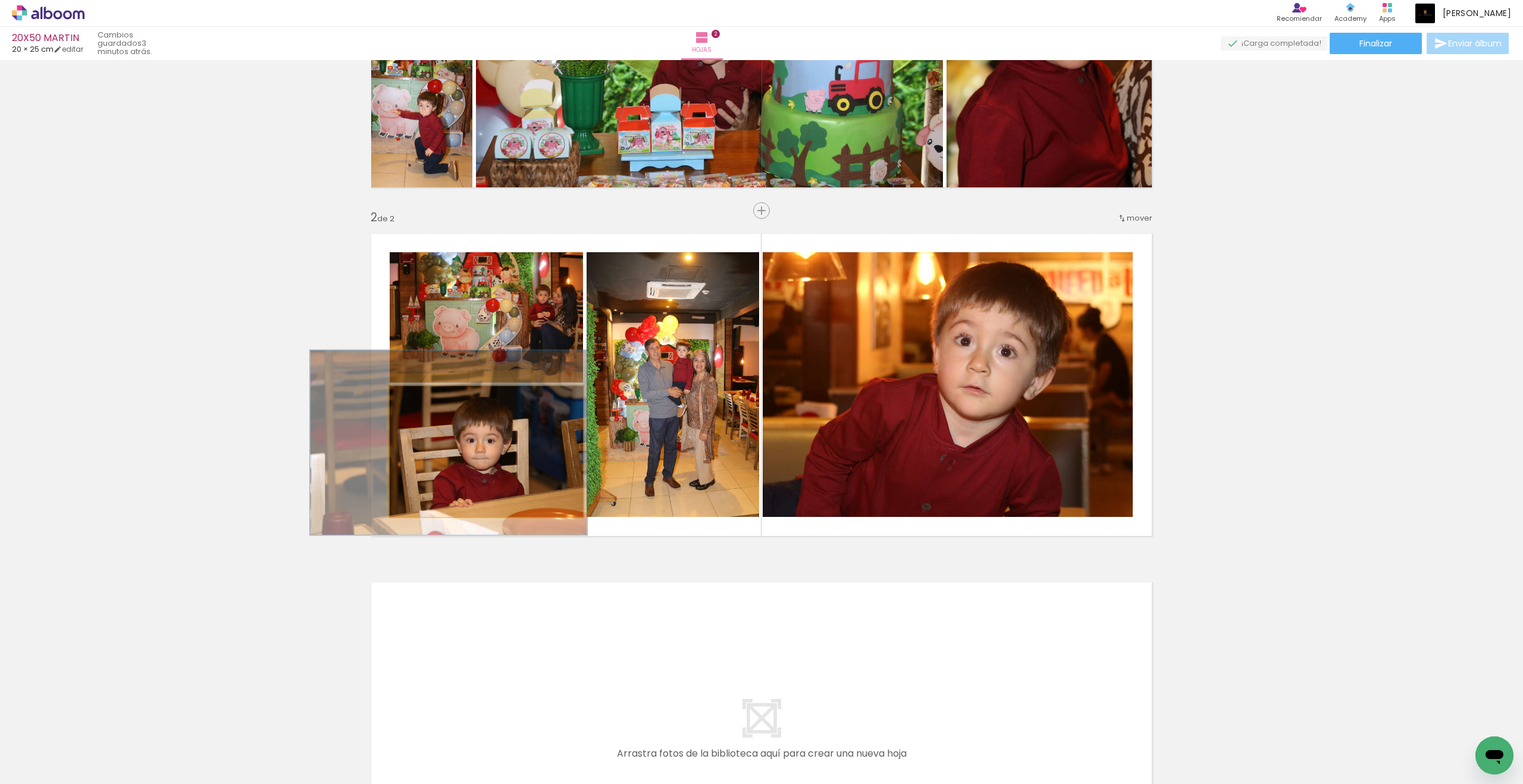
drag, startPoint x: 434, startPoint y: 398, endPoint x: 483, endPoint y: 444, distance: 67.2
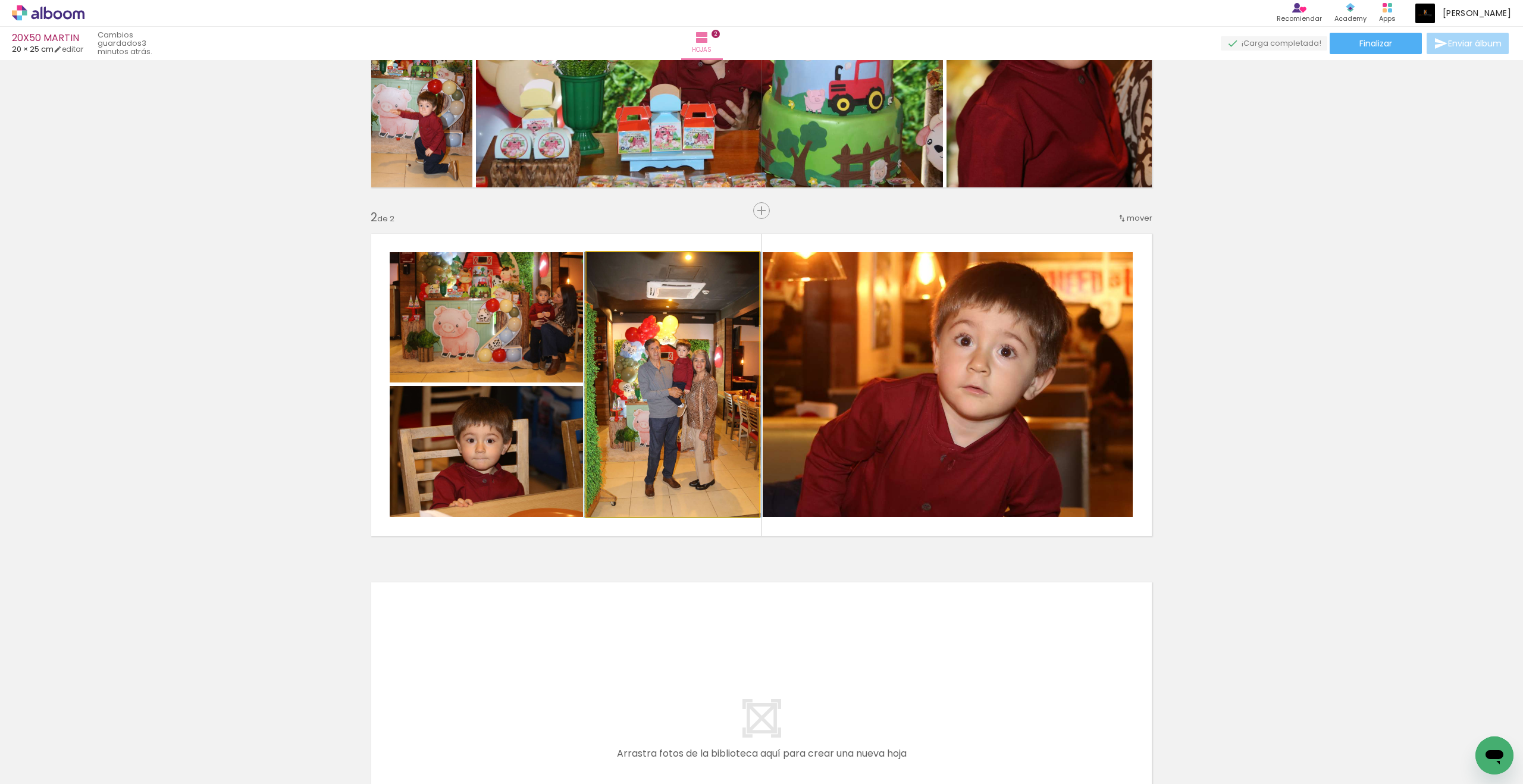
drag, startPoint x: 483, startPoint y: 444, endPoint x: 680, endPoint y: 395, distance: 203.0
click at [680, 395] on quentale-photo at bounding box center [672, 384] width 172 height 264
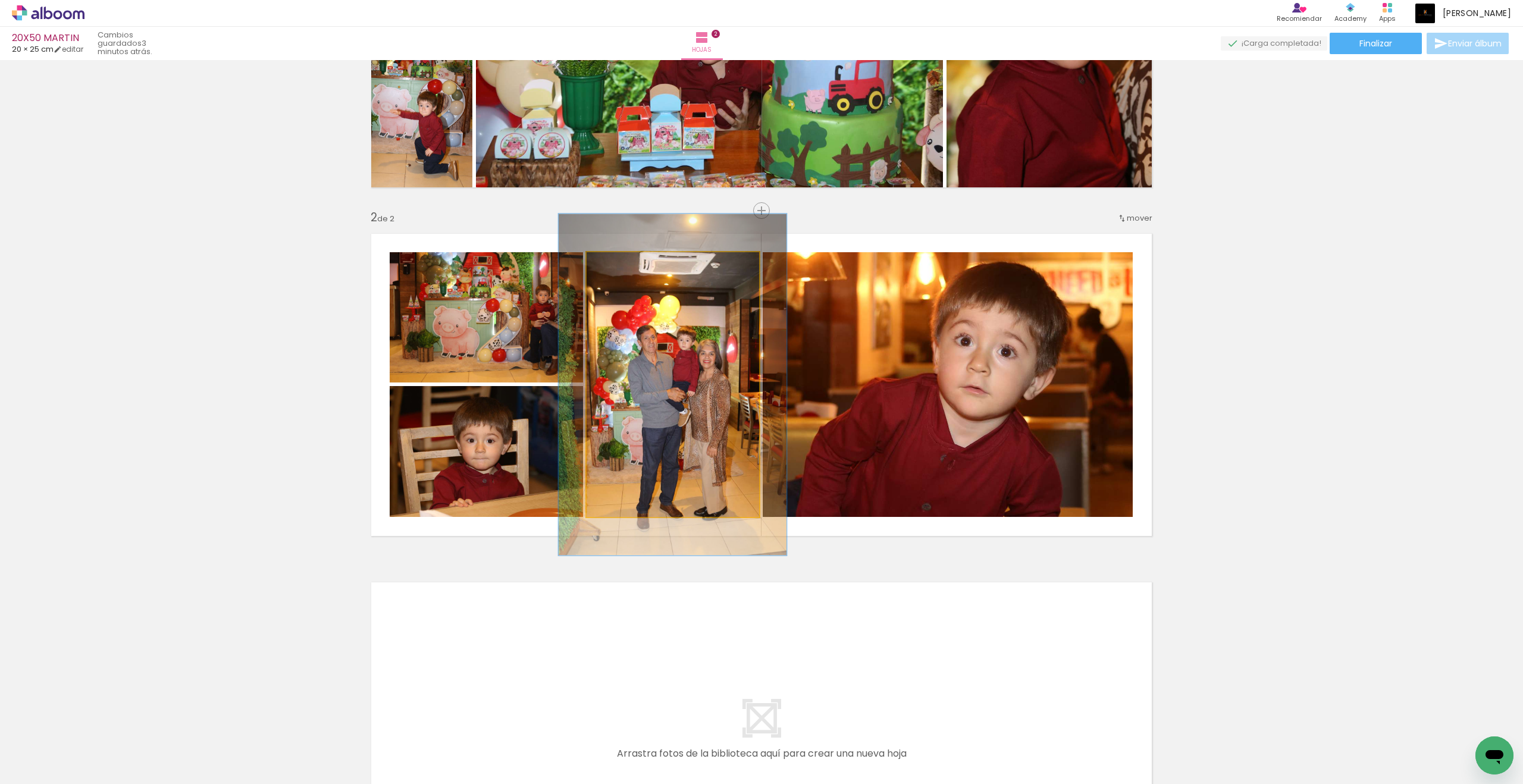
drag, startPoint x: 680, startPoint y: 395, endPoint x: 628, endPoint y: 270, distance: 135.4
click at [628, 270] on div at bounding box center [627, 264] width 19 height 19
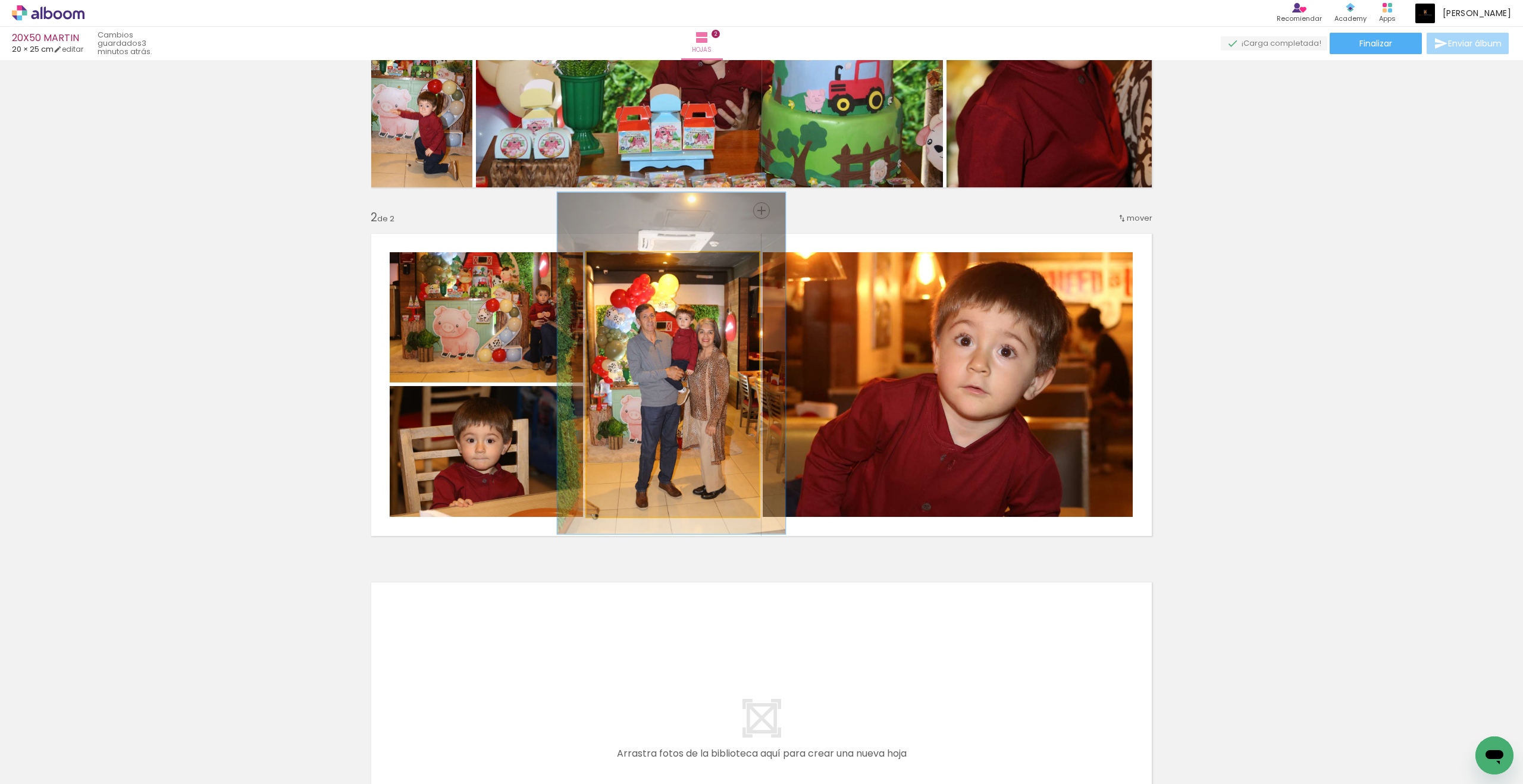
drag, startPoint x: 628, startPoint y: 270, endPoint x: 678, endPoint y: 380, distance: 120.8
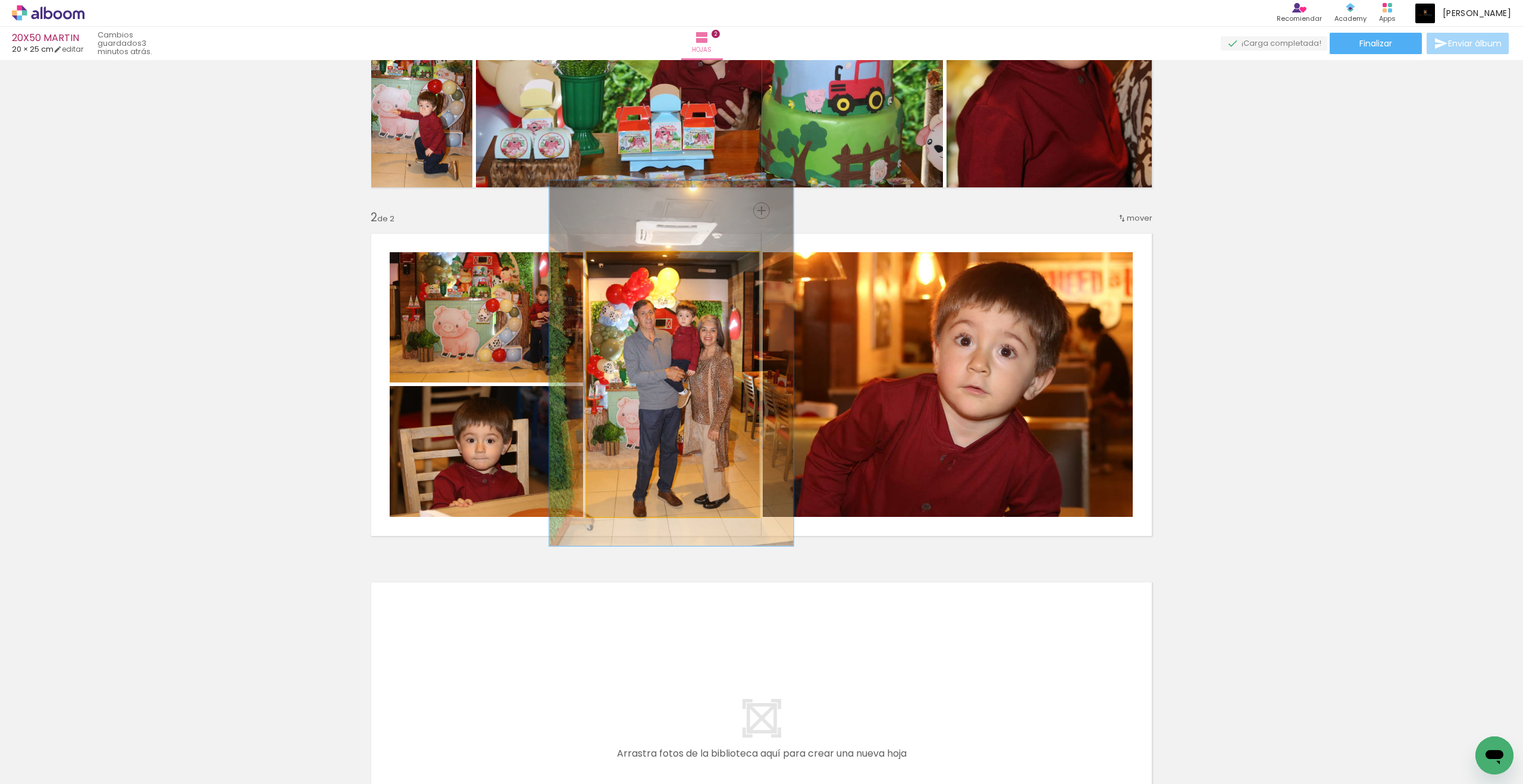
drag, startPoint x: 678, startPoint y: 380, endPoint x: 630, endPoint y: 262, distance: 127.4
type paper-slider "138"
click at [630, 262] on div at bounding box center [632, 264] width 10 height 10
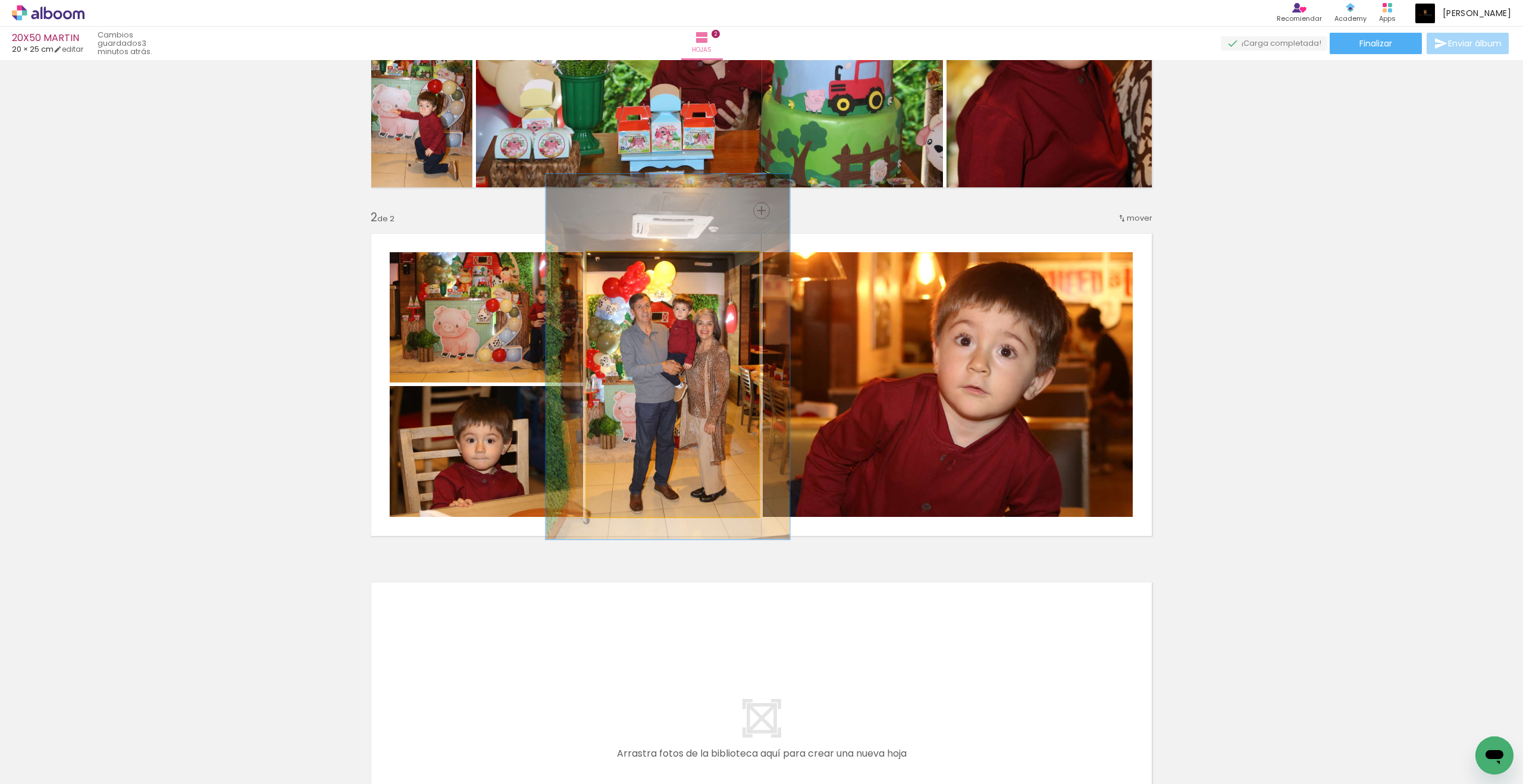
drag, startPoint x: 630, startPoint y: 262, endPoint x: 671, endPoint y: 368, distance: 113.7
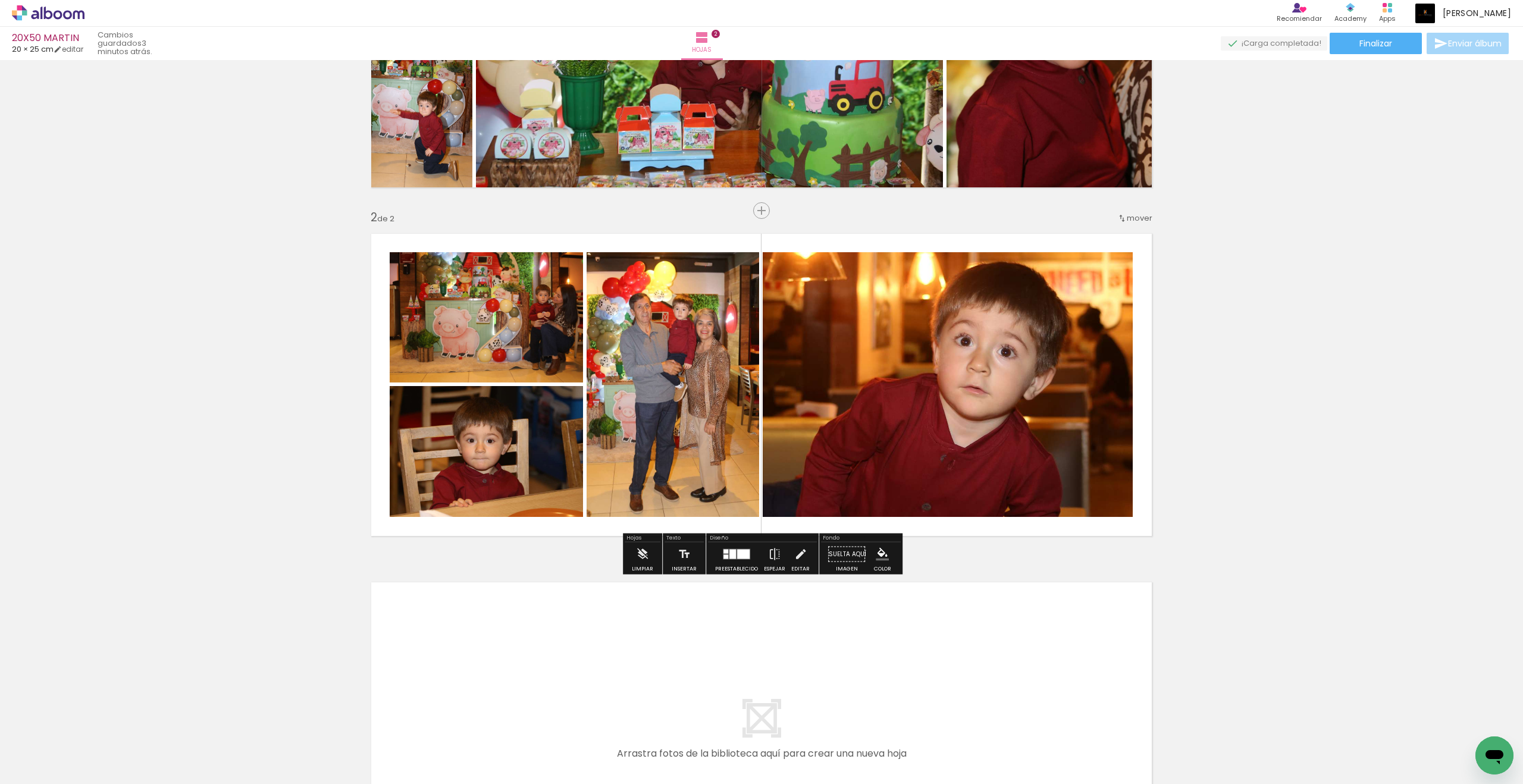
click at [1117, 396] on div "Insertar hoja 1 de 2 Insertar hoja 2 de 2" at bounding box center [762, 370] width 1523 height 1046
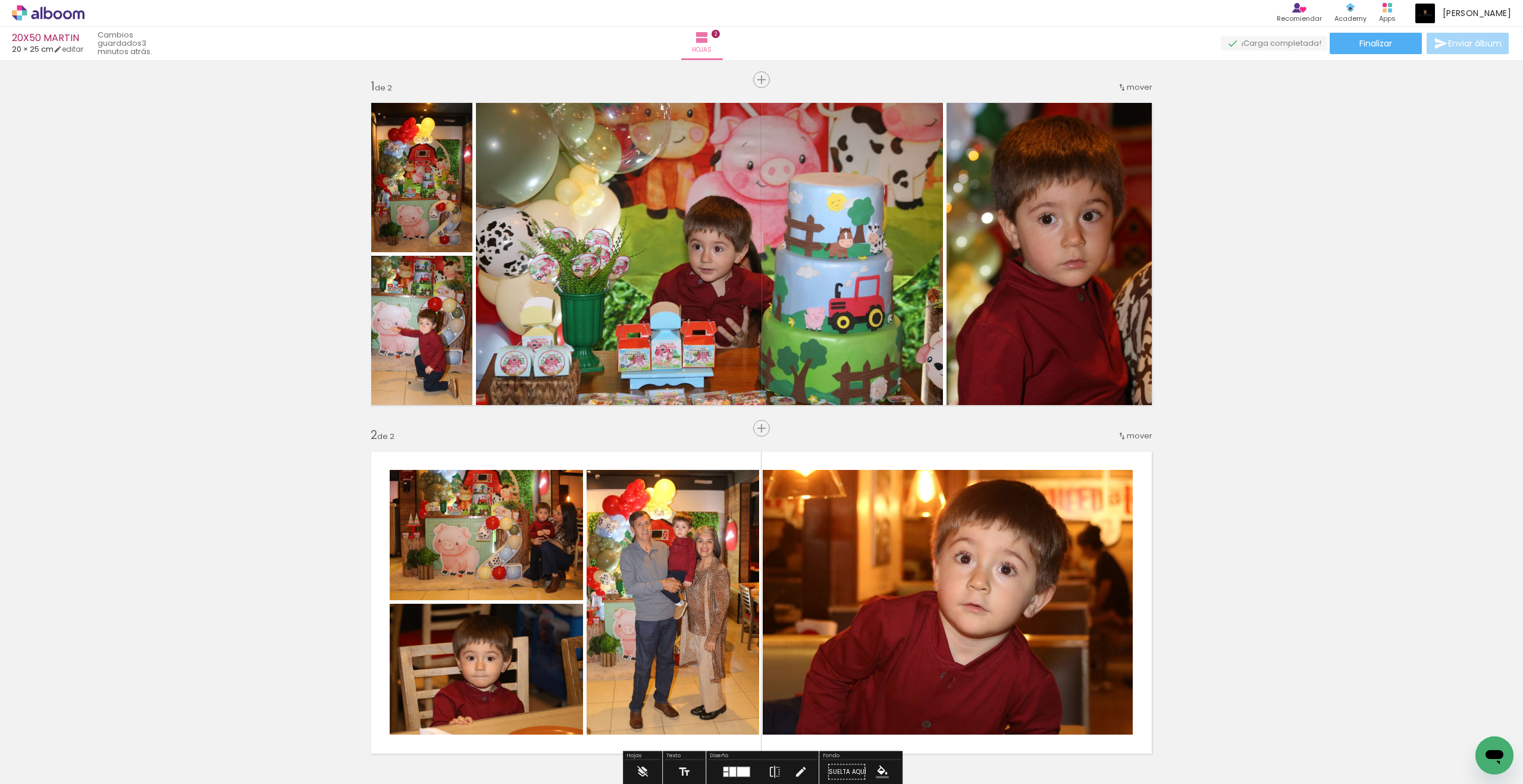
scroll to position [433, 0]
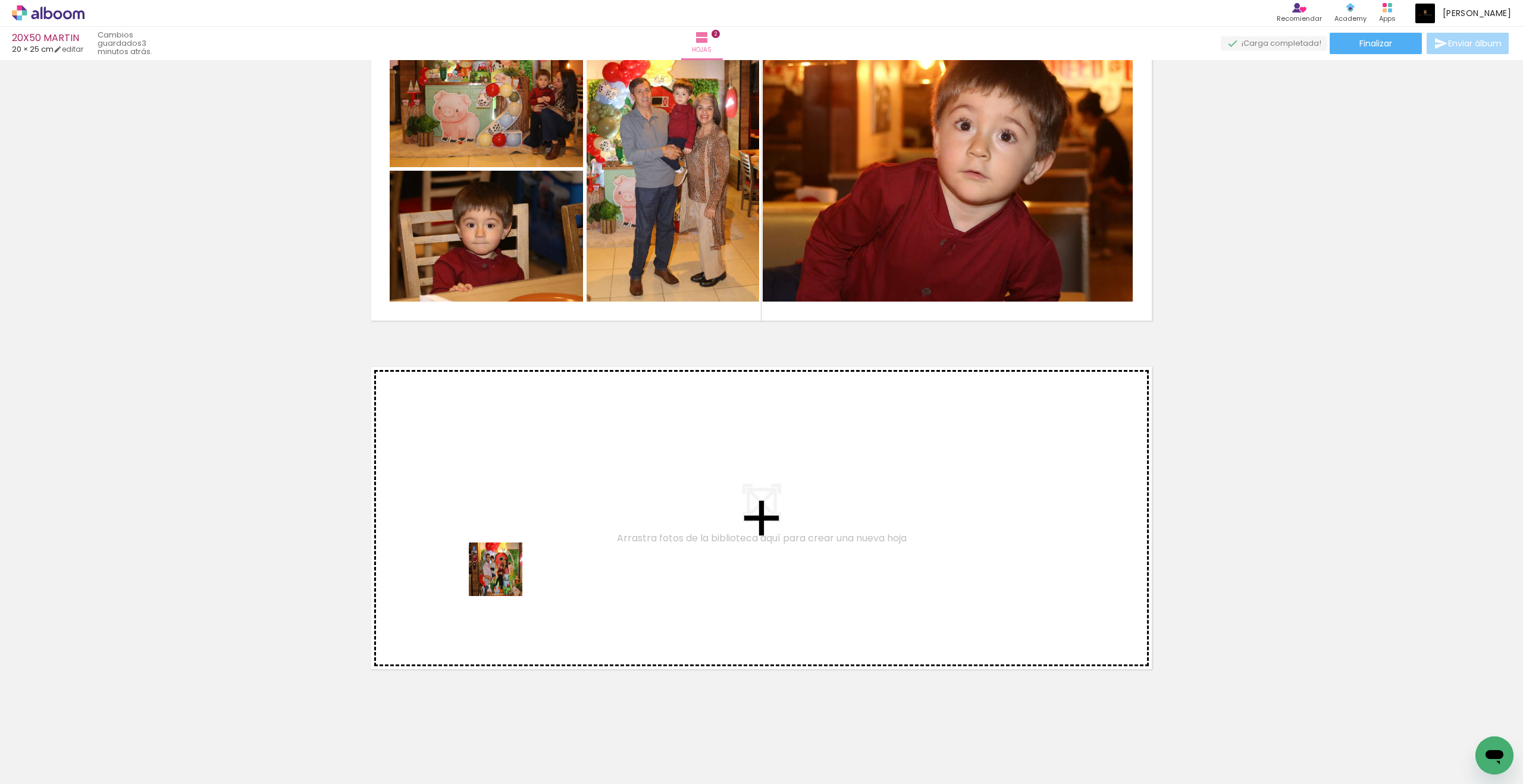
drag, startPoint x: 671, startPoint y: 368, endPoint x: 512, endPoint y: 574, distance: 260.2
click at [512, 574] on quentale-workspace at bounding box center [762, 392] width 1523 height 784
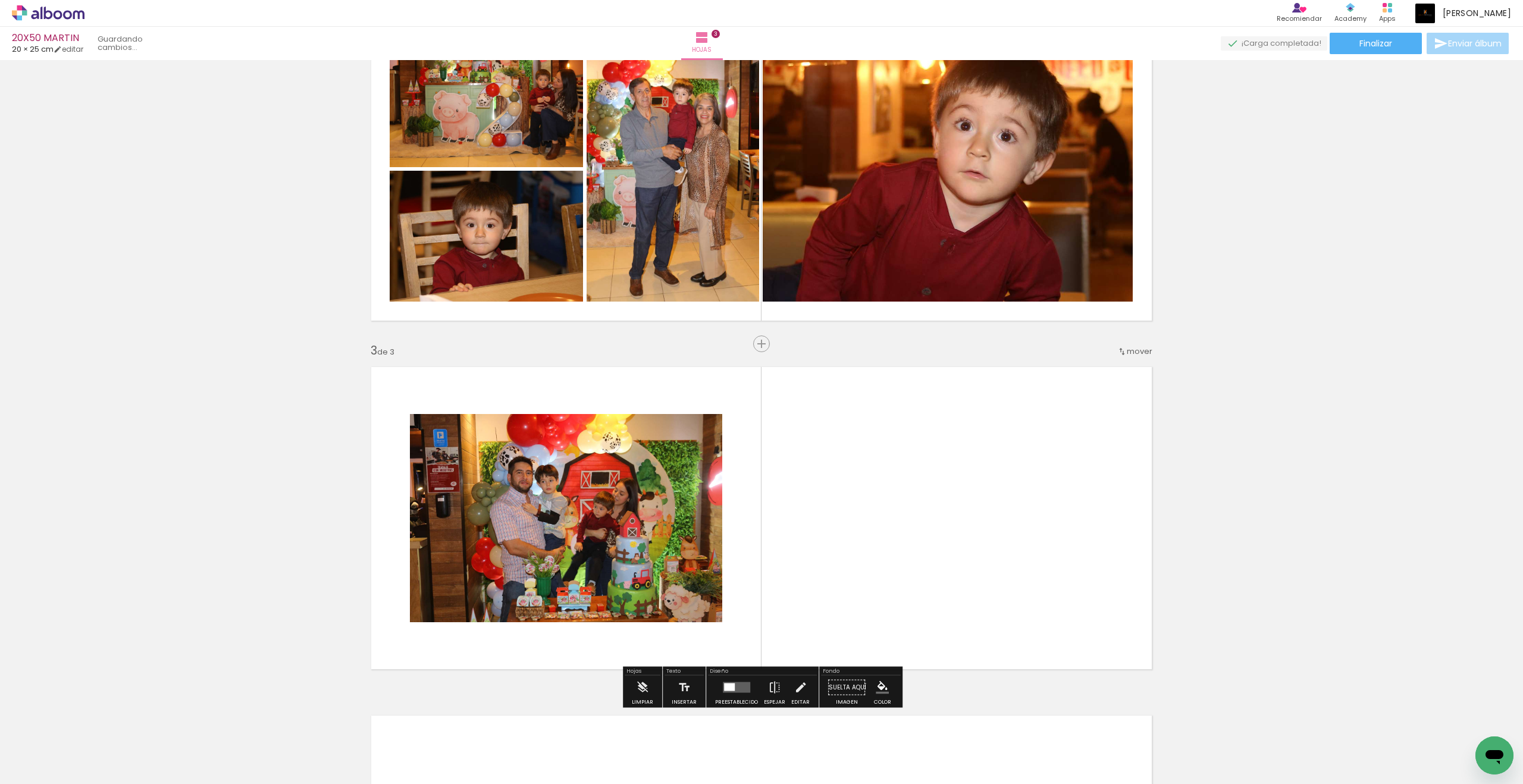
scroll to position [566, 0]
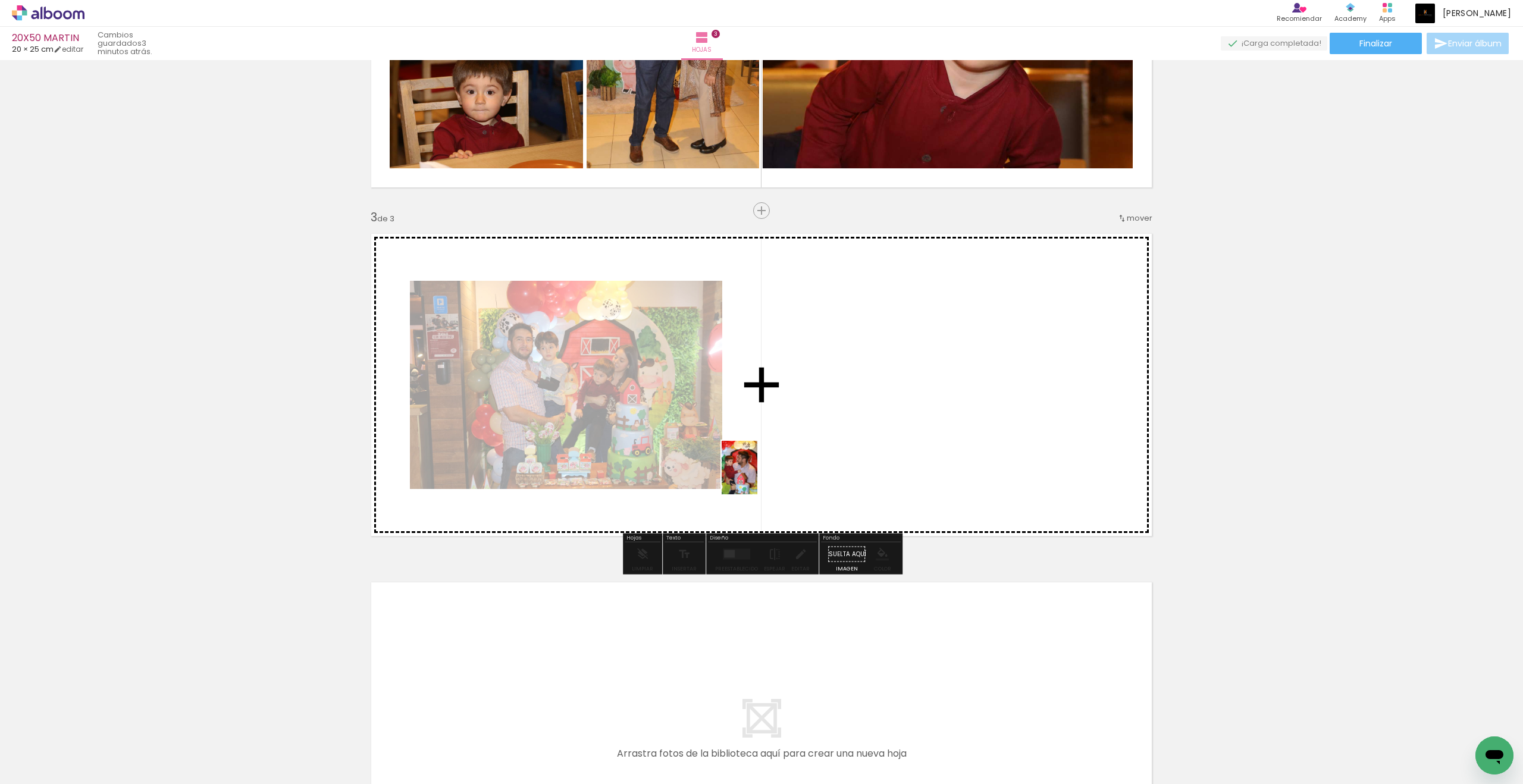
drag, startPoint x: 512, startPoint y: 574, endPoint x: 758, endPoint y: 476, distance: 264.8
click at [758, 476] on quentale-workspace at bounding box center [762, 392] width 1523 height 784
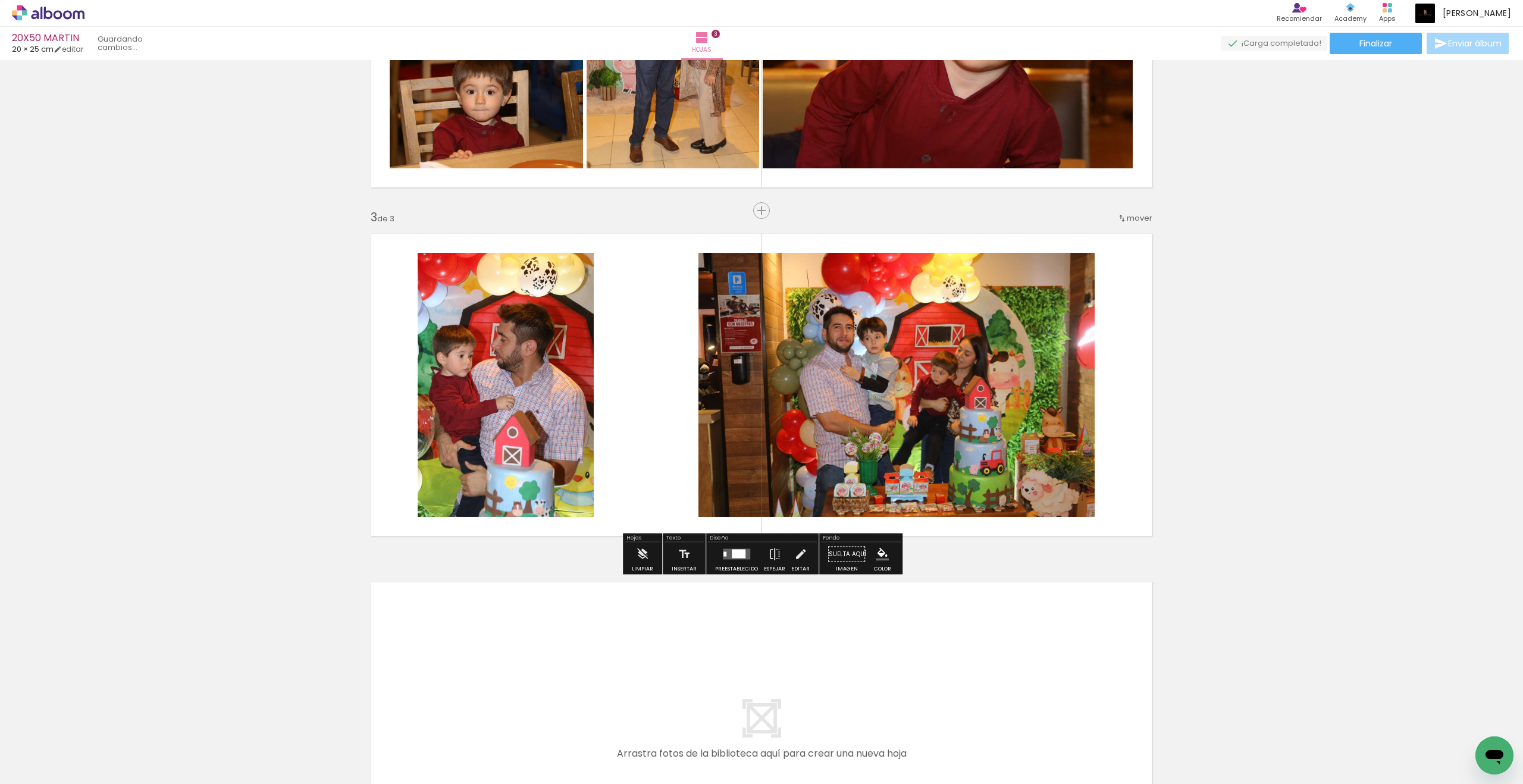
scroll to position [566, 0]
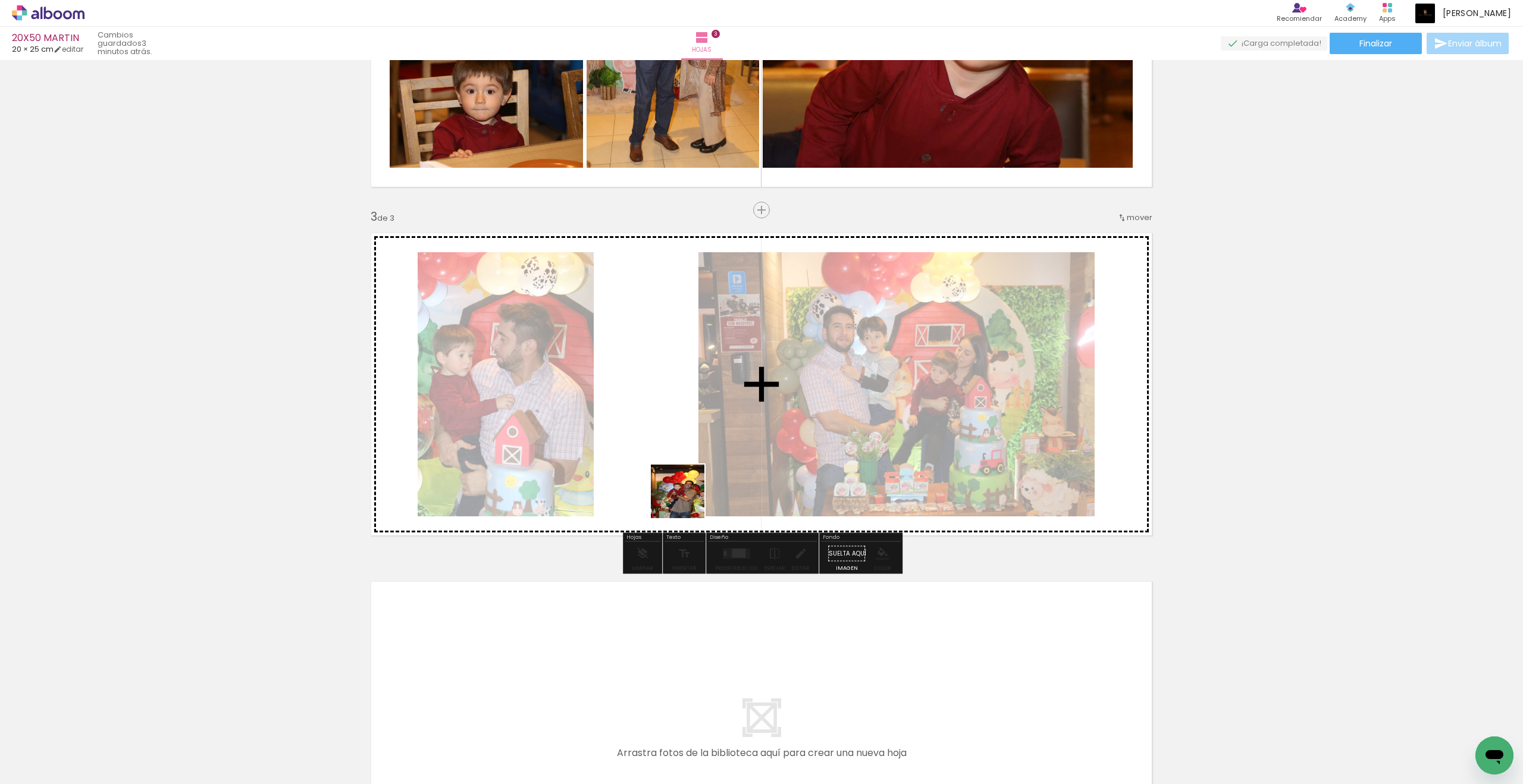
drag, startPoint x: 758, startPoint y: 476, endPoint x: 710, endPoint y: 484, distance: 48.7
click at [710, 484] on quentale-workspace at bounding box center [762, 392] width 1523 height 784
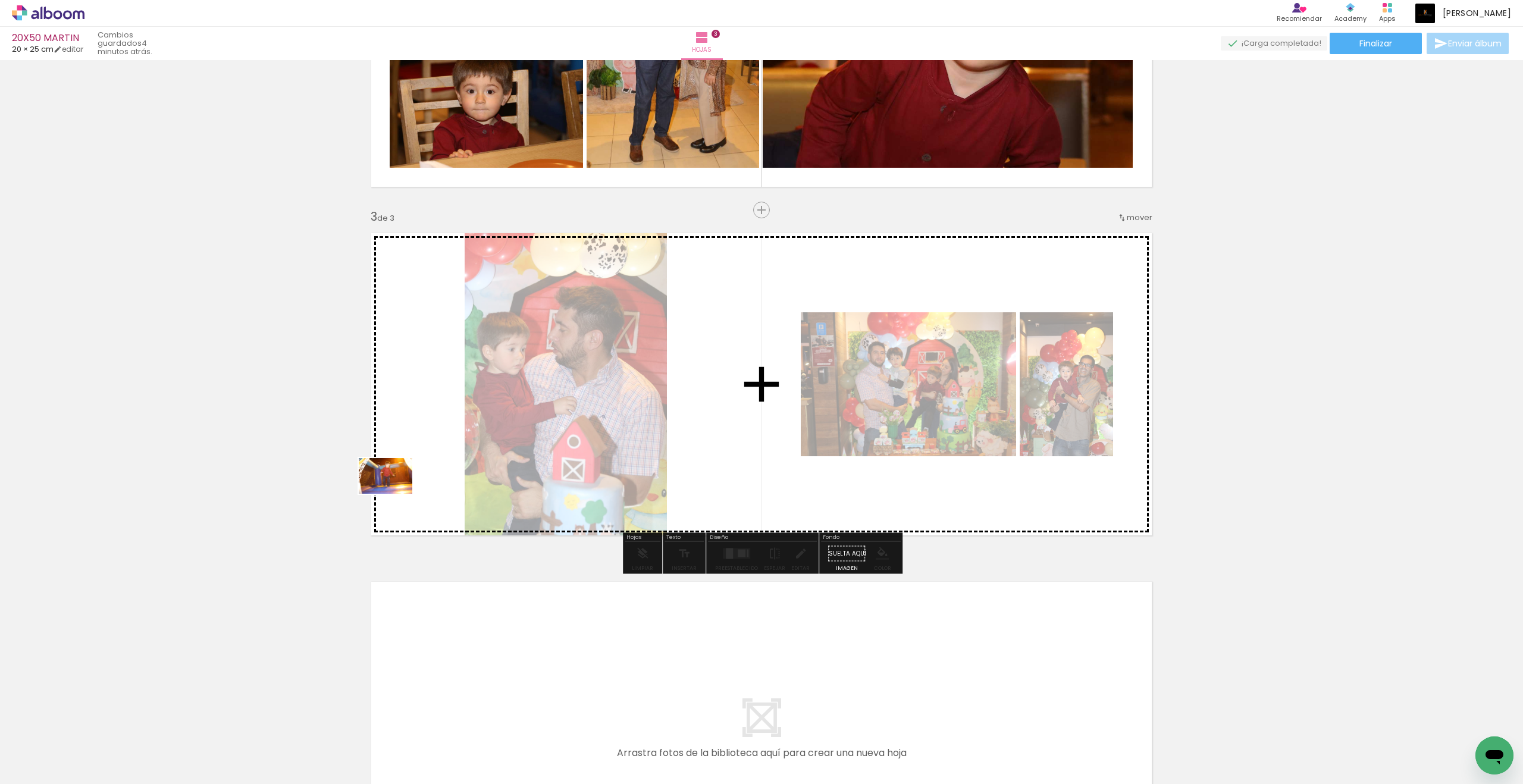
drag, startPoint x: 710, startPoint y: 484, endPoint x: 402, endPoint y: 492, distance: 308.1
click at [402, 492] on quentale-workspace at bounding box center [762, 392] width 1523 height 784
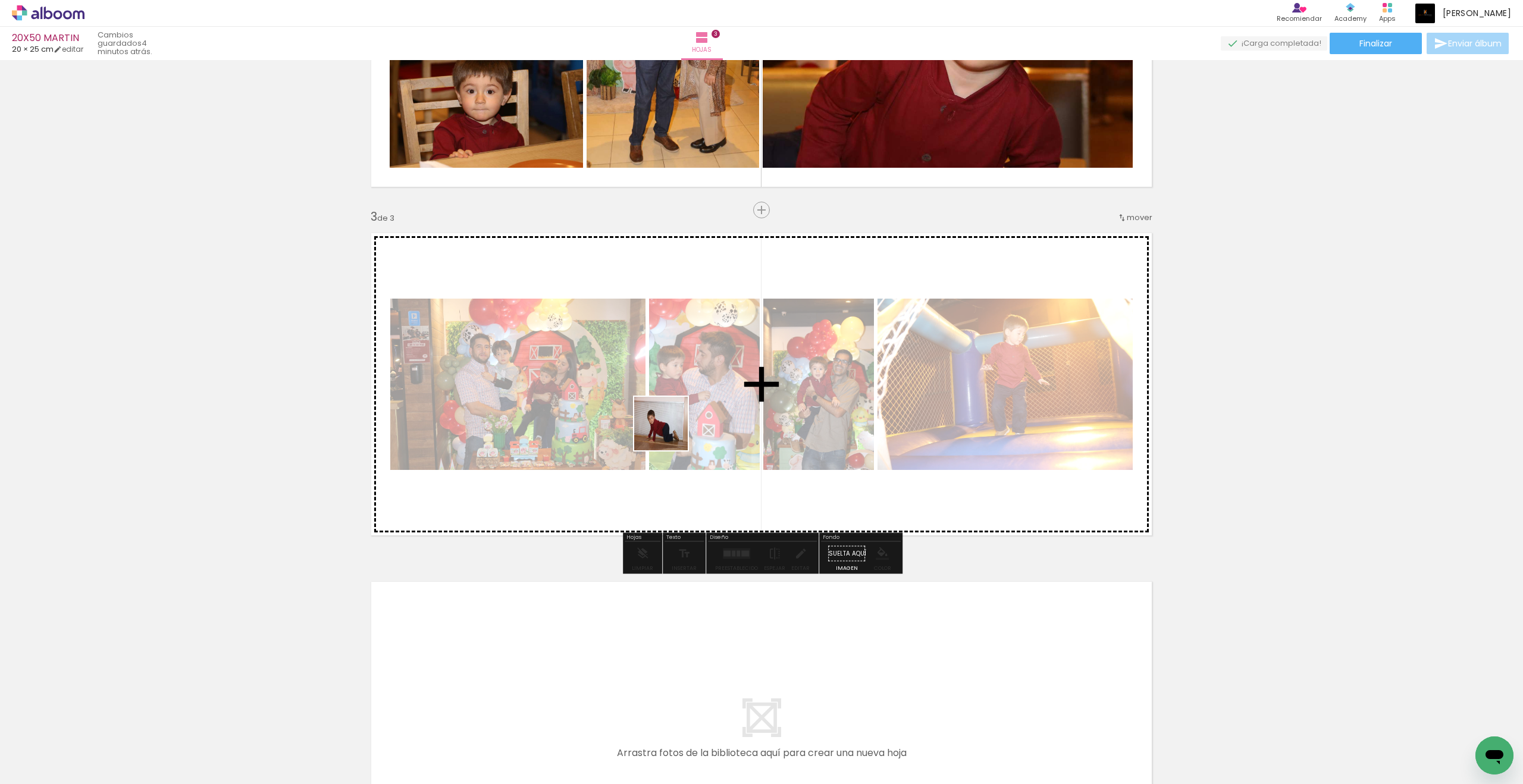
drag, startPoint x: 402, startPoint y: 492, endPoint x: 678, endPoint y: 429, distance: 283.1
click at [678, 429] on quentale-workspace at bounding box center [762, 392] width 1523 height 784
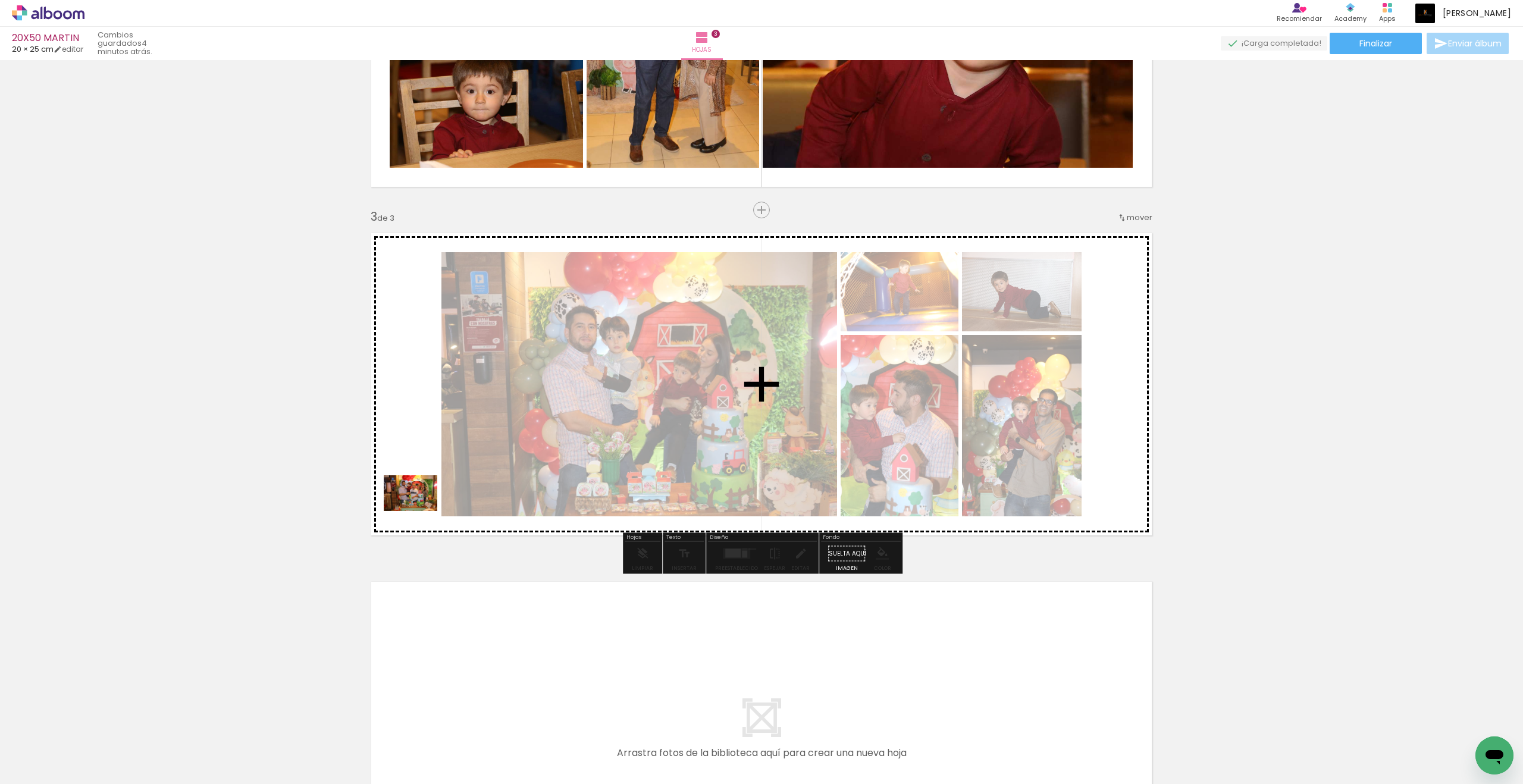
drag, startPoint x: 678, startPoint y: 429, endPoint x: 419, endPoint y: 511, distance: 271.7
click at [419, 511] on quentale-workspace at bounding box center [762, 392] width 1523 height 784
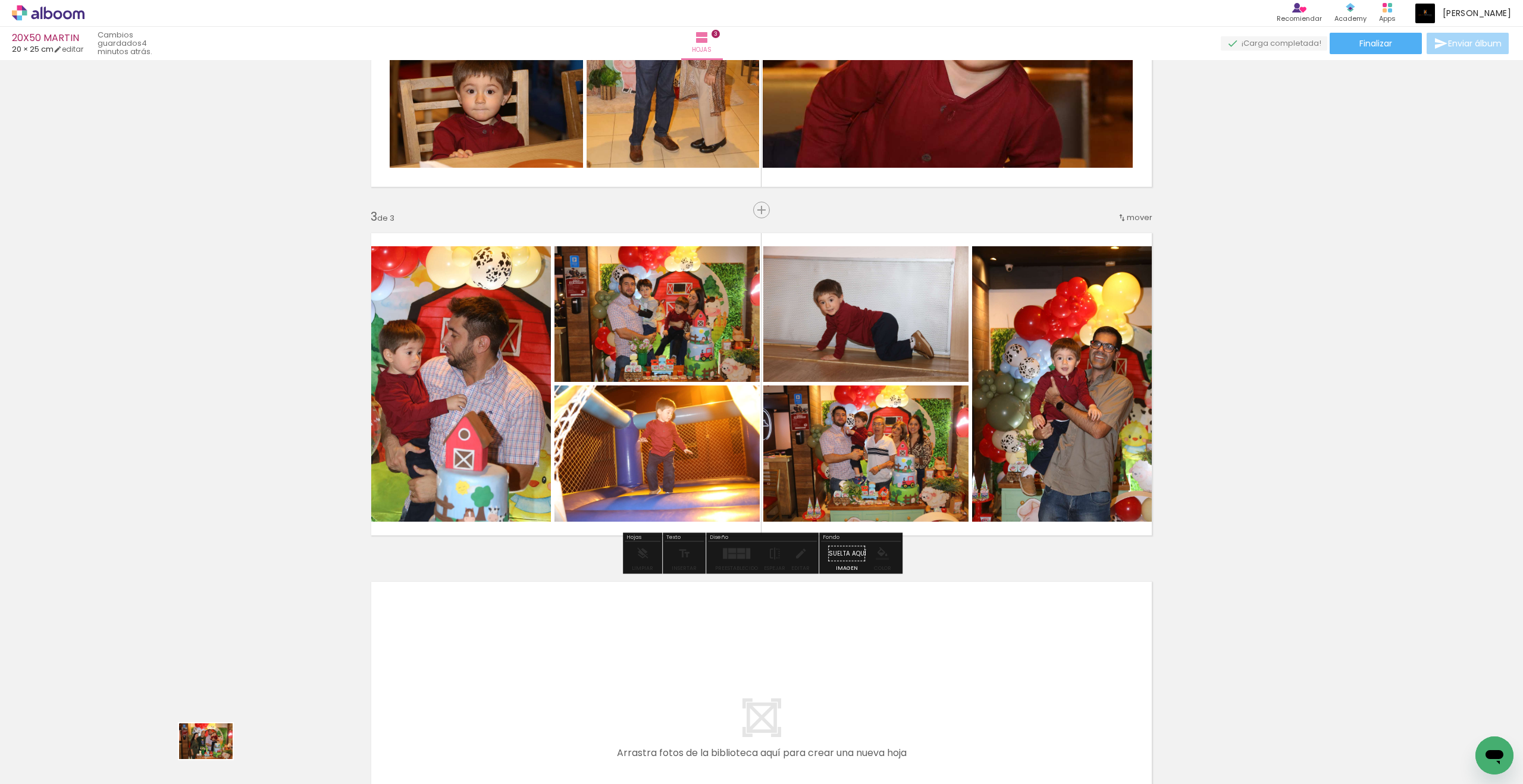
drag, startPoint x: 419, startPoint y: 511, endPoint x: 212, endPoint y: 769, distance: 330.8
click at [0, 0] on slot at bounding box center [0, 0] width 0 height 0
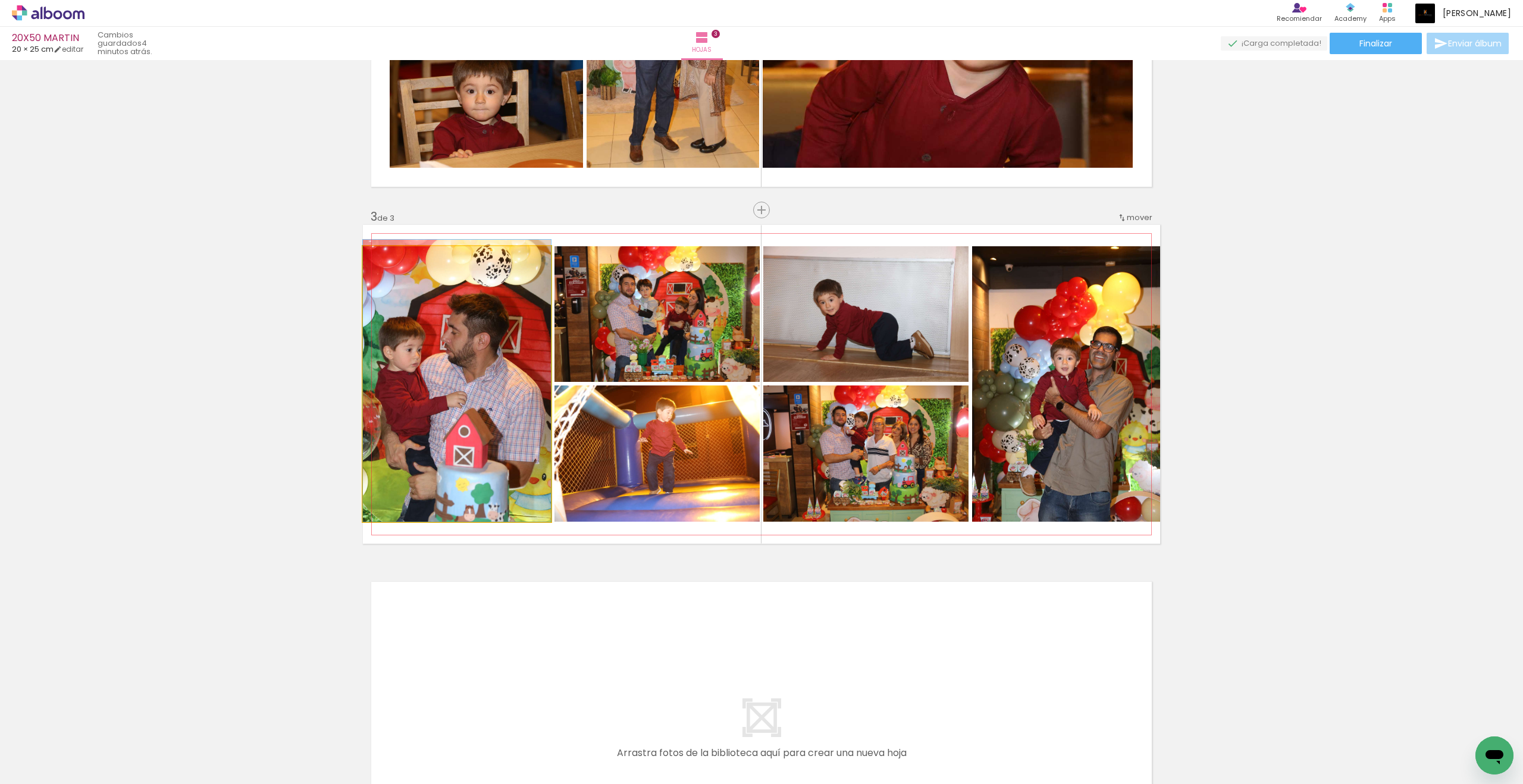
drag, startPoint x: 526, startPoint y: 354, endPoint x: 395, endPoint y: 259, distance: 161.8
click at [395, 259] on div at bounding box center [391, 258] width 10 height 10
drag, startPoint x: 395, startPoint y: 259, endPoint x: 430, endPoint y: 308, distance: 60.2
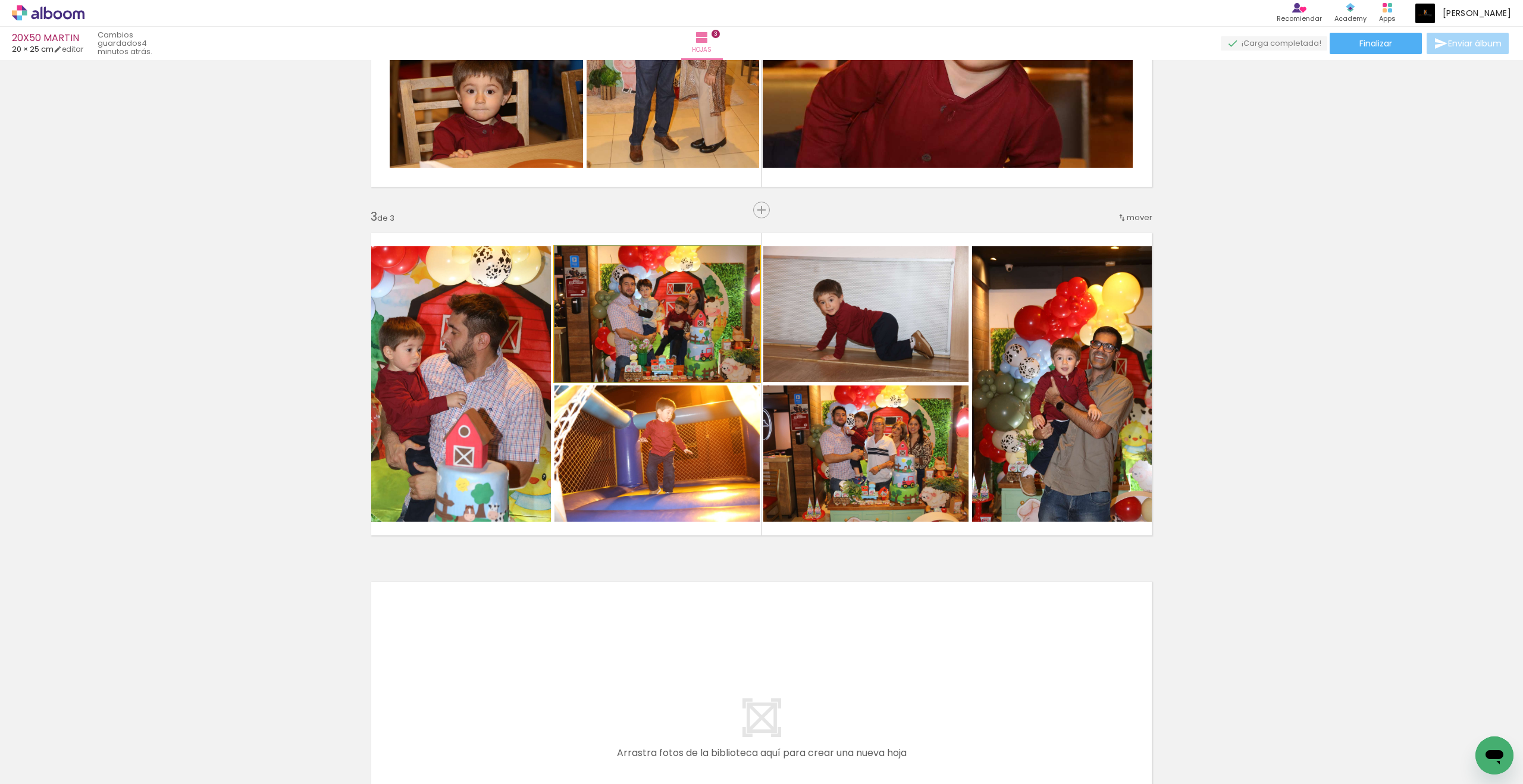
click at [588, 252] on quentale-photo at bounding box center [657, 314] width 205 height 136
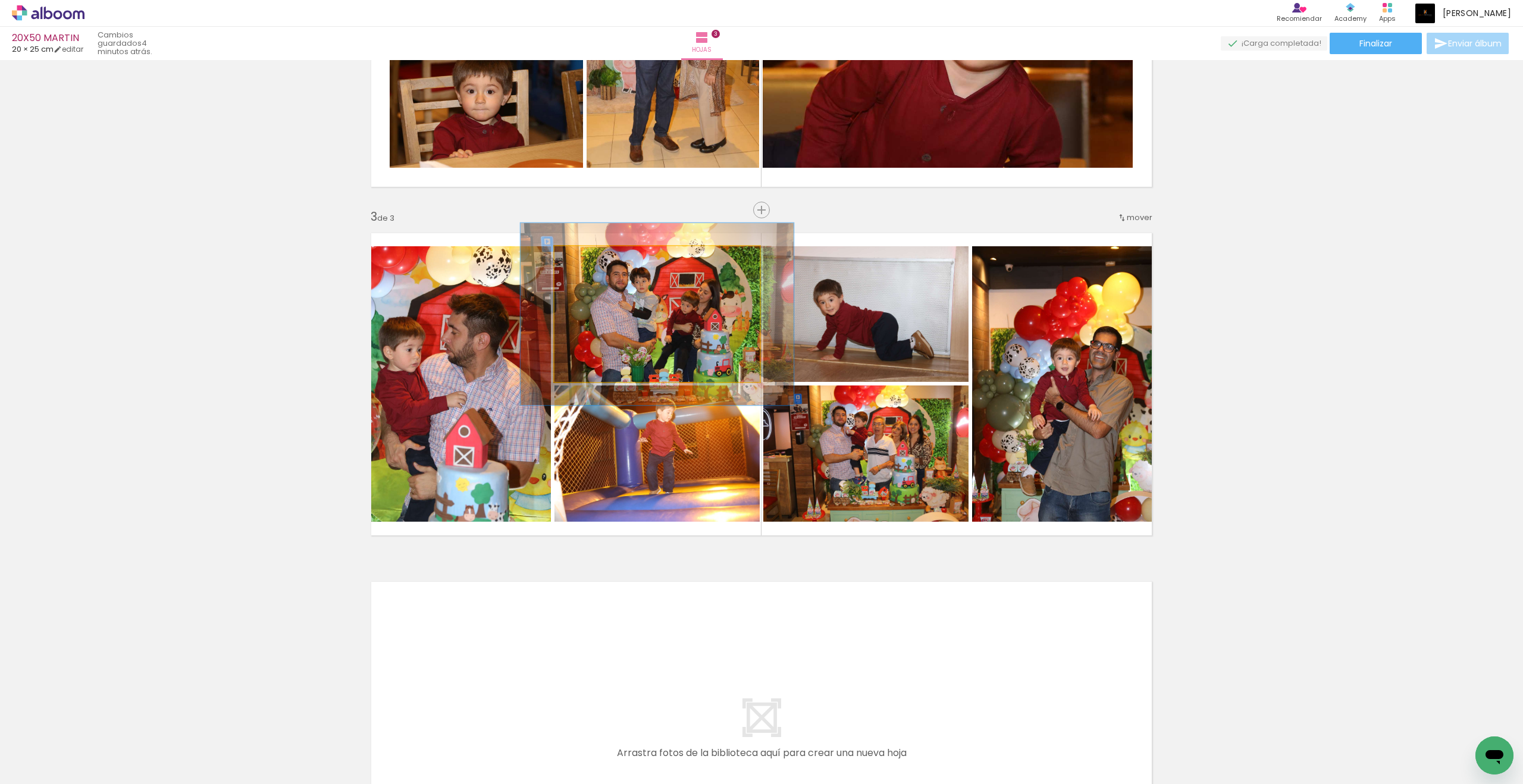
drag, startPoint x: 430, startPoint y: 308, endPoint x: 597, endPoint y: 258, distance: 174.3
type paper-slider "133"
click at [597, 258] on div at bounding box center [595, 258] width 10 height 10
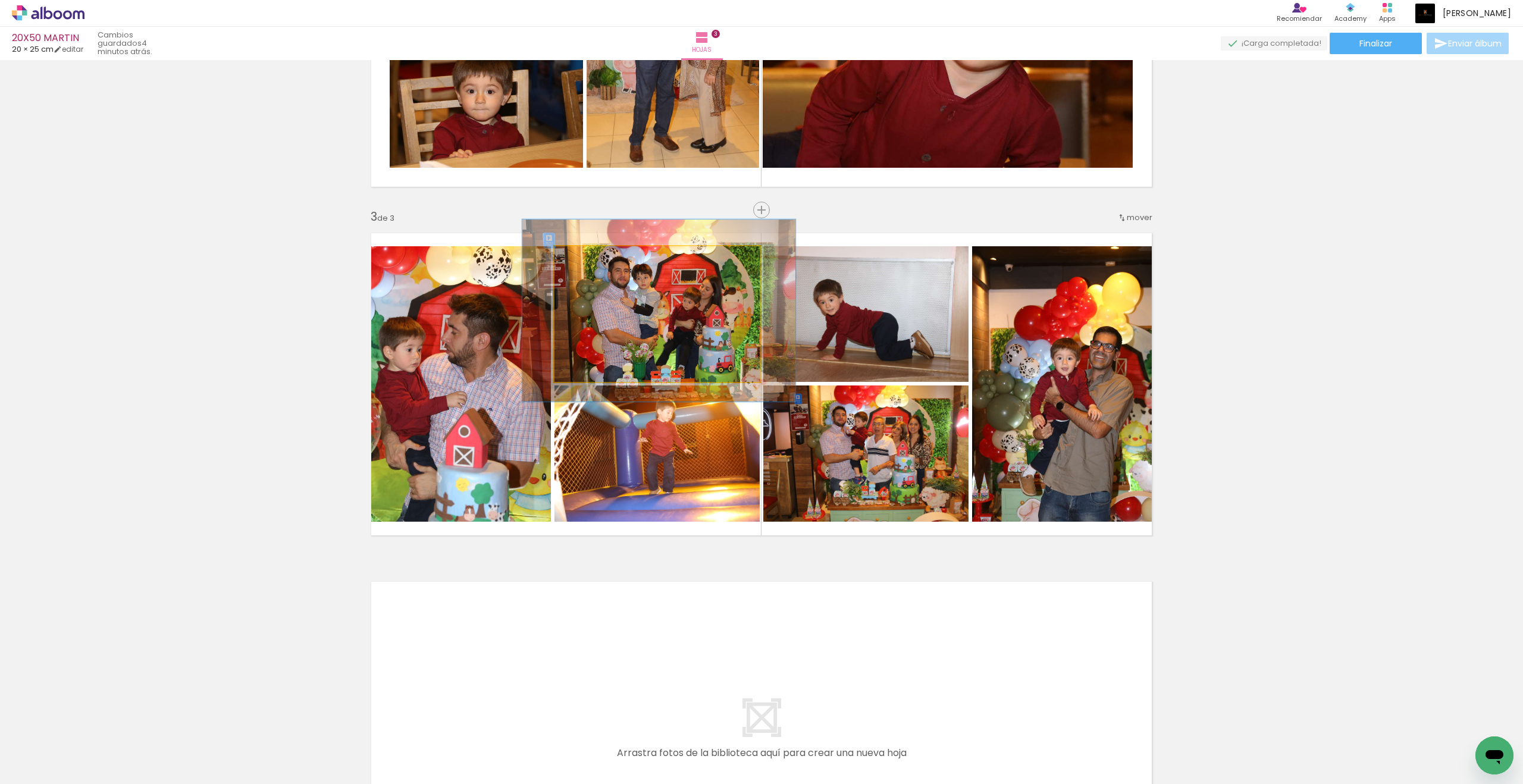
drag, startPoint x: 597, startPoint y: 258, endPoint x: 664, endPoint y: 309, distance: 84.2
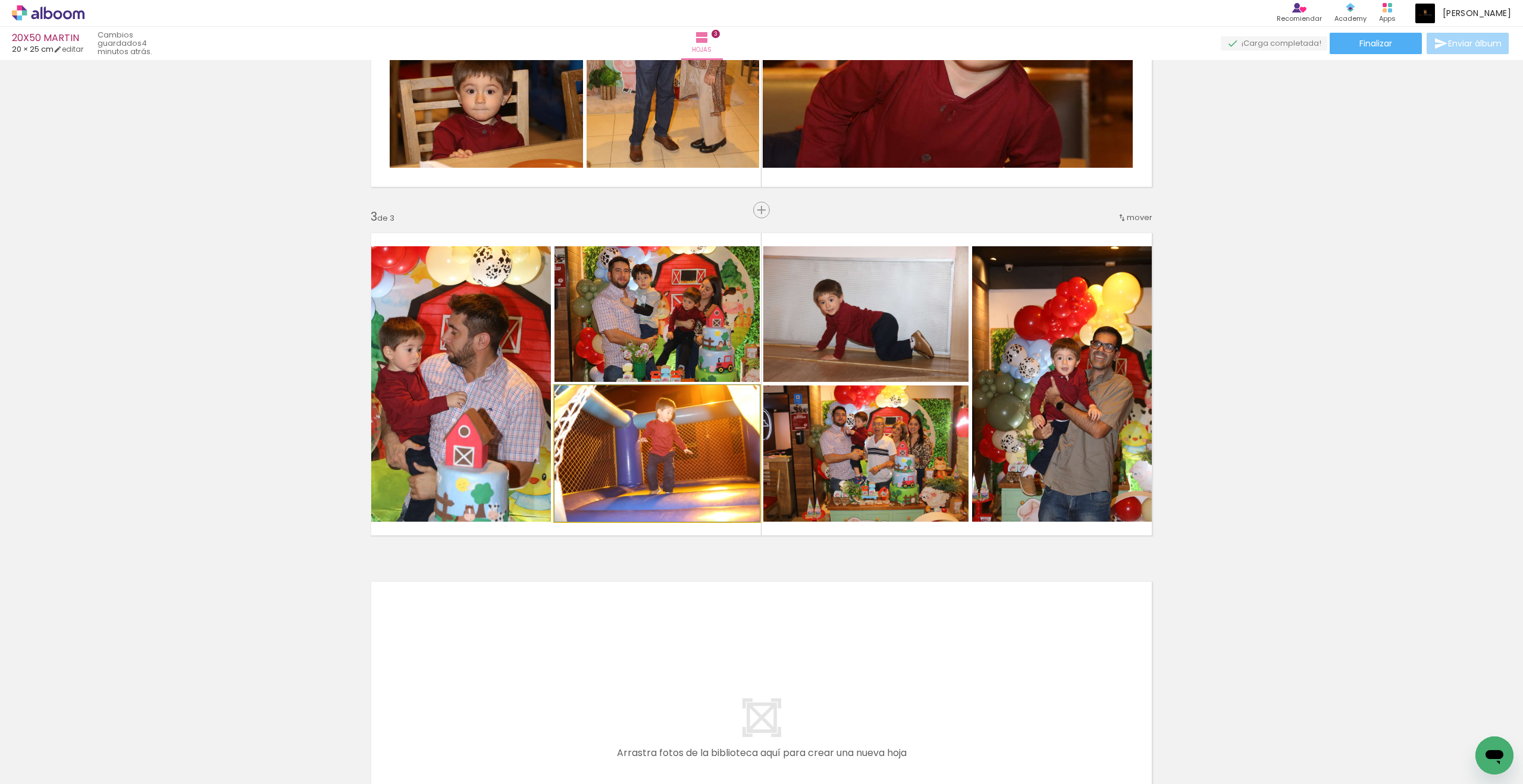
click at [618, 439] on quentale-photo at bounding box center [657, 453] width 205 height 136
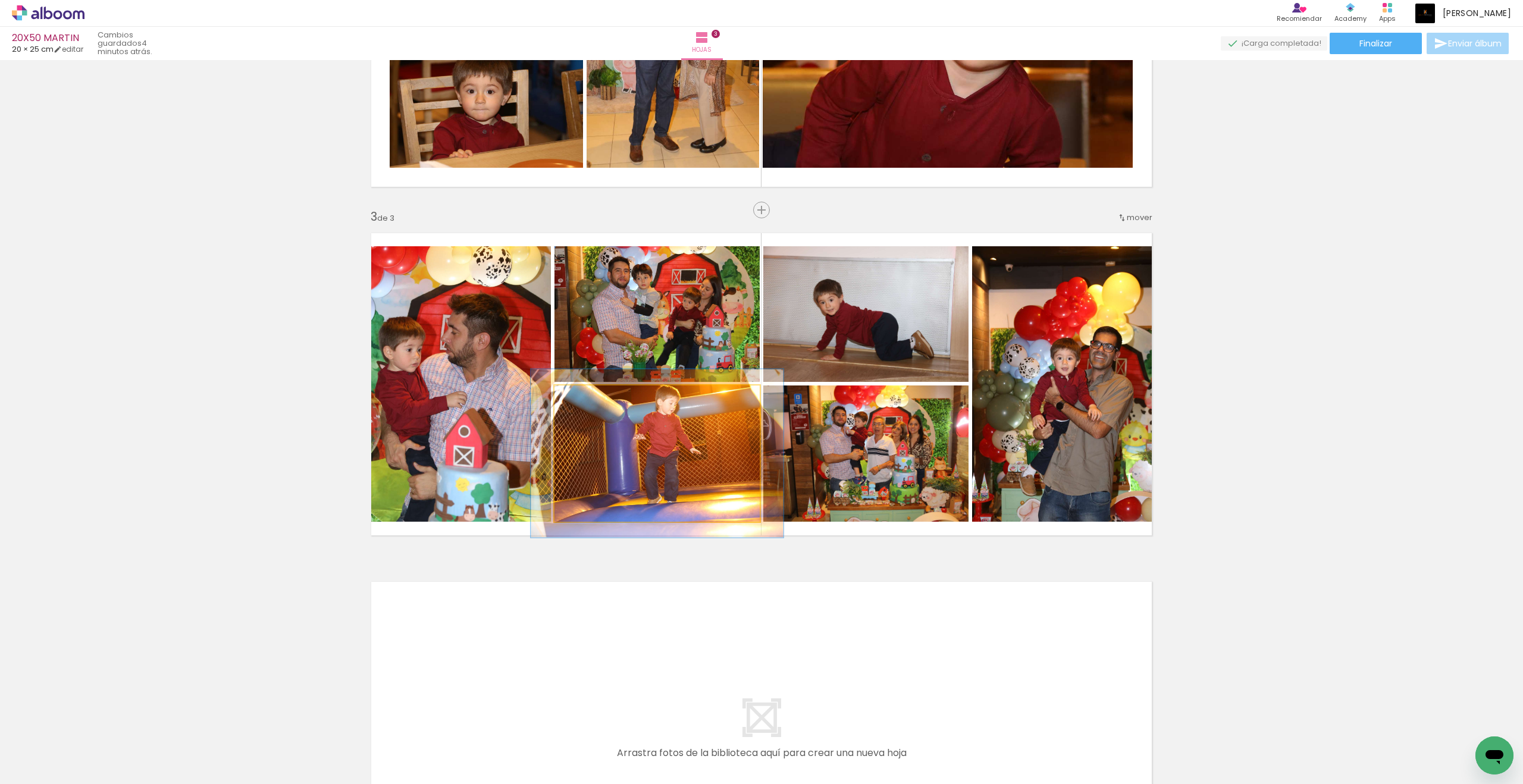
drag, startPoint x: 664, startPoint y: 309, endPoint x: 592, endPoint y: 400, distance: 116.0
click at [592, 400] on div at bounding box center [591, 397] width 10 height 10
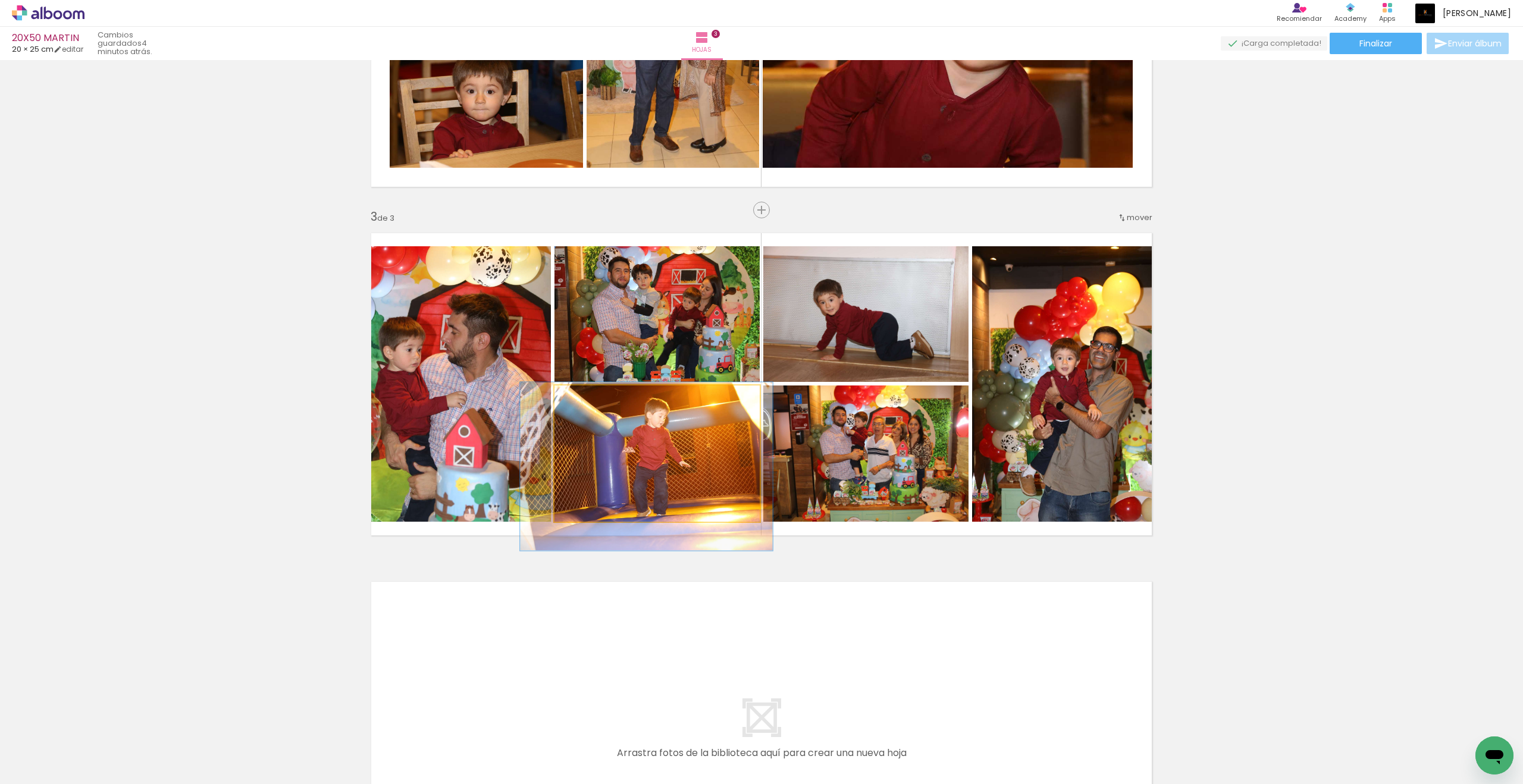
drag, startPoint x: 592, startPoint y: 400, endPoint x: 637, endPoint y: 446, distance: 64.4
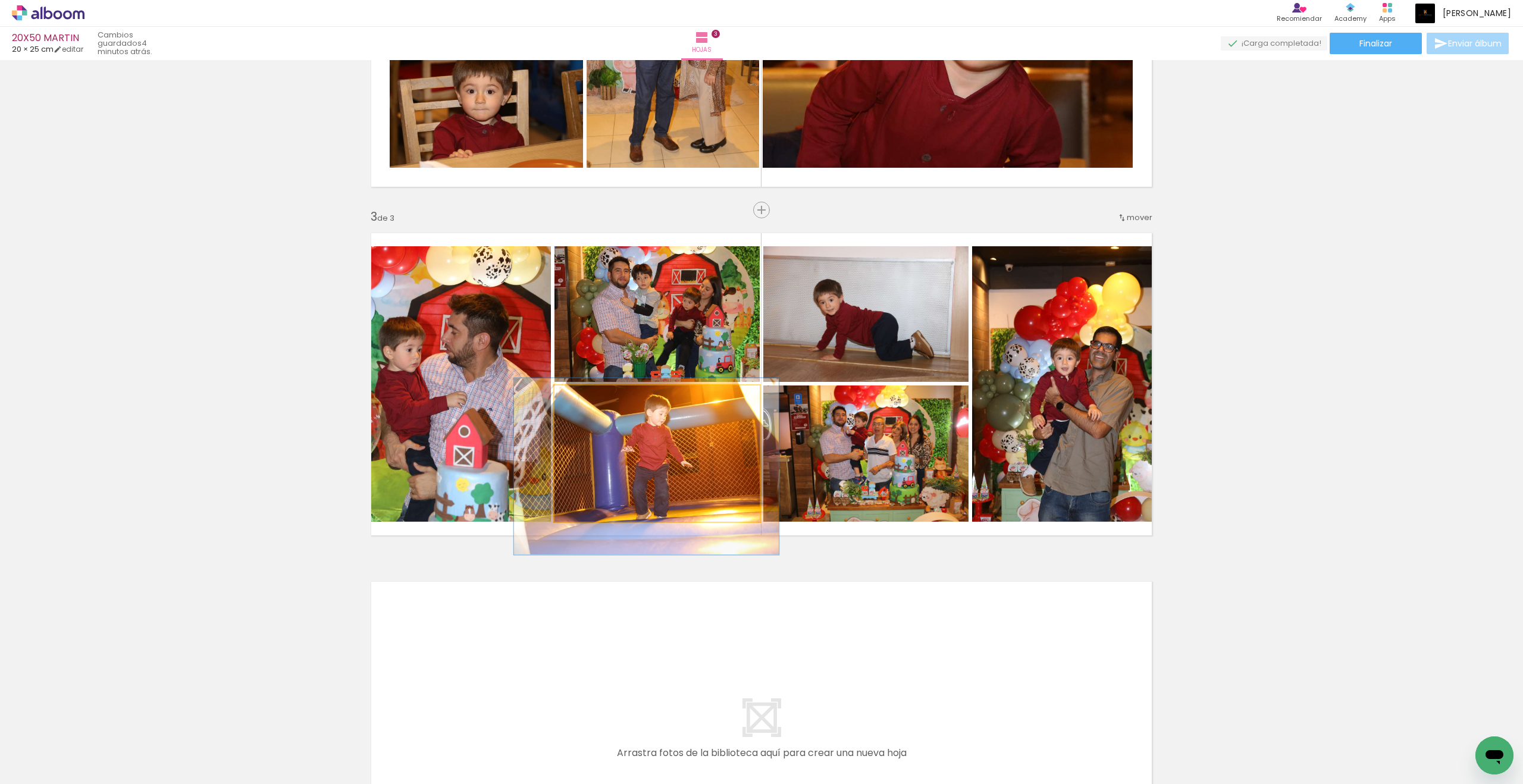
drag, startPoint x: 637, startPoint y: 446, endPoint x: 602, endPoint y: 399, distance: 58.6
type paper-slider "129"
click at [602, 399] on div at bounding box center [596, 398] width 19 height 19
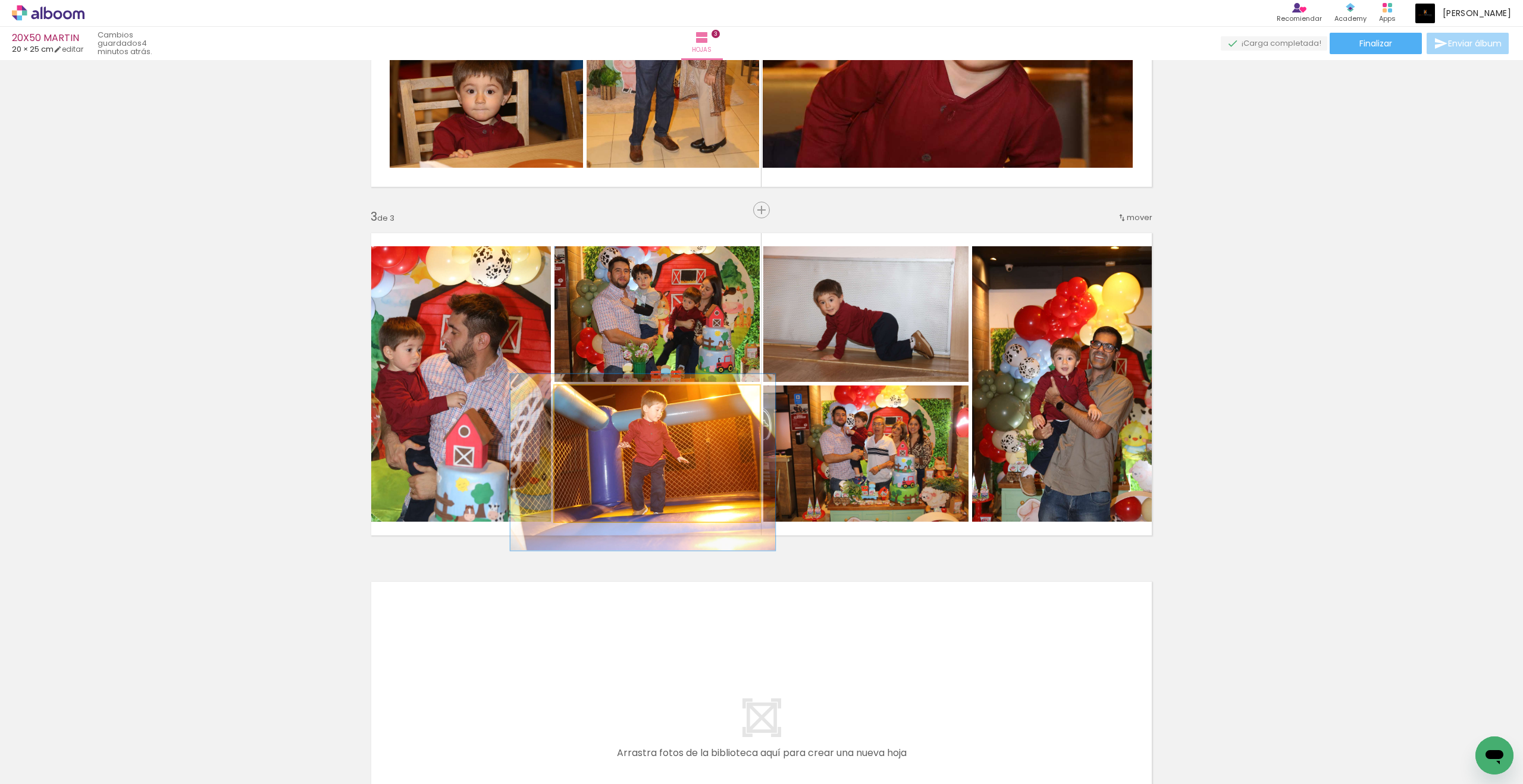
drag, startPoint x: 602, startPoint y: 399, endPoint x: 614, endPoint y: 429, distance: 32.3
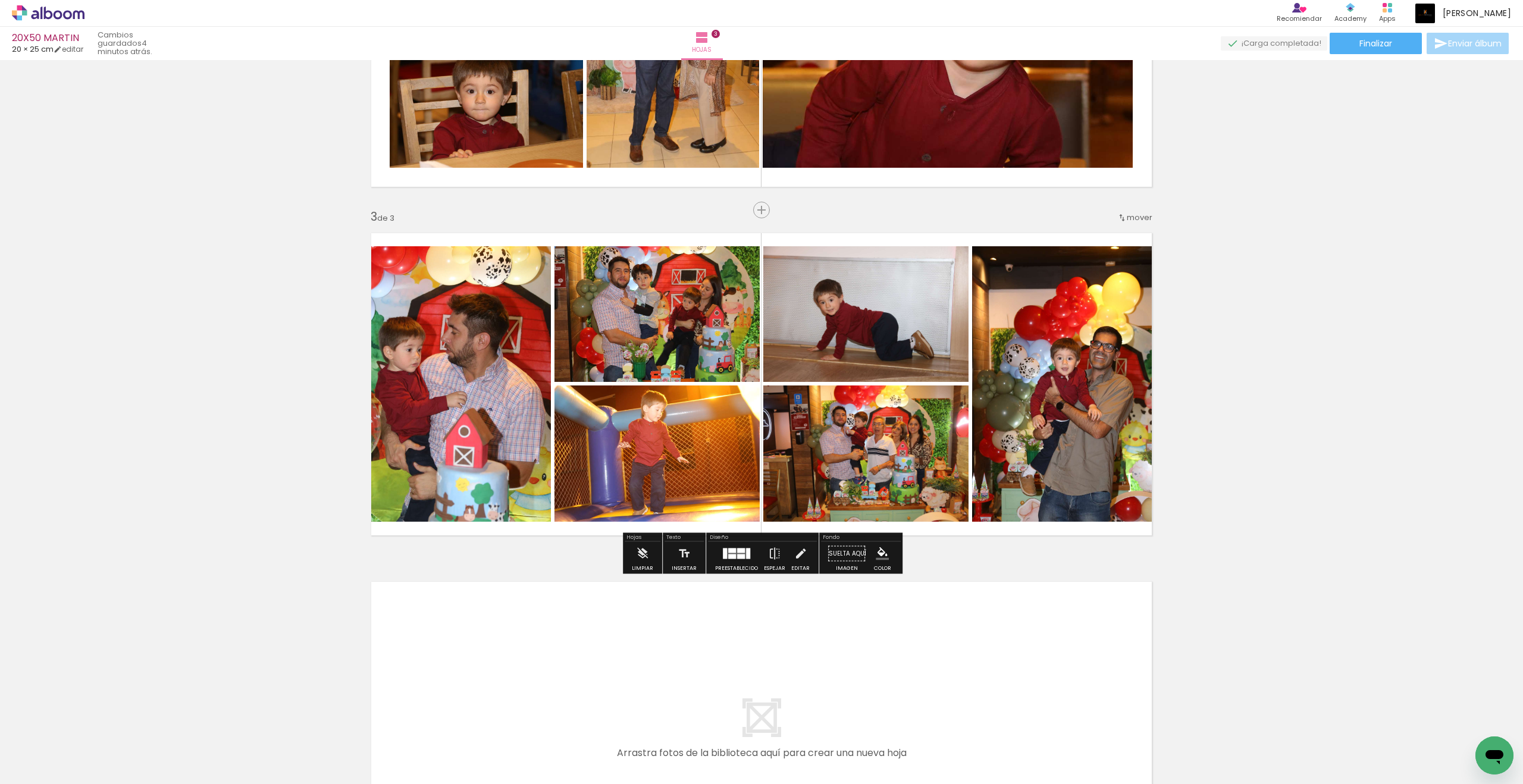
click at [803, 279] on quentale-photo at bounding box center [866, 314] width 205 height 136
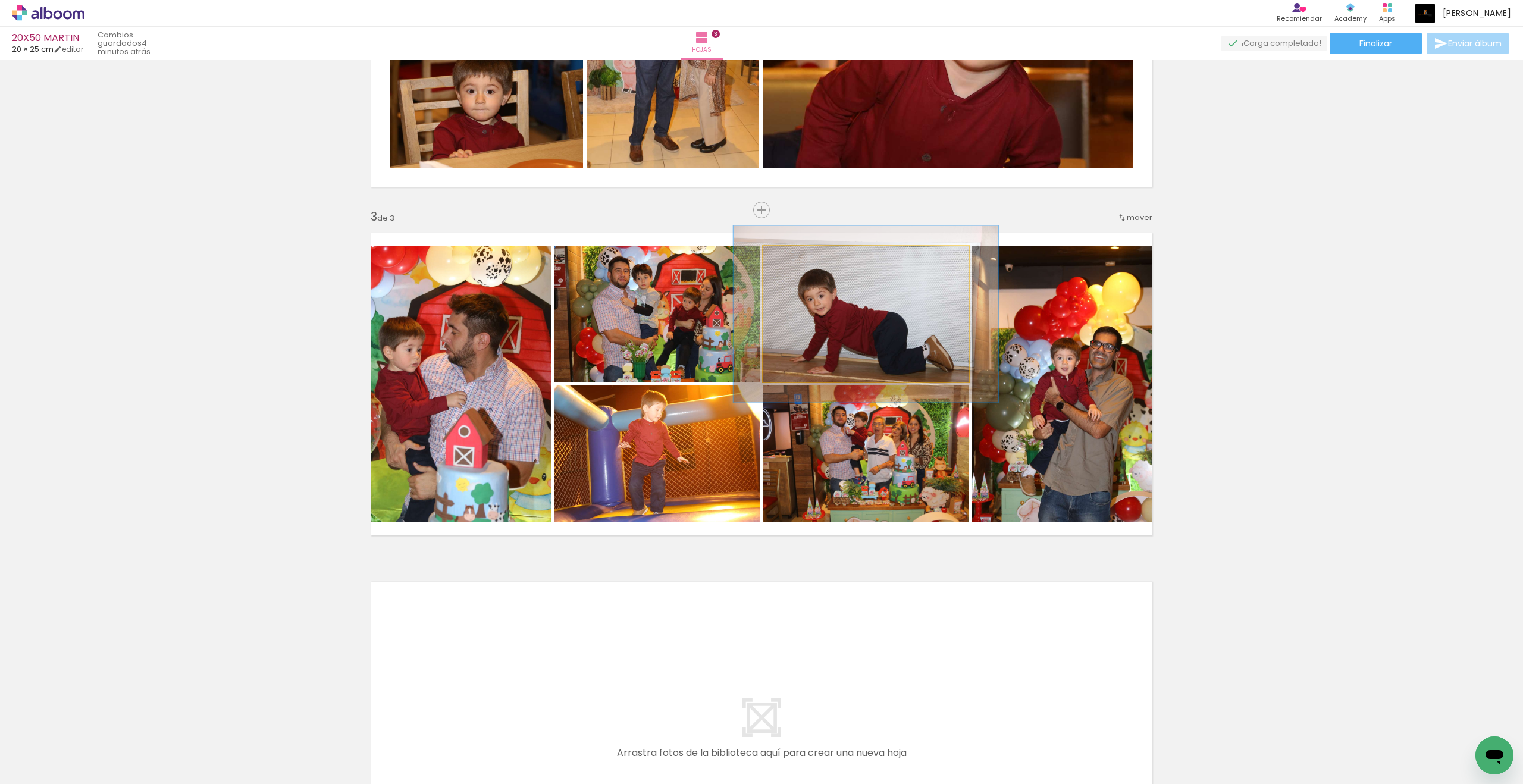
drag, startPoint x: 614, startPoint y: 429, endPoint x: 805, endPoint y: 261, distance: 254.4
type paper-slider "129"
click at [805, 261] on div at bounding box center [802, 258] width 10 height 10
drag, startPoint x: 805, startPoint y: 261, endPoint x: 829, endPoint y: 289, distance: 36.9
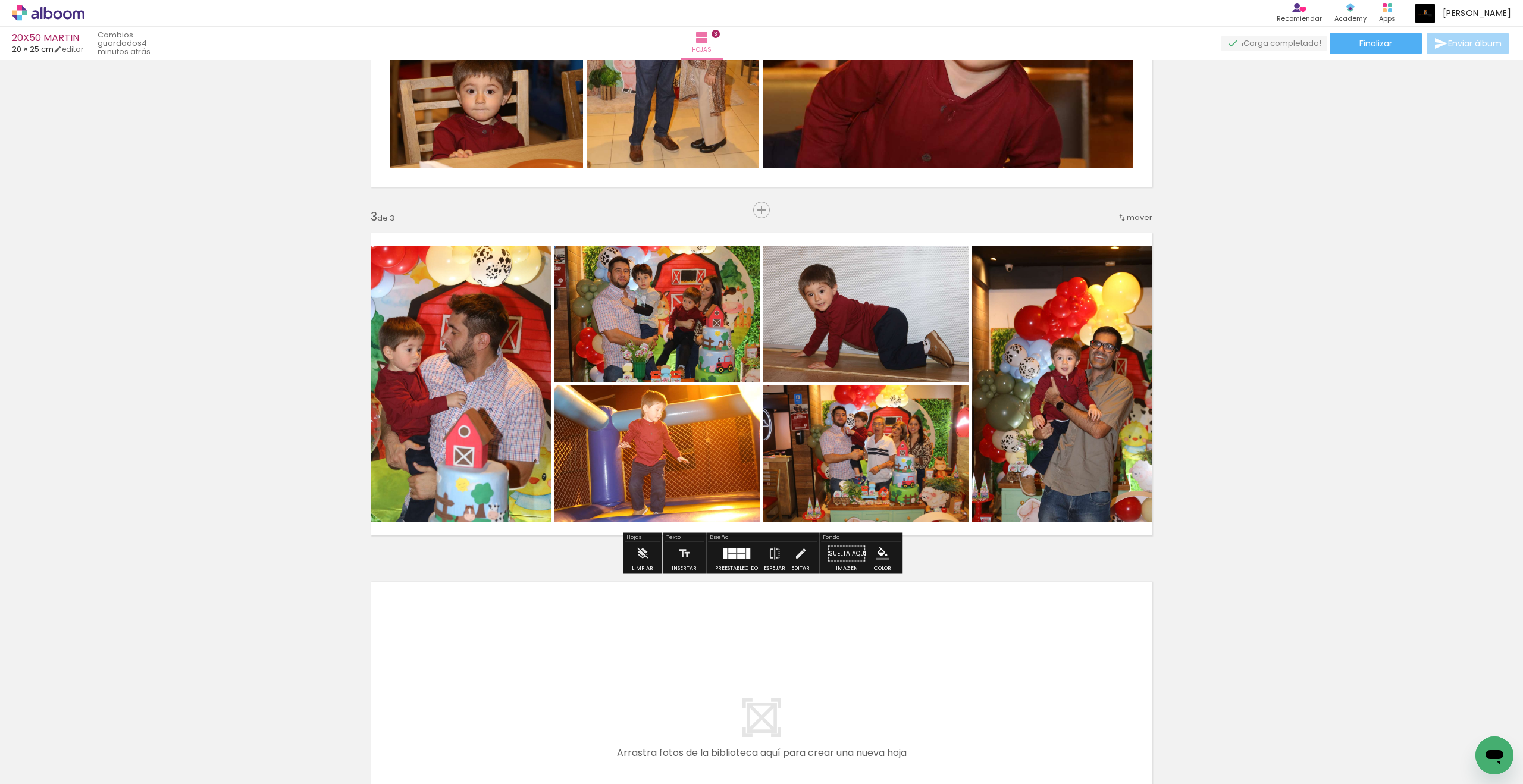
click at [830, 422] on quentale-photo at bounding box center [866, 453] width 205 height 136
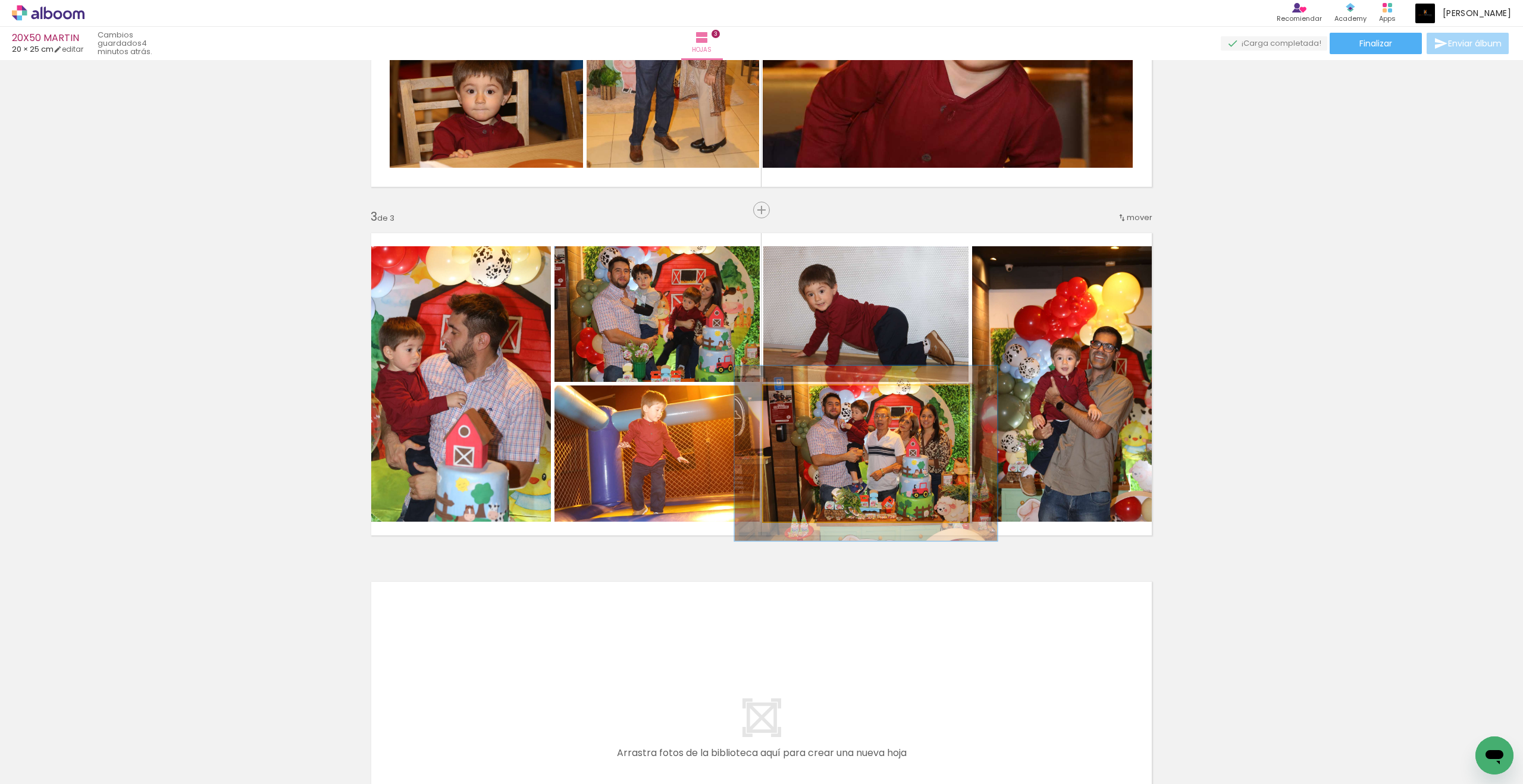
drag, startPoint x: 829, startPoint y: 289, endPoint x: 802, endPoint y: 398, distance: 112.3
type paper-slider "128"
click at [802, 398] on div at bounding box center [802, 397] width 10 height 10
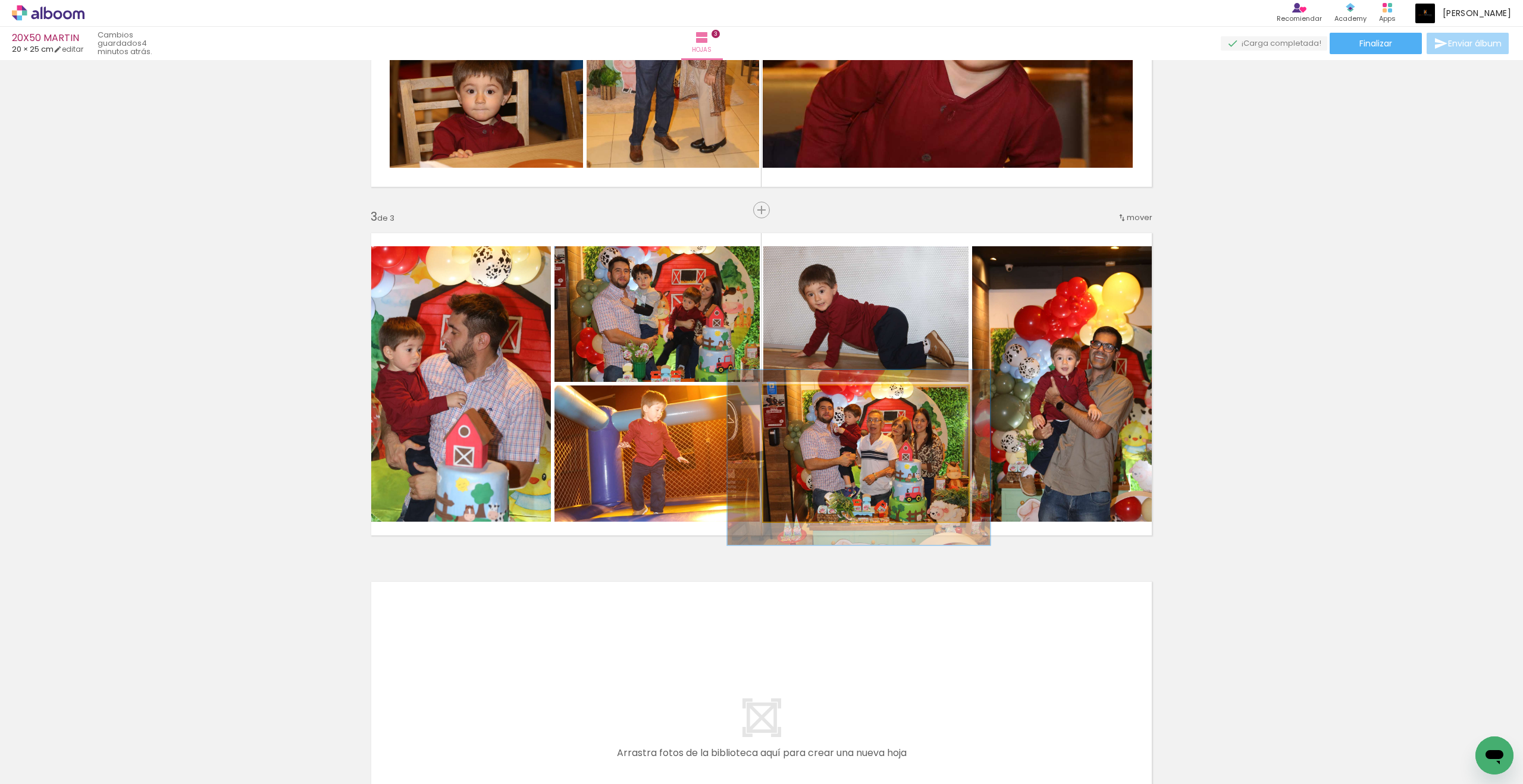
drag, startPoint x: 802, startPoint y: 398, endPoint x: 842, endPoint y: 434, distance: 53.8
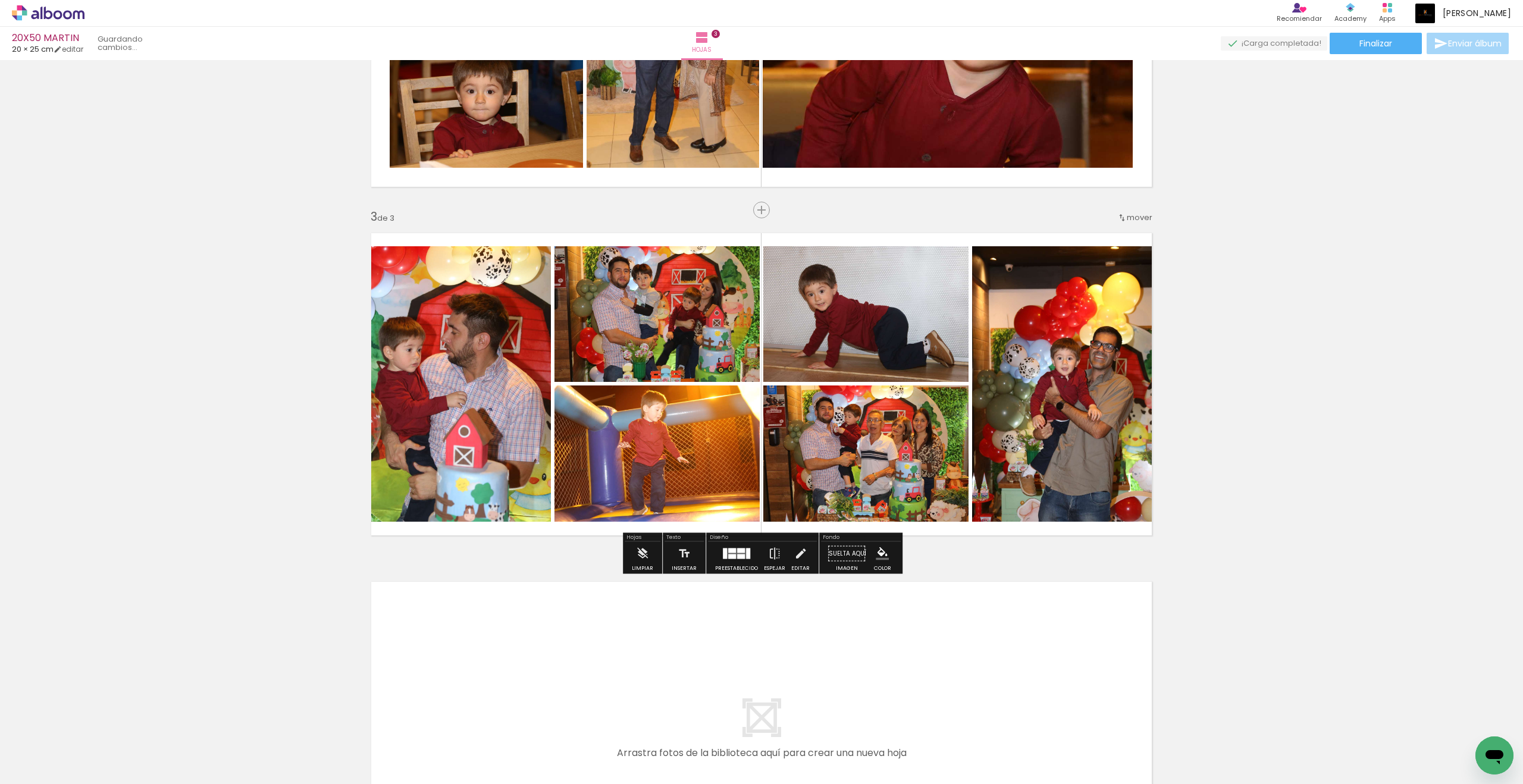
click at [1049, 357] on quentale-photo at bounding box center [1067, 384] width 188 height 276
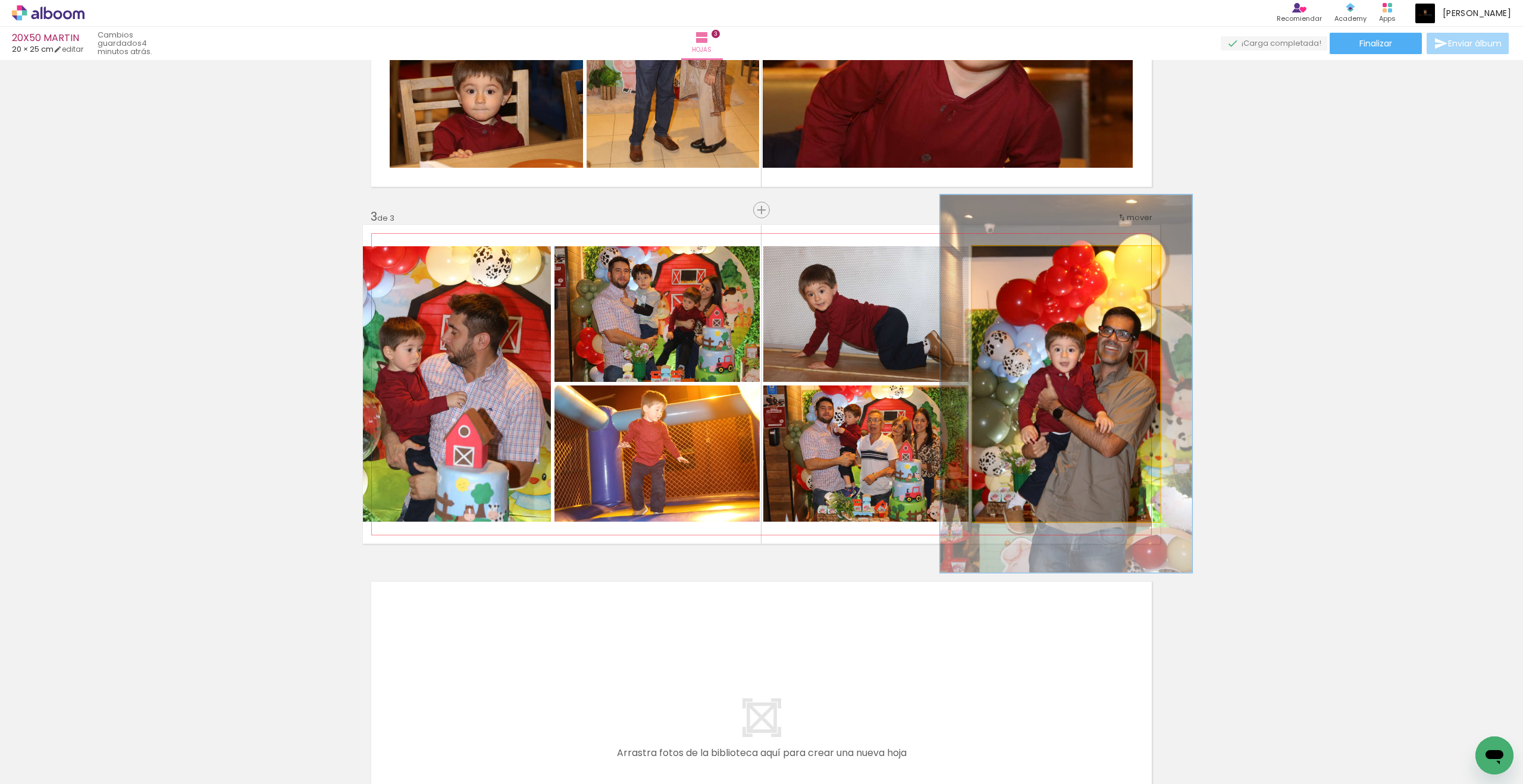
drag, startPoint x: 842, startPoint y: 434, endPoint x: 1017, endPoint y: 264, distance: 244.0
click at [1017, 264] on div at bounding box center [1014, 258] width 19 height 19
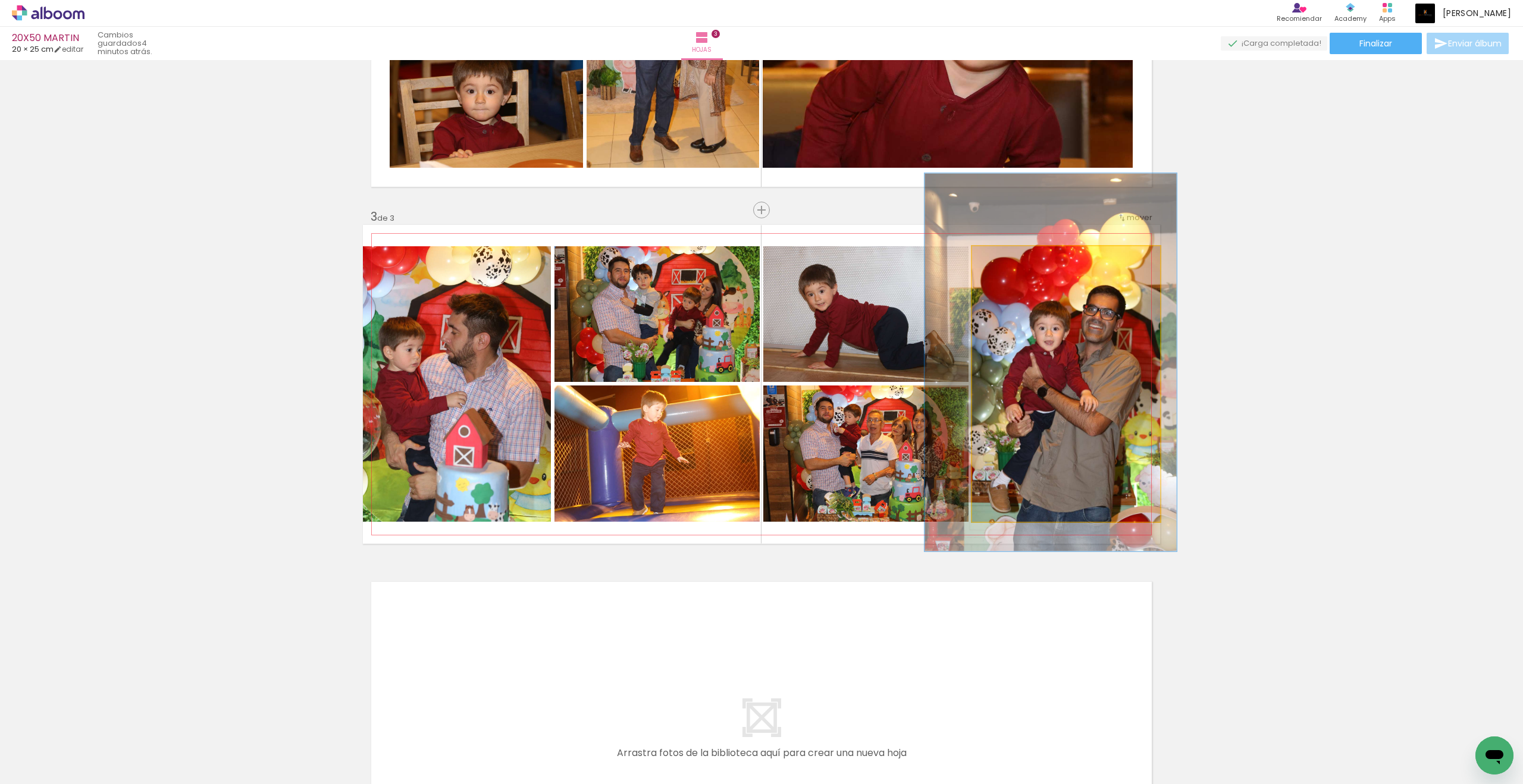
drag, startPoint x: 1017, startPoint y: 264, endPoint x: 1063, endPoint y: 330, distance: 80.4
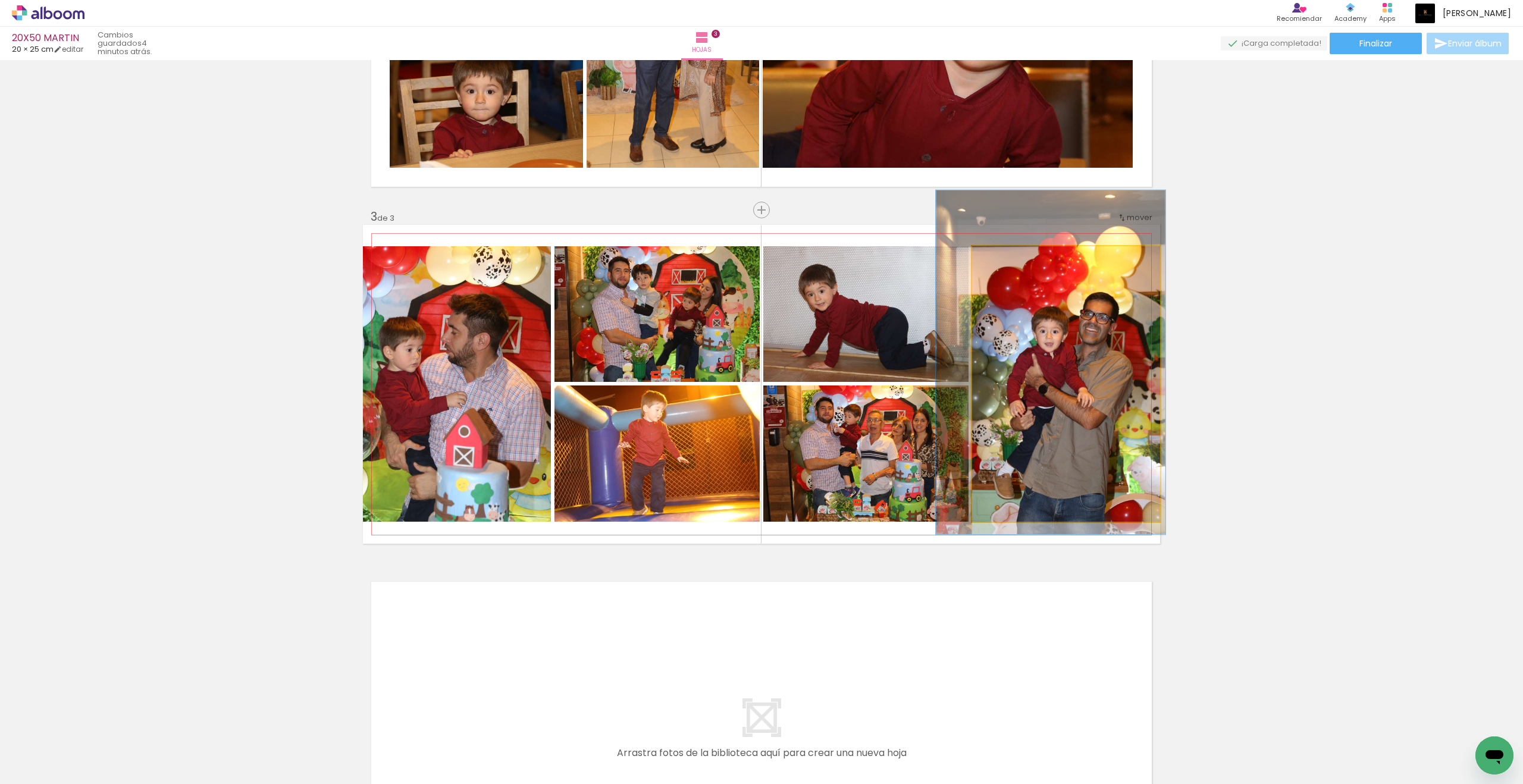
drag, startPoint x: 1063, startPoint y: 330, endPoint x: 1012, endPoint y: 259, distance: 87.4
type paper-slider "122"
click at [1012, 259] on div at bounding box center [1010, 258] width 10 height 10
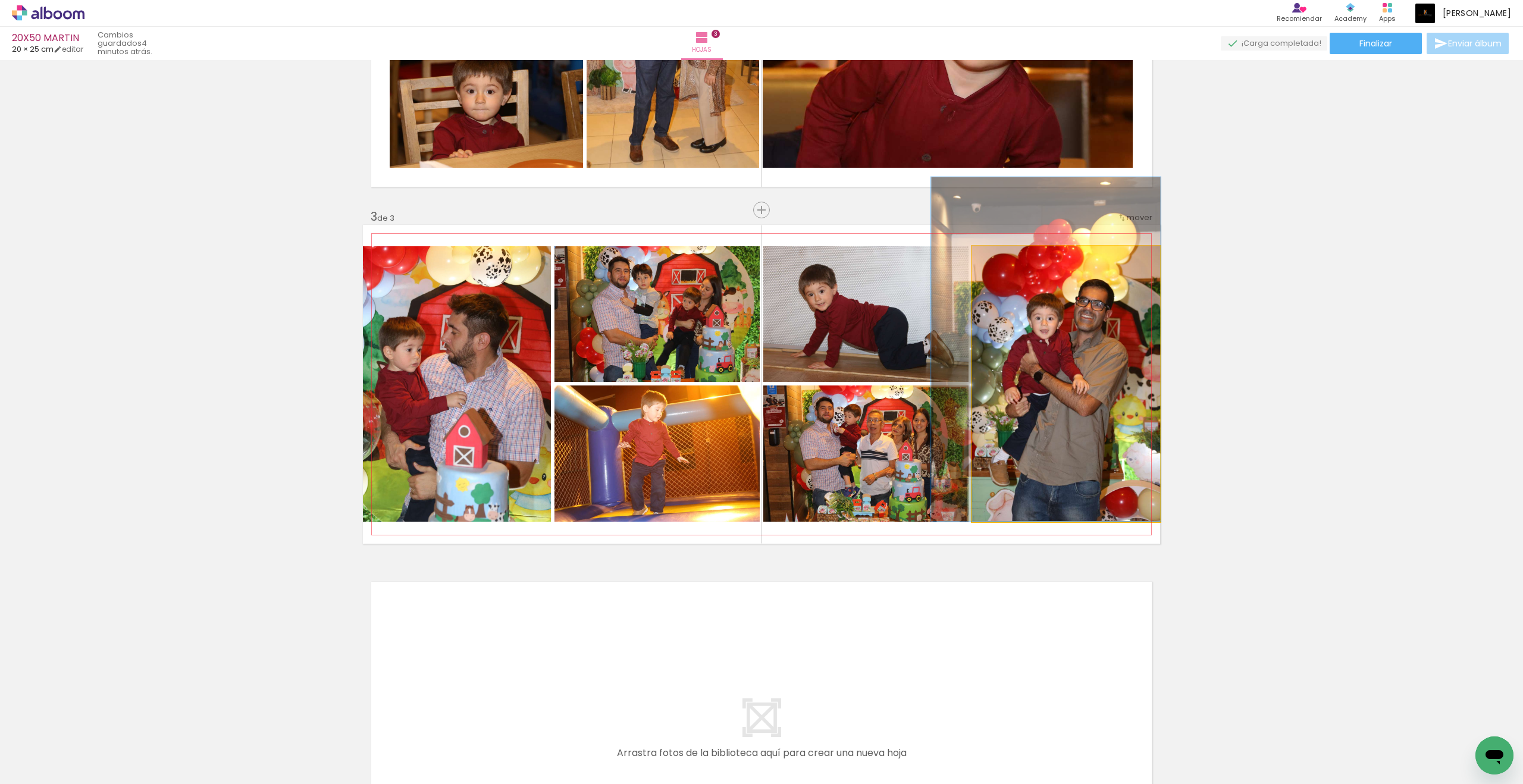
drag, startPoint x: 1012, startPoint y: 259, endPoint x: 1055, endPoint y: 287, distance: 51.3
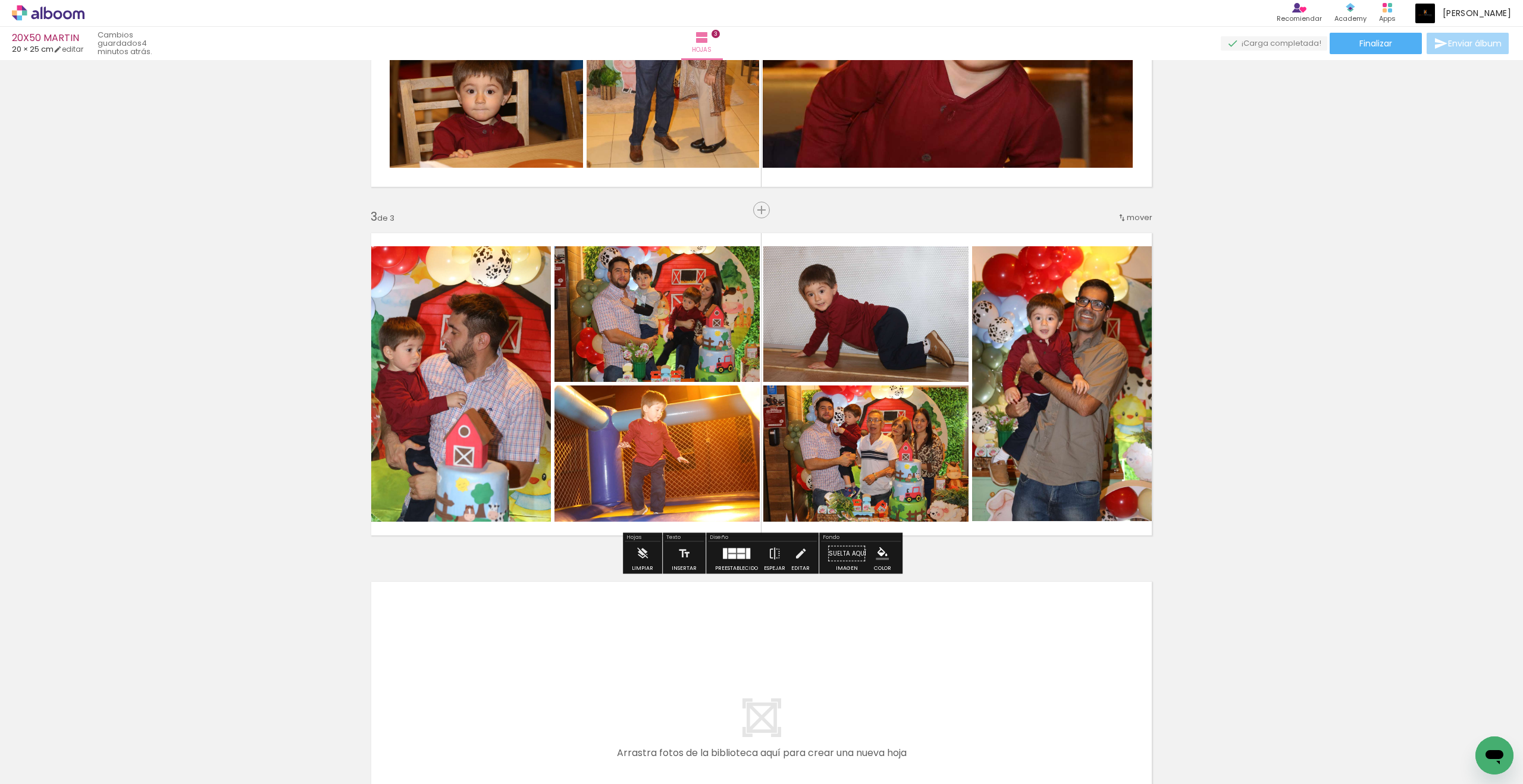
click at [1117, 323] on div "Insertar hoja 1 de 3 Insertar hoja 2 de 3 Insertar hoja 3 de 3" at bounding box center [762, 195] width 1523 height 1395
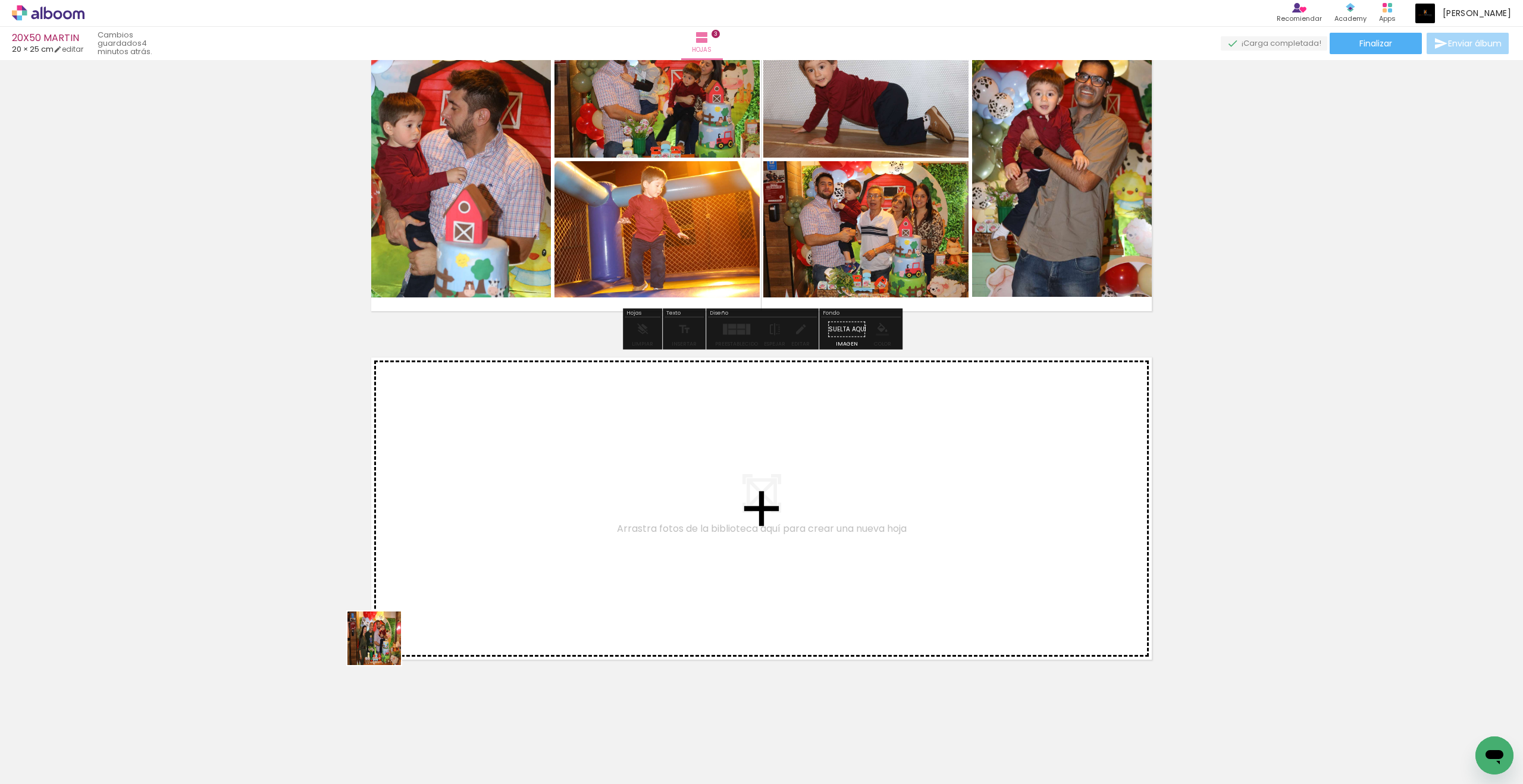
drag, startPoint x: 1055, startPoint y: 287, endPoint x: 536, endPoint y: 596, distance: 604.0
click at [536, 596] on quentale-workspace at bounding box center [762, 392] width 1523 height 784
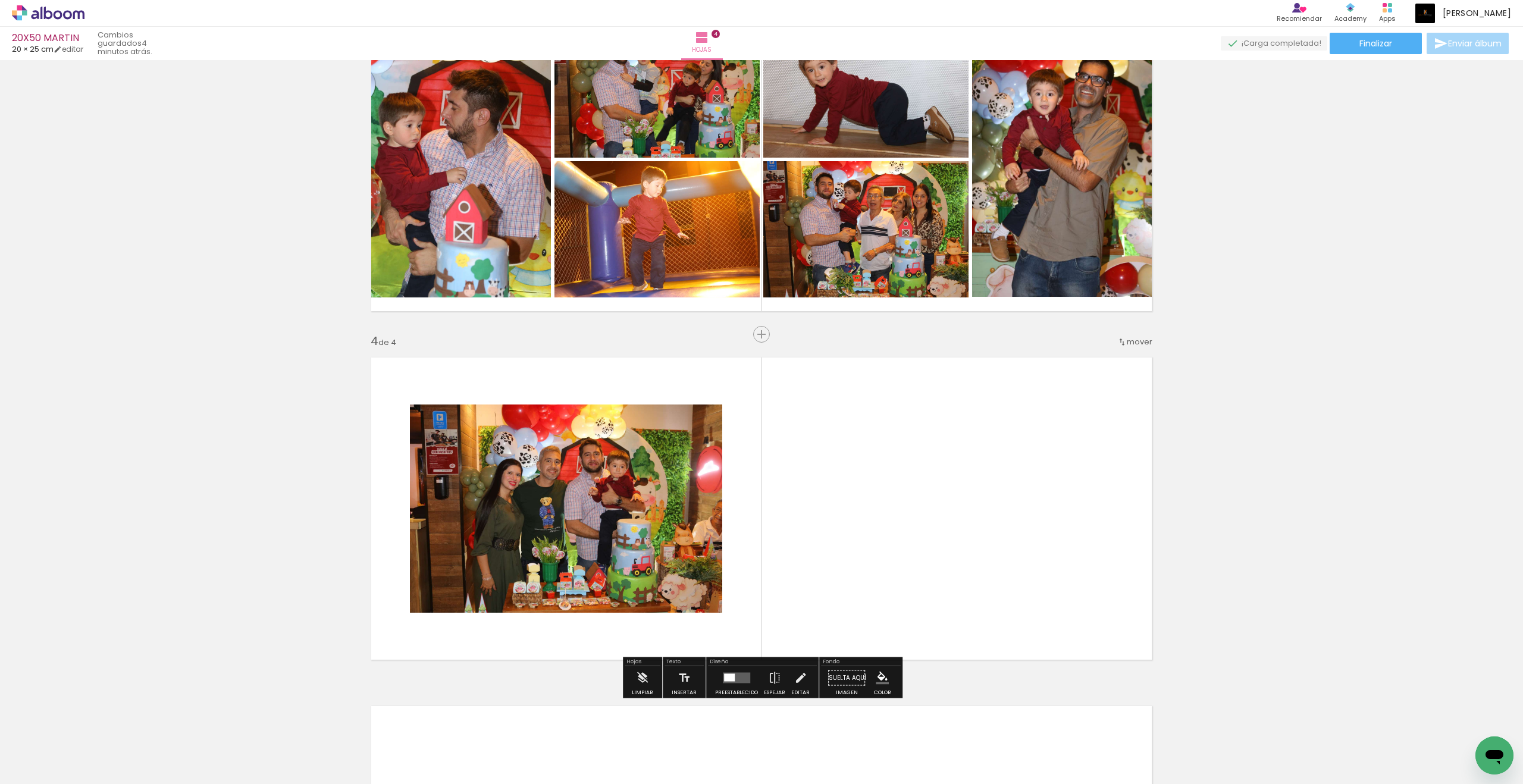
scroll to position [914, 0]
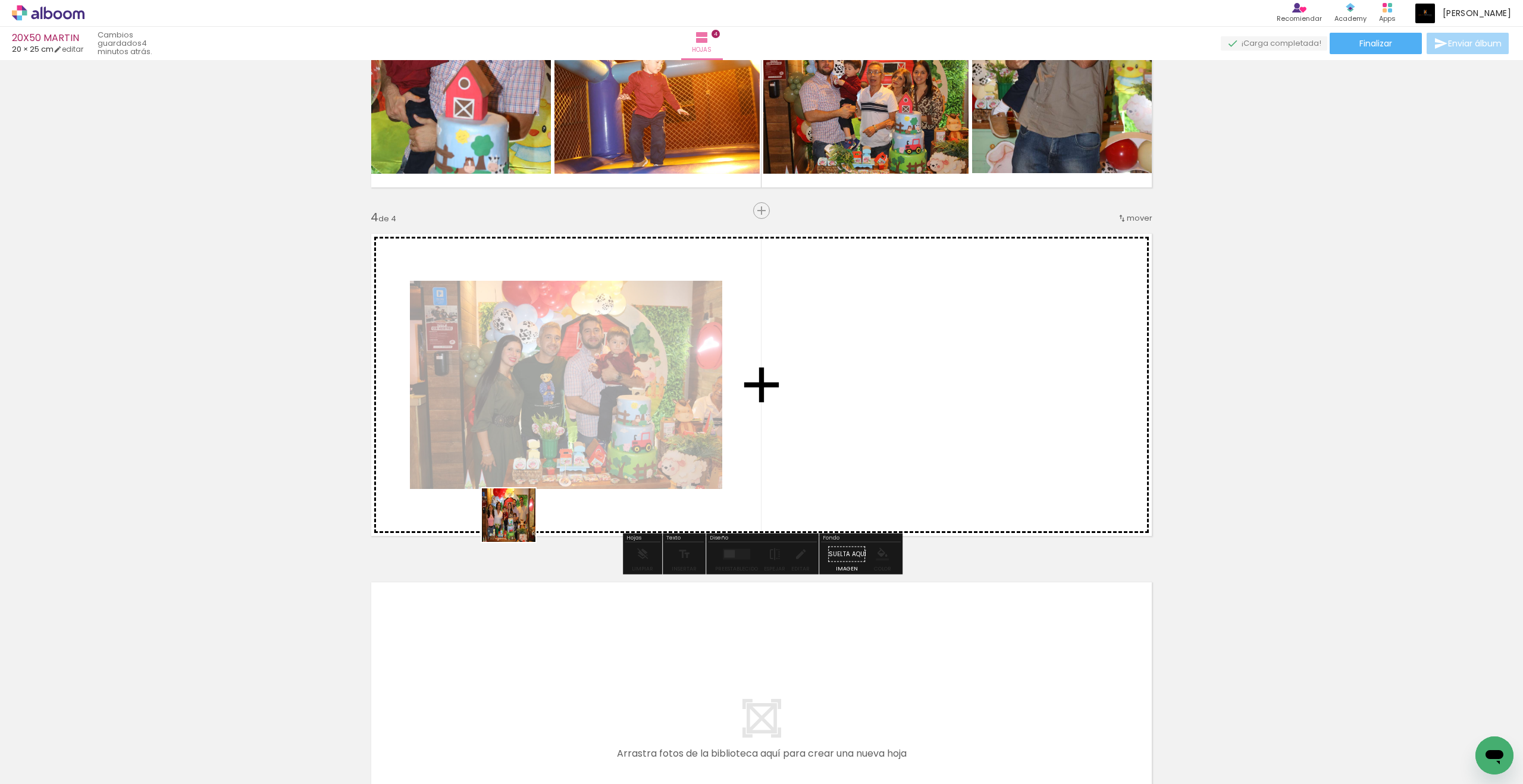
drag, startPoint x: 536, startPoint y: 596, endPoint x: 529, endPoint y: 516, distance: 80.3
click at [529, 516] on quentale-workspace at bounding box center [762, 392] width 1523 height 784
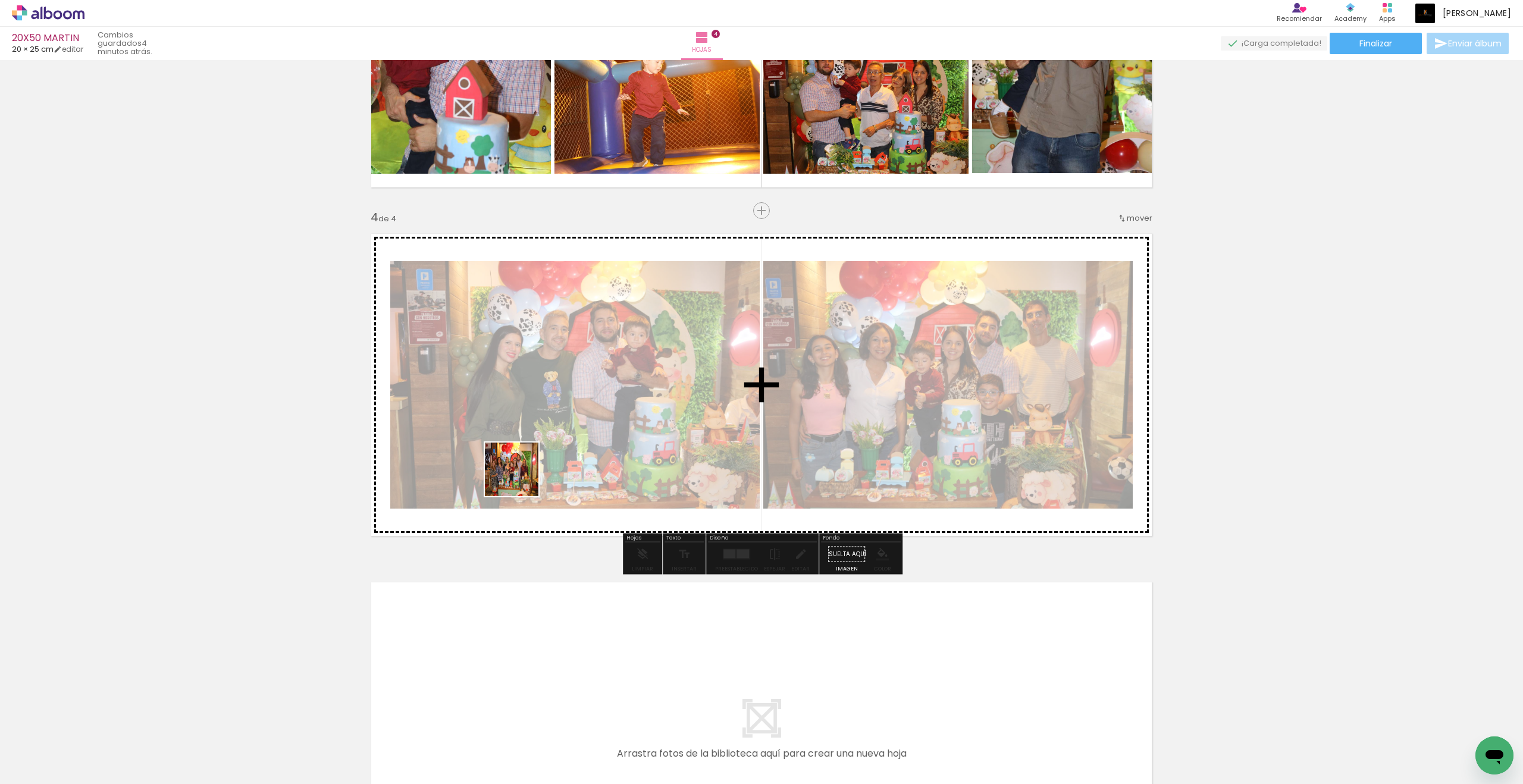
drag, startPoint x: 529, startPoint y: 516, endPoint x: 521, endPoint y: 478, distance: 38.8
click at [521, 478] on quentale-workspace at bounding box center [762, 392] width 1523 height 784
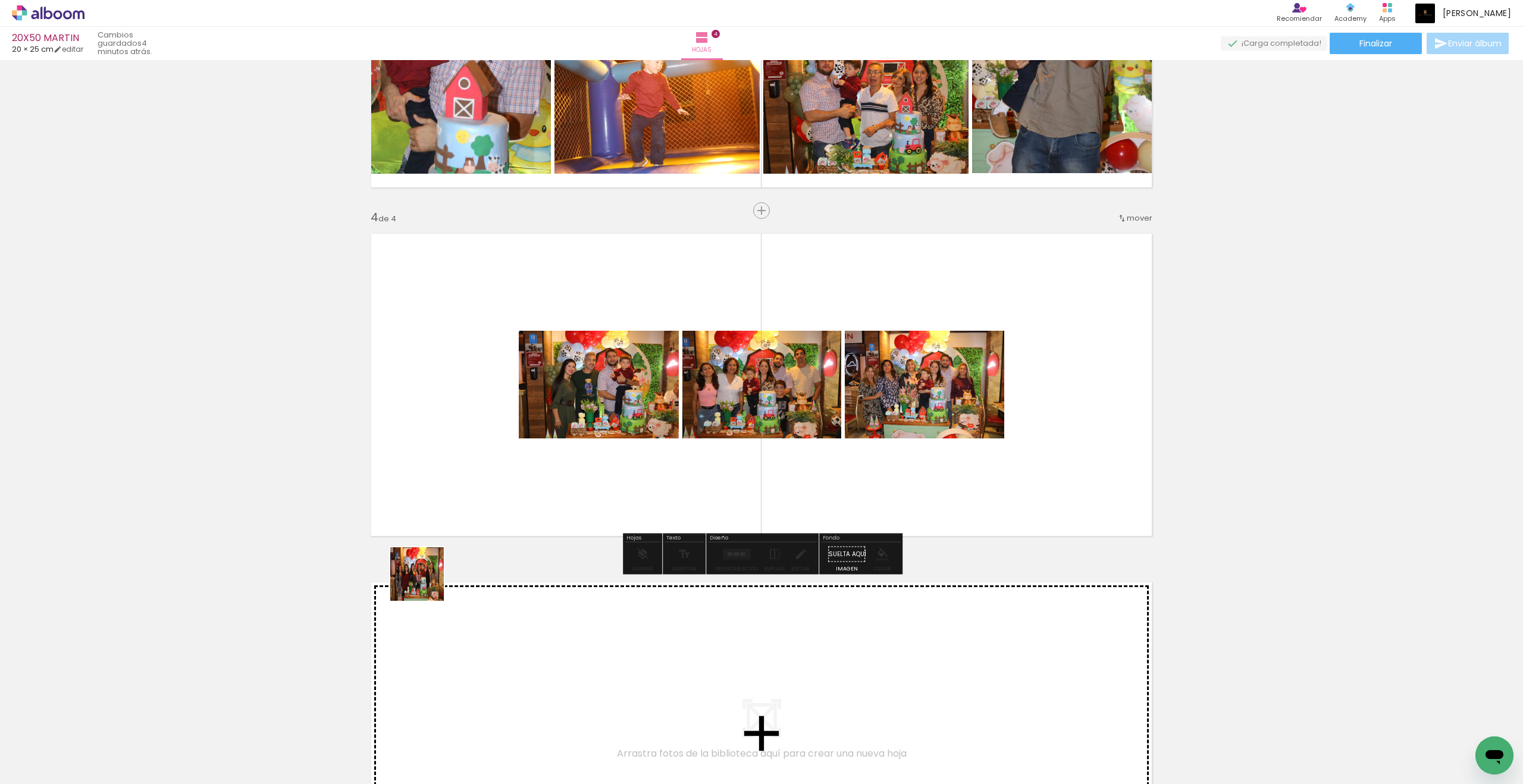
drag, startPoint x: 521, startPoint y: 478, endPoint x: 627, endPoint y: 449, distance: 109.9
click at [627, 449] on quentale-workspace at bounding box center [762, 392] width 1523 height 784
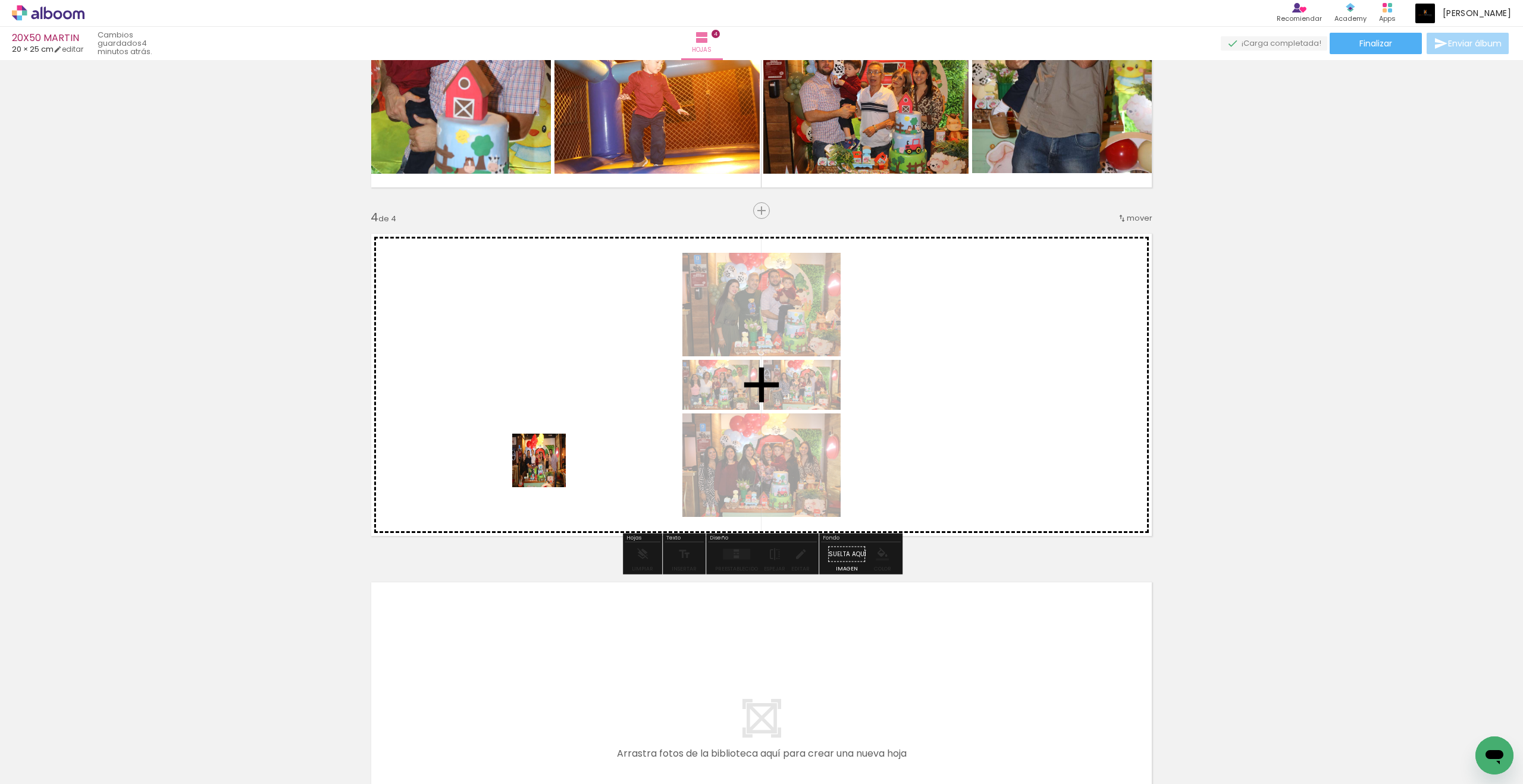
drag, startPoint x: 627, startPoint y: 449, endPoint x: 593, endPoint y: 434, distance: 37.2
click at [593, 434] on quentale-workspace at bounding box center [762, 392] width 1523 height 784
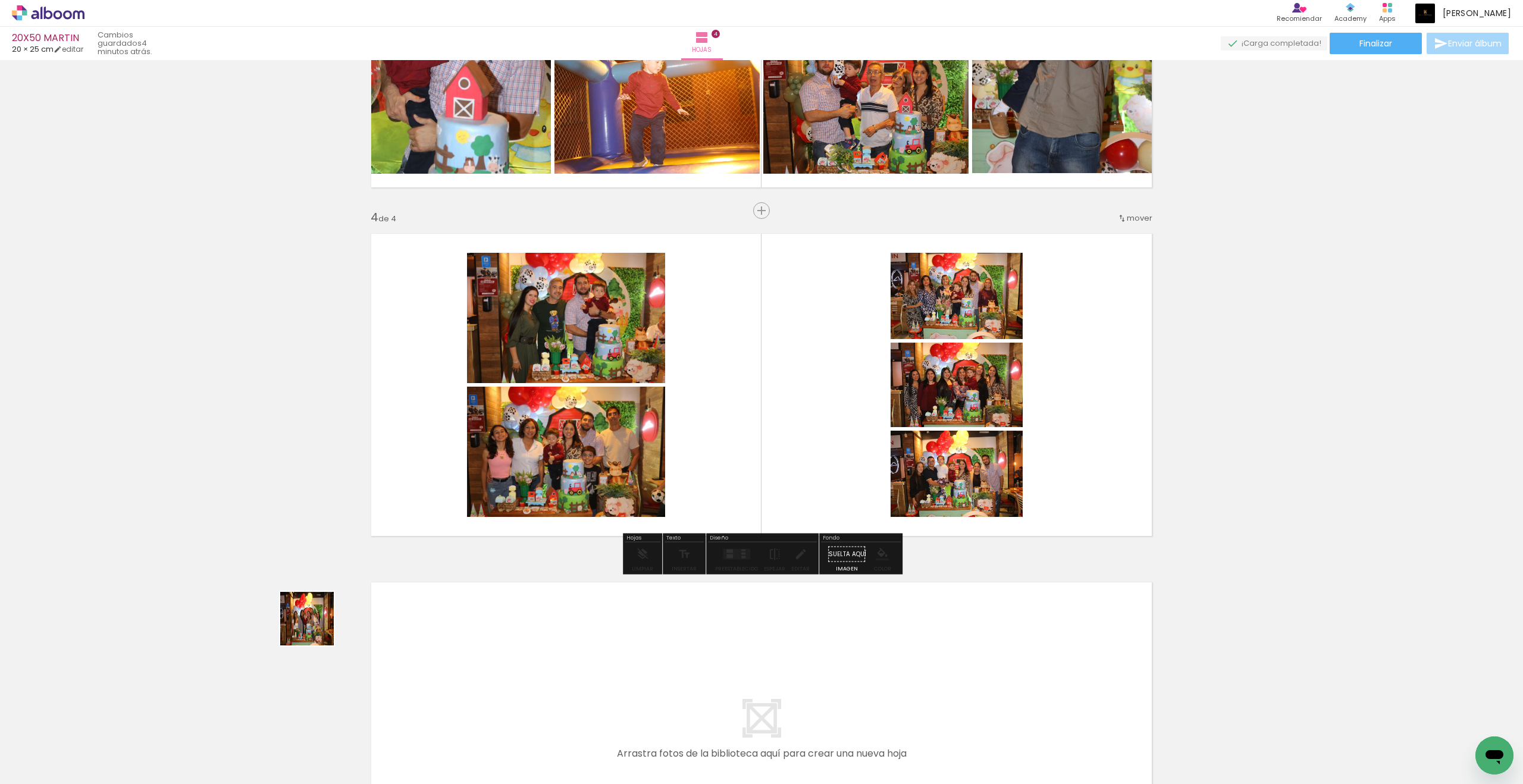
drag
click at [536, 461] on quentale-workspace at bounding box center [762, 392] width 1523 height 784
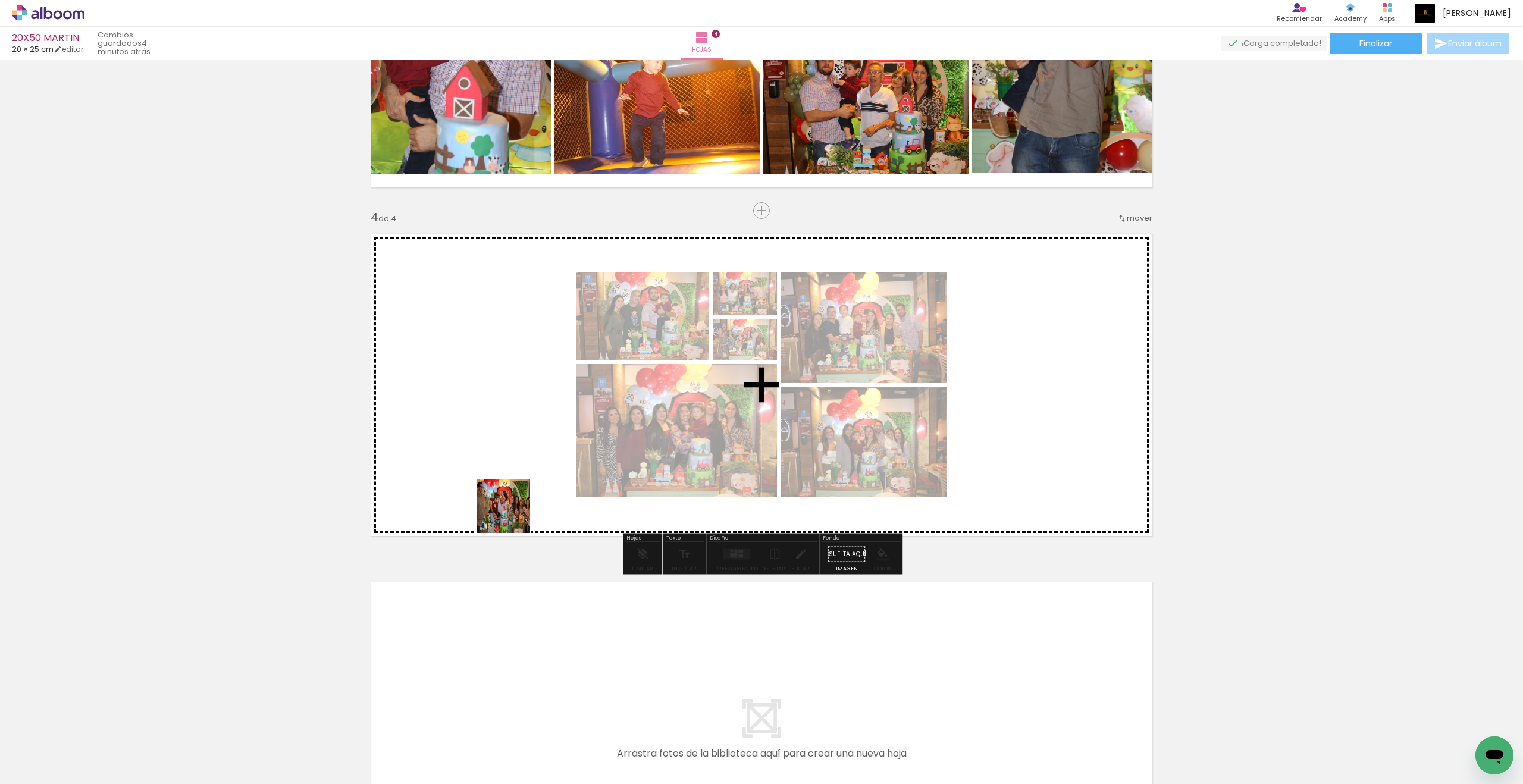
click at [654, 424] on quentale-workspace at bounding box center [762, 392] width 1523 height 784
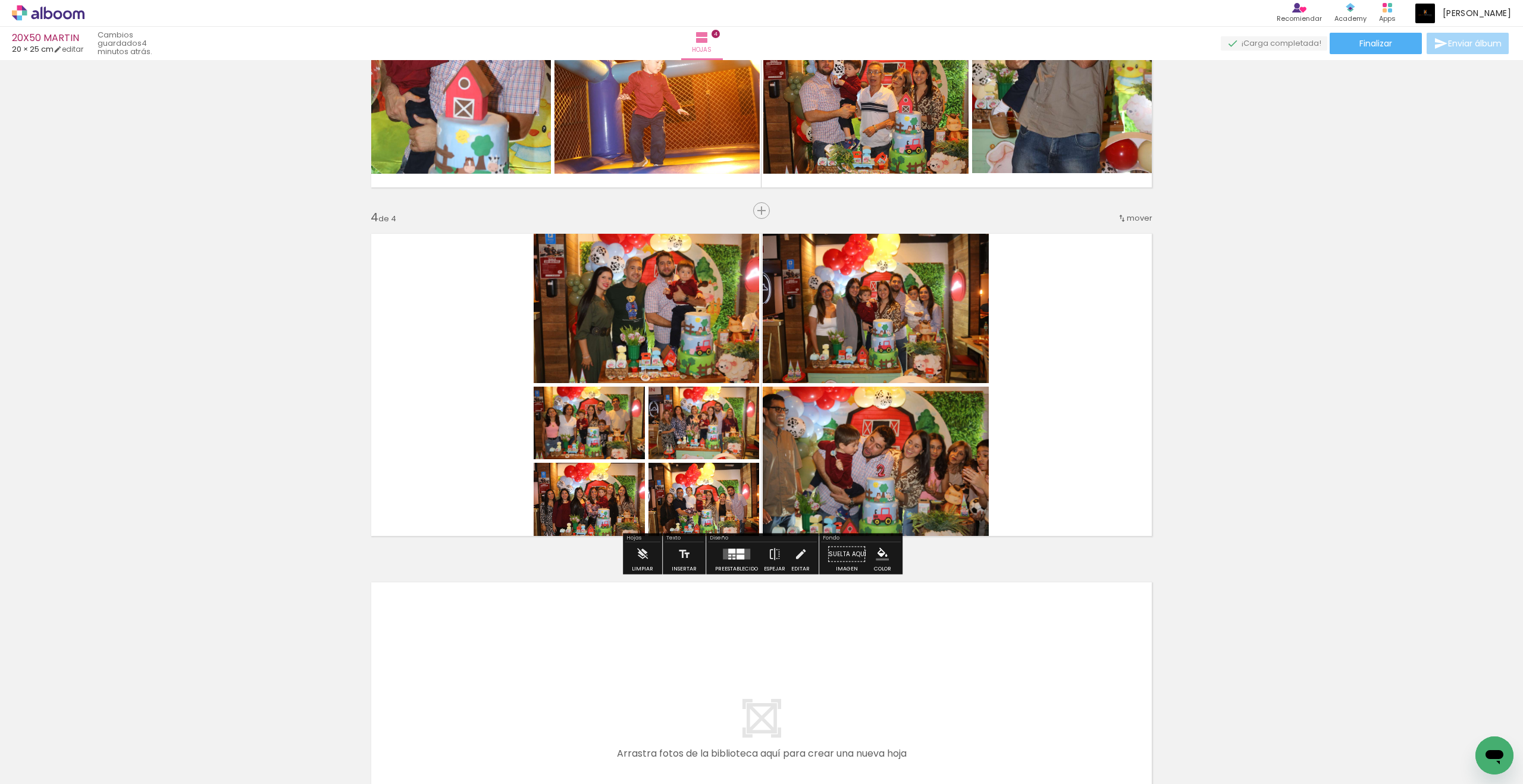
click at [742, 550] on div at bounding box center [741, 551] width 8 height 5
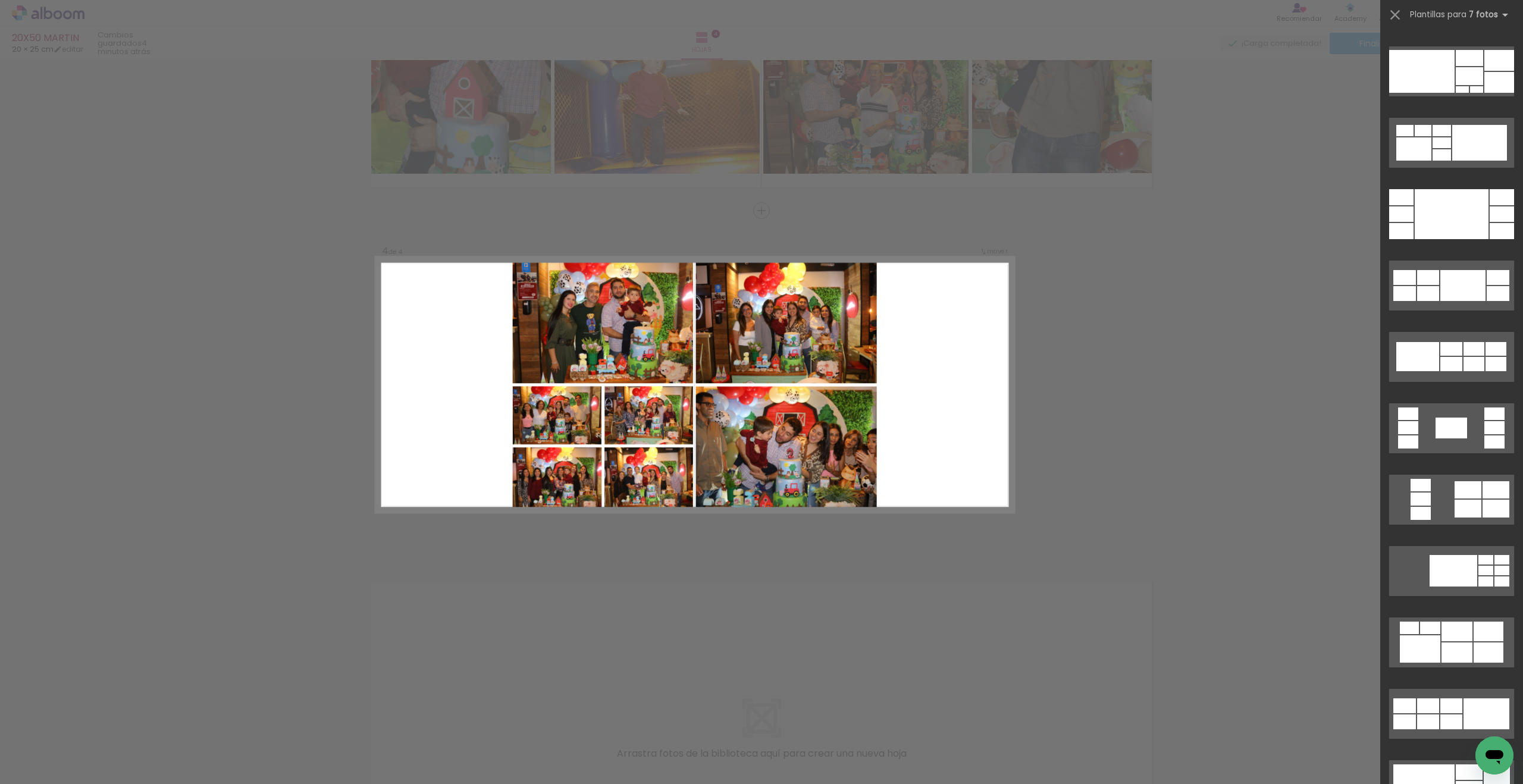
scroll to position [1749, 0]
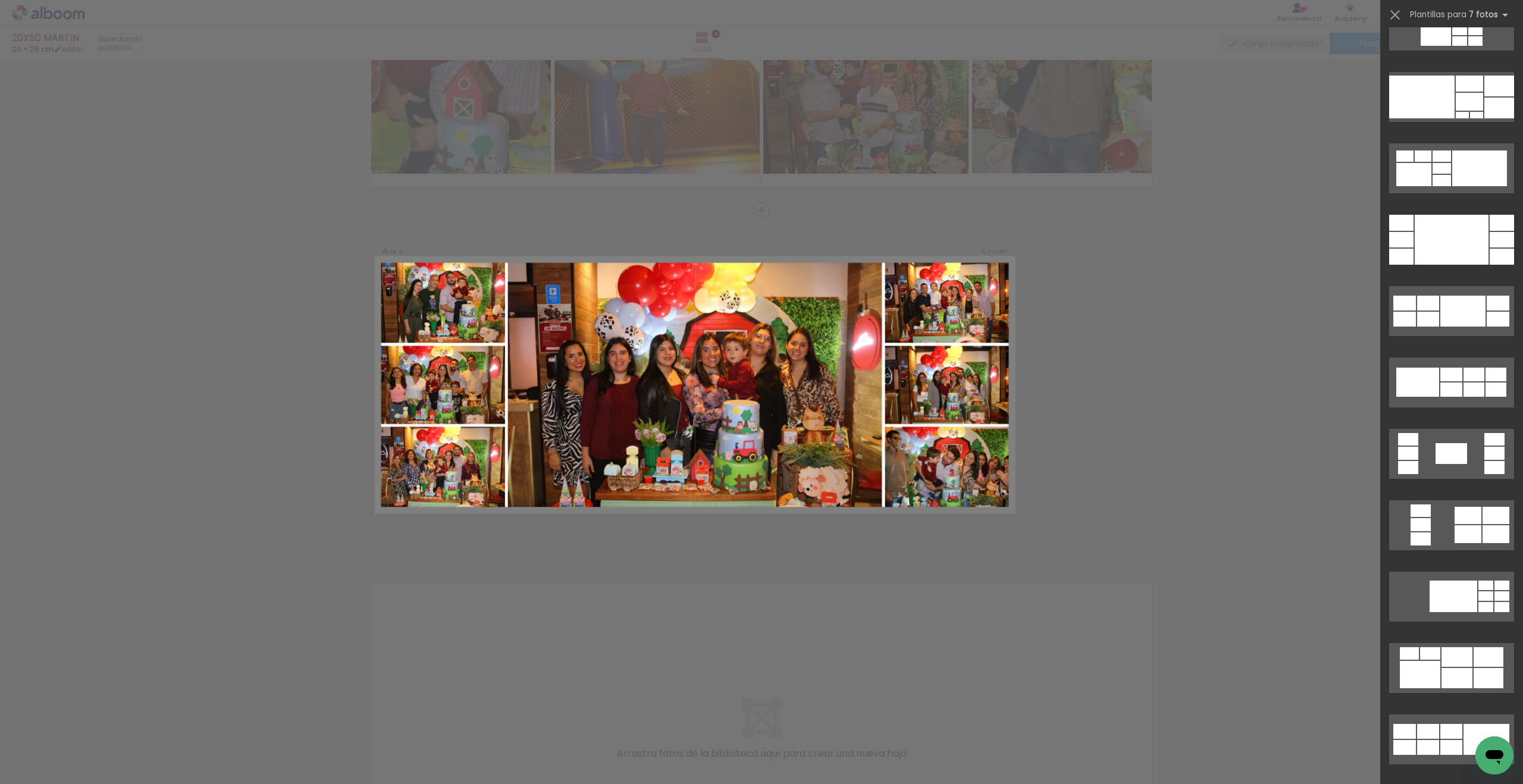
click at [0, 0] on slot at bounding box center [0, 0] width 0 height 0
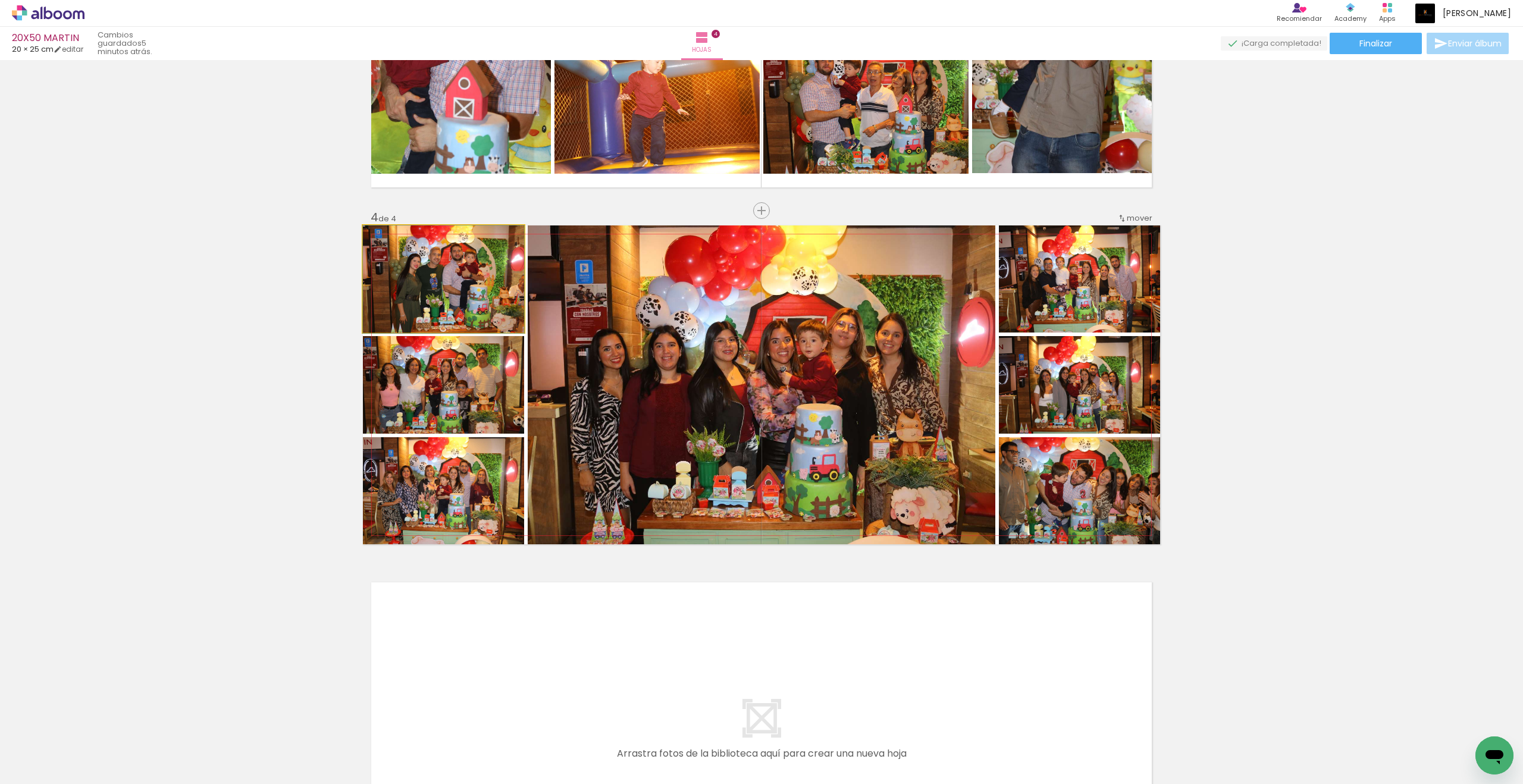
drag, startPoint x: 654, startPoint y: 424, endPoint x: 408, endPoint y: 269, distance: 290.8
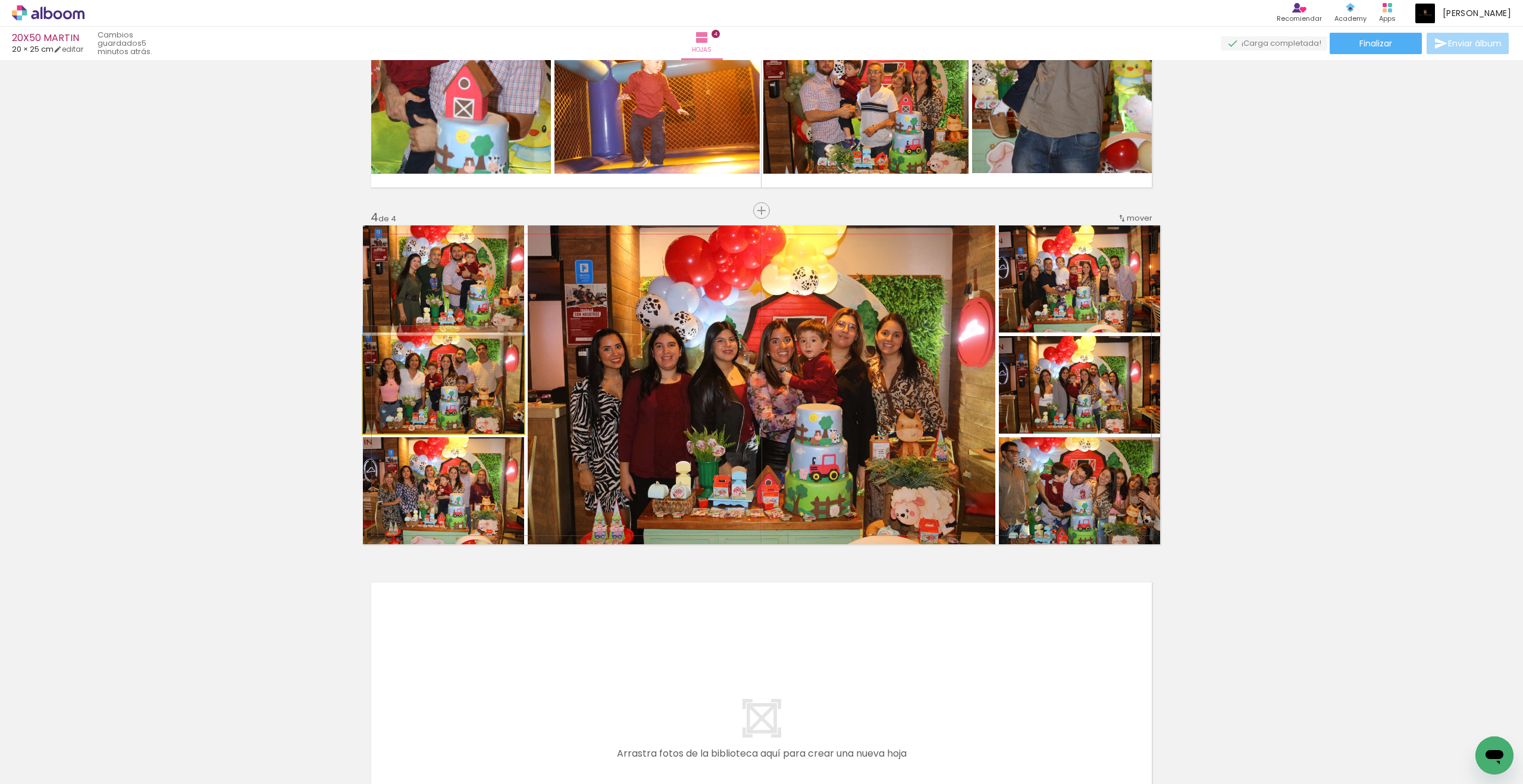
drag, startPoint x: 408, startPoint y: 269, endPoint x: 444, endPoint y: 386, distance: 122.4
drag, startPoint x: 444, startPoint y: 386, endPoint x: 397, endPoint y: 350, distance: 59.2
type paper-slider "110"
click at [397, 350] on div at bounding box center [395, 348] width 10 height 10
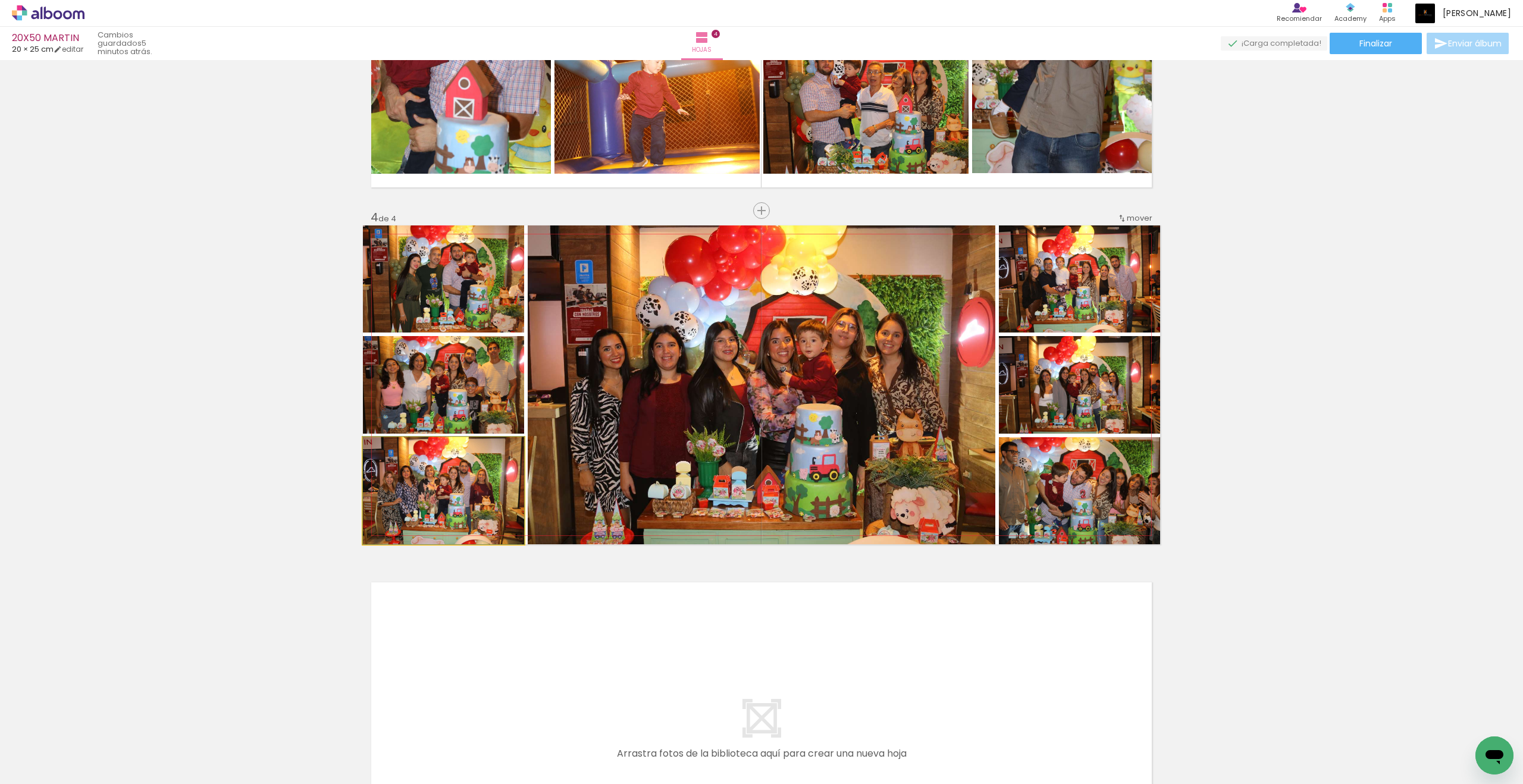
click at [407, 470] on quentale-photo at bounding box center [444, 490] width 162 height 107
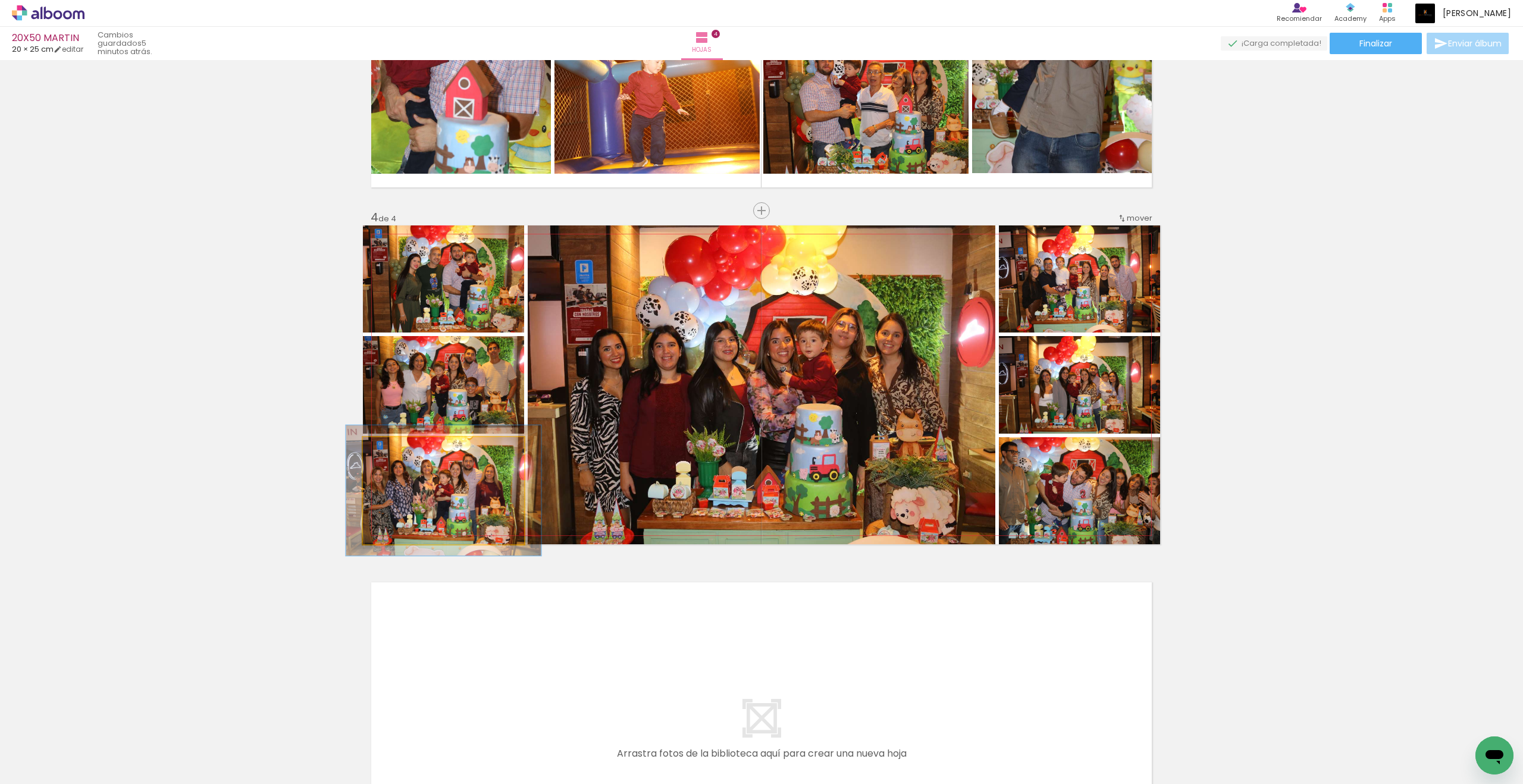
type paper-slider "121"
click at [405, 451] on div at bounding box center [400, 449] width 19 height 19
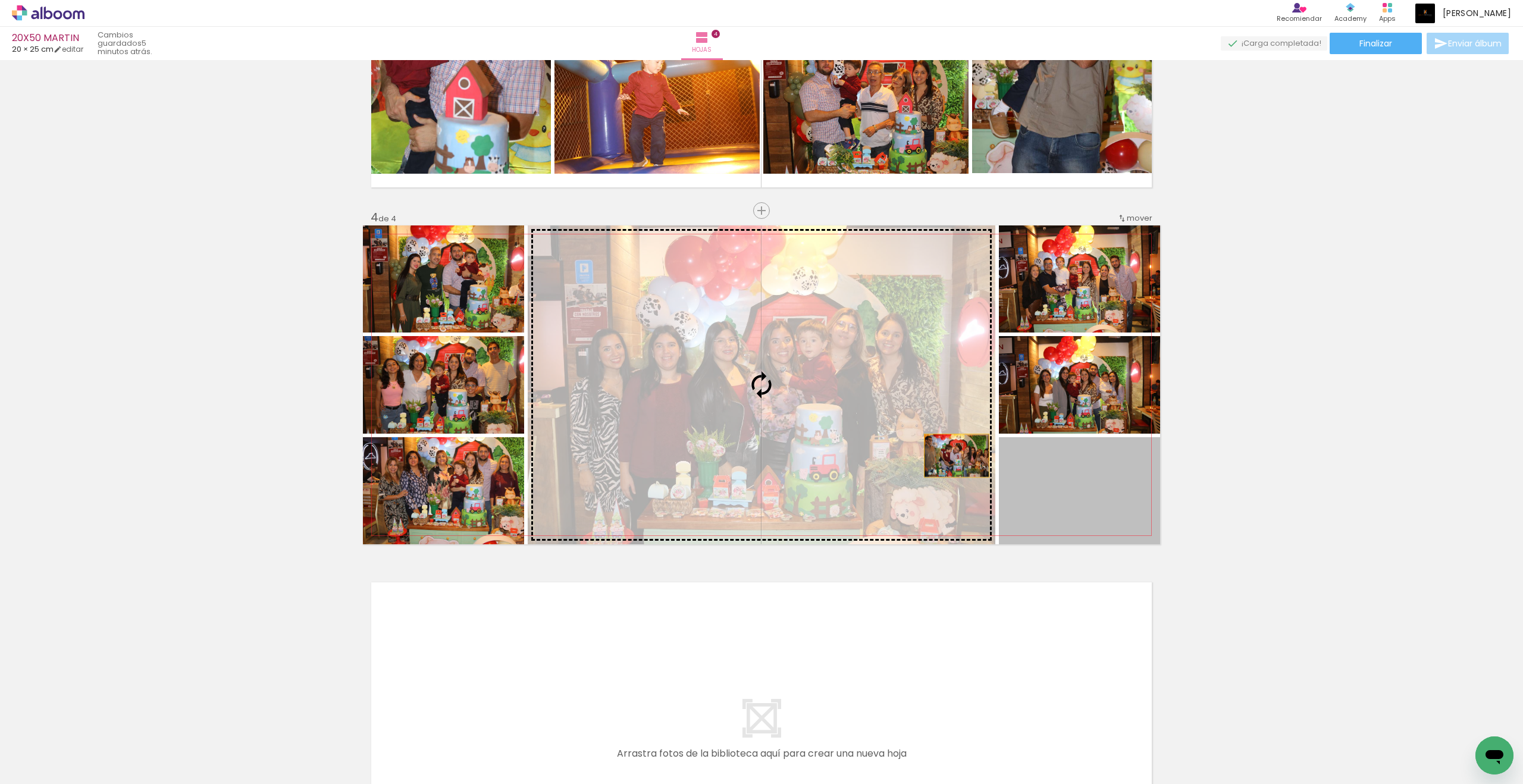
click at [0, 0] on slot at bounding box center [0, 0] width 0 height 0
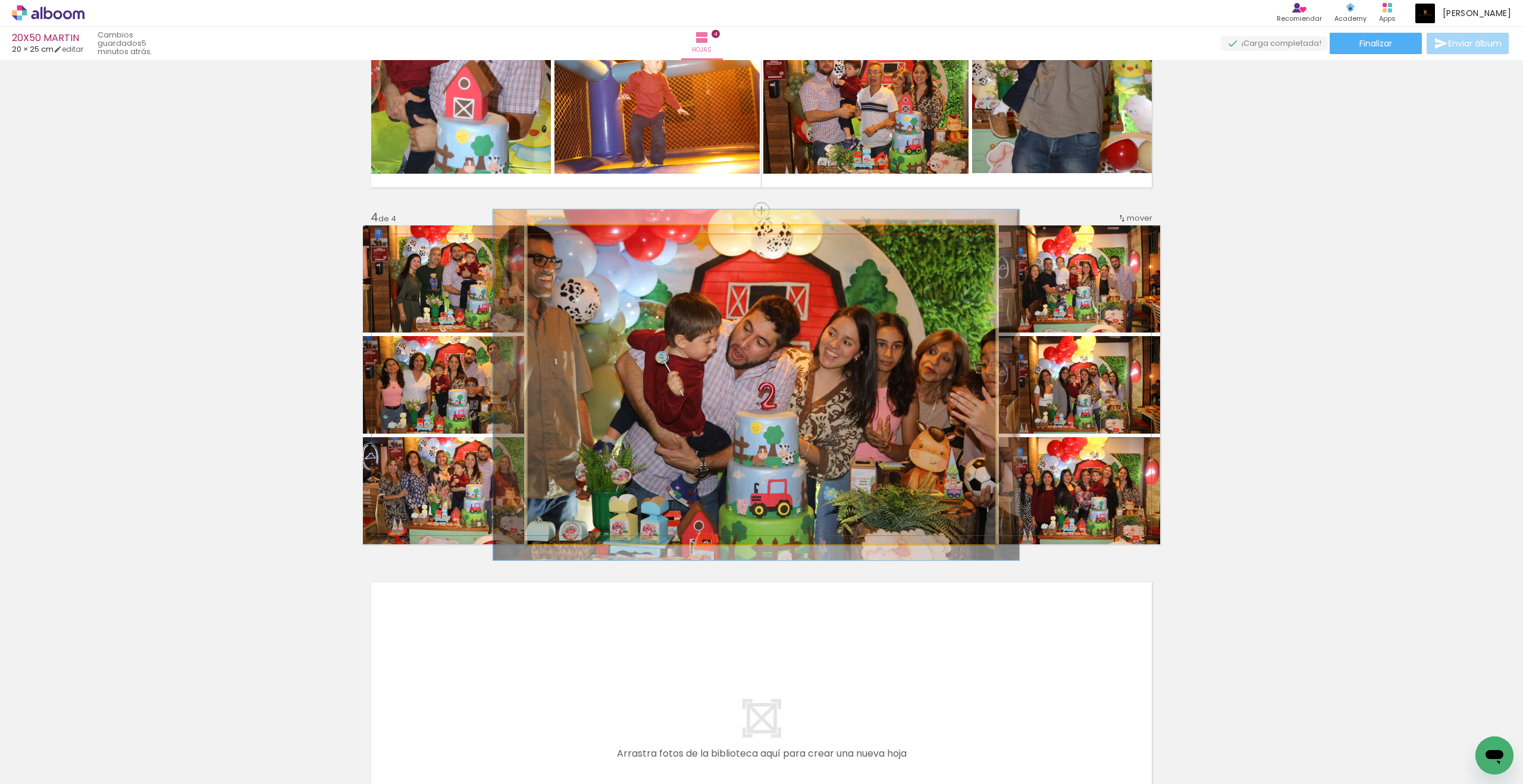
type paper-slider "110"
click at [566, 239] on div at bounding box center [560, 238] width 19 height 19
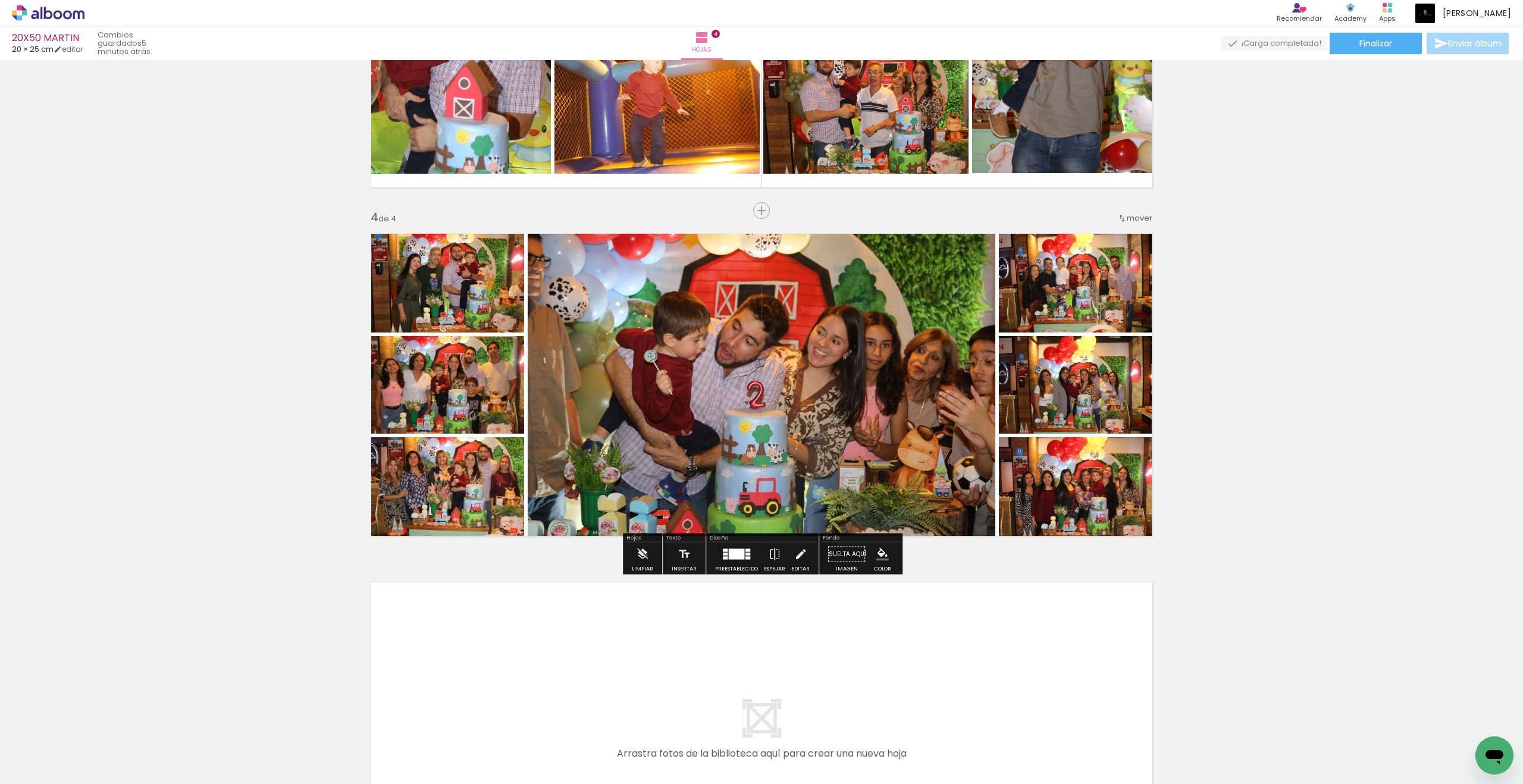
click at [1108, 292] on quentale-photo at bounding box center [1080, 278] width 162 height 107
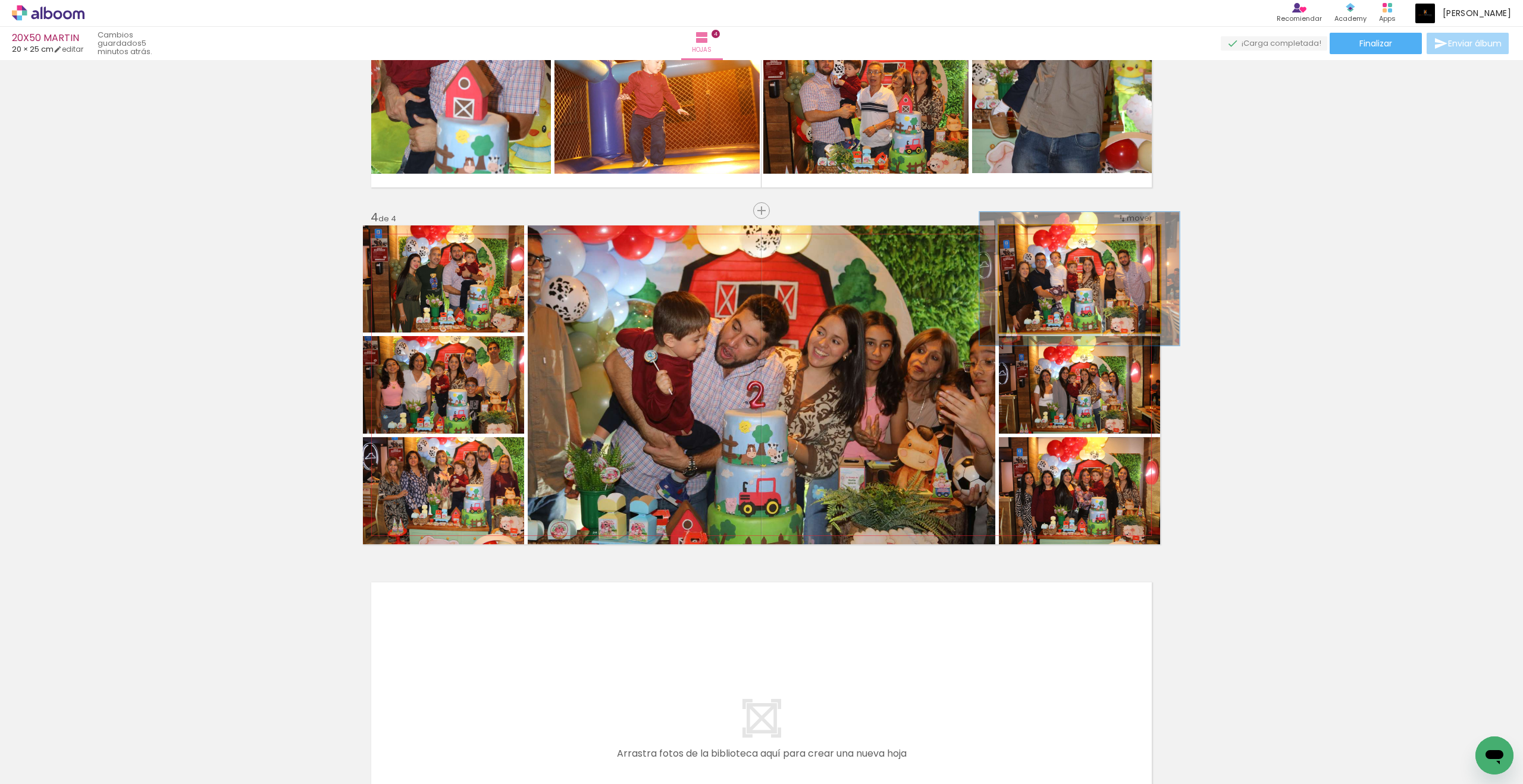
type paper-slider "124"
click at [1038, 239] on div at bounding box center [1036, 238] width 10 height 10
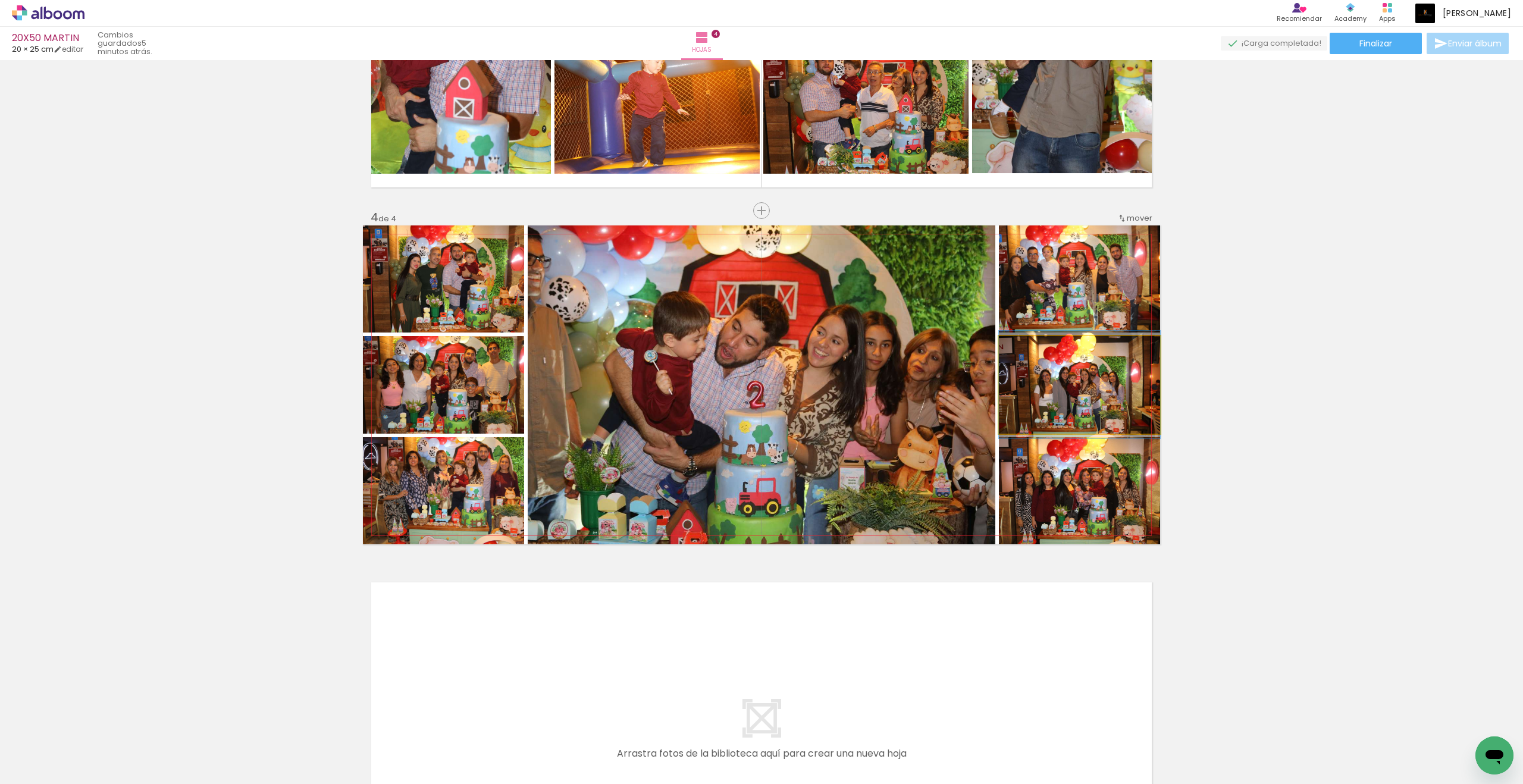
click at [1019, 372] on quentale-photo at bounding box center [1080, 385] width 162 height 98
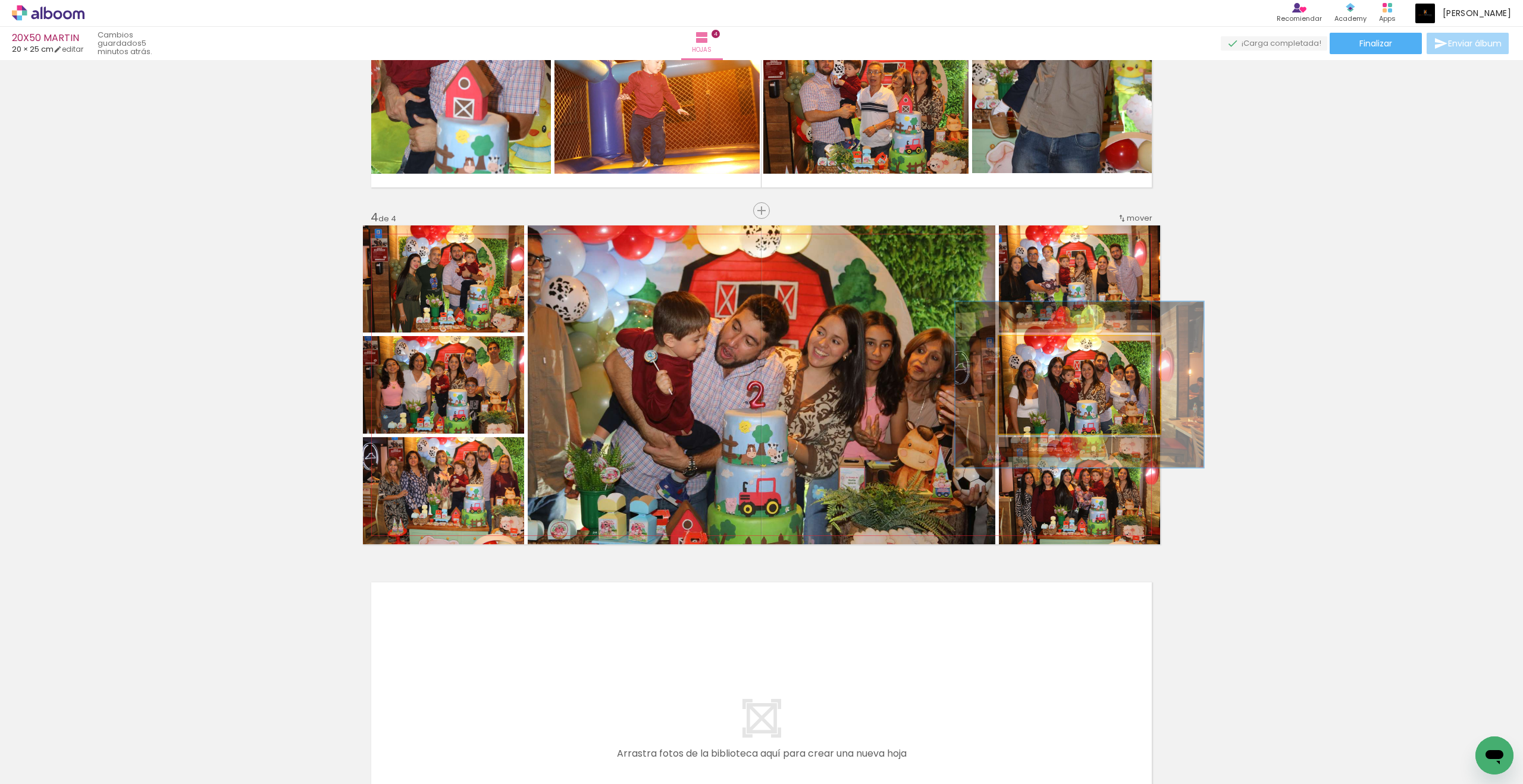
type paper-slider "154"
click at [1051, 352] on div at bounding box center [1049, 348] width 10 height 10
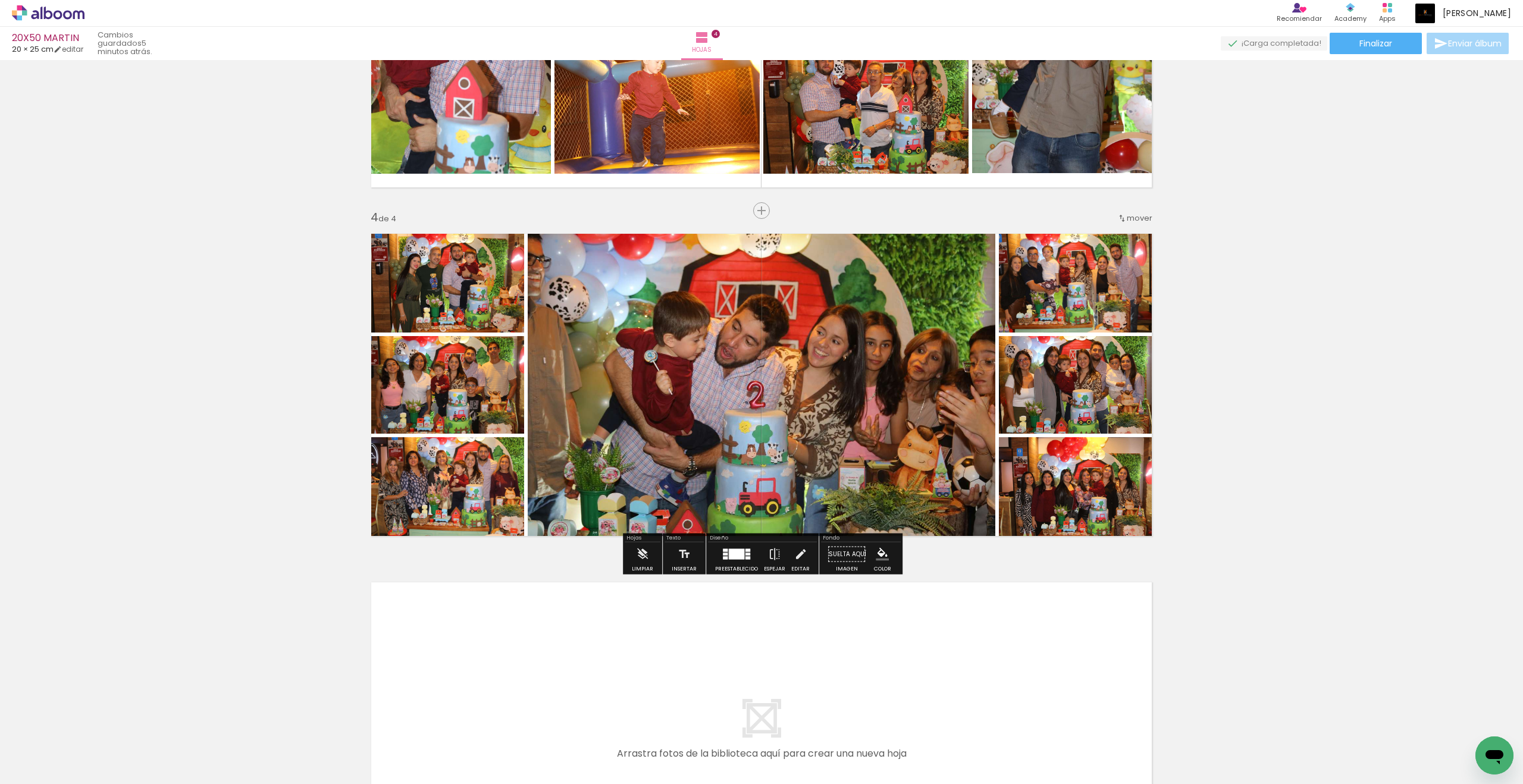
click at [1074, 472] on quentale-photo at bounding box center [1080, 490] width 162 height 107
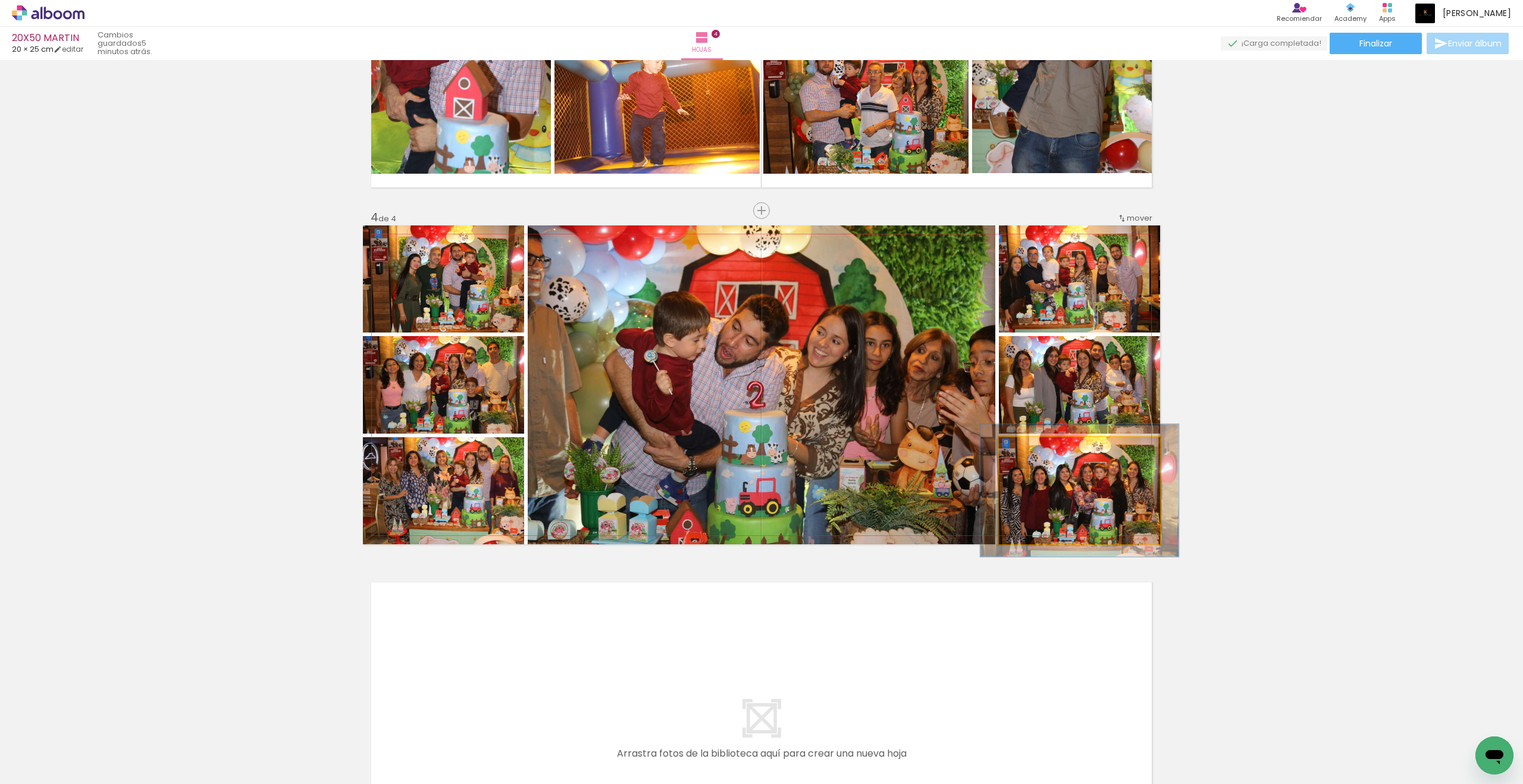
type paper-slider "123"
click at [1039, 450] on div at bounding box center [1036, 449] width 10 height 10
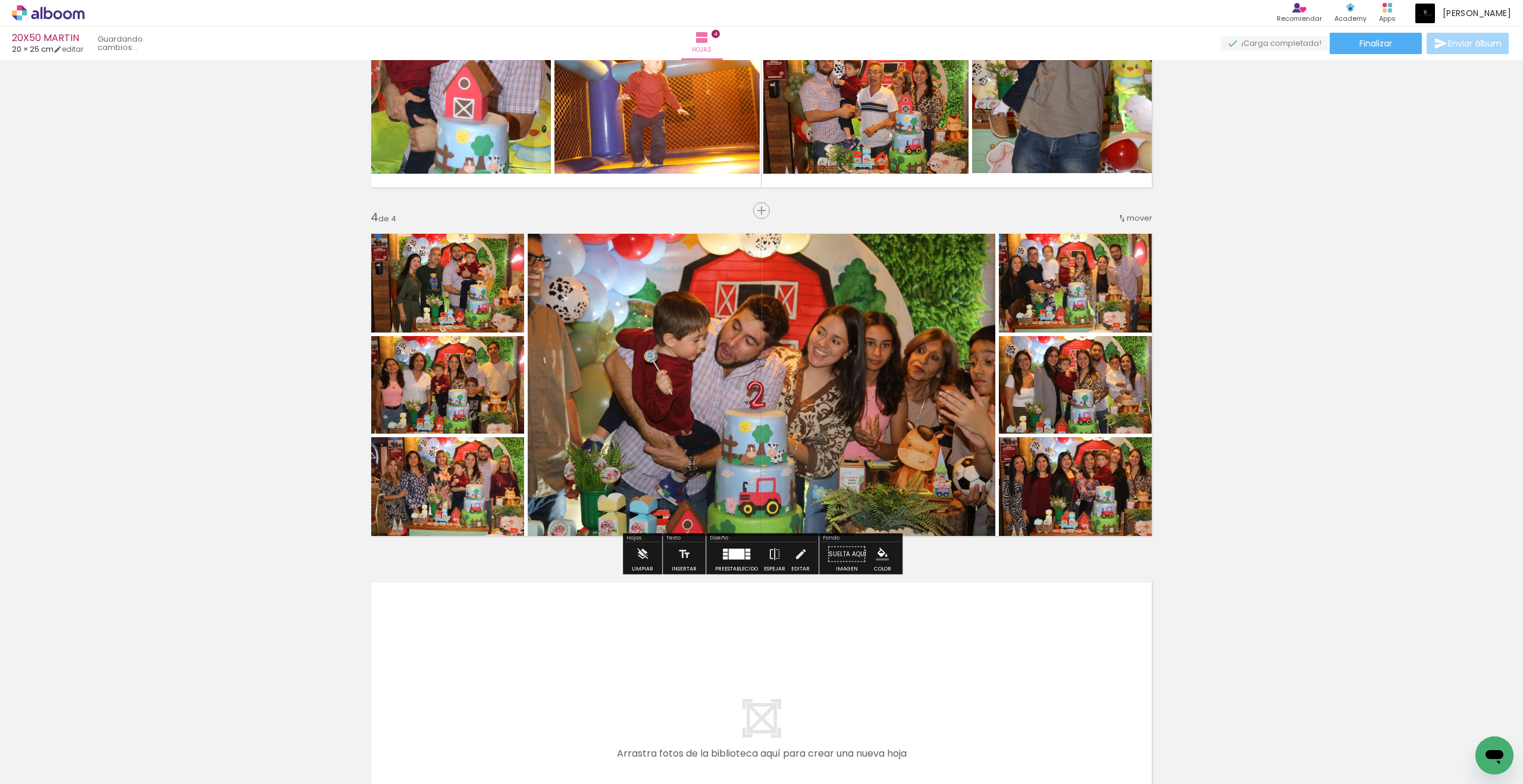
click at [1117, 488] on div "Insertar hoja 1 de 4 Insertar hoja 2 de 4 Insertar hoja 3 de 4 Insertar hoja 4 …" at bounding box center [762, 21] width 1523 height 1743
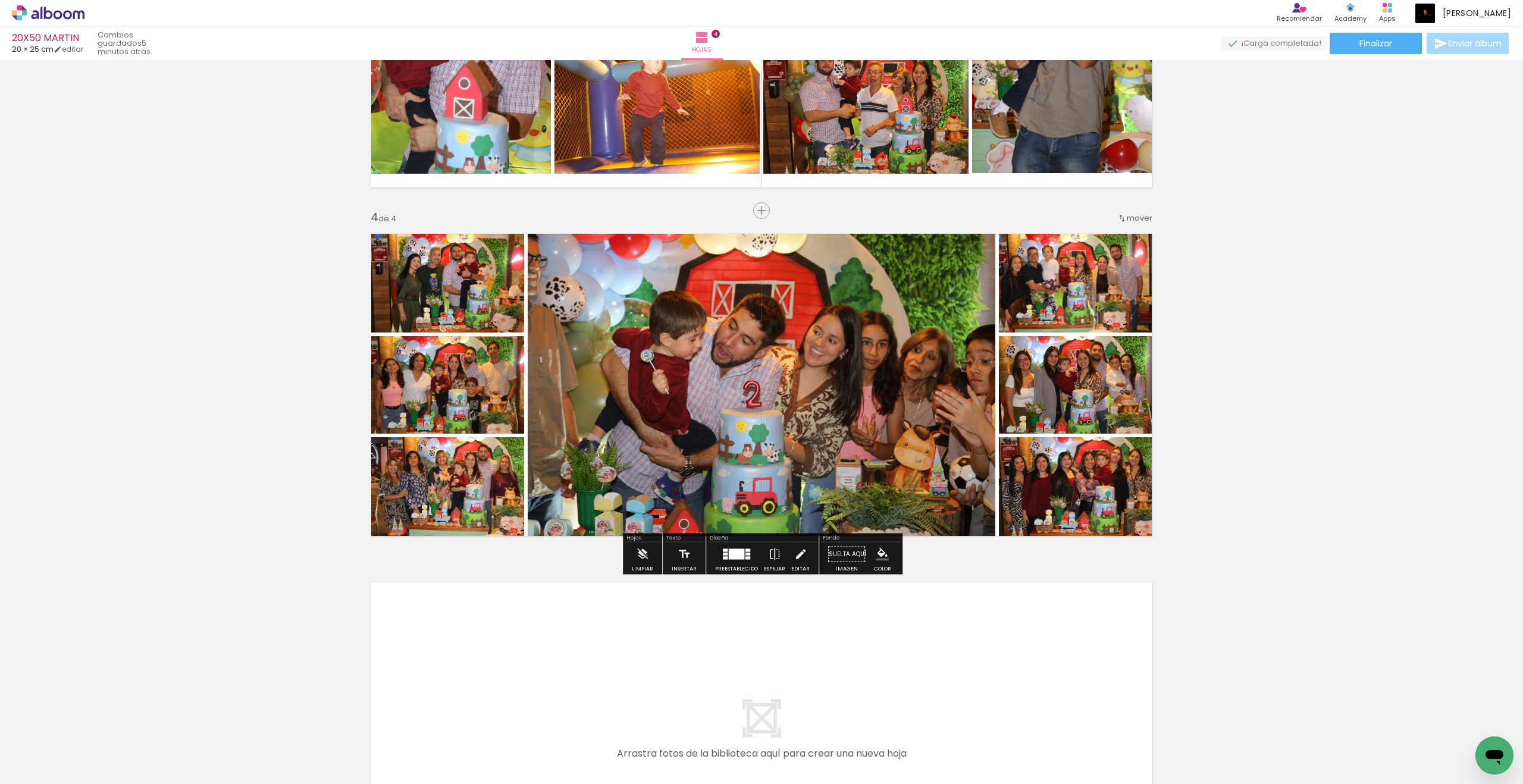
click at [1117, 360] on div "Insertar hoja 1 de 4 Insertar hoja 2 de 4 Insertar hoja 3 de 4 Insertar hoja 4 …" at bounding box center [762, 21] width 1523 height 1743
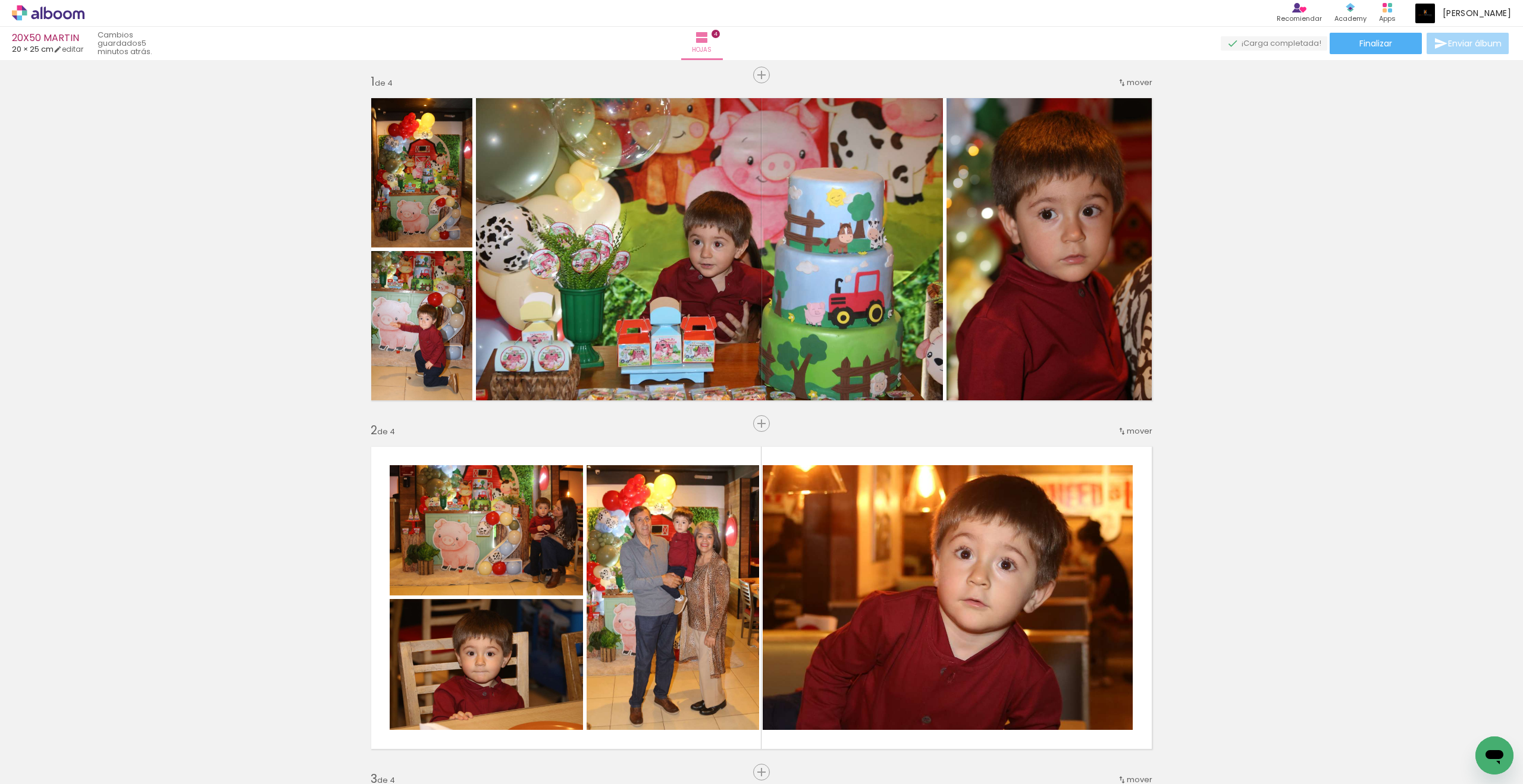
scroll to position [3, 0]
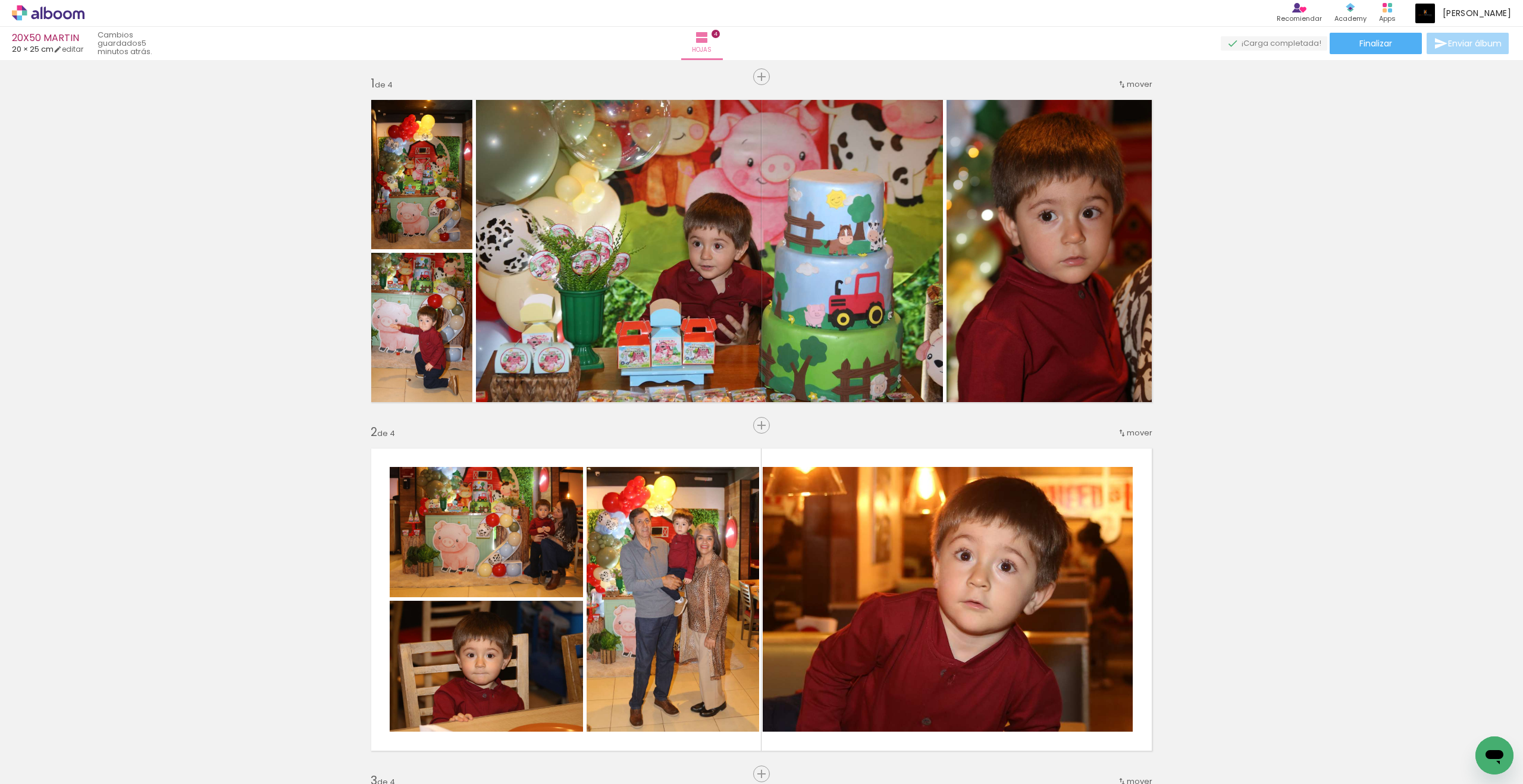
click at [1117, 39] on span "Finalizar" at bounding box center [1376, 43] width 32 height 9
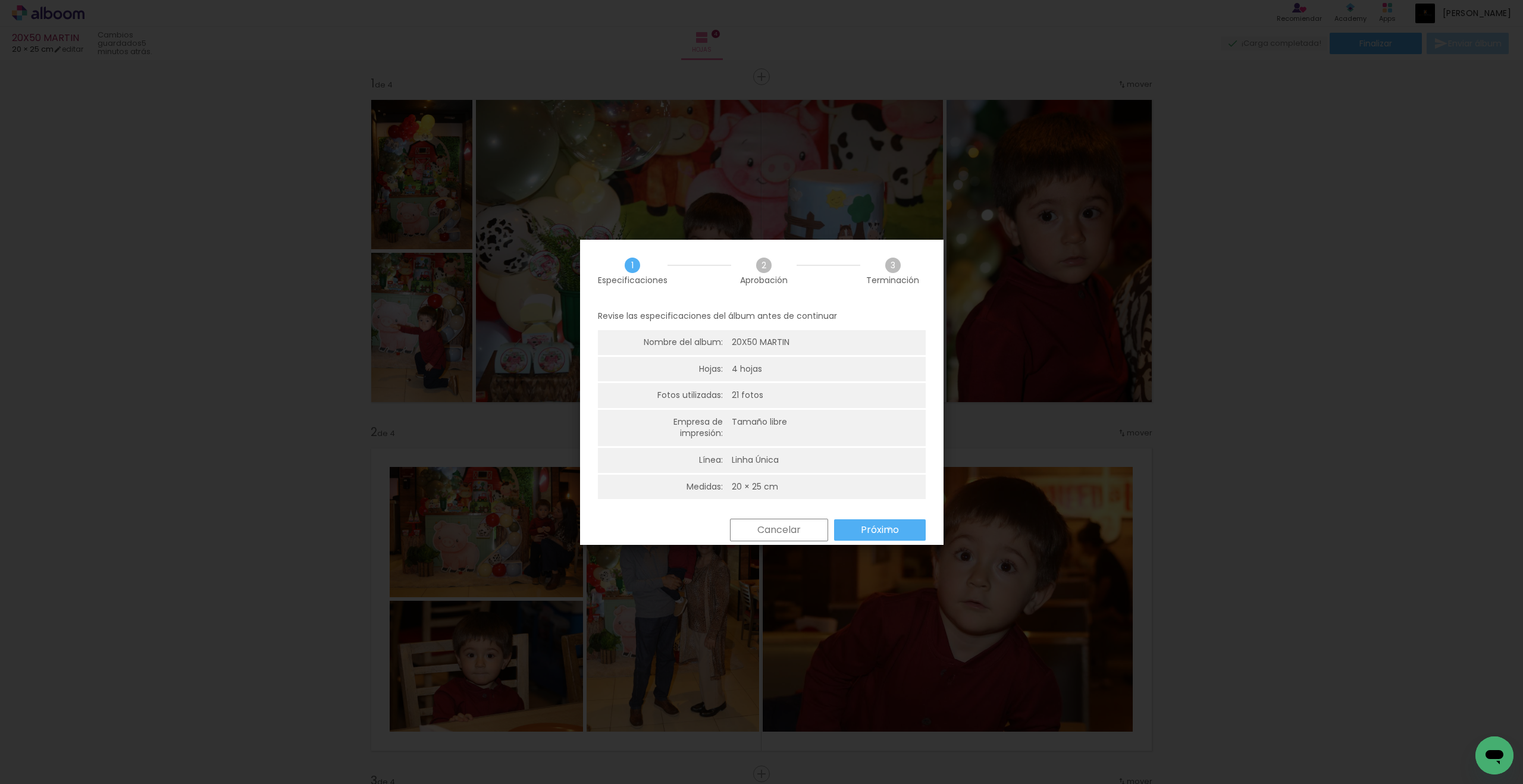
click at [0, 0] on slot "Próximo" at bounding box center [0, 0] width 0 height 0
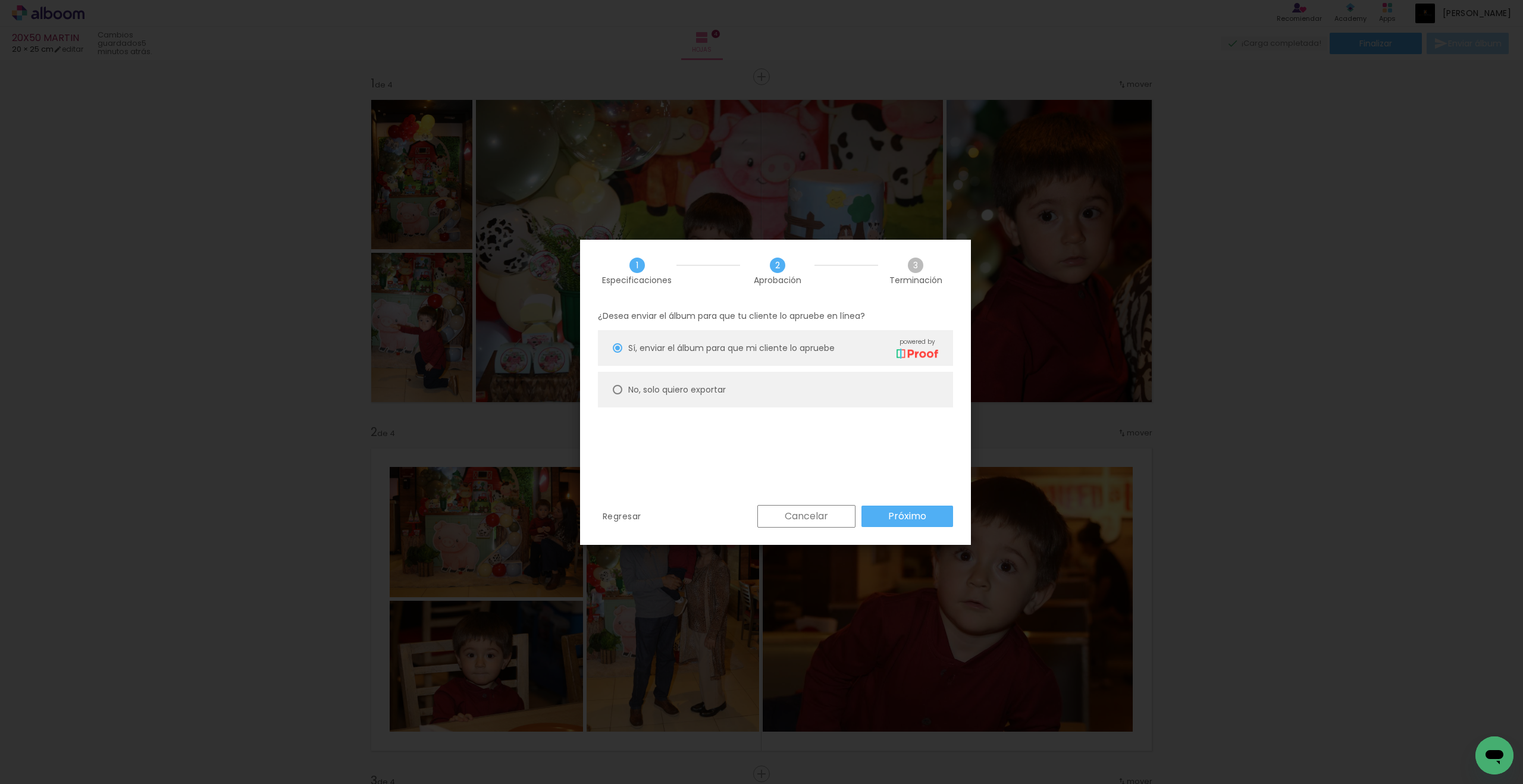
click at [655, 377] on paper-radio-button "No, solo quiero exportar" at bounding box center [776, 390] width 356 height 36
type paper-radio-button "on"
click at [945, 514] on paper-button "Próximo" at bounding box center [907, 516] width 91 height 22
type input "Alta, 300 DPI"
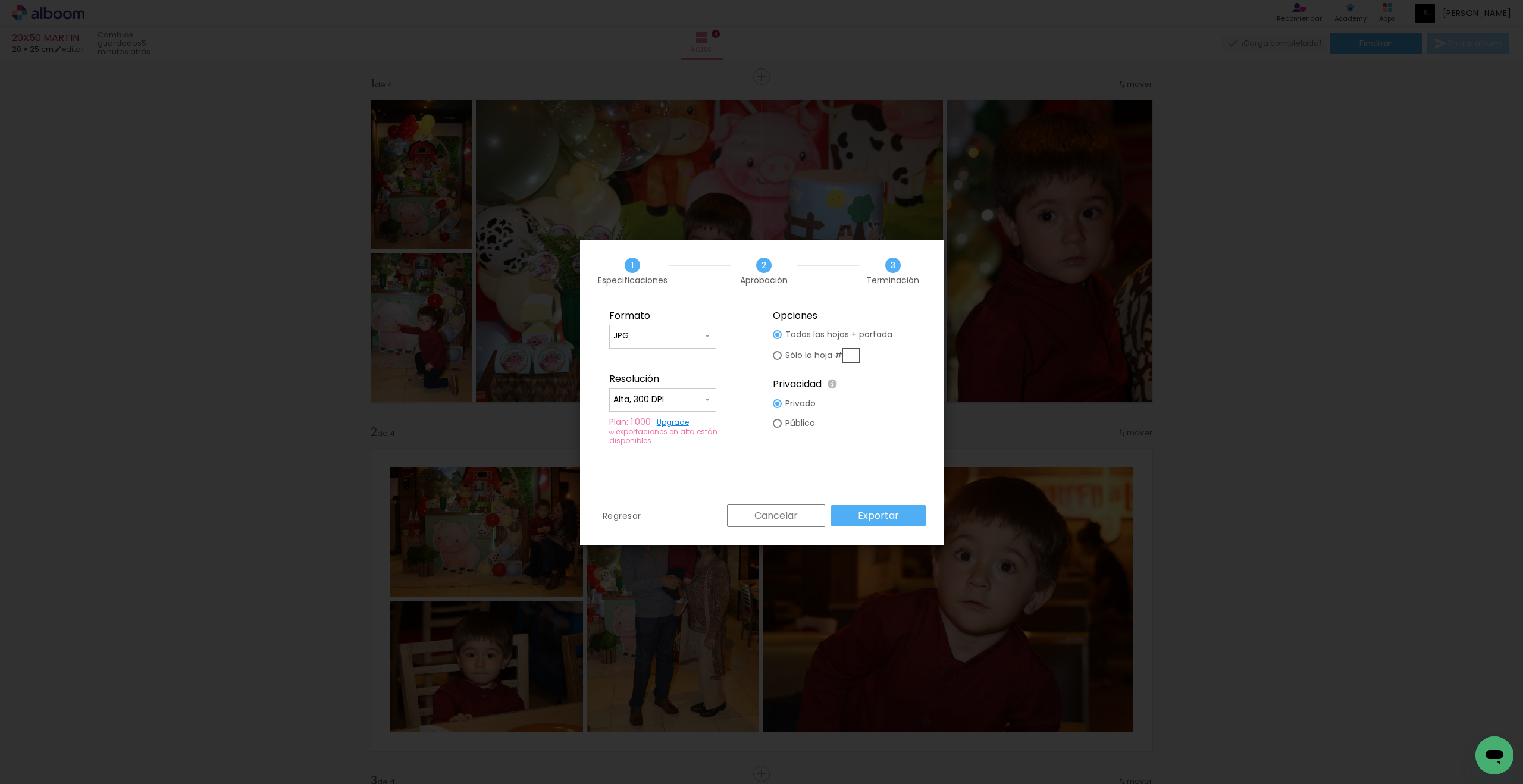
click at [624, 323] on fieldset "Formato JPG PDF Resolución Alta, 300 DPI Baja Plan: 1.000 Upgrade ∞ exportacion…" at bounding box center [680, 377] width 162 height 151
click at [633, 332] on input "JPG" at bounding box center [658, 335] width 89 height 12
click at [643, 354] on paper-item "PDF" at bounding box center [663, 357] width 107 height 24
type input "PDF"
click at [902, 516] on paper-button "Exportar" at bounding box center [878, 515] width 95 height 22
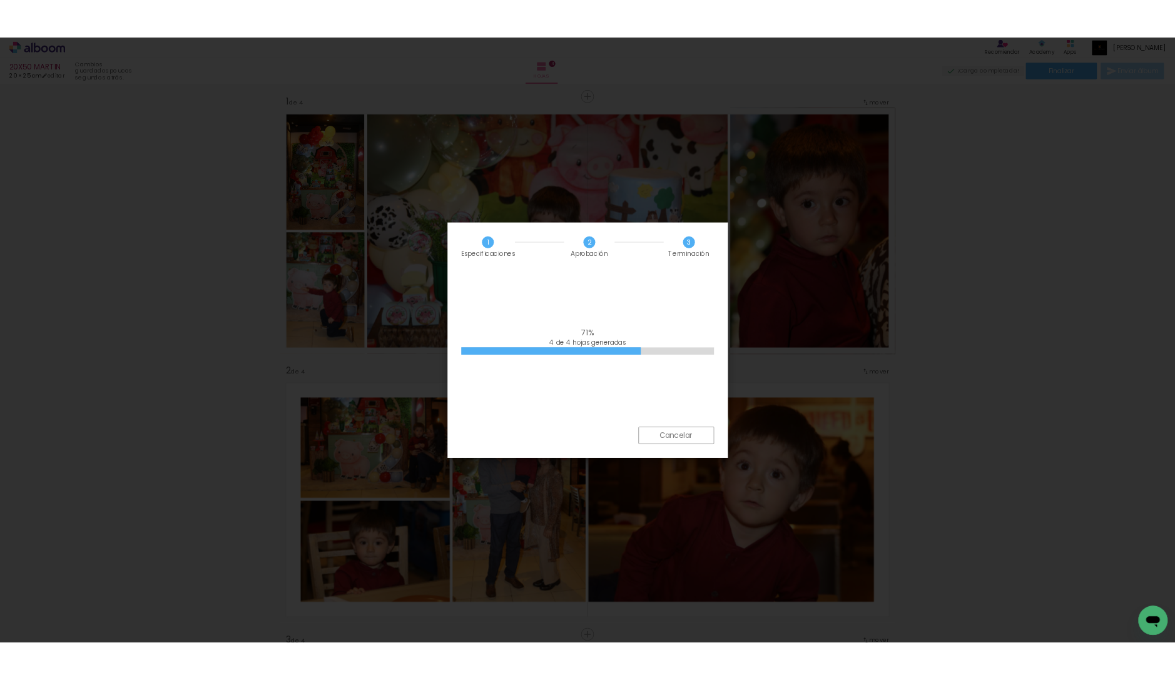
scroll to position [1840, 0]
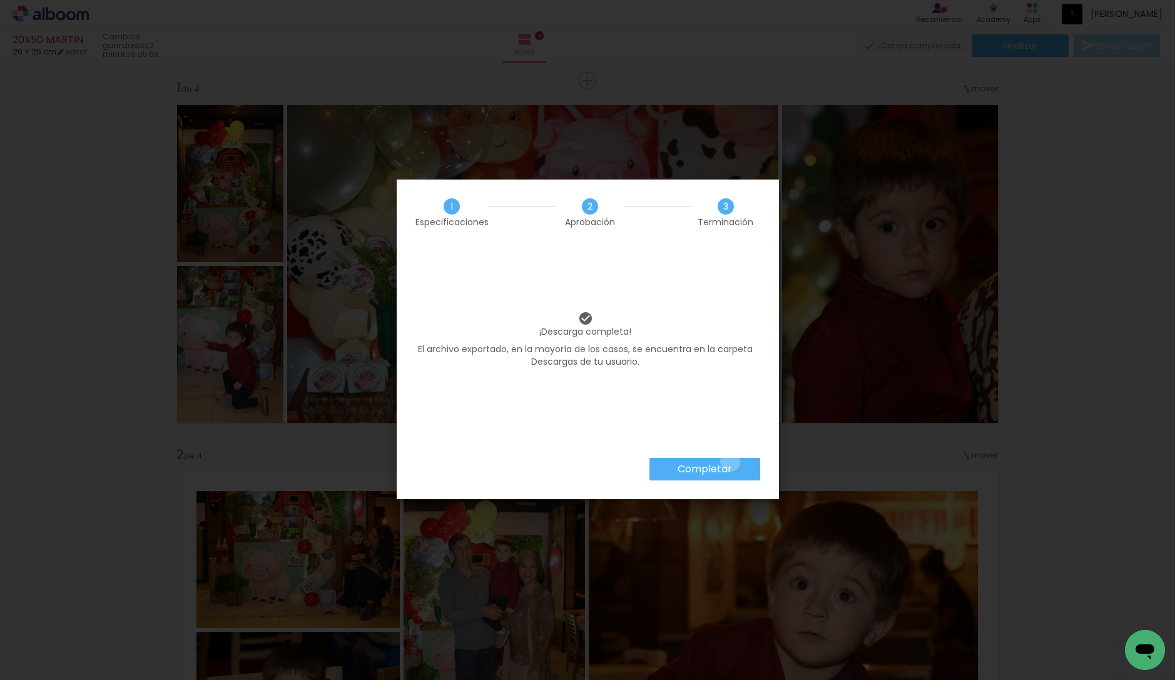
click at [0, 0] on slot "Completar" at bounding box center [0, 0] width 0 height 0
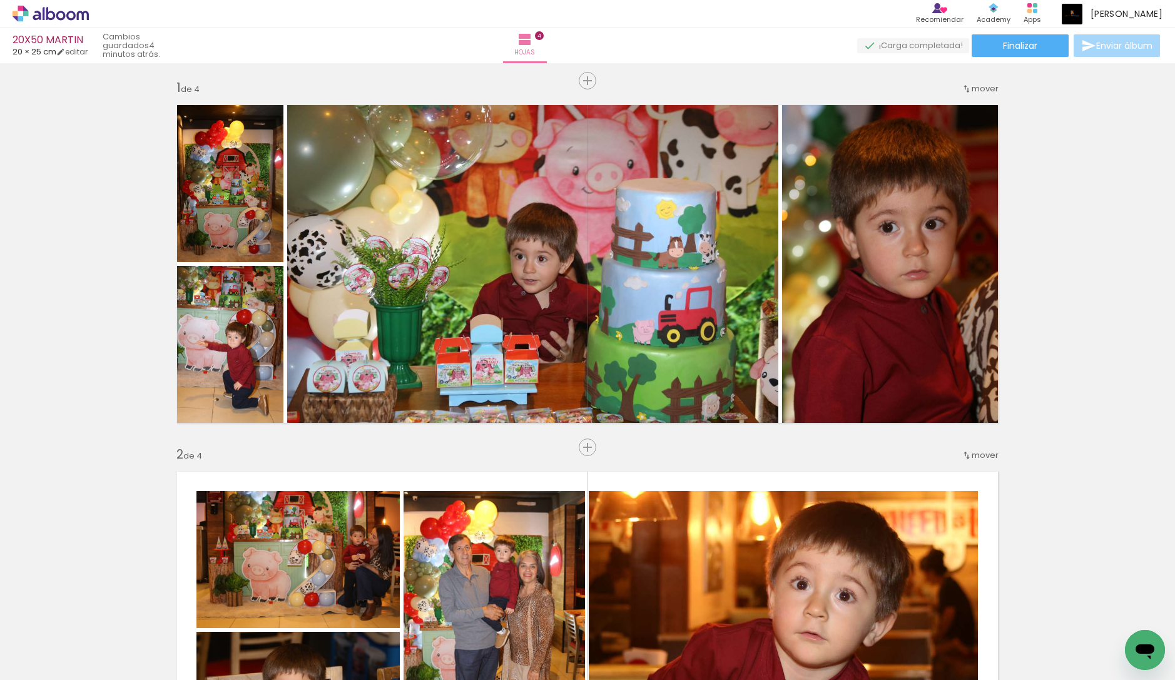
click at [58, 19] on icon at bounding box center [60, 15] width 9 height 9
